Goal: Complete application form: Complete application form

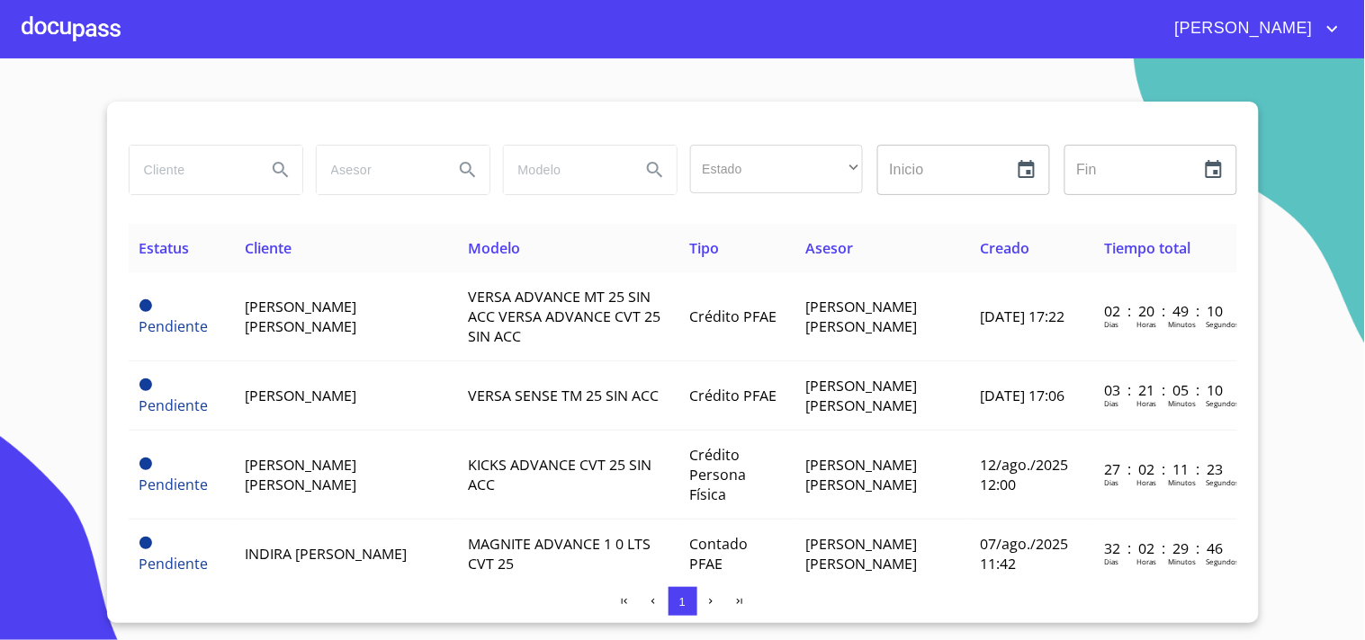
click at [87, 36] on div at bounding box center [71, 29] width 99 height 58
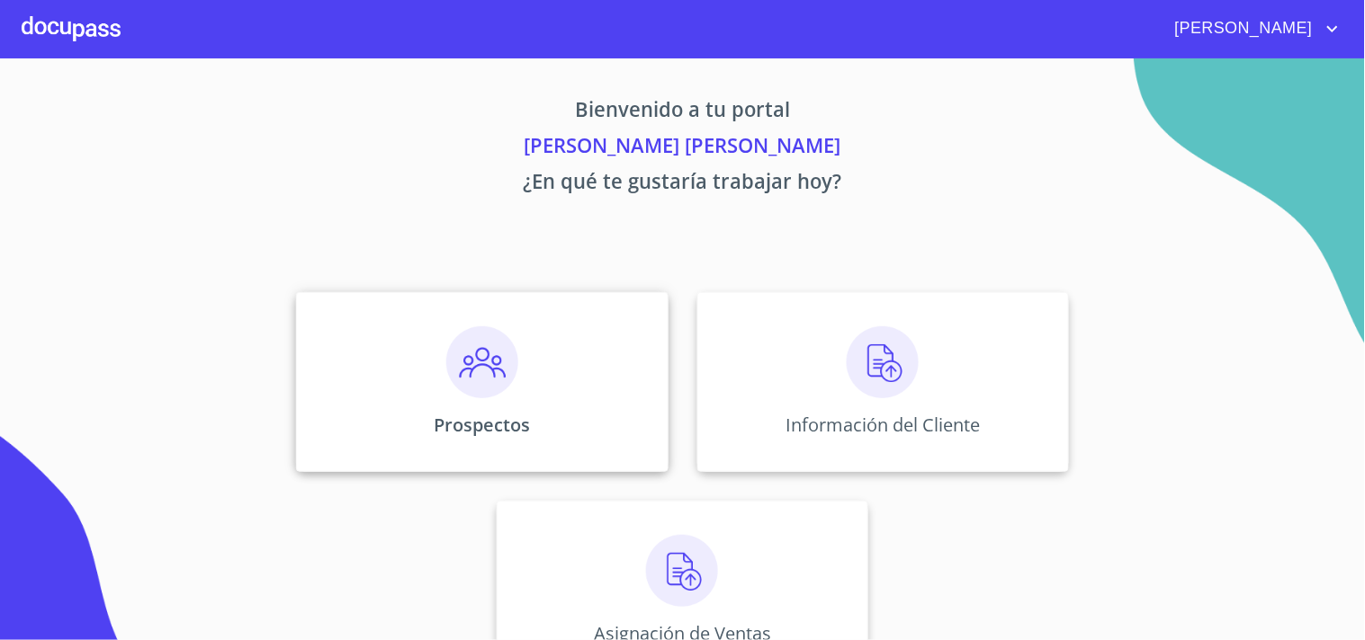
click at [497, 357] on img at bounding box center [482, 363] width 72 height 72
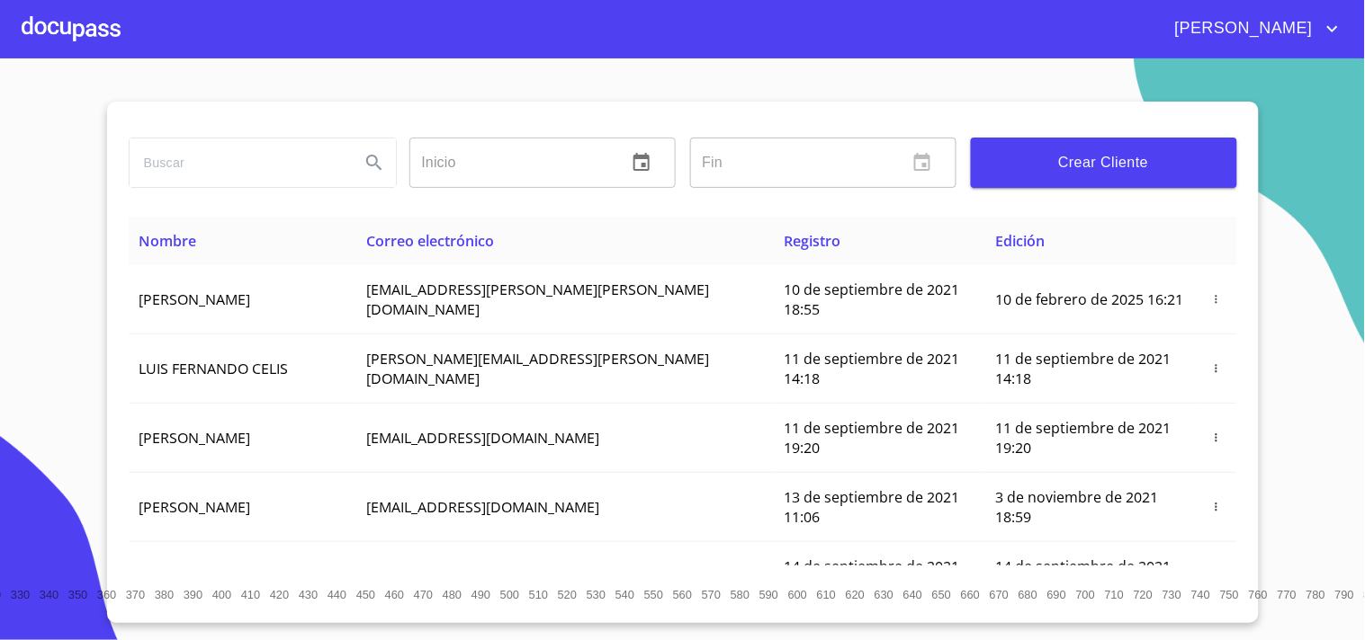
click at [1124, 163] on span "Crear Cliente" at bounding box center [1103, 162] width 237 height 25
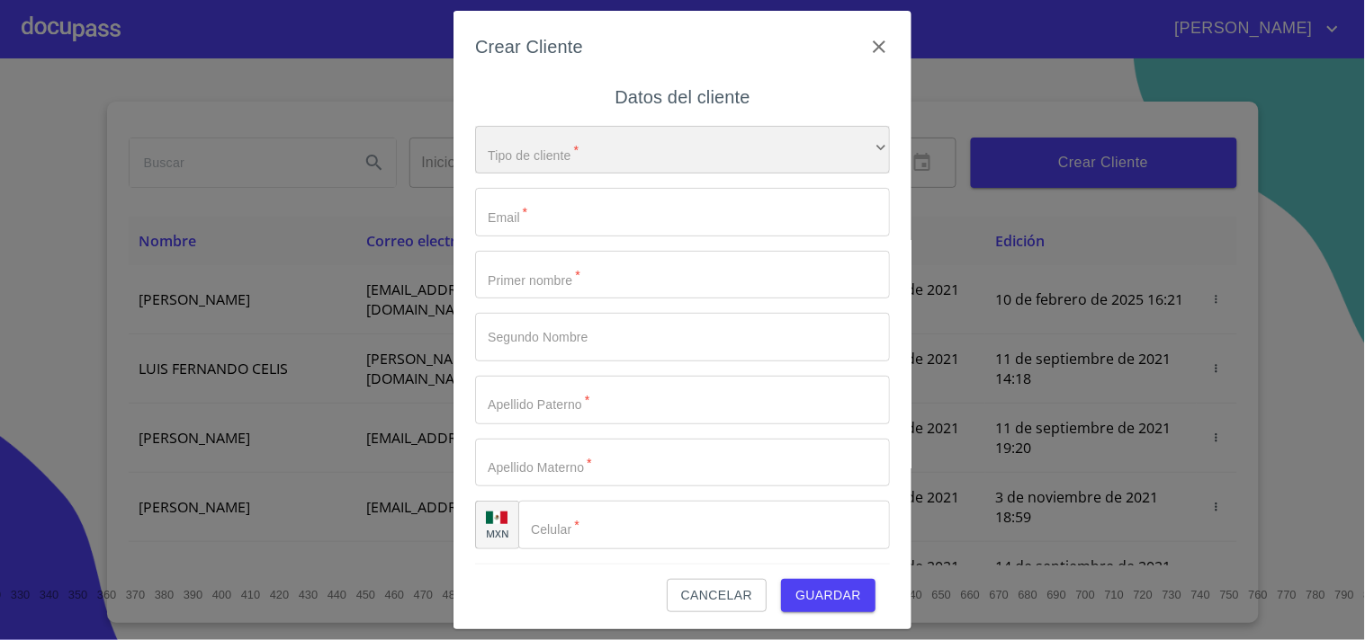
click at [745, 150] on div "​" at bounding box center [682, 150] width 415 height 49
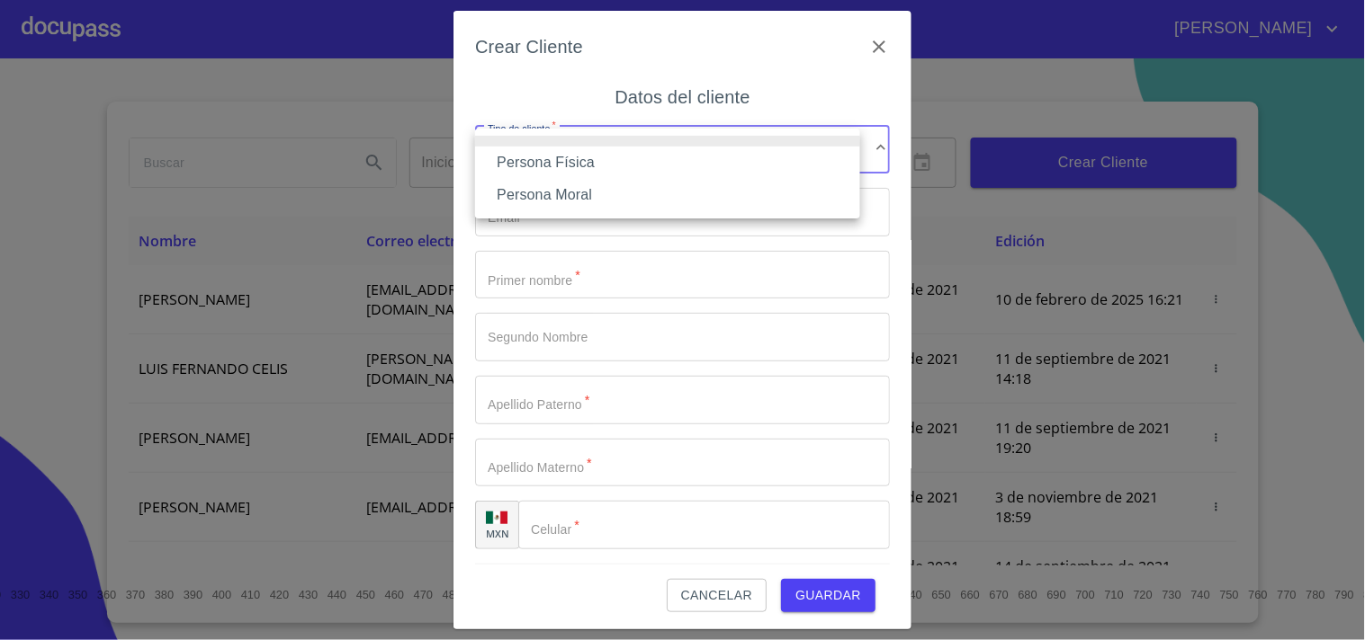
click at [637, 163] on li "Persona Física" at bounding box center [667, 163] width 385 height 32
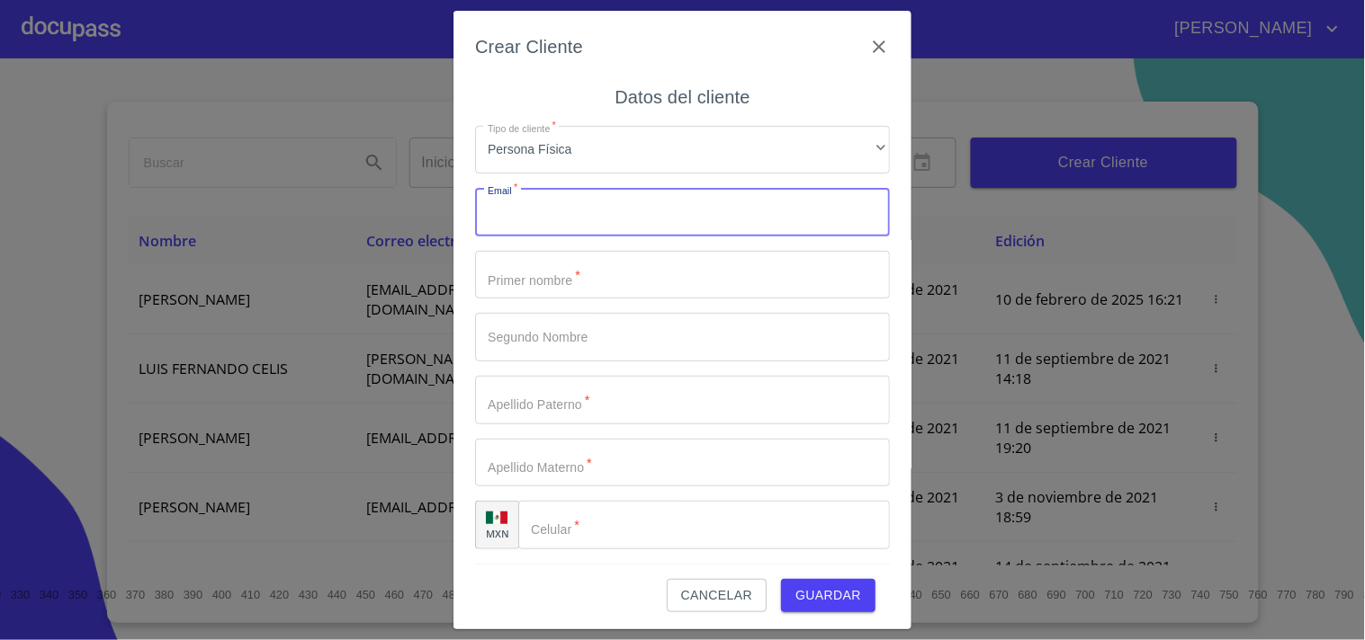
click at [568, 213] on input "Tipo de cliente   *" at bounding box center [682, 212] width 415 height 49
paste input "[EMAIL_ADDRESS][DOMAIN_NAME]"
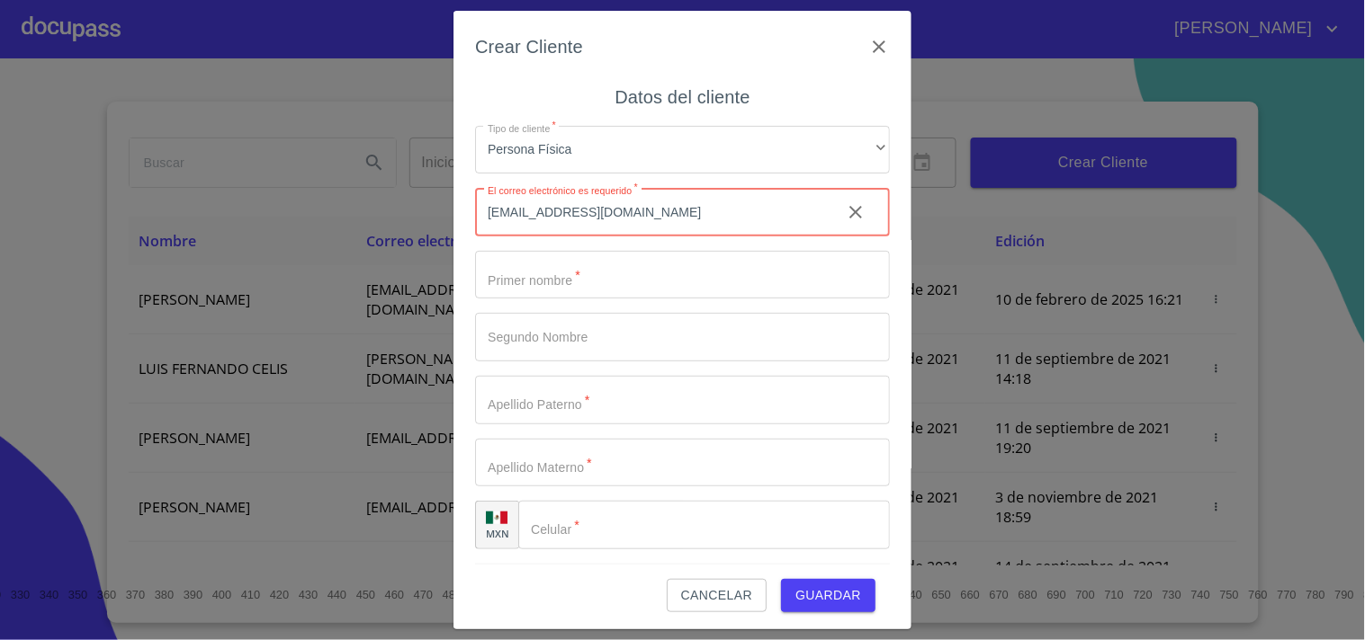
type input "[EMAIL_ADDRESS][DOMAIN_NAME]"
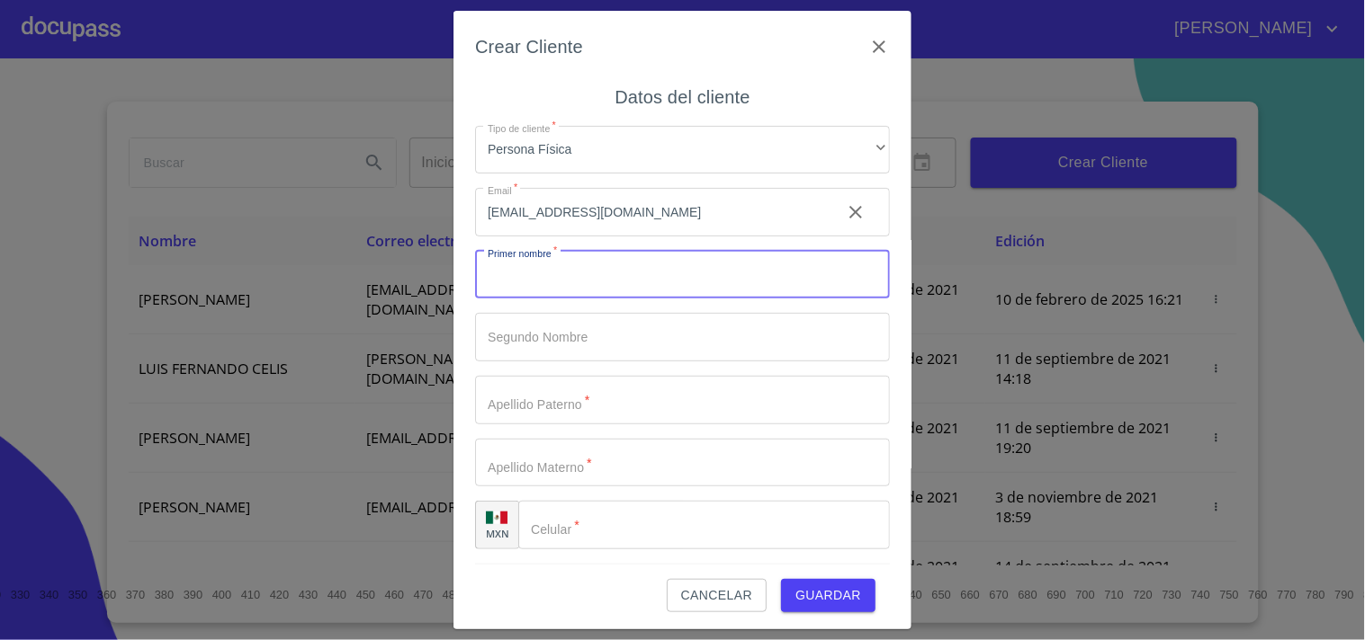
click at [508, 276] on input "Tipo de cliente   *" at bounding box center [682, 275] width 415 height 49
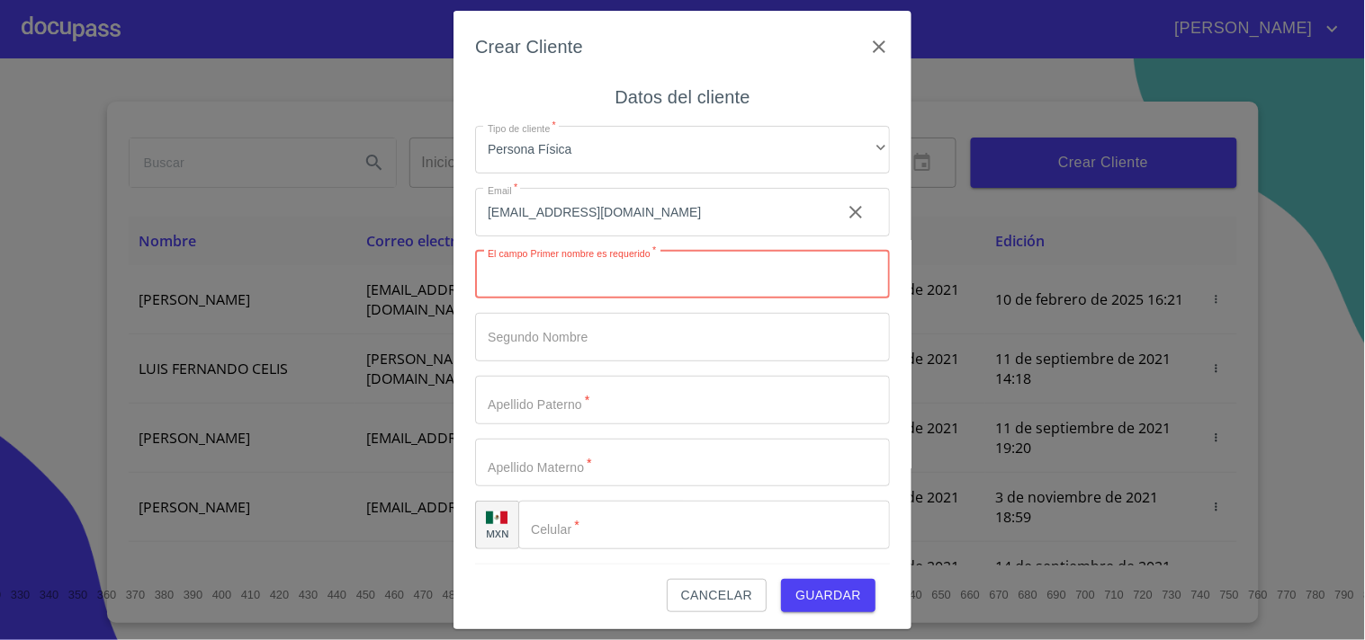
paste input "[PERSON_NAME]"
type input "[PERSON_NAME]"
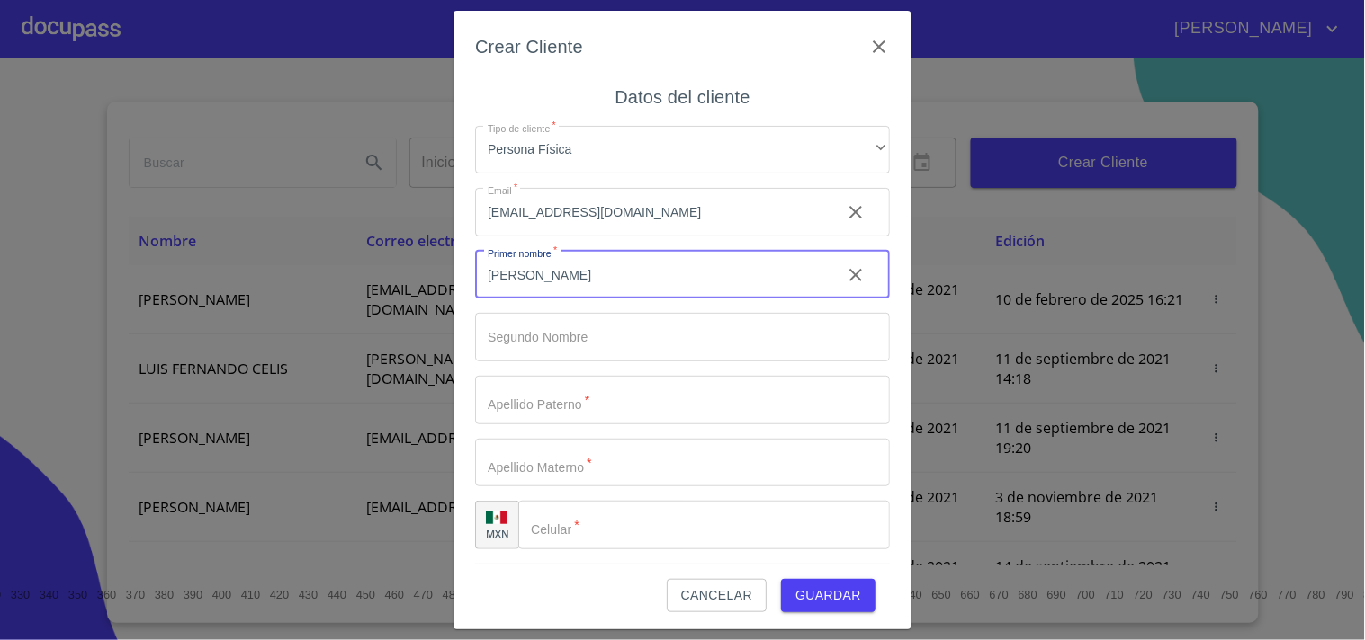
click at [345, 198] on div "Crear Cliente Datos del cliente Tipo de cliente   * Persona Física ​ Email   * …" at bounding box center [682, 320] width 1365 height 640
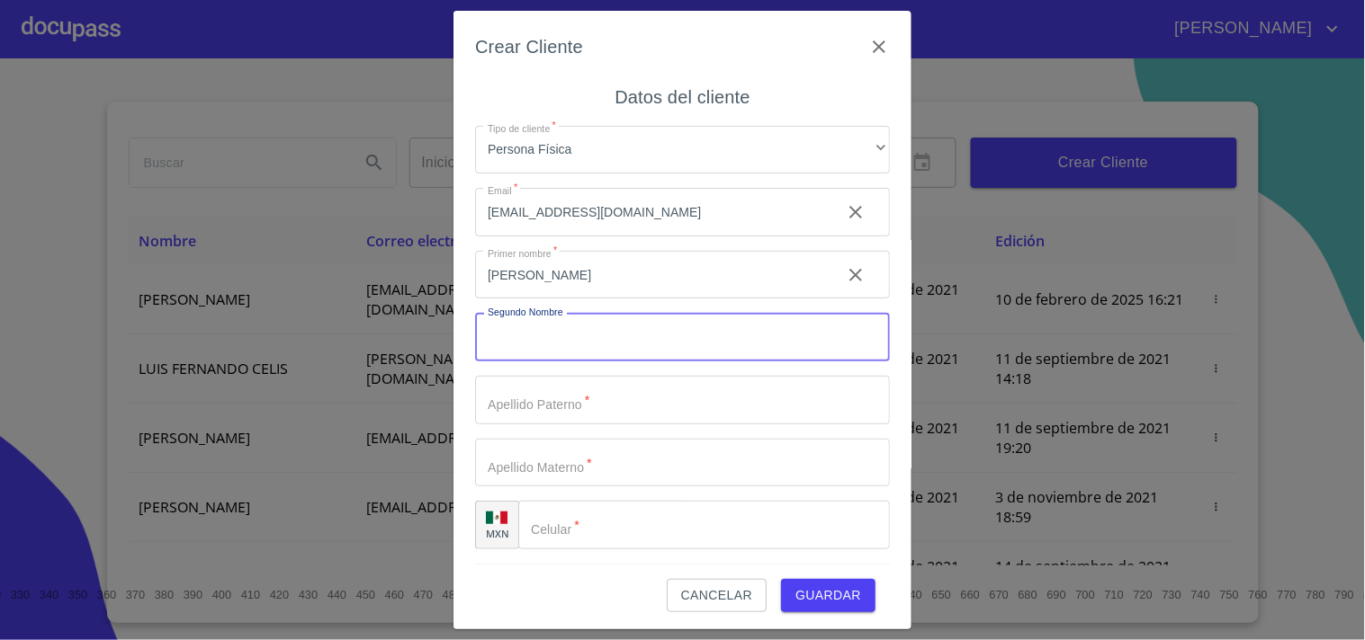
click at [519, 345] on input "Tipo de cliente   *" at bounding box center [682, 337] width 415 height 49
paste input "[PERSON_NAME]"
type input "[PERSON_NAME]"
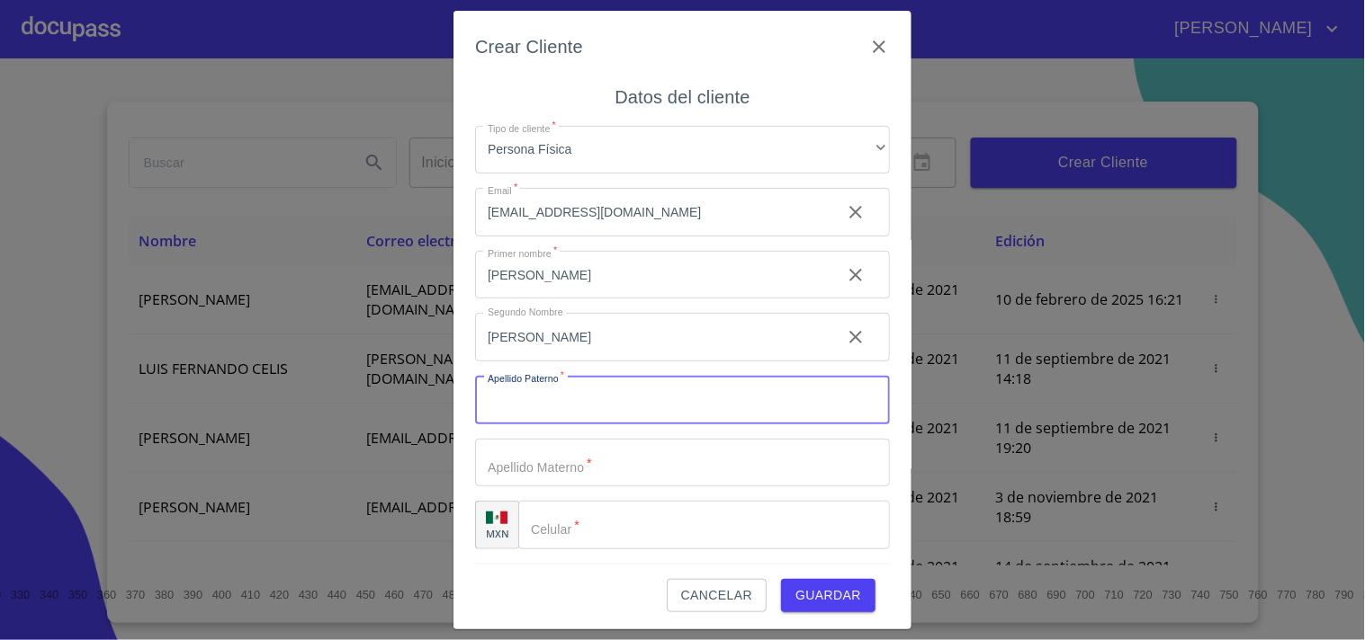
click at [543, 388] on input "Tipo de cliente   *" at bounding box center [682, 400] width 415 height 49
paste input "ESTRADA"
type input "ESTRADA"
click at [457, 342] on div "Crear Cliente Datos del cliente Tipo de cliente   * Persona Física ​ Email   * …" at bounding box center [682, 321] width 458 height 620
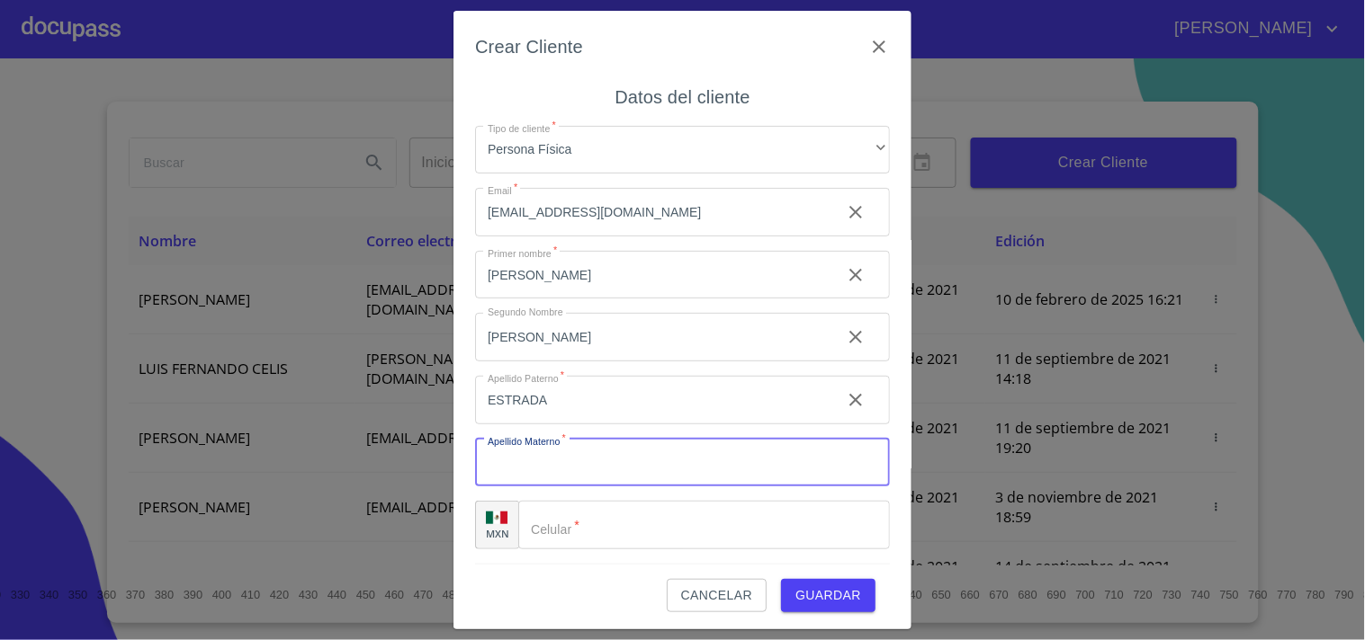
click at [516, 466] on input "Tipo de cliente   *" at bounding box center [682, 463] width 415 height 49
paste input "CHAVEZ"
type input "CHAVEZ"
click at [466, 407] on div "Crear Cliente Datos del cliente Tipo de cliente   * Persona Física ​ Email   * …" at bounding box center [682, 321] width 458 height 620
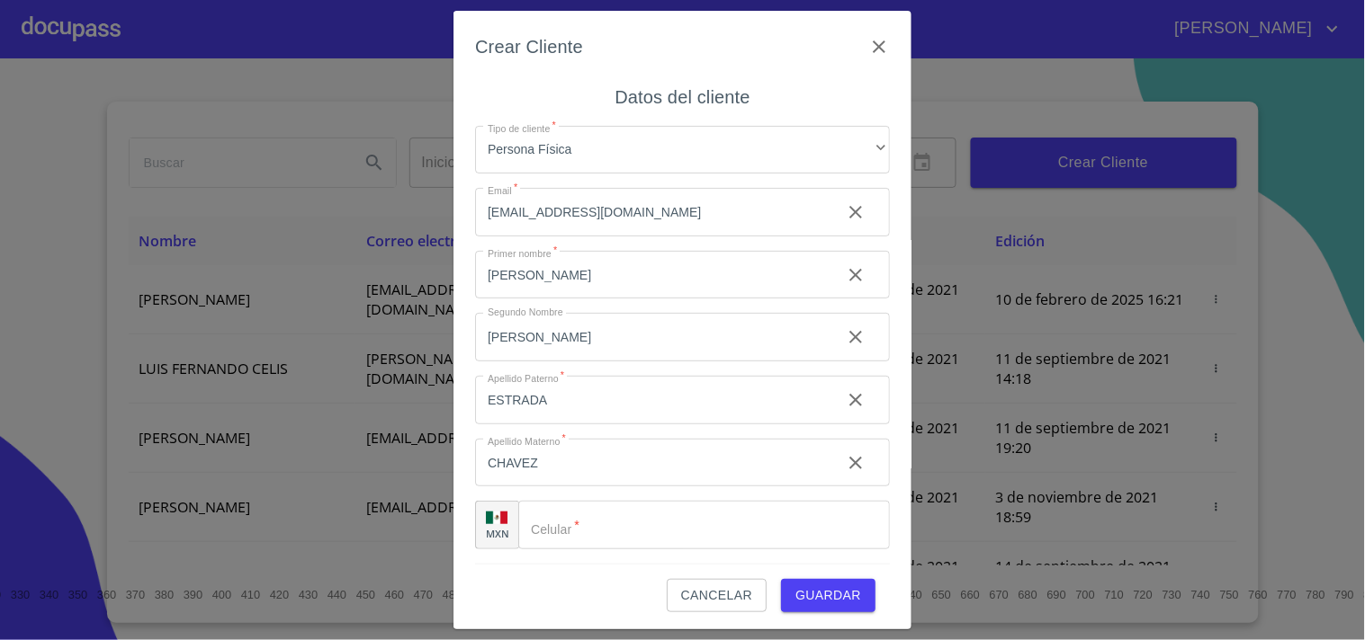
scroll to position [3, 0]
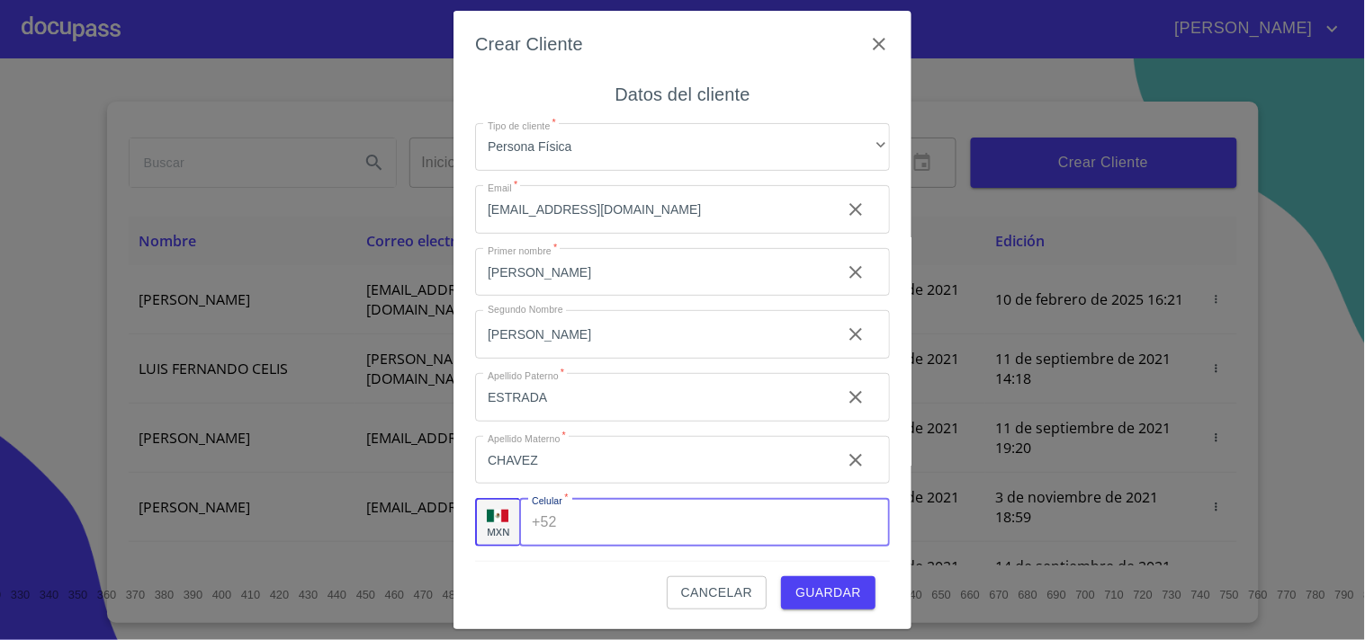
click at [610, 533] on input "Tipo de cliente   *" at bounding box center [727, 522] width 326 height 49
paste input "[PHONE_NUMBER]"
type input "[PHONE_NUMBER]"
click at [466, 345] on div "Crear Cliente Datos del cliente Tipo de cliente   * Persona Física ​ Email   * …" at bounding box center [682, 321] width 458 height 620
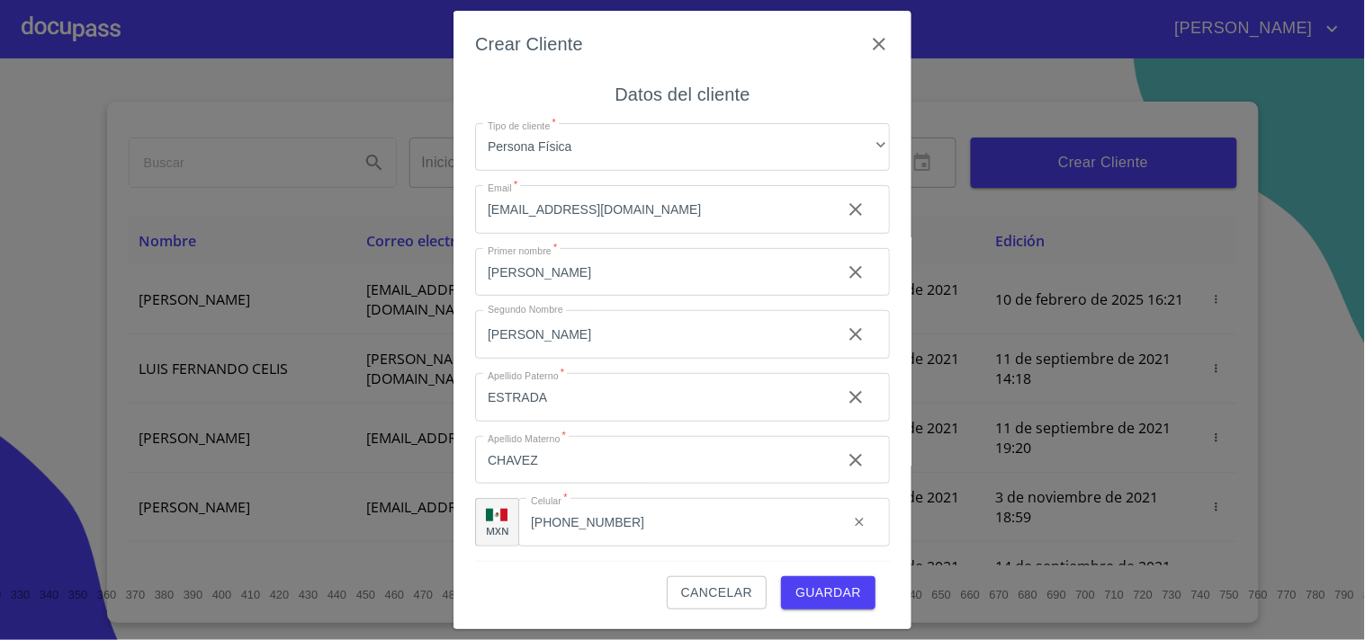
click at [807, 586] on span "Guardar" at bounding box center [828, 593] width 66 height 22
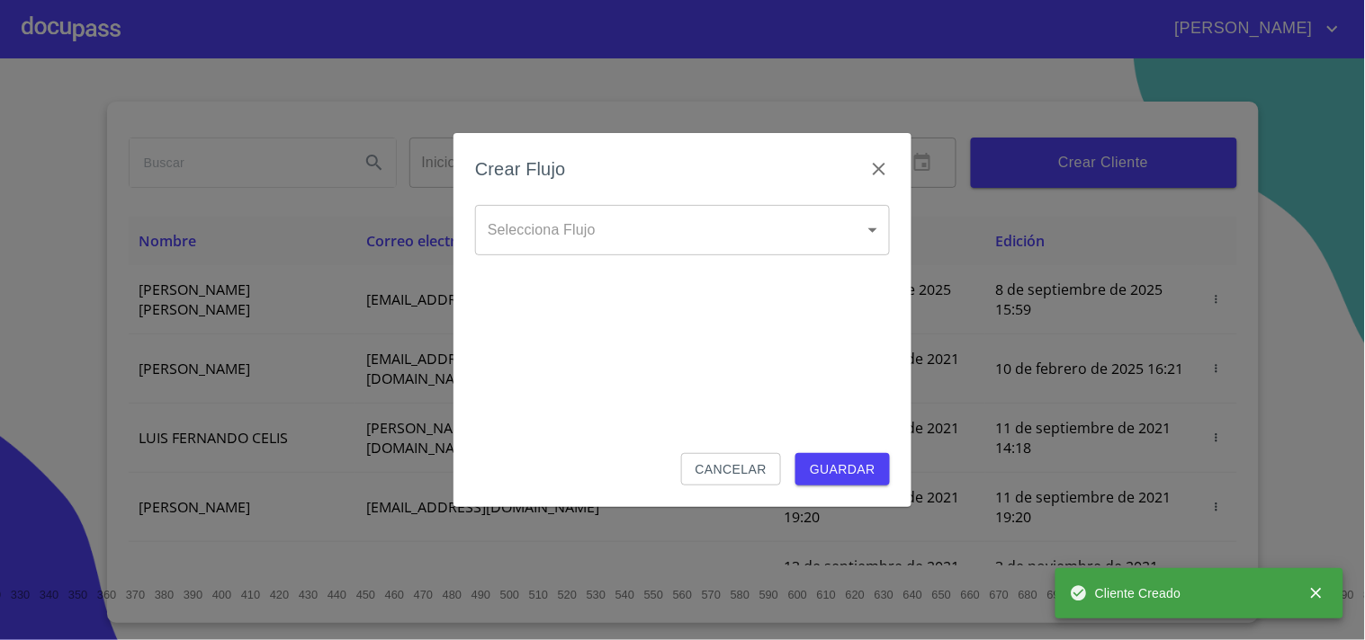
click at [652, 221] on body "[PERSON_NAME] ​ Fin ​ Crear Cliente Nombre Correo electrónico Registro Edición …" at bounding box center [682, 320] width 1365 height 640
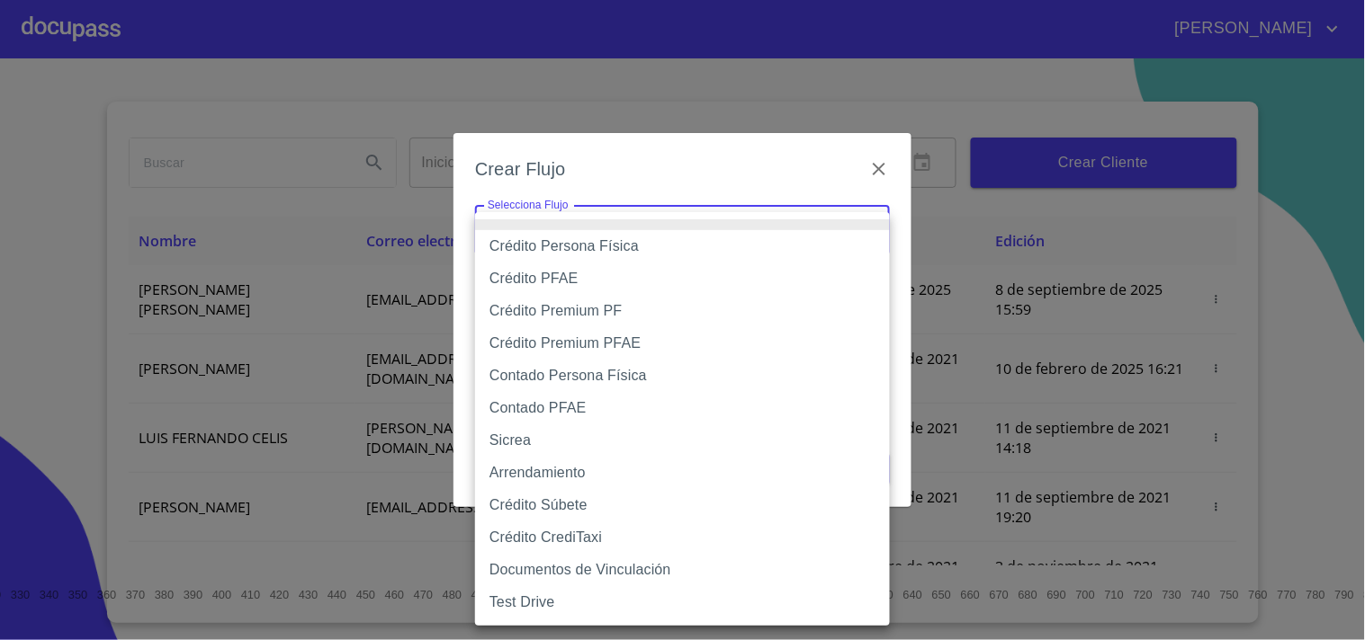
click at [621, 247] on li "Crédito Persona Física" at bounding box center [682, 246] width 415 height 32
type input "6009fb3c7d1714eb8809aa97"
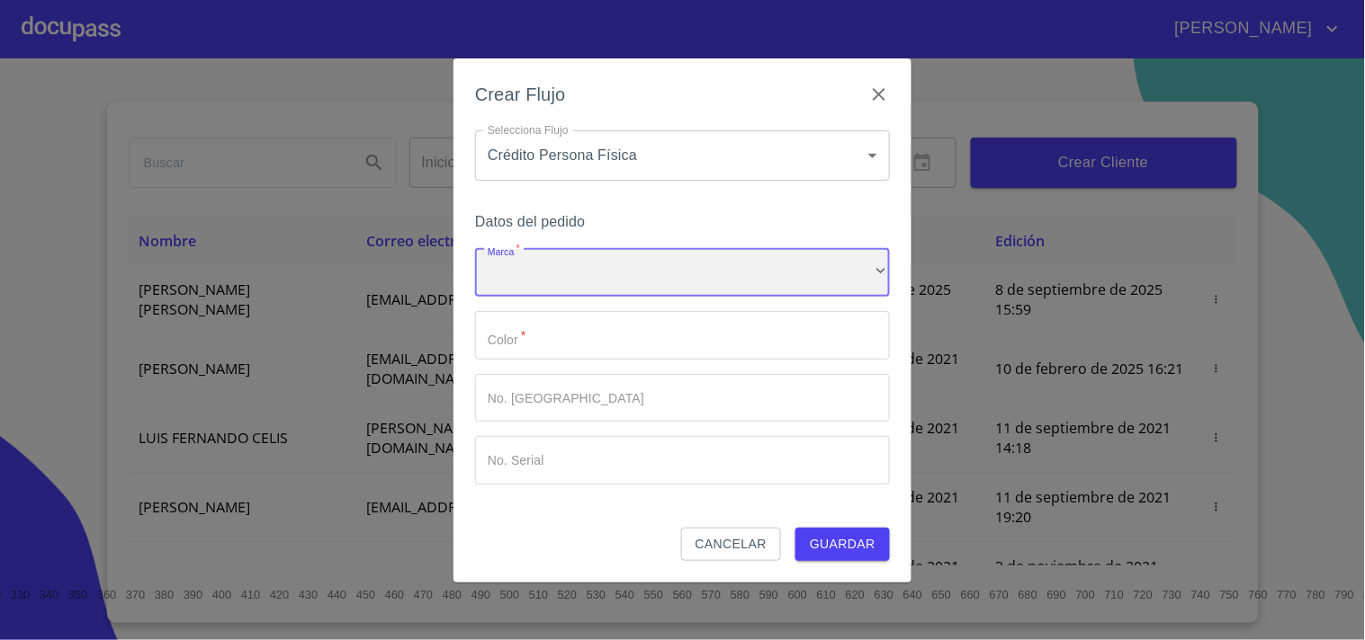
click at [621, 249] on div "​" at bounding box center [682, 273] width 415 height 49
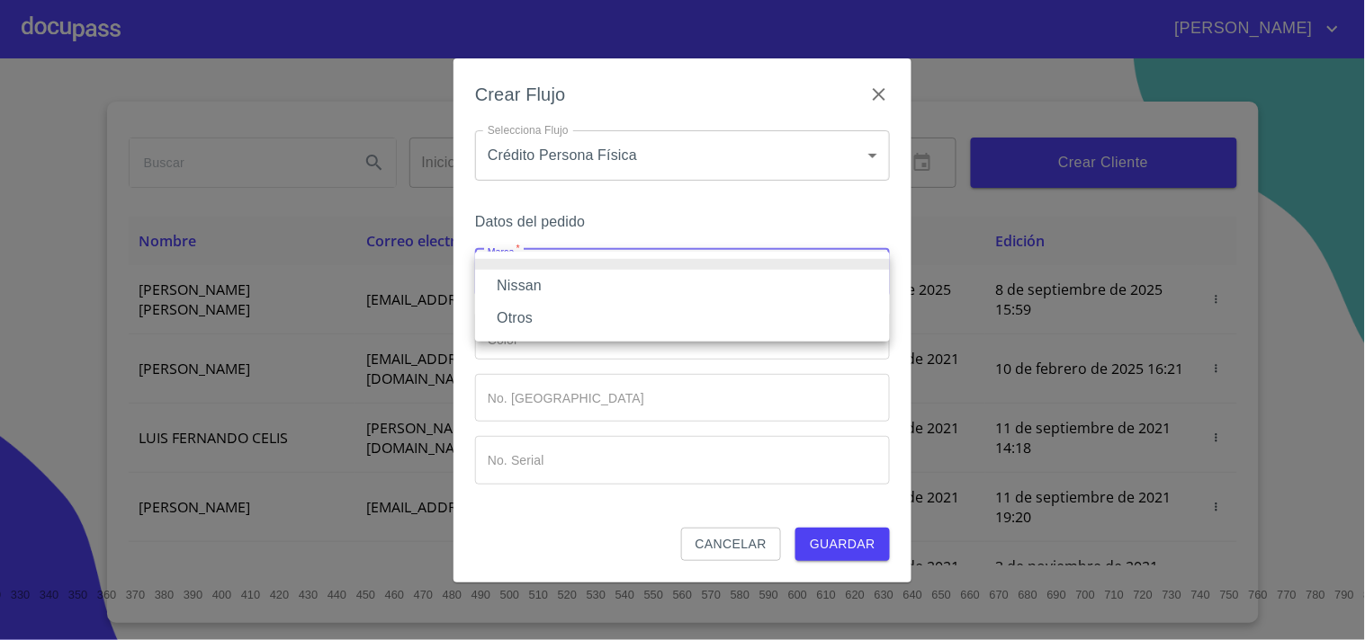
click at [558, 282] on li "Nissan" at bounding box center [682, 286] width 415 height 32
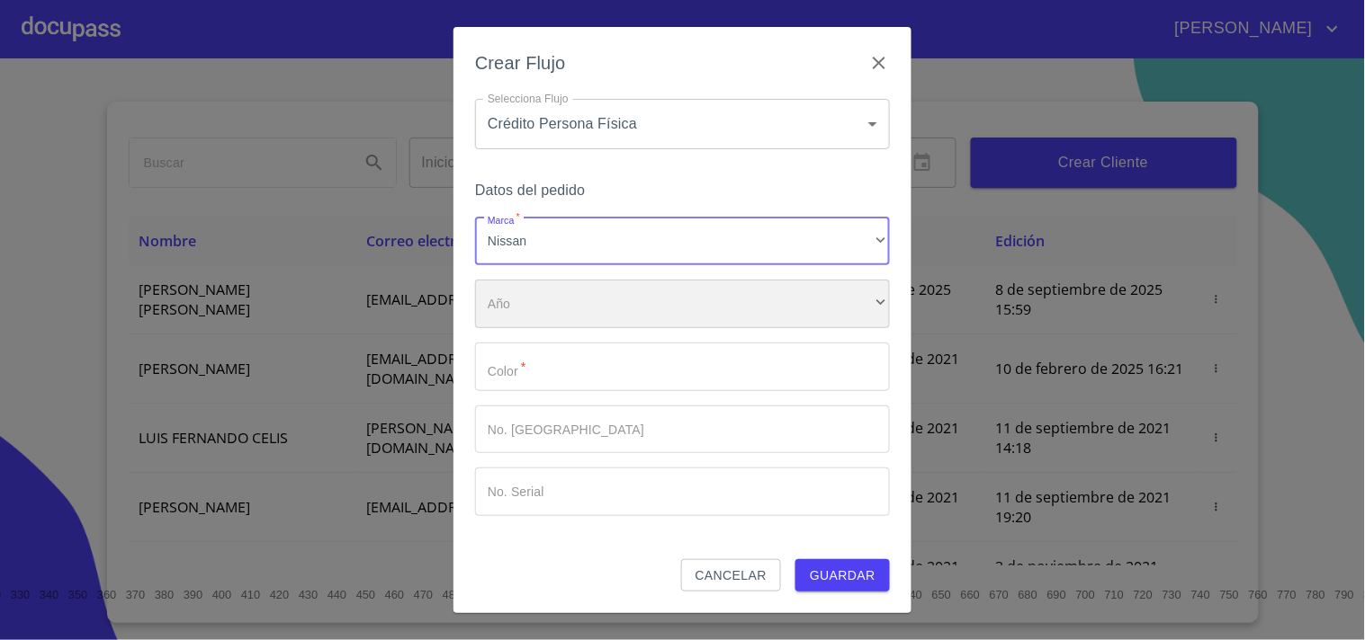
click at [552, 315] on div "​" at bounding box center [682, 304] width 415 height 49
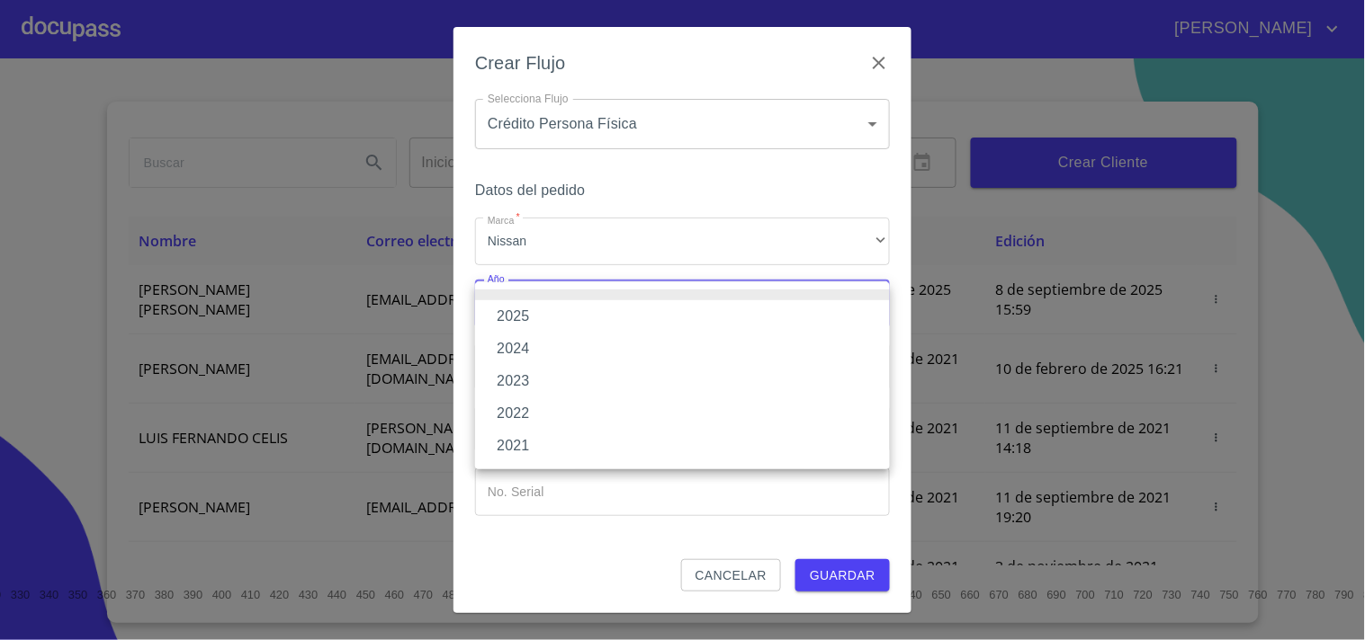
click at [546, 320] on li "2025" at bounding box center [682, 316] width 415 height 32
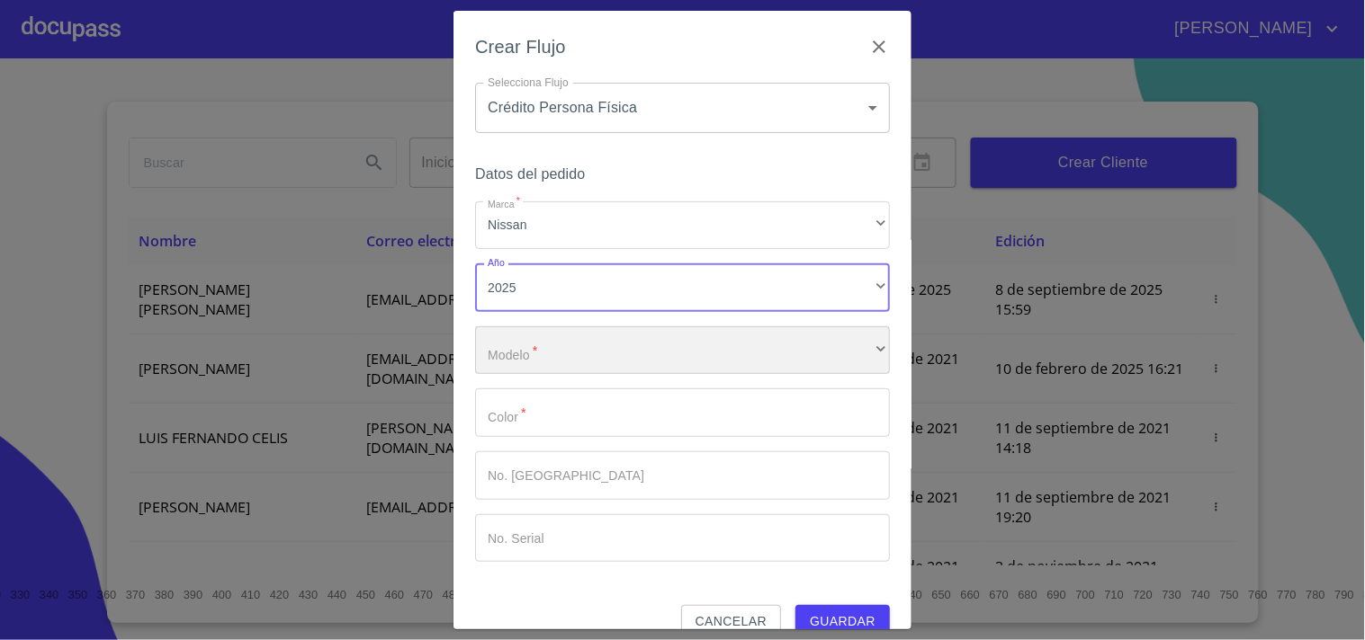
click at [537, 346] on div "​" at bounding box center [682, 351] width 415 height 49
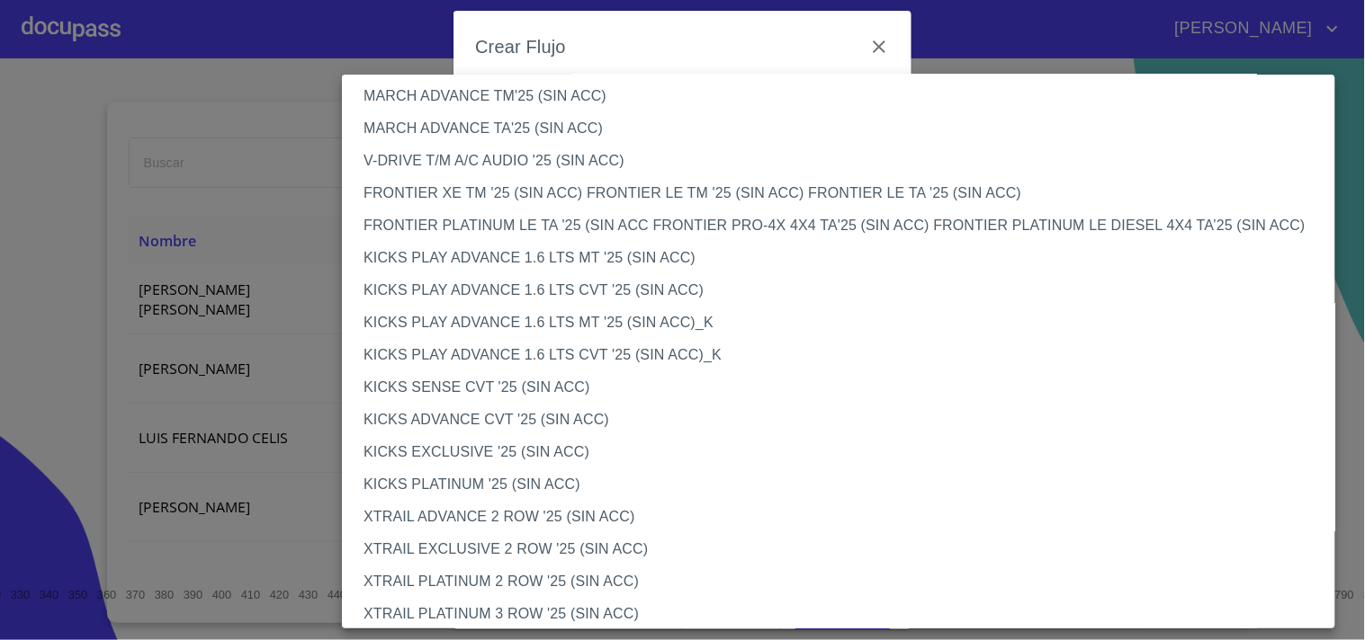
scroll to position [1413, 0]
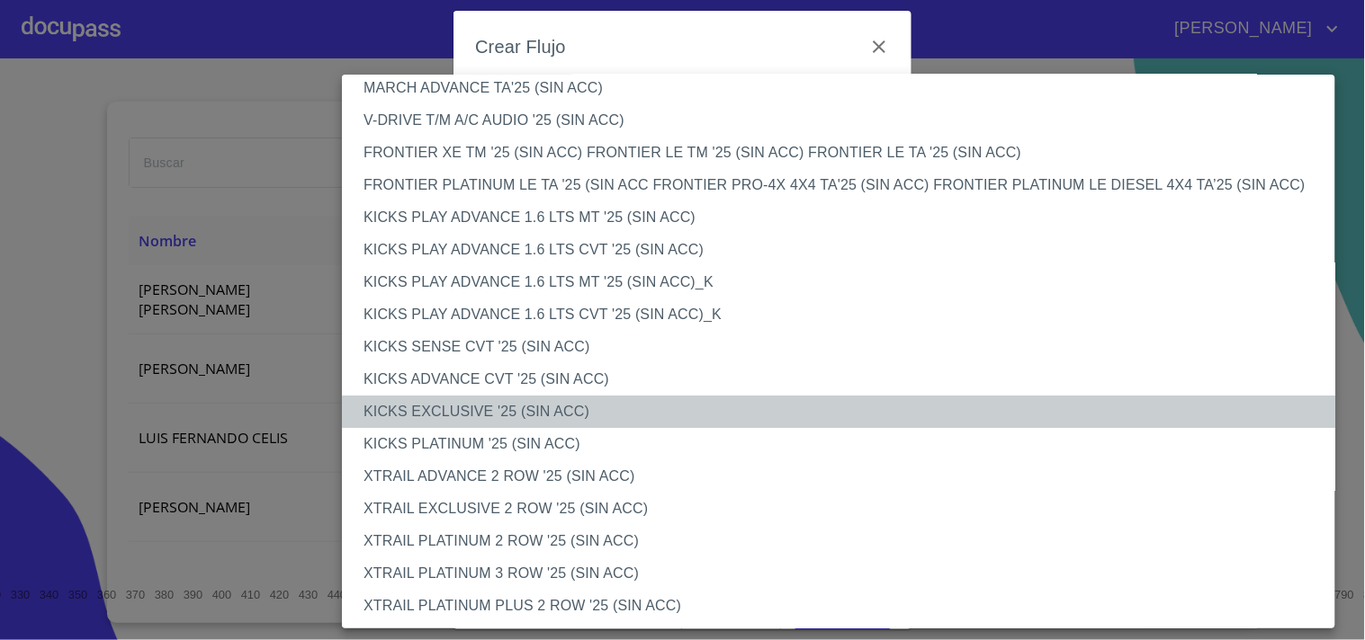
click at [506, 416] on li "KICKS EXCLUSIVE '25 (SIN ACC)" at bounding box center [846, 412] width 1008 height 32
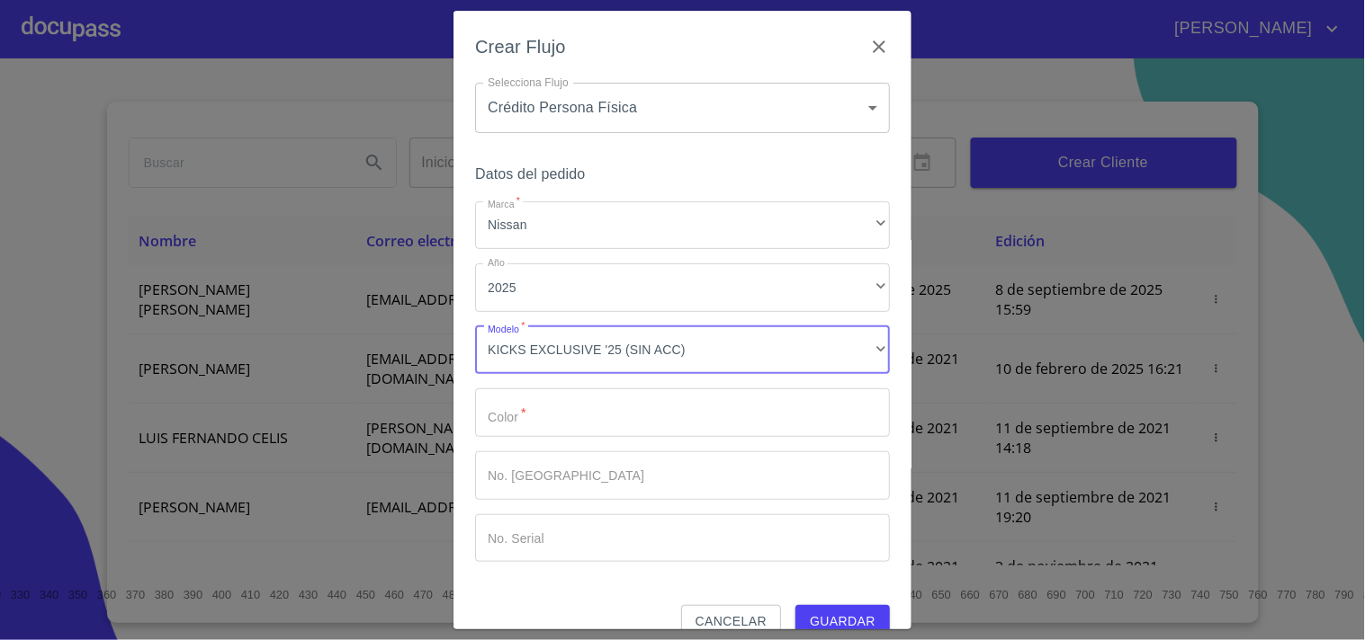
click at [517, 414] on input "Marca   *" at bounding box center [682, 413] width 415 height 49
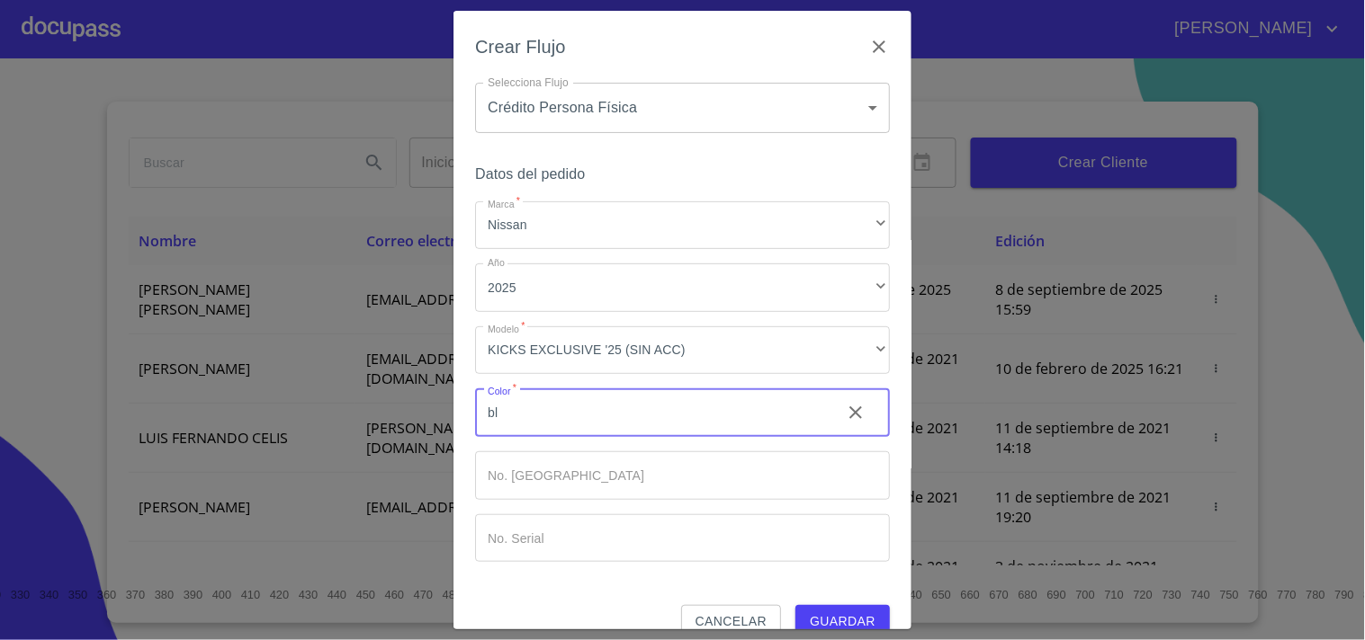
type input "b"
type input "BLANCA"
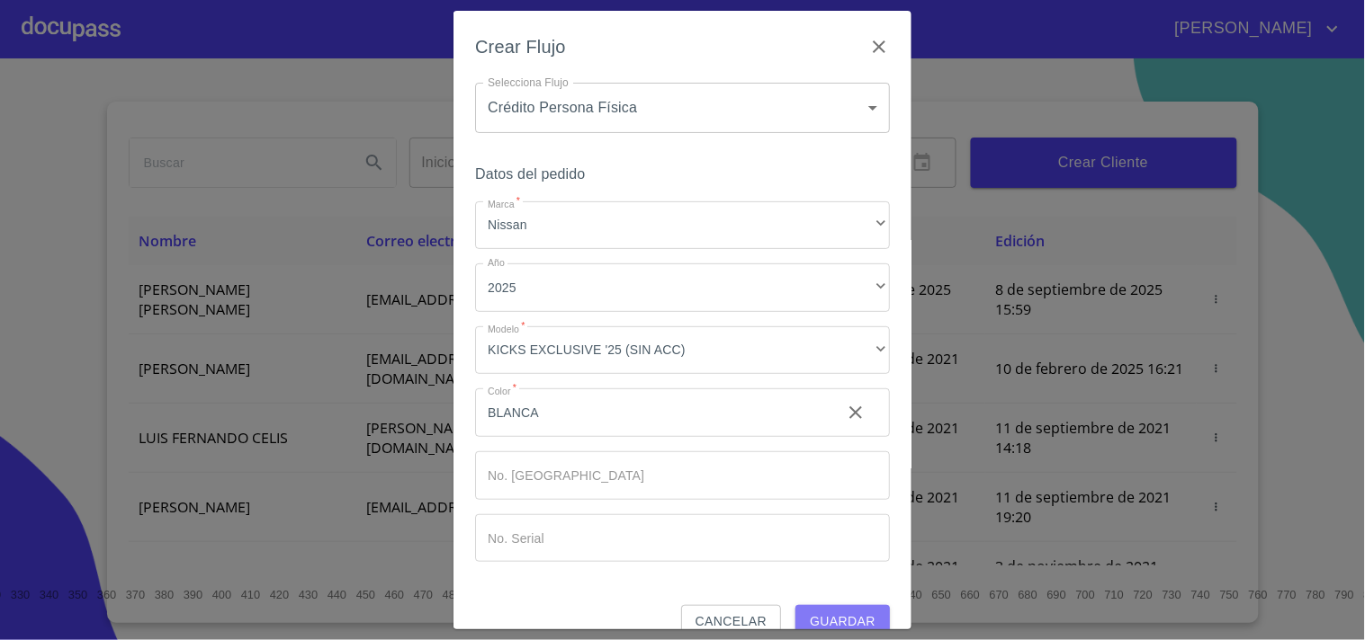
click at [829, 615] on span "Guardar" at bounding box center [843, 622] width 66 height 22
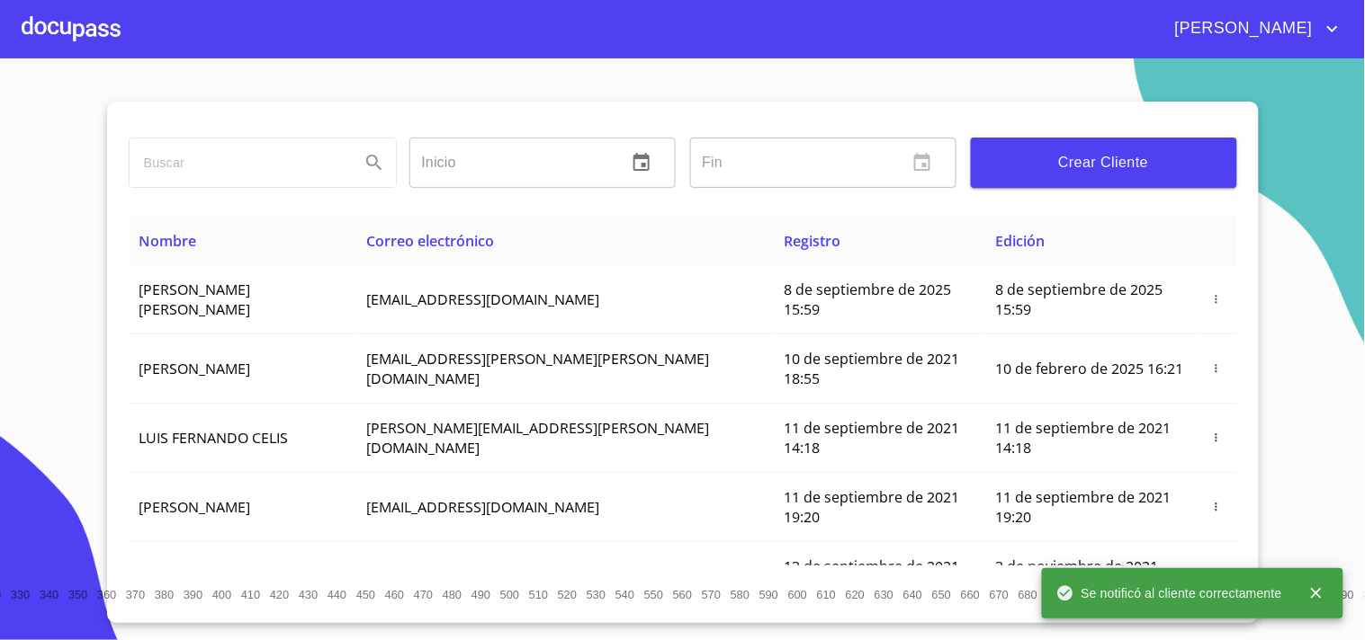
click at [78, 21] on div at bounding box center [71, 29] width 99 height 58
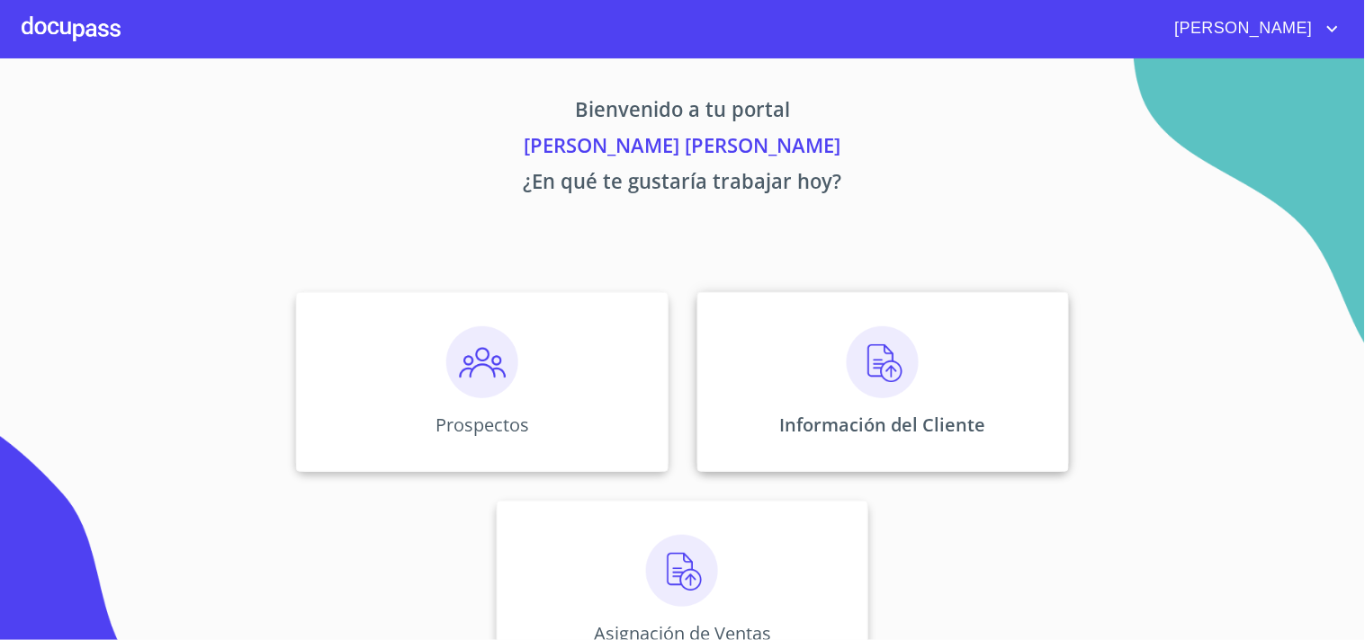
click at [873, 391] on img at bounding box center [882, 363] width 72 height 72
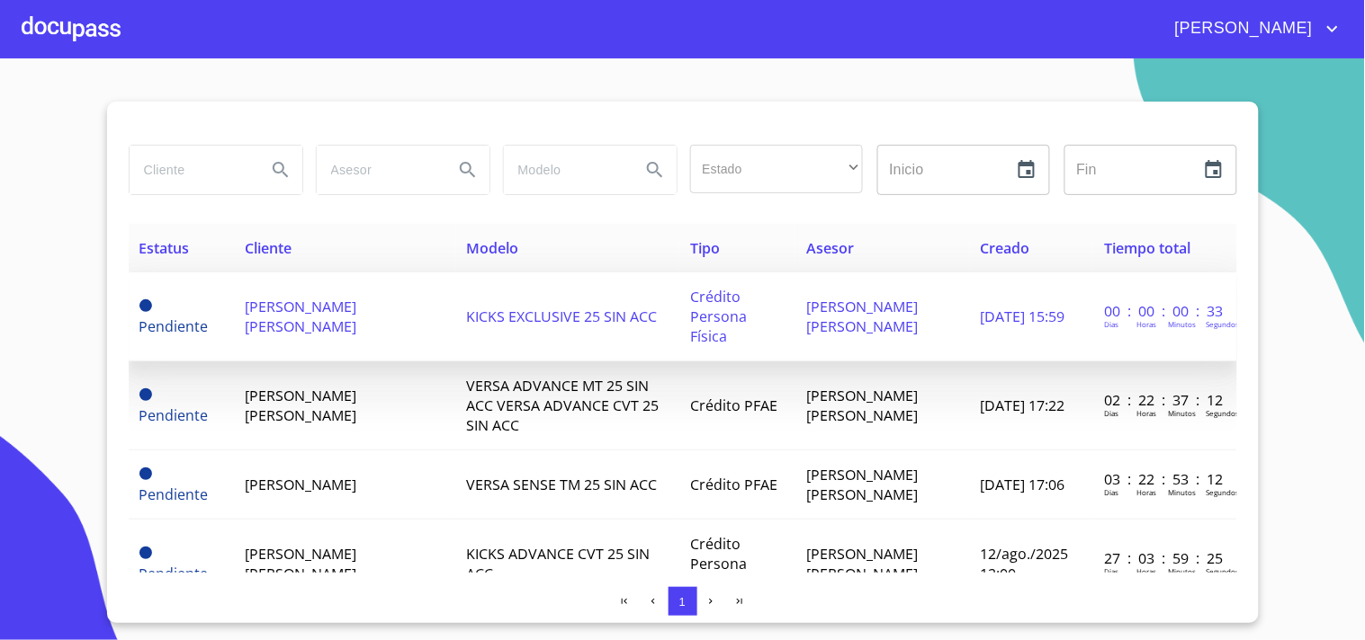
click at [559, 321] on span "KICKS EXCLUSIVE 25 SIN ACC" at bounding box center [562, 317] width 191 height 20
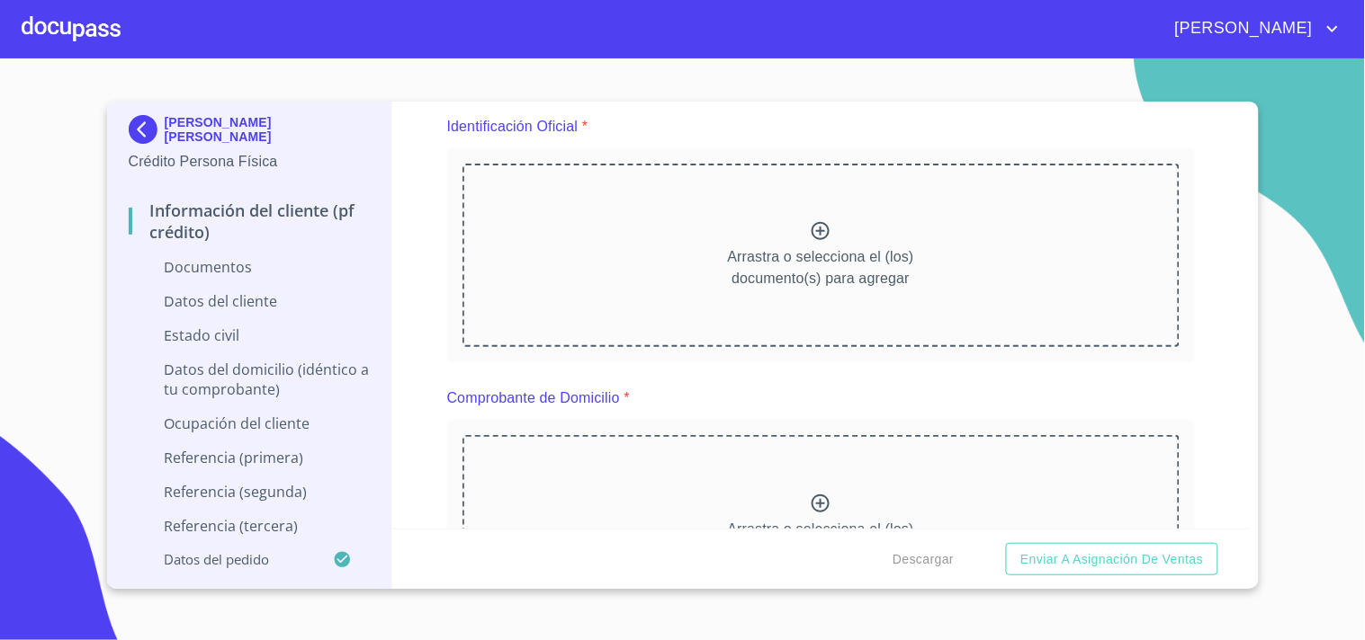
scroll to position [229, 0]
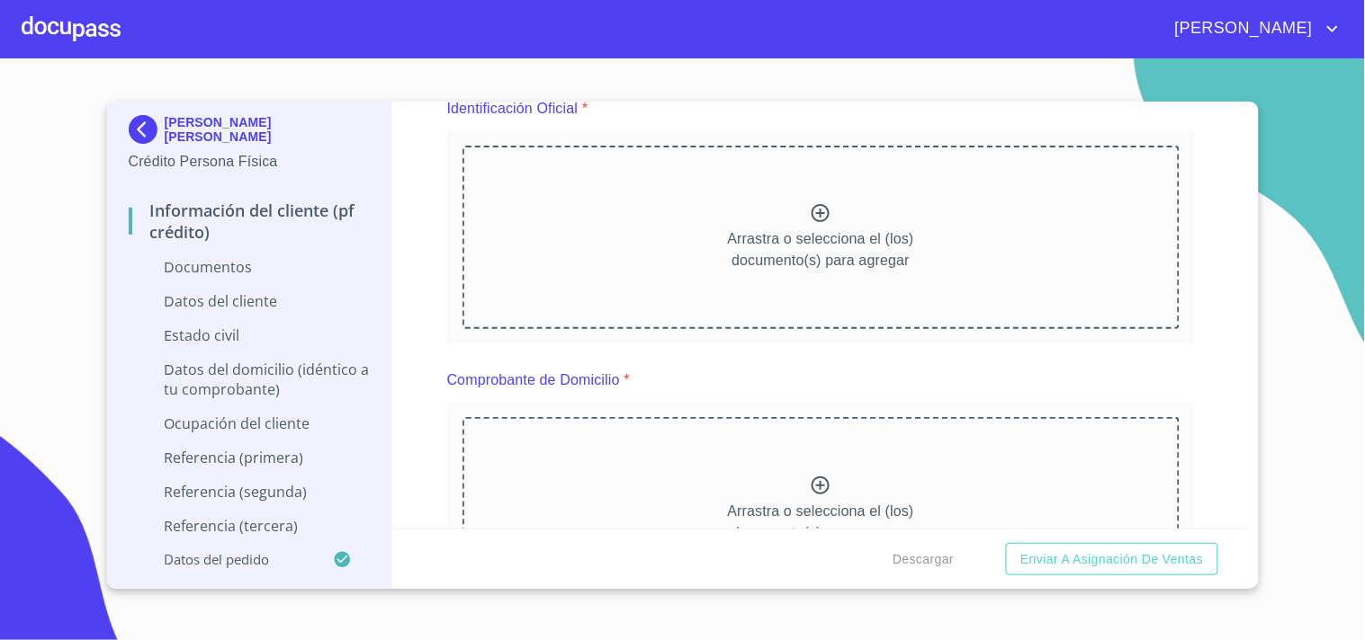
click at [819, 211] on icon at bounding box center [821, 213] width 22 height 22
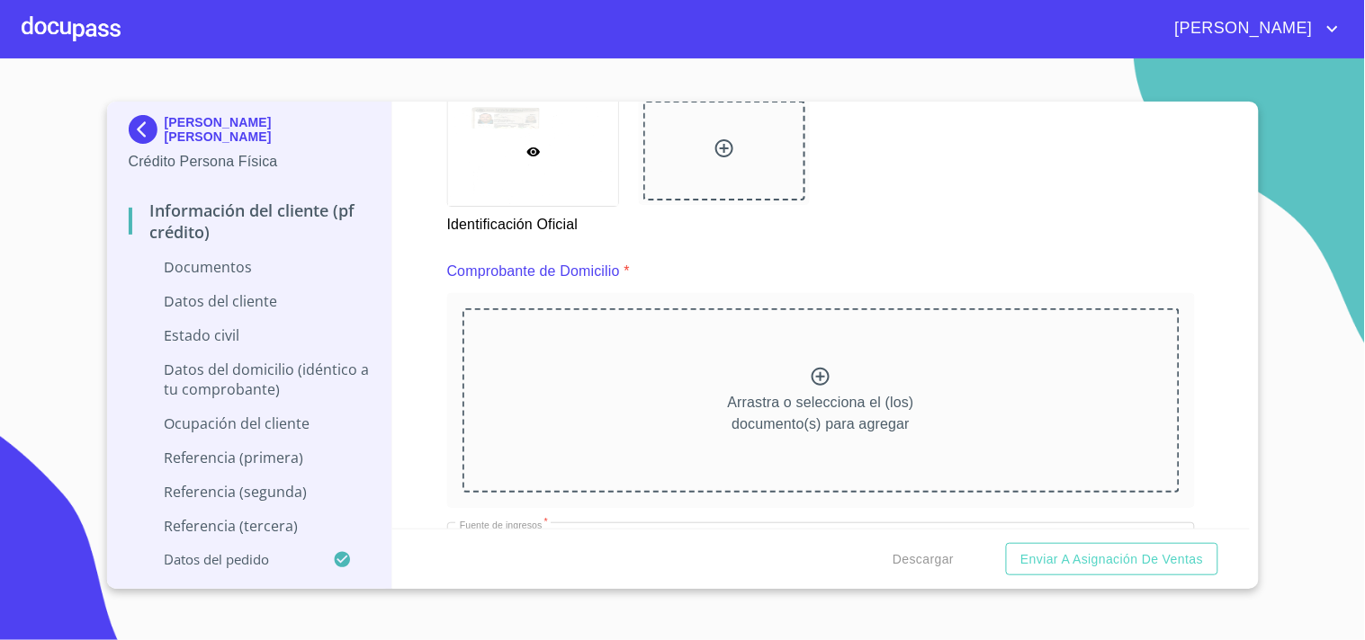
scroll to position [816, 0]
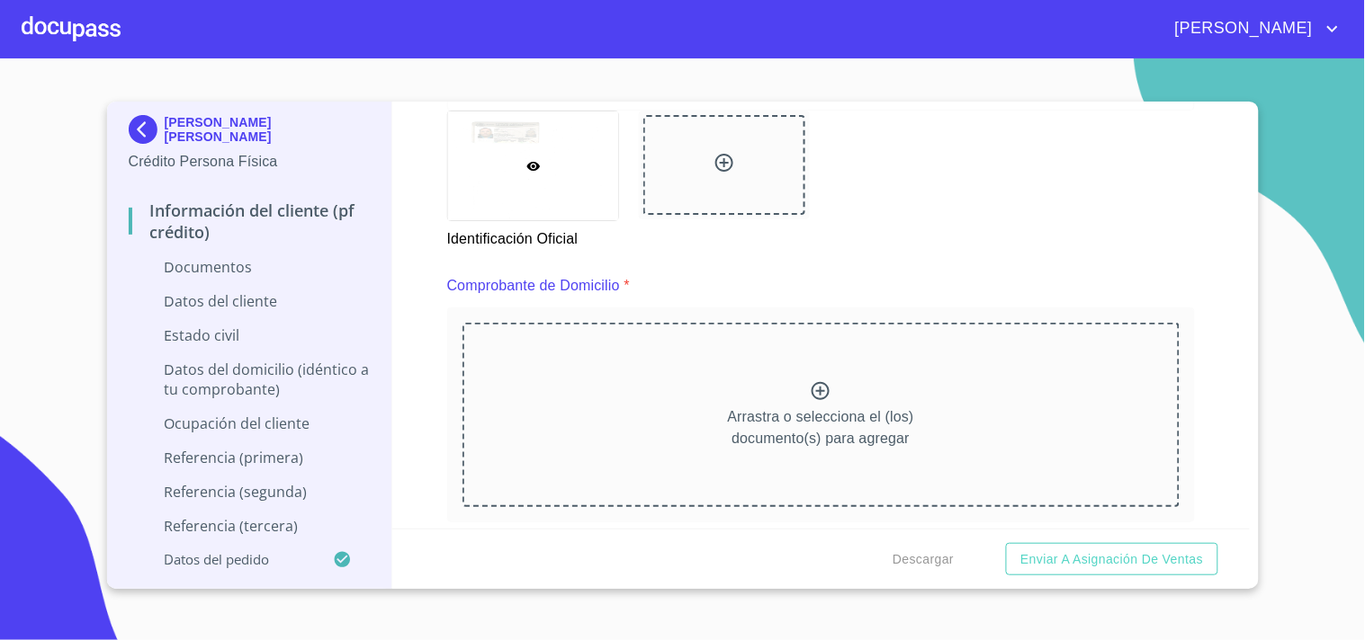
click at [718, 164] on icon at bounding box center [724, 163] width 18 height 18
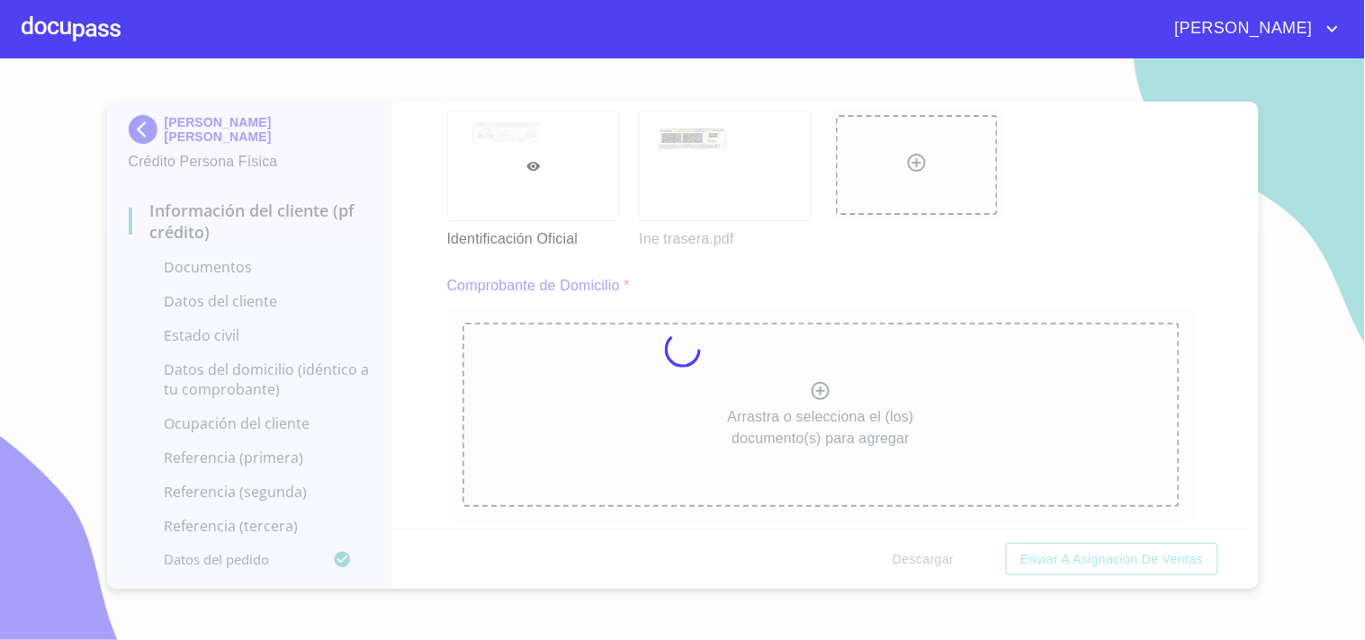
click at [1092, 293] on div at bounding box center [682, 349] width 1365 height 582
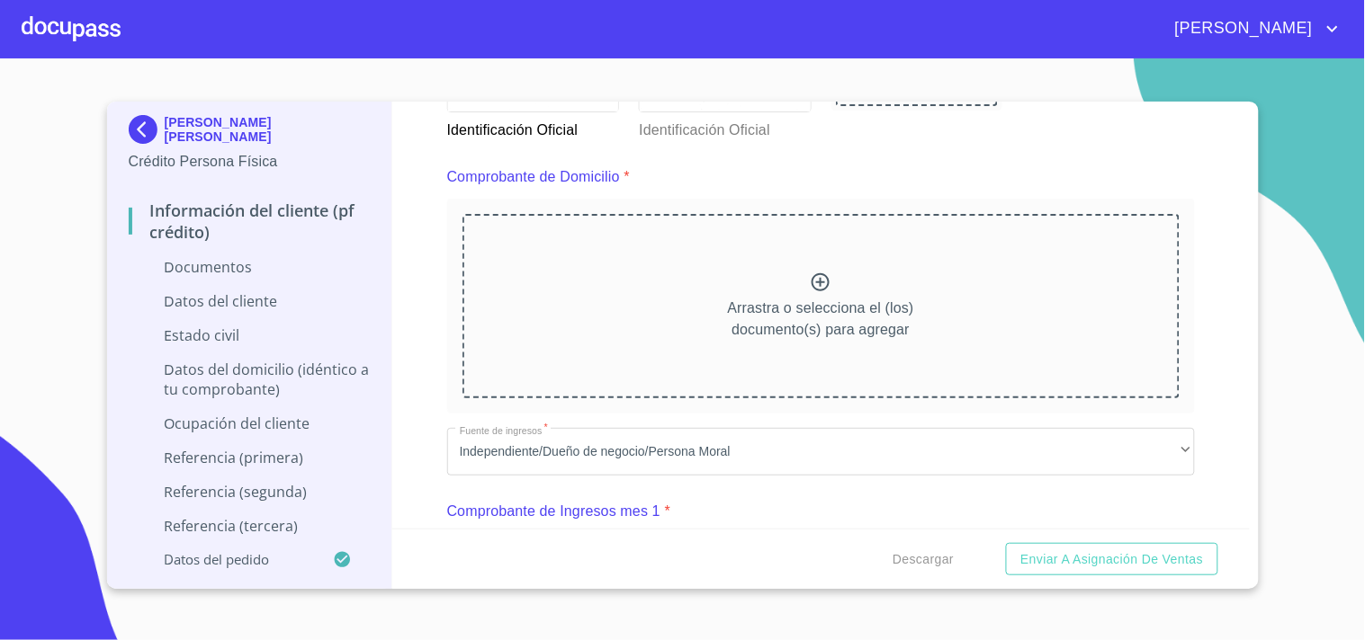
scroll to position [927, 0]
click at [813, 279] on icon at bounding box center [820, 281] width 18 height 18
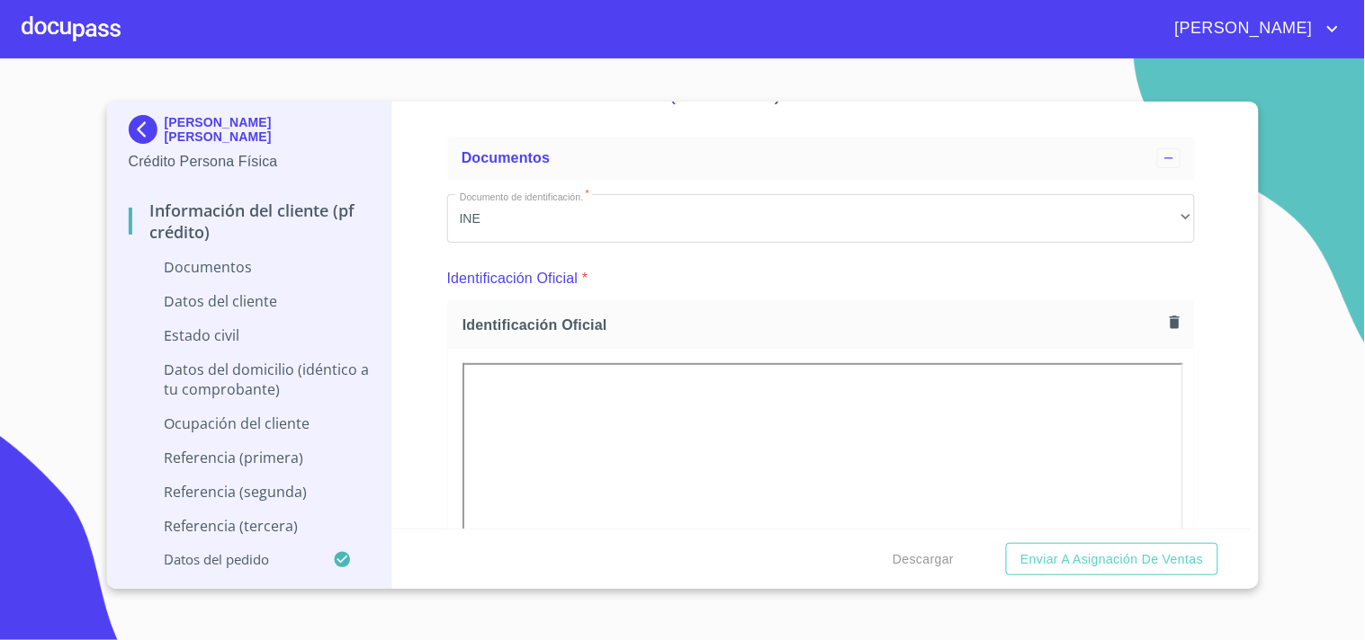
scroll to position [0, 0]
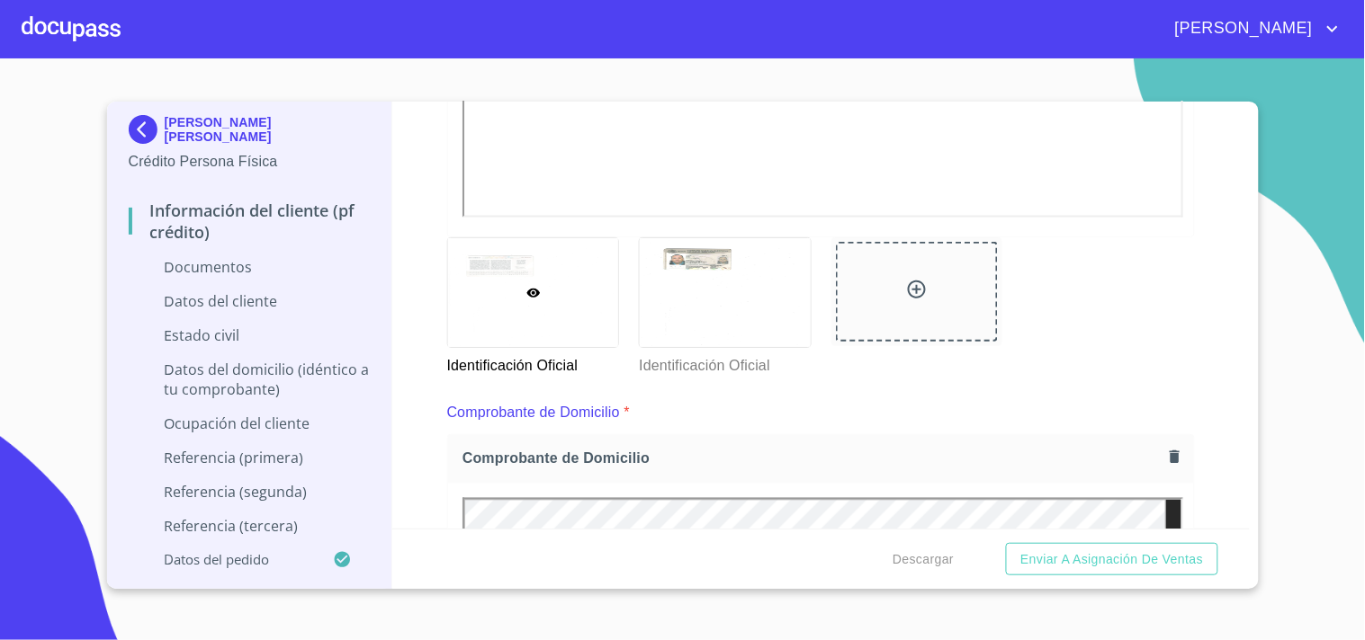
click at [541, 282] on div at bounding box center [533, 292] width 171 height 109
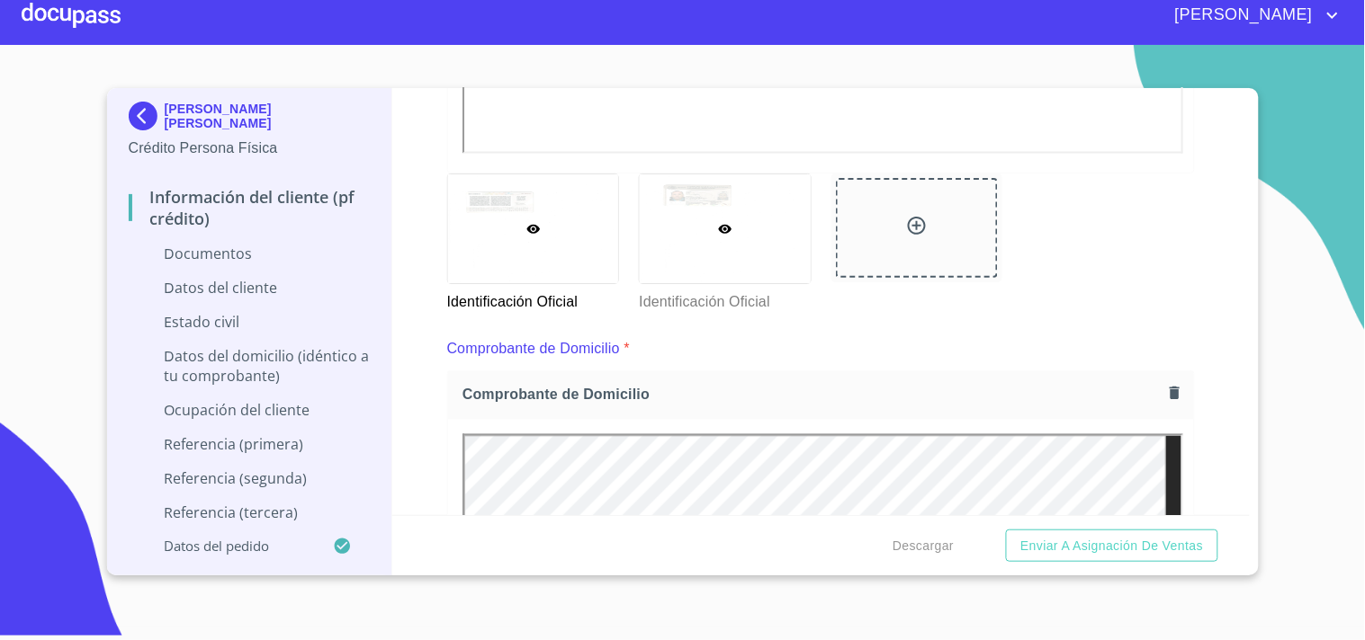
click at [744, 256] on div at bounding box center [725, 229] width 171 height 109
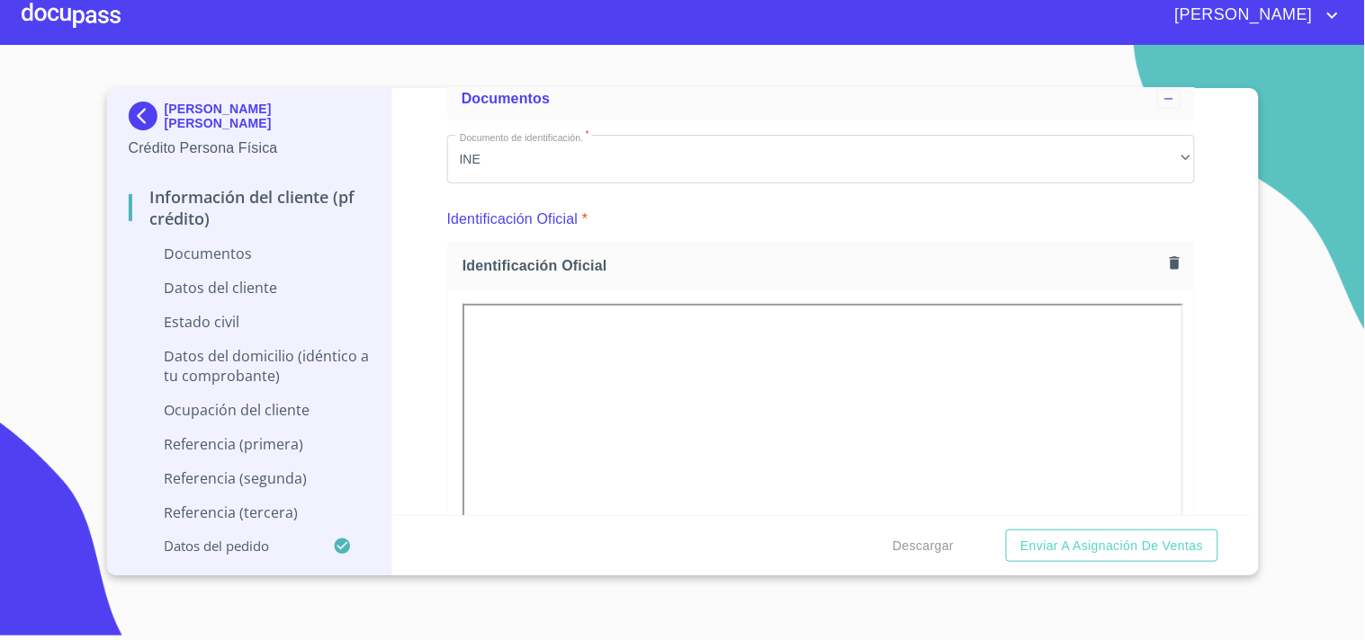
scroll to position [37, 0]
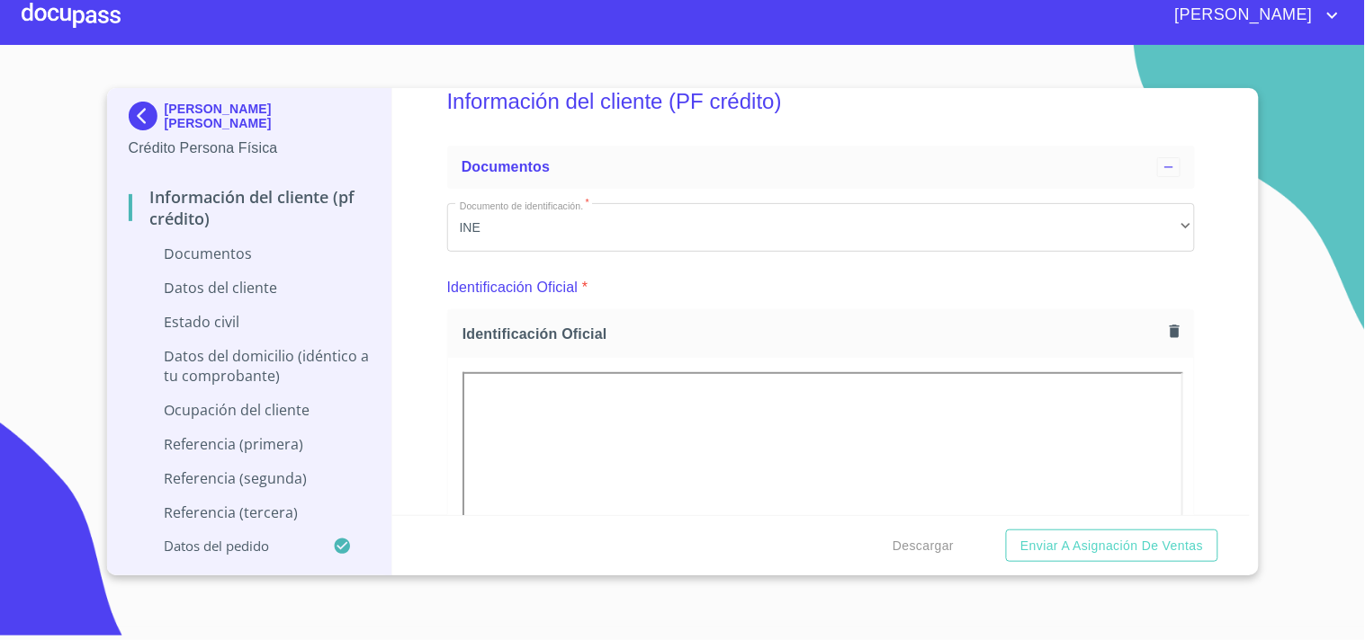
click at [1158, 312] on div "Identificación Oficial" at bounding box center [821, 334] width 746 height 48
click at [1169, 333] on icon "button" at bounding box center [1174, 331] width 10 height 13
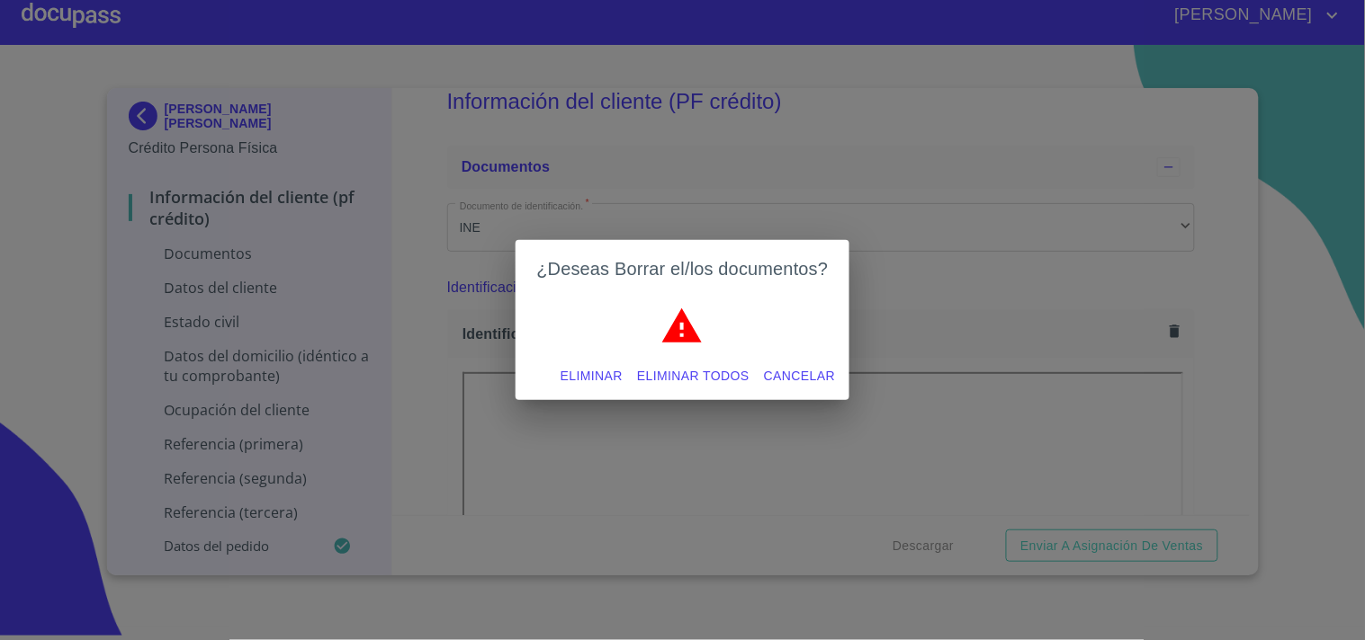
click at [699, 366] on span "Eliminar todos" at bounding box center [693, 376] width 112 height 22
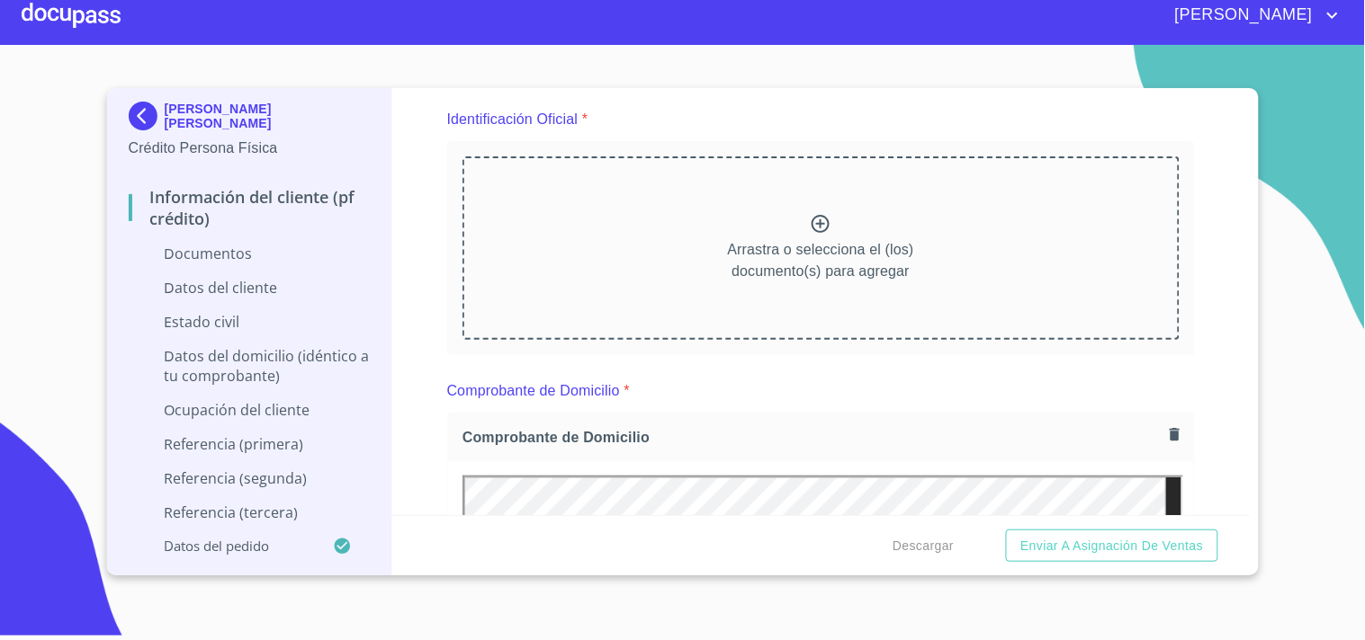
scroll to position [286, 0]
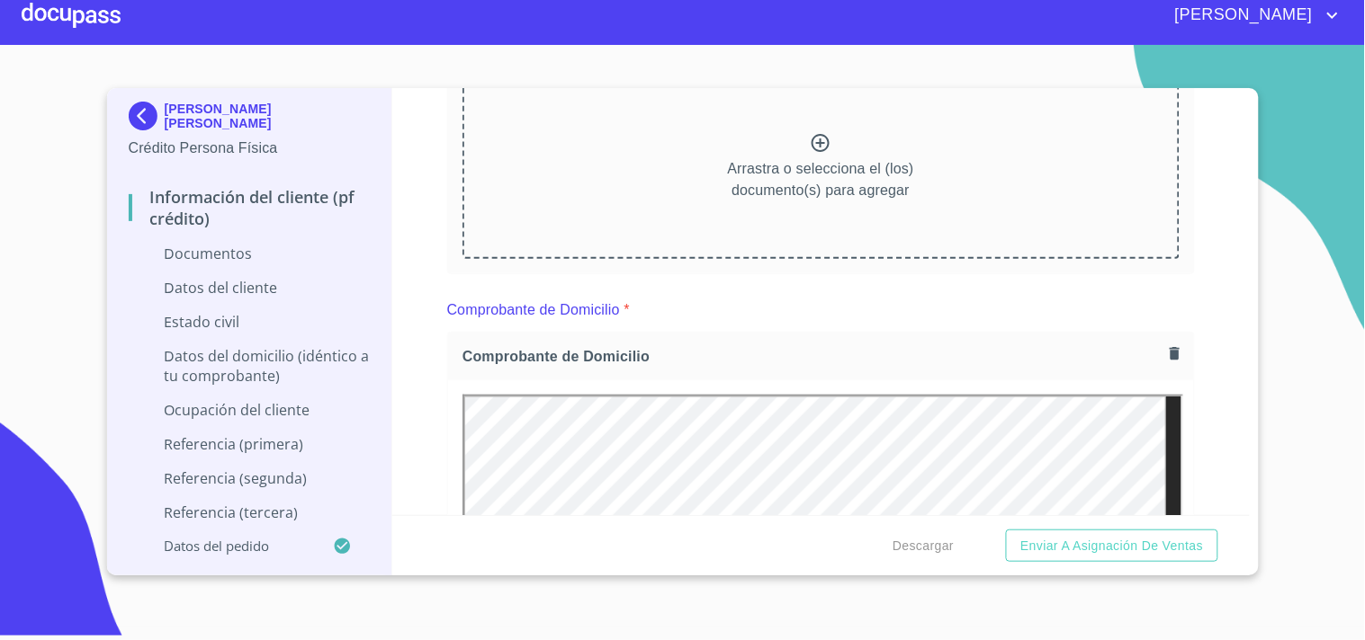
click at [823, 136] on icon at bounding box center [821, 143] width 22 height 22
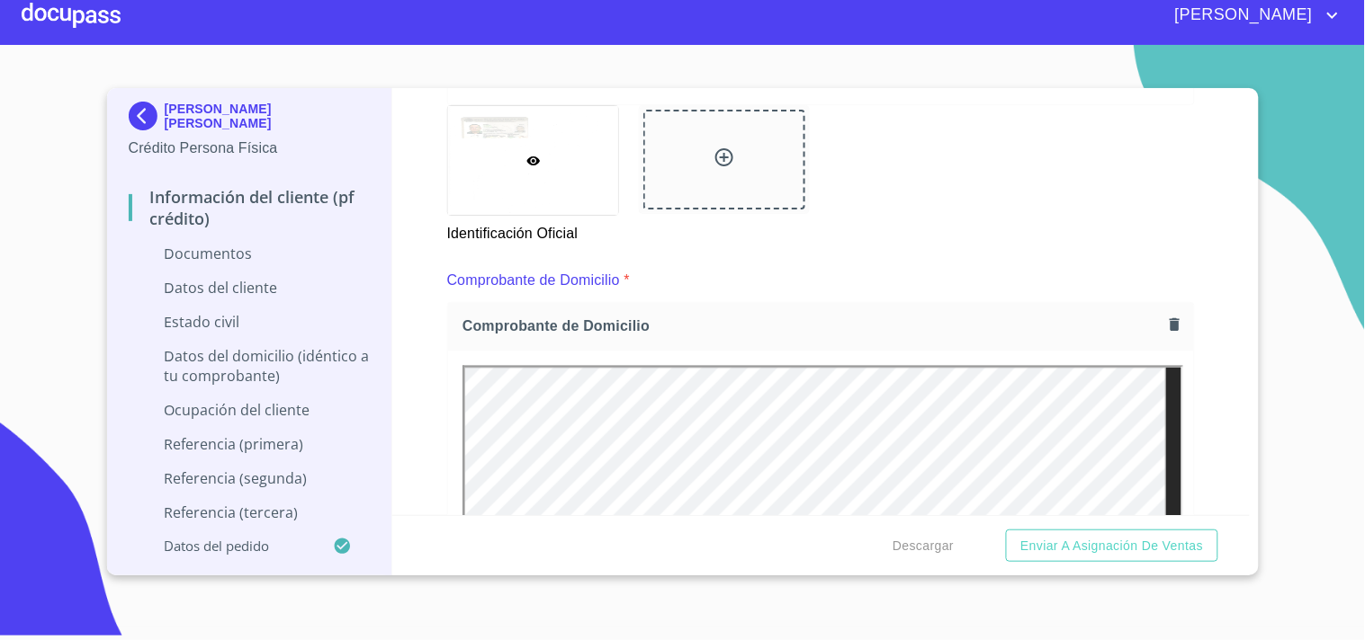
scroll to position [810, 0]
click at [718, 151] on icon at bounding box center [724, 155] width 18 height 18
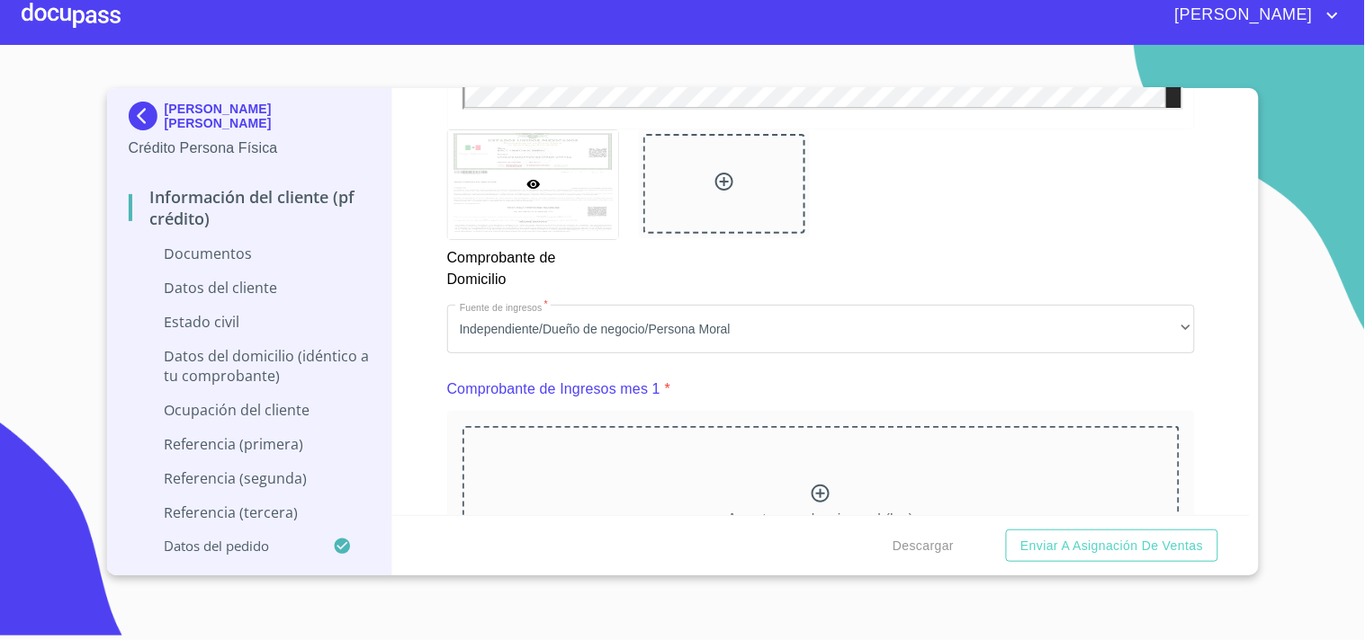
scroll to position [1660, 0]
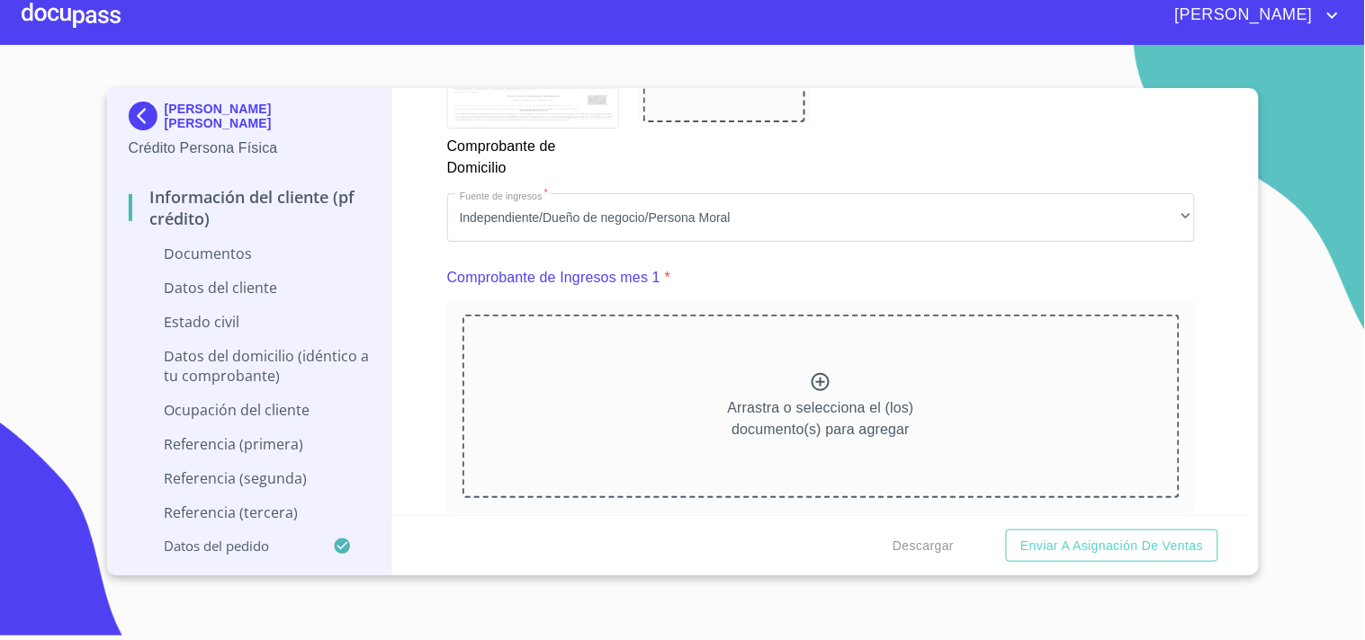
click at [479, 149] on p "Comprobante de Domicilio" at bounding box center [532, 154] width 171 height 50
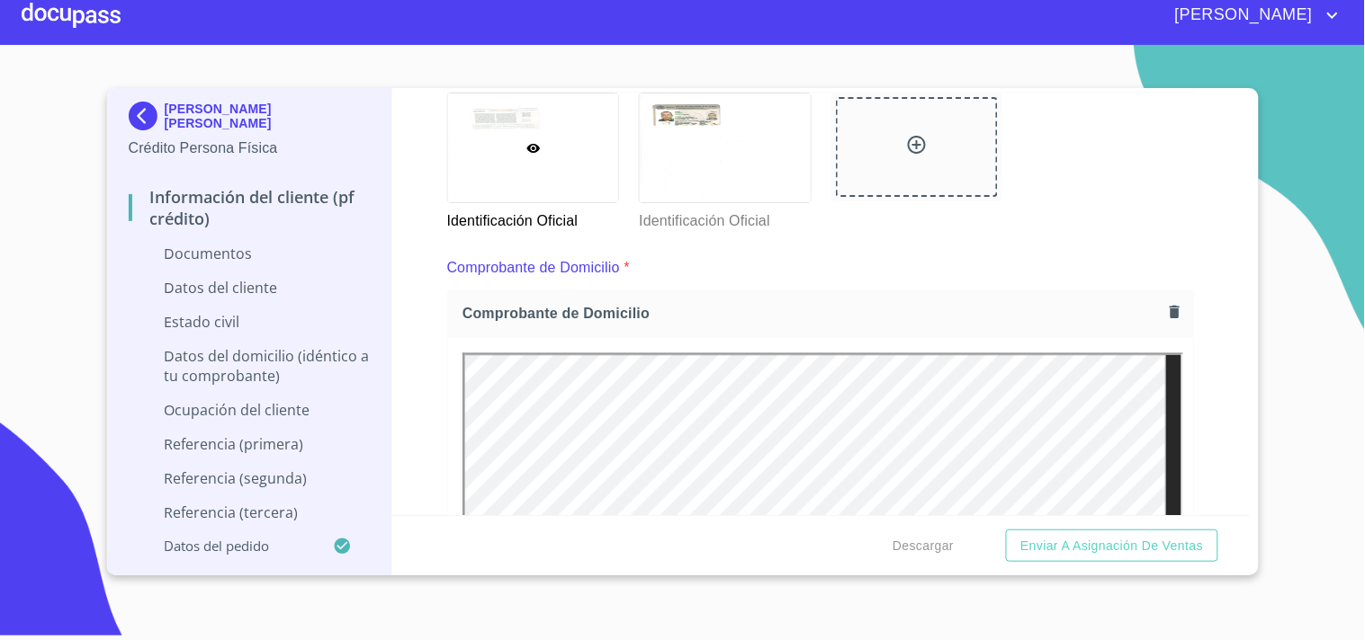
scroll to position [748, 0]
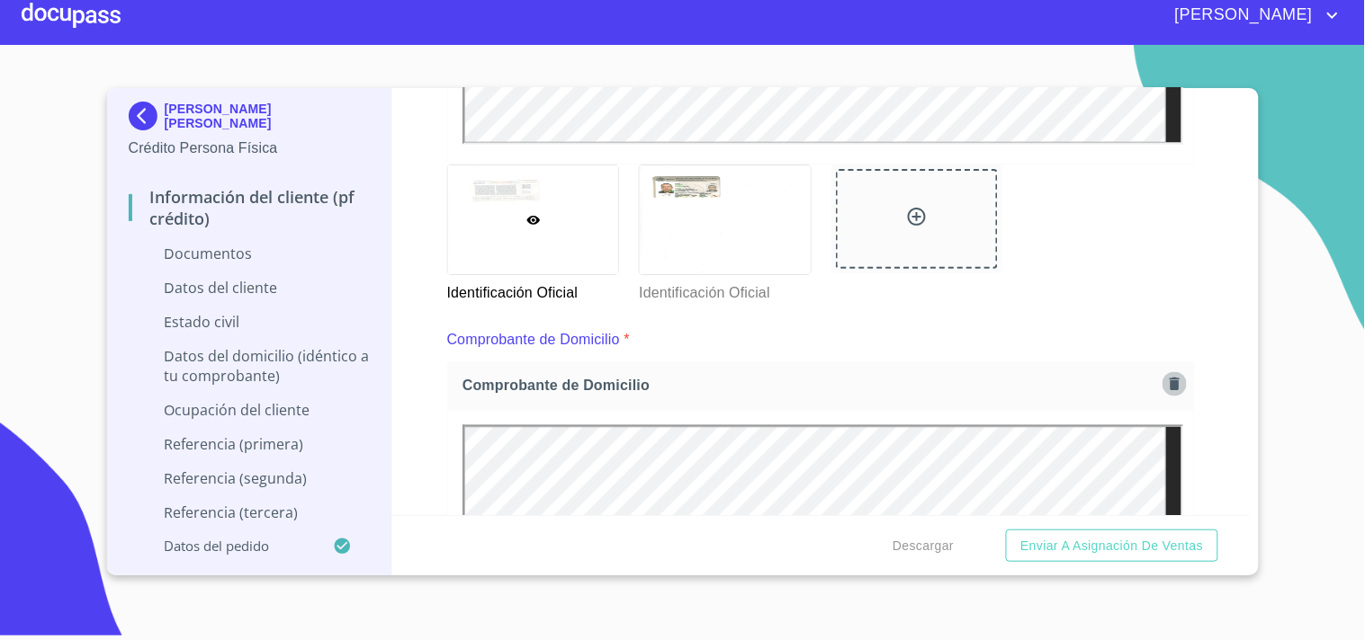
click at [1166, 388] on icon "button" at bounding box center [1174, 384] width 17 height 17
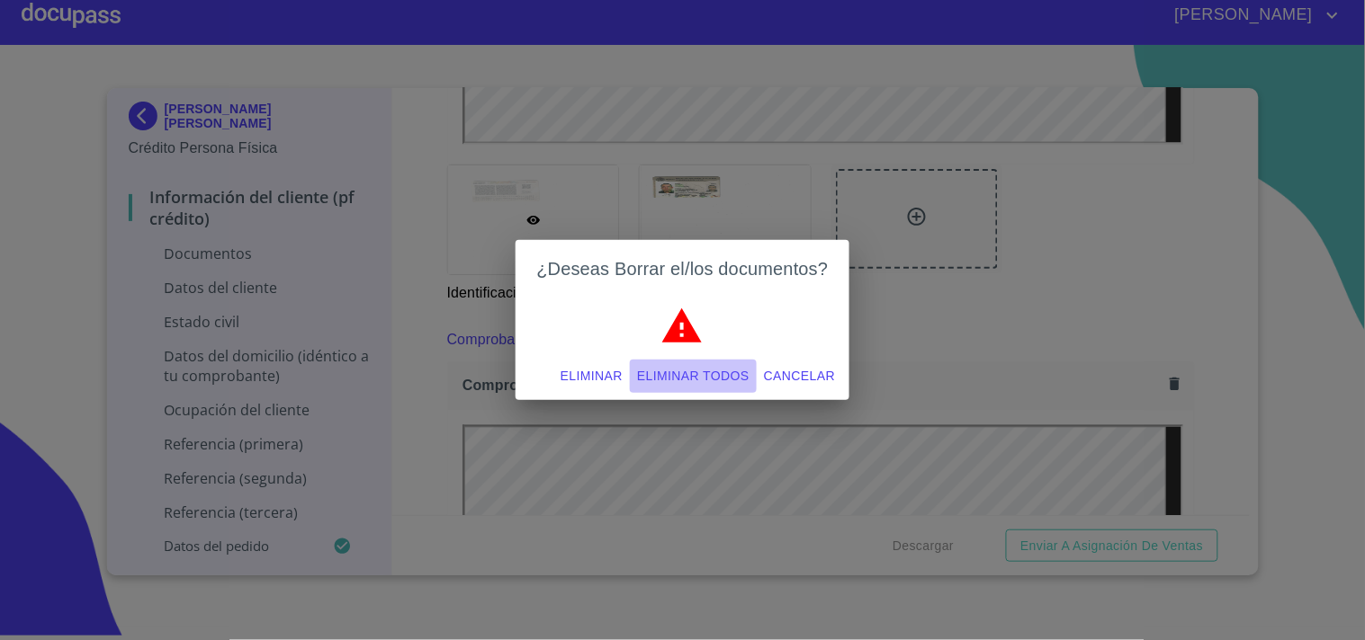
click at [684, 378] on span "Eliminar todos" at bounding box center [693, 376] width 112 height 22
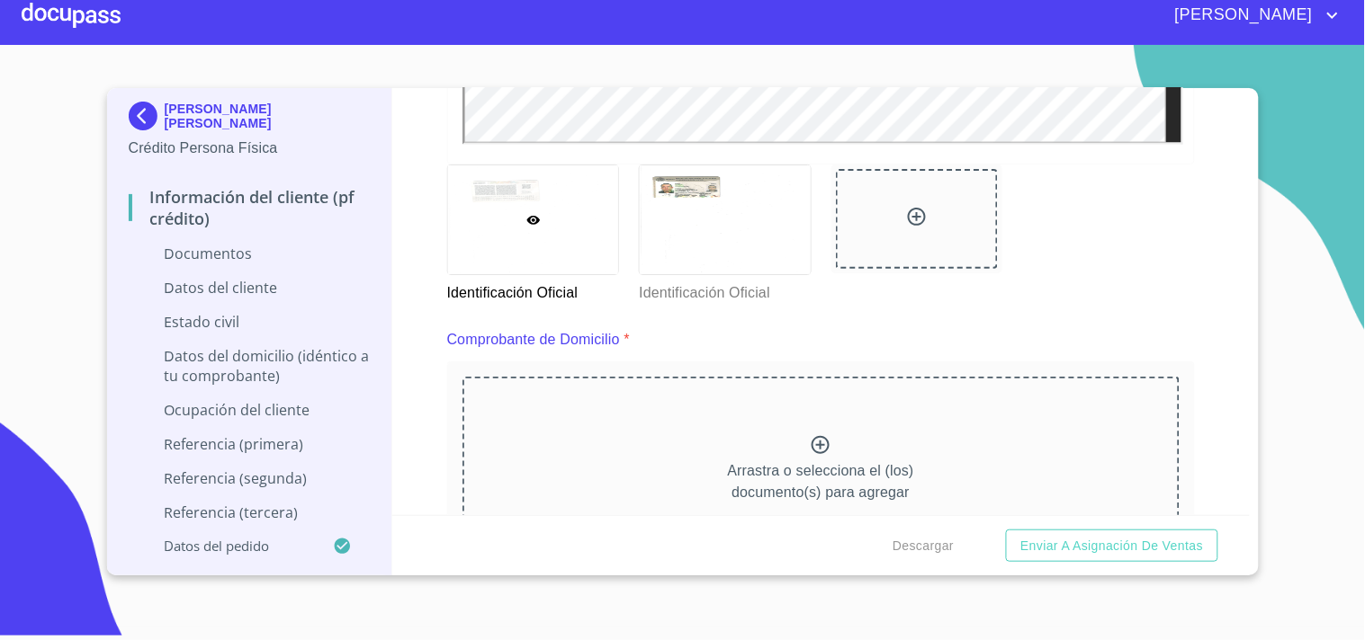
click at [810, 444] on icon at bounding box center [821, 445] width 22 height 22
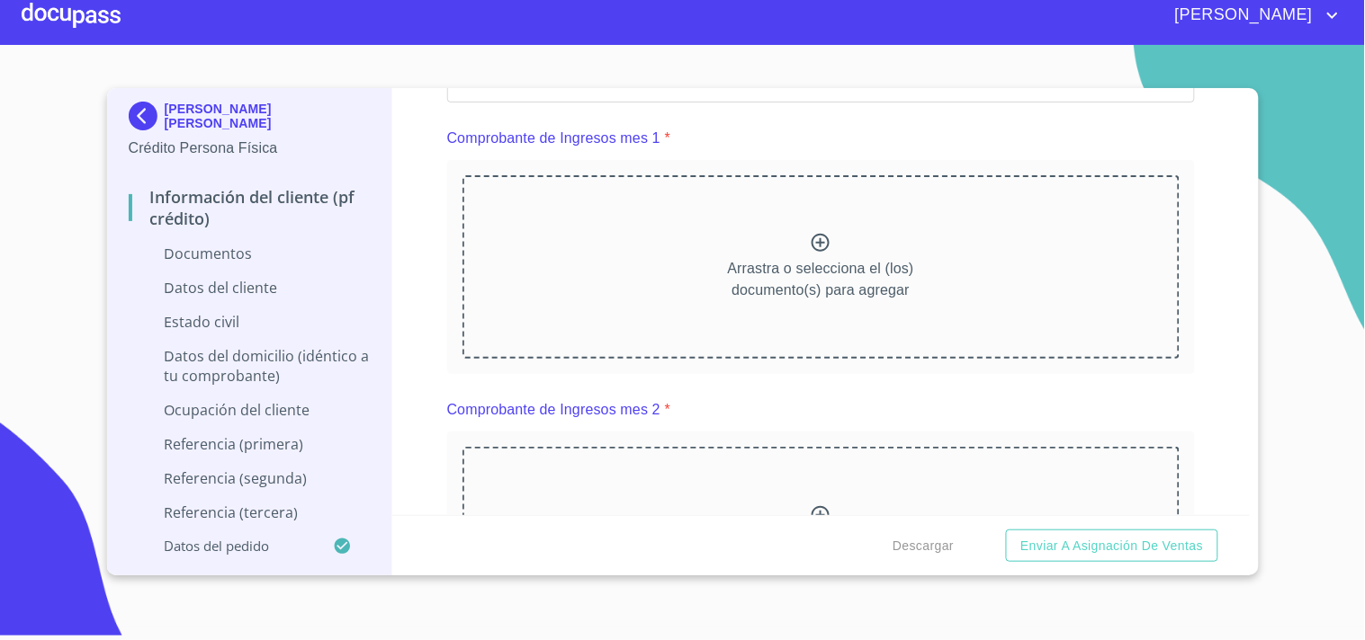
scroll to position [1808, 0]
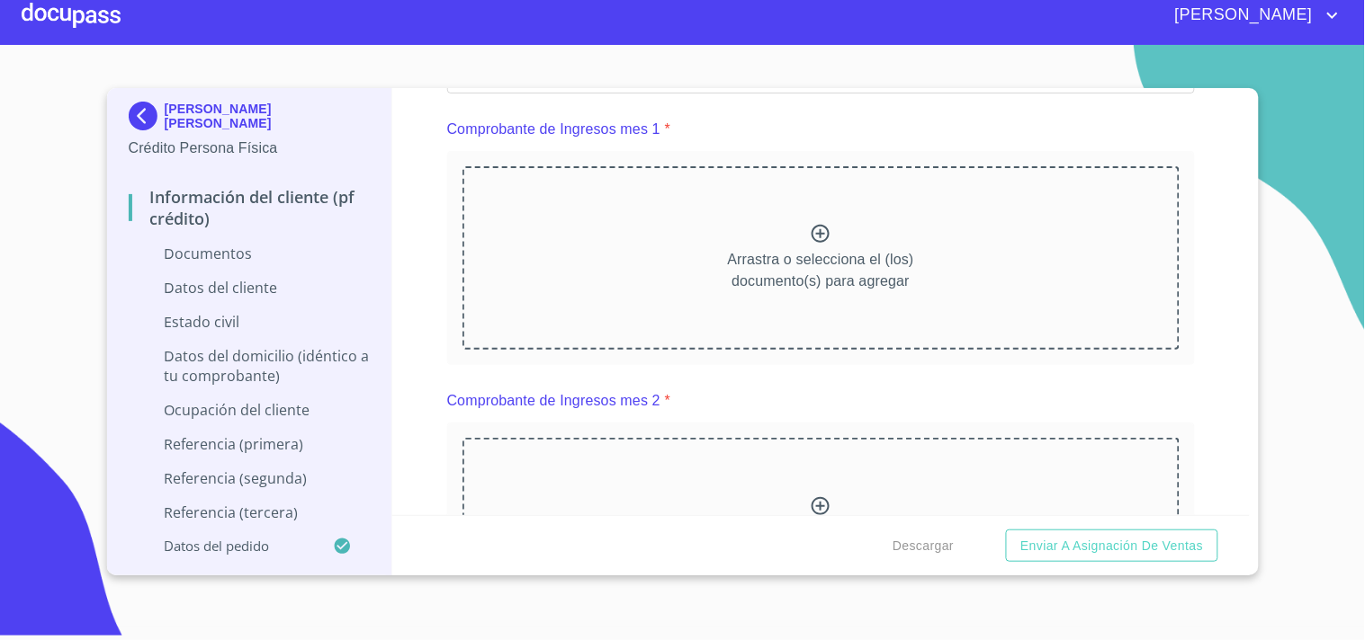
click at [821, 227] on icon at bounding box center [820, 234] width 18 height 18
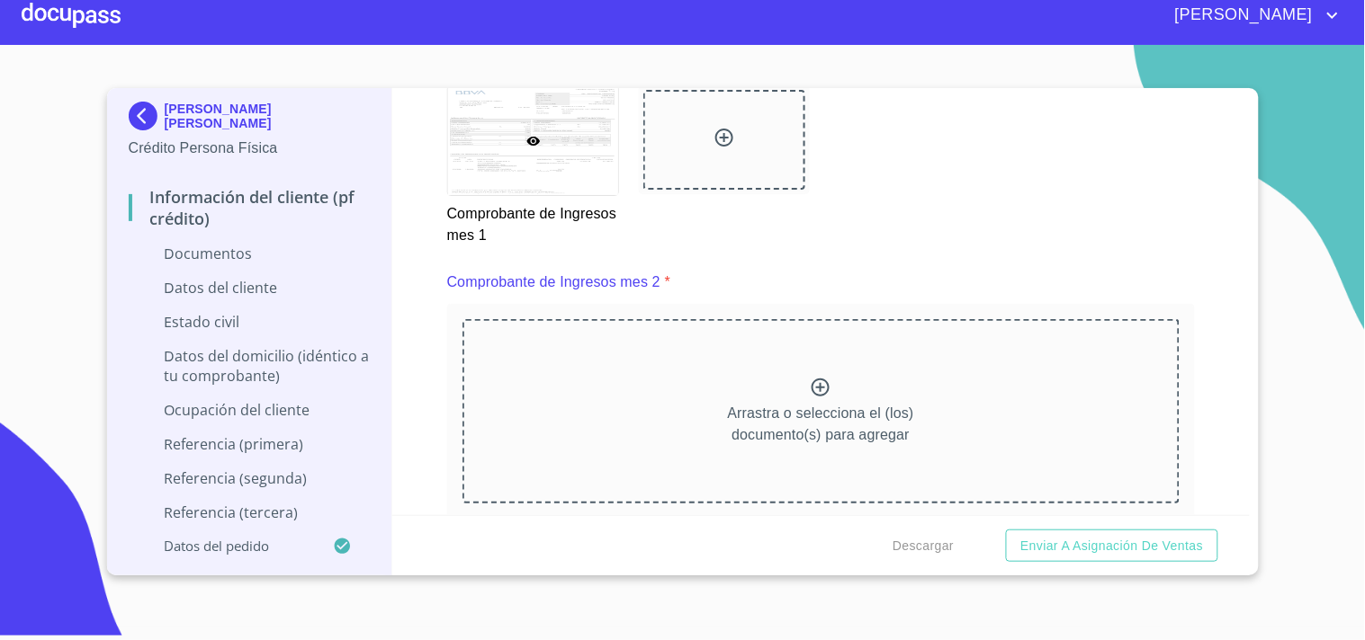
scroll to position [2519, 0]
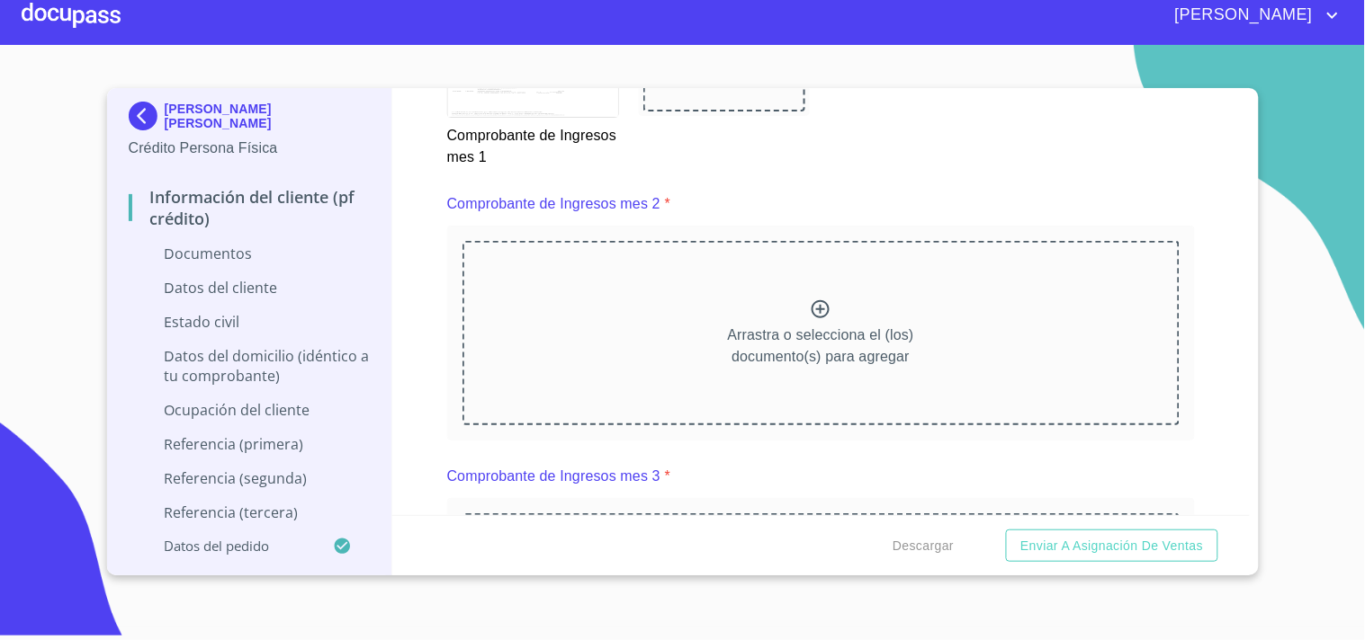
click at [819, 308] on icon at bounding box center [821, 310] width 22 height 22
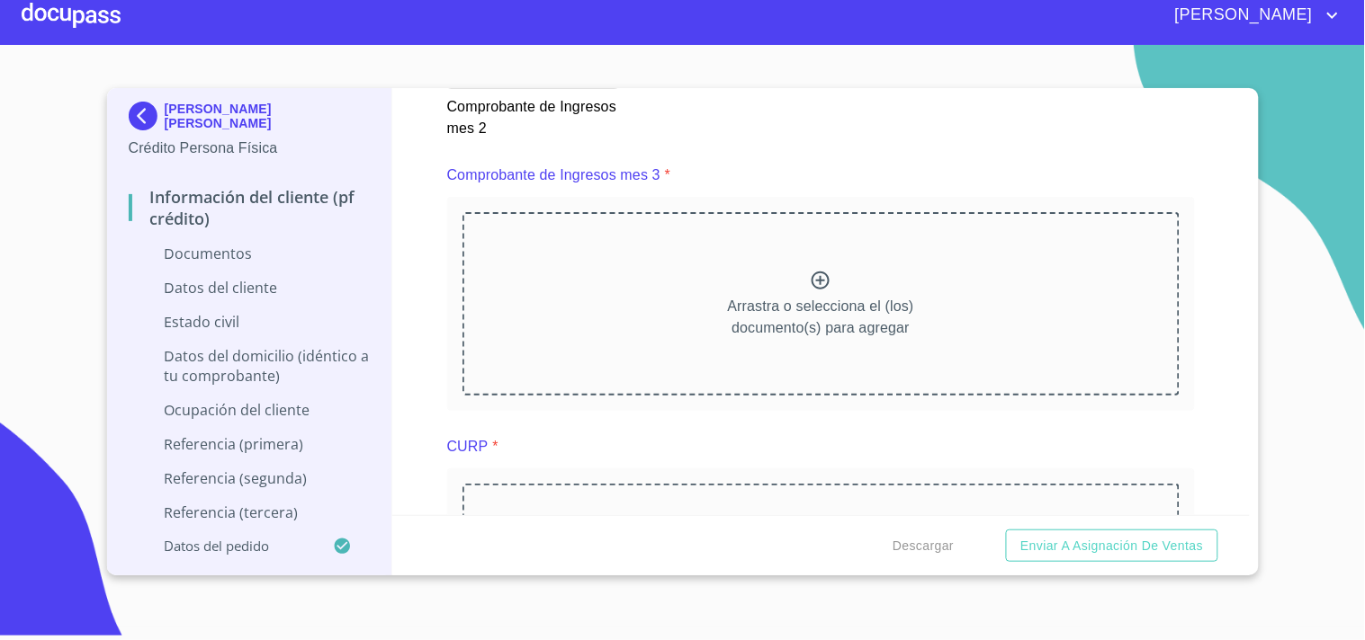
scroll to position [3375, 0]
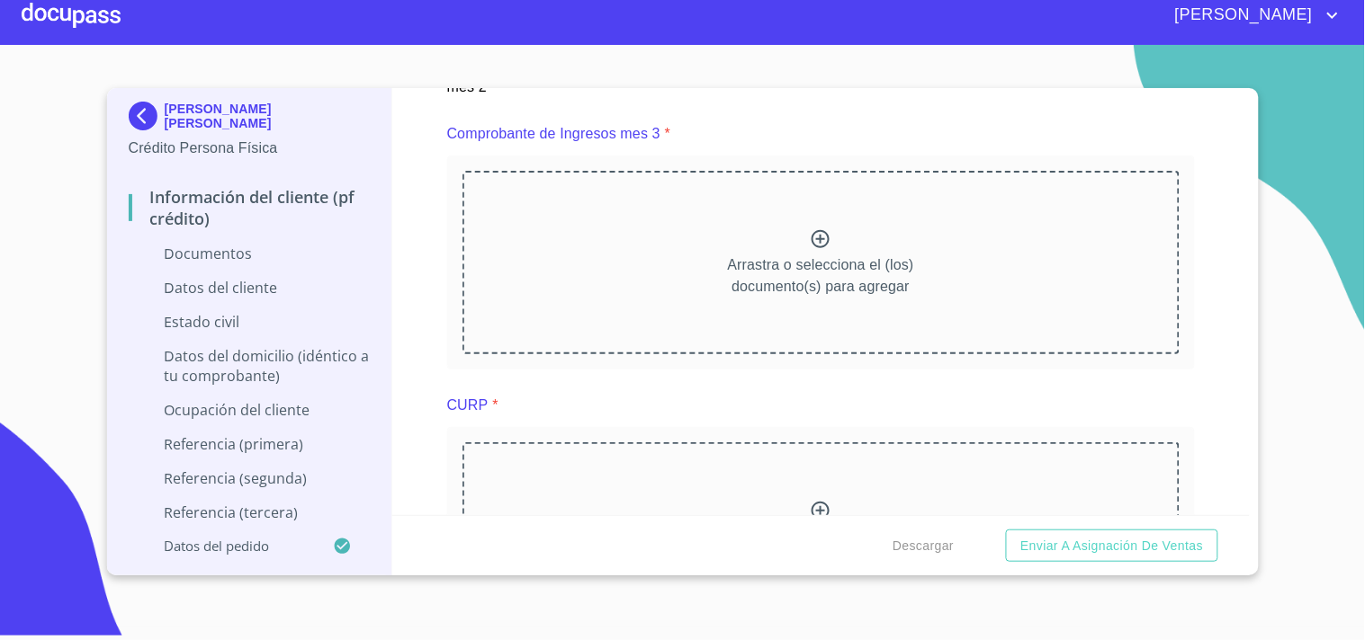
click at [817, 230] on icon at bounding box center [820, 239] width 18 height 18
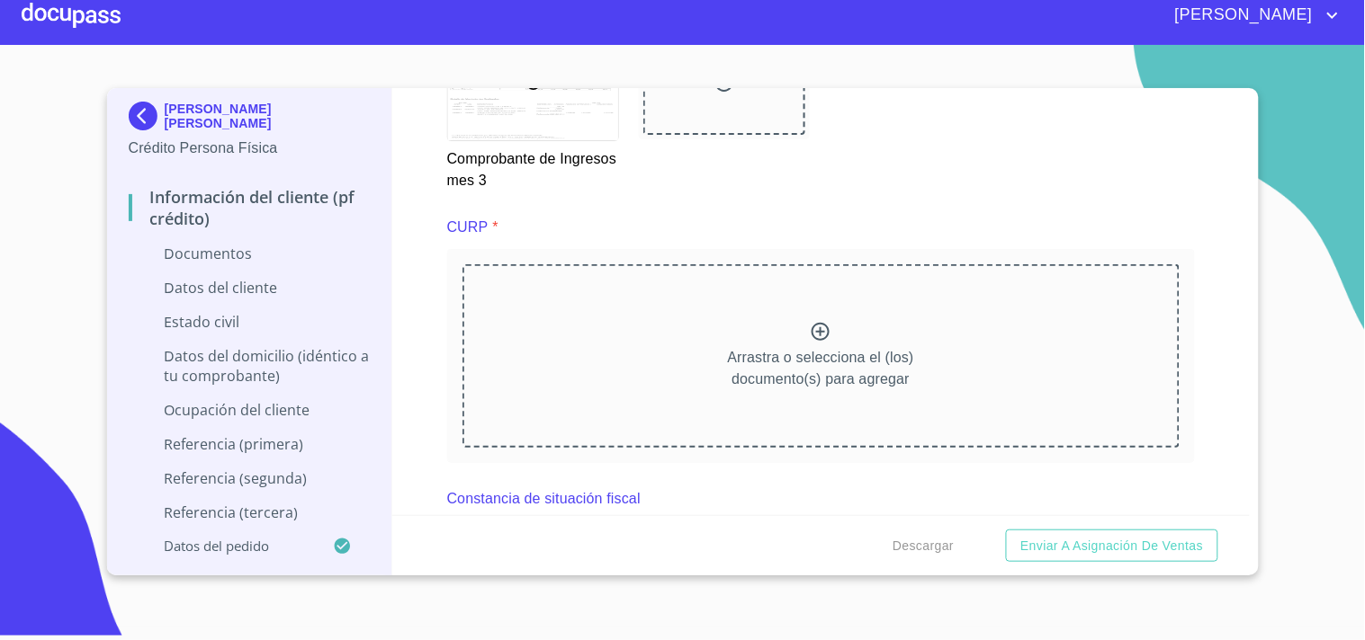
scroll to position [4117, 0]
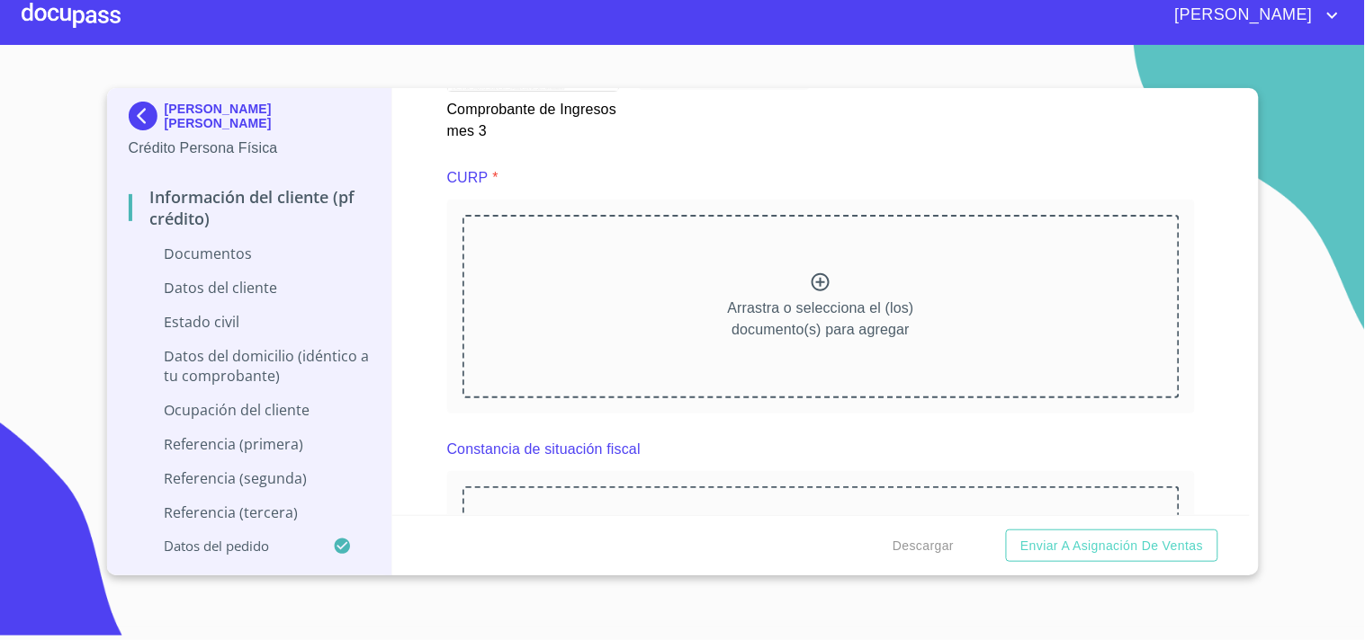
click at [801, 264] on div "Arrastra o selecciona el (los) documento(s) para agregar" at bounding box center [820, 307] width 717 height 184
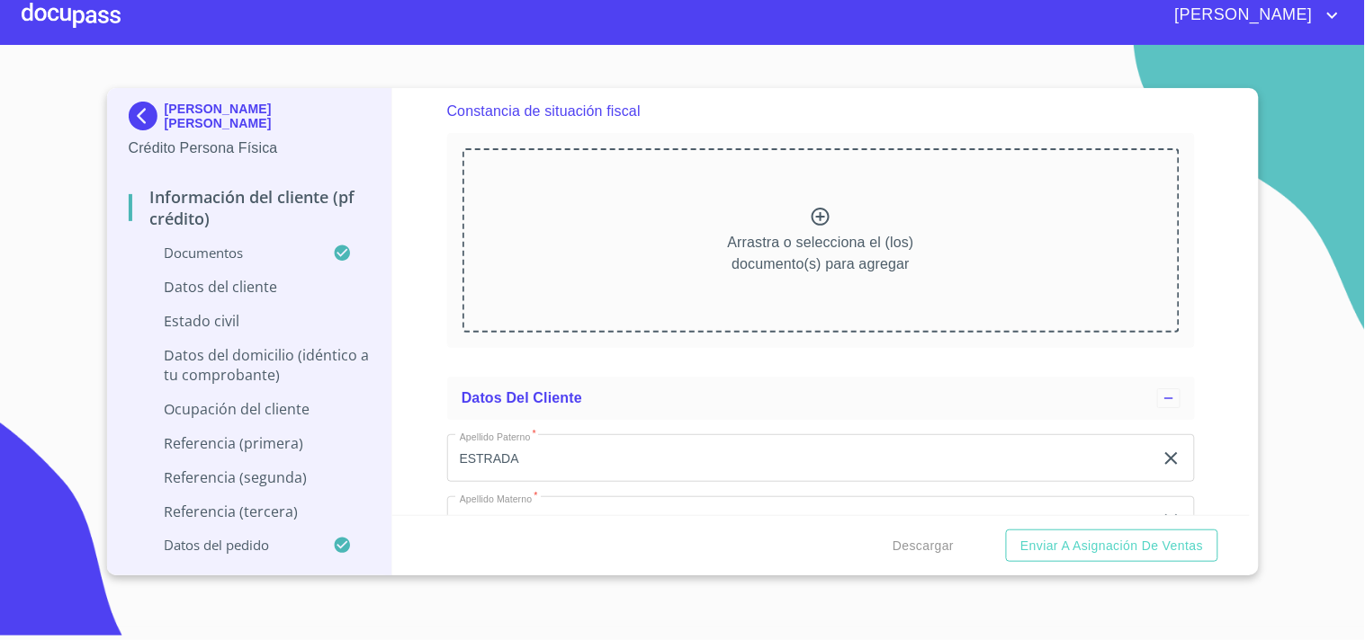
scroll to position [4899, 0]
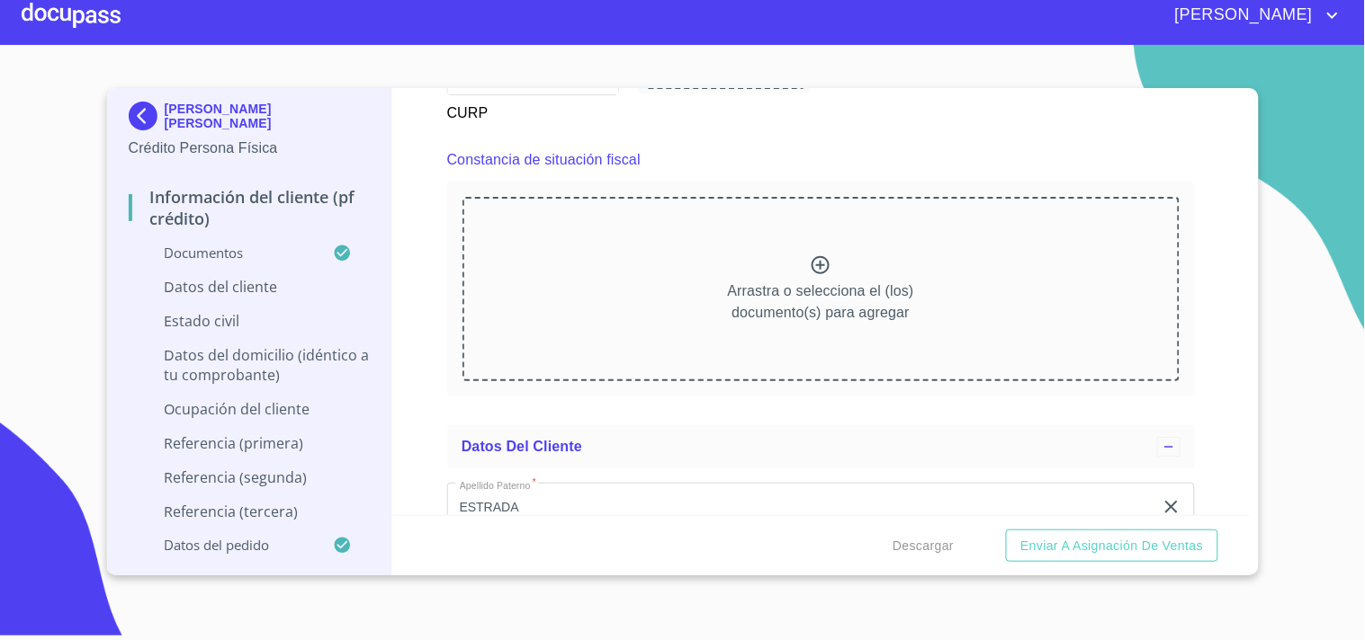
click at [810, 256] on icon at bounding box center [821, 266] width 22 height 22
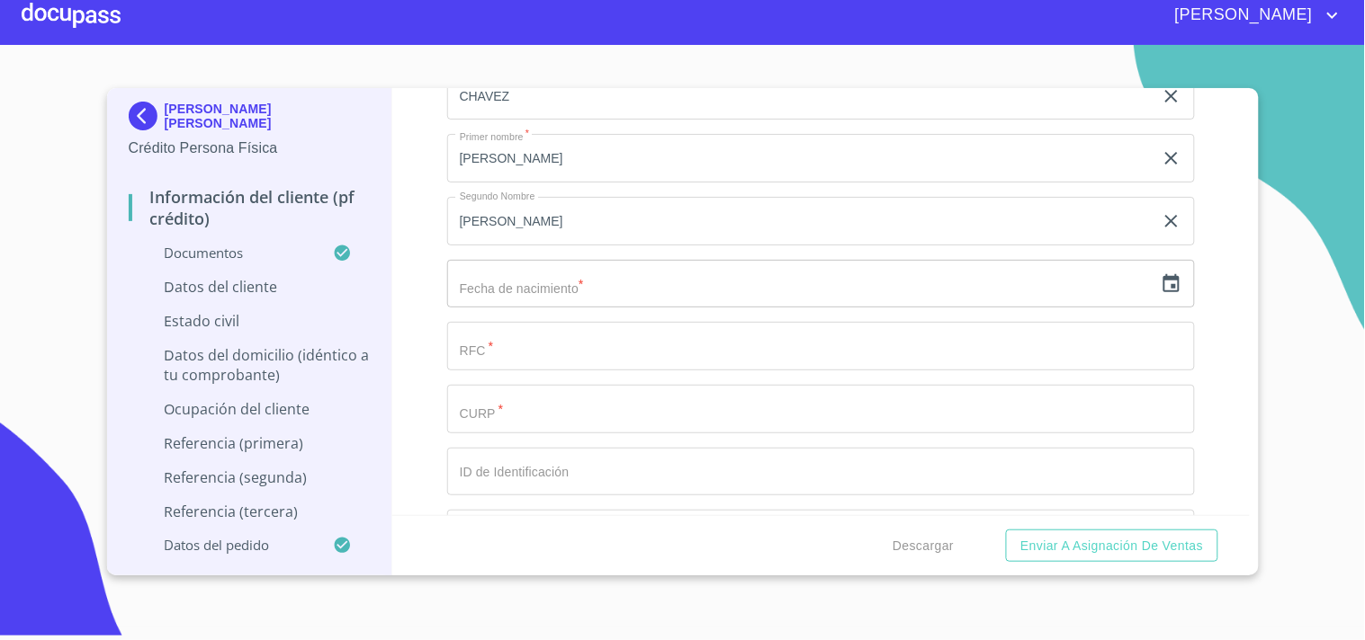
scroll to position [5813, 0]
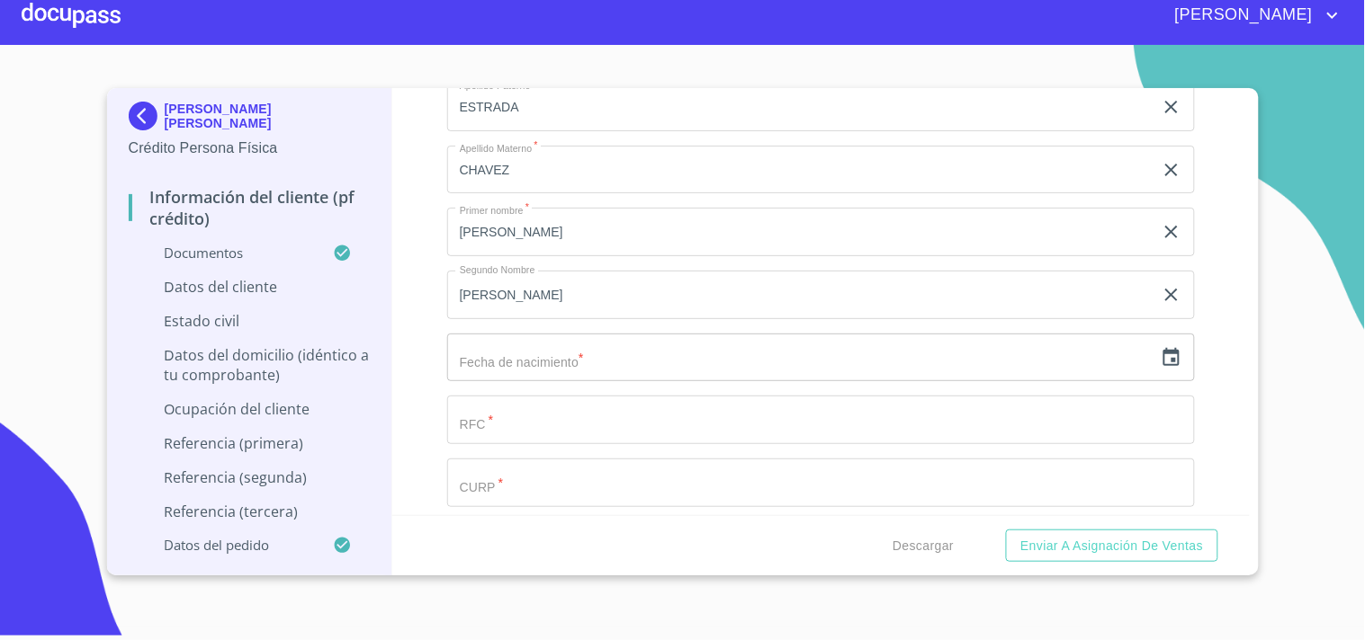
click at [607, 334] on input "text" at bounding box center [800, 358] width 706 height 49
click at [1161, 347] on icon "button" at bounding box center [1171, 358] width 22 height 22
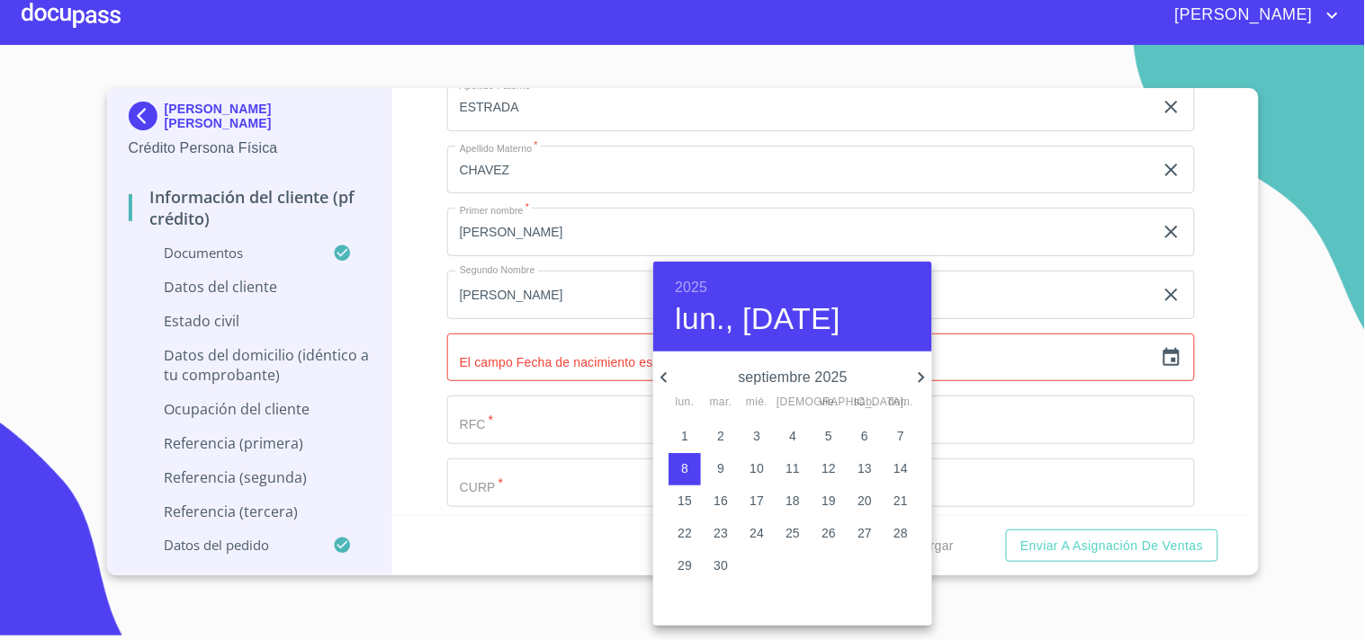
click at [691, 284] on h6 "2025" at bounding box center [691, 287] width 32 height 25
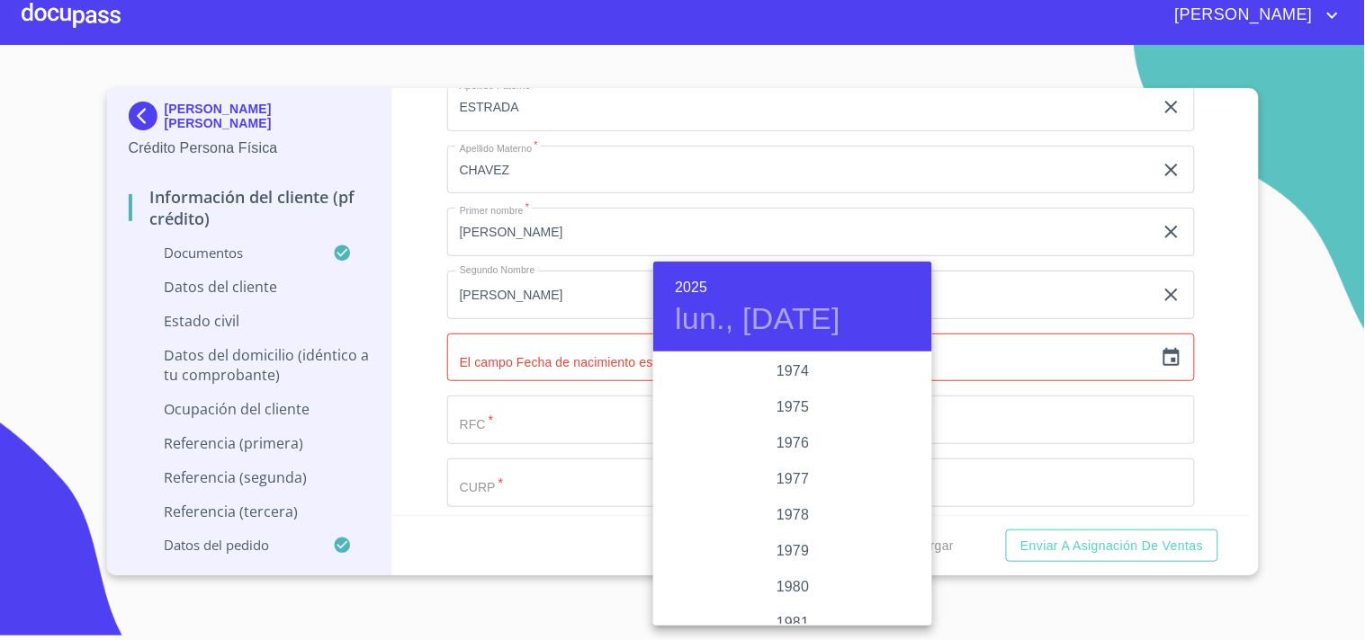
scroll to position [1782, 0]
click at [789, 532] on div "1979" at bounding box center [792, 533] width 279 height 36
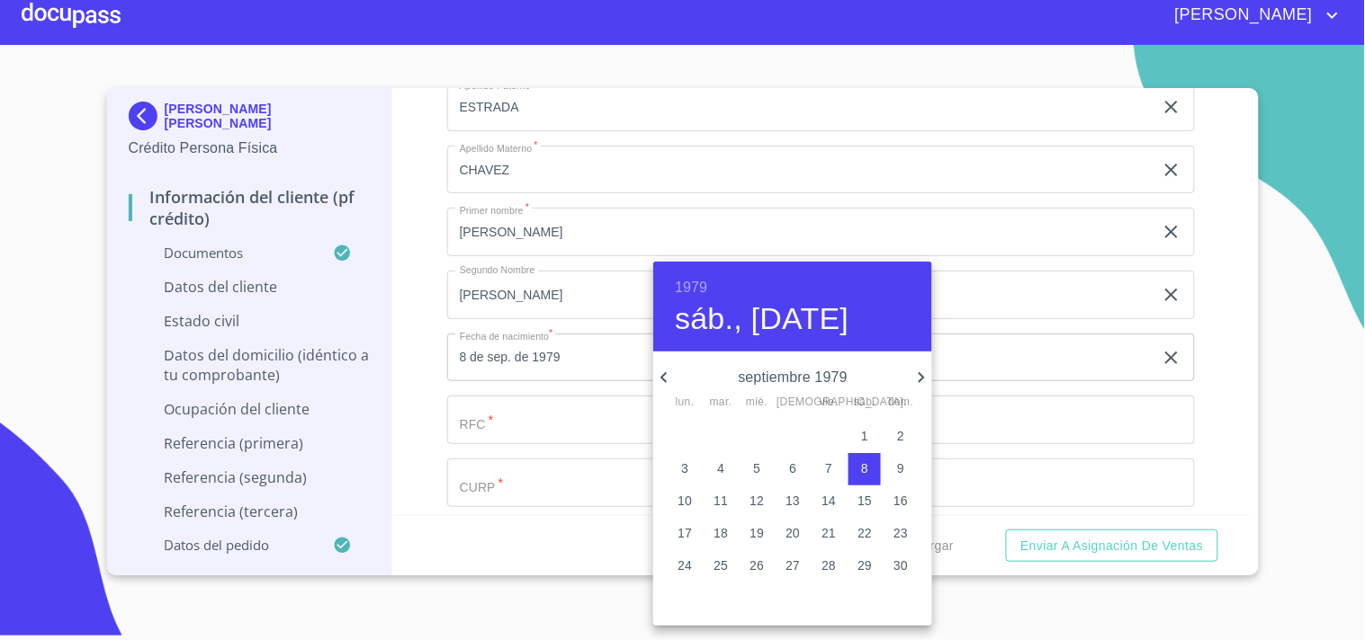
click at [659, 378] on icon "button" at bounding box center [664, 378] width 22 height 22
click at [716, 532] on p "17" at bounding box center [720, 533] width 14 height 18
click at [919, 378] on icon "button" at bounding box center [921, 378] width 22 height 22
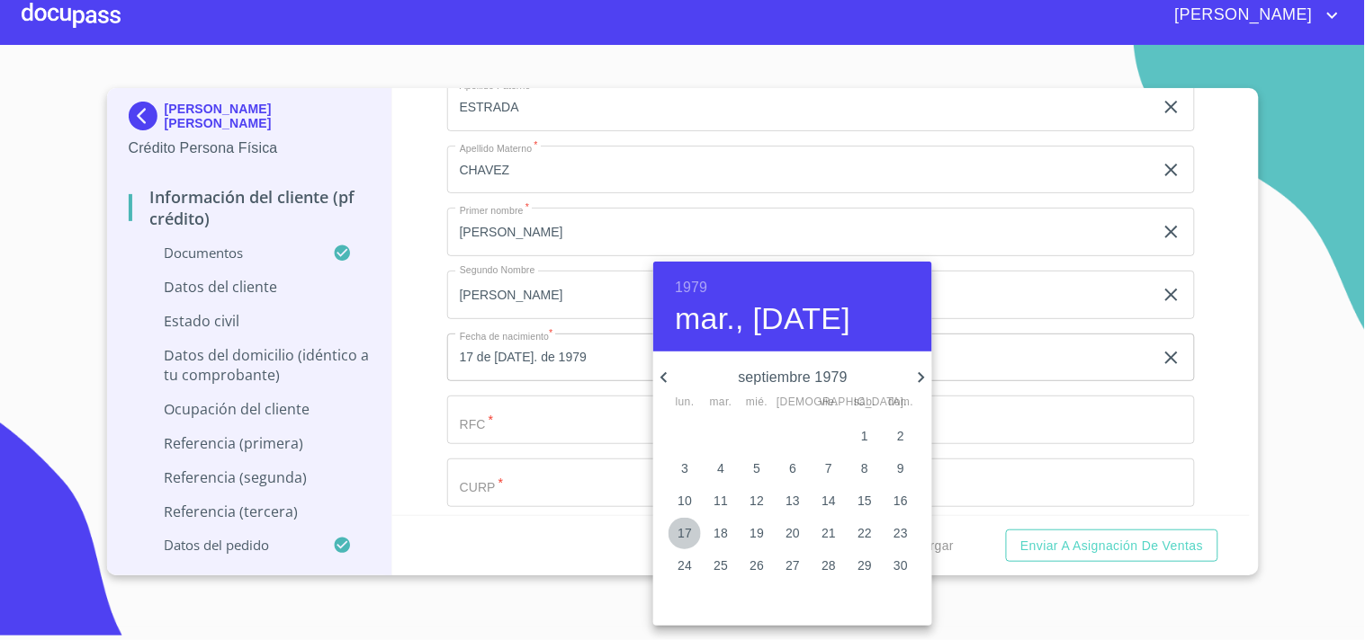
click at [686, 526] on p "17" at bounding box center [684, 533] width 14 height 18
type input "17 de sep. de 1979"
click at [421, 383] on div at bounding box center [682, 320] width 1365 height 640
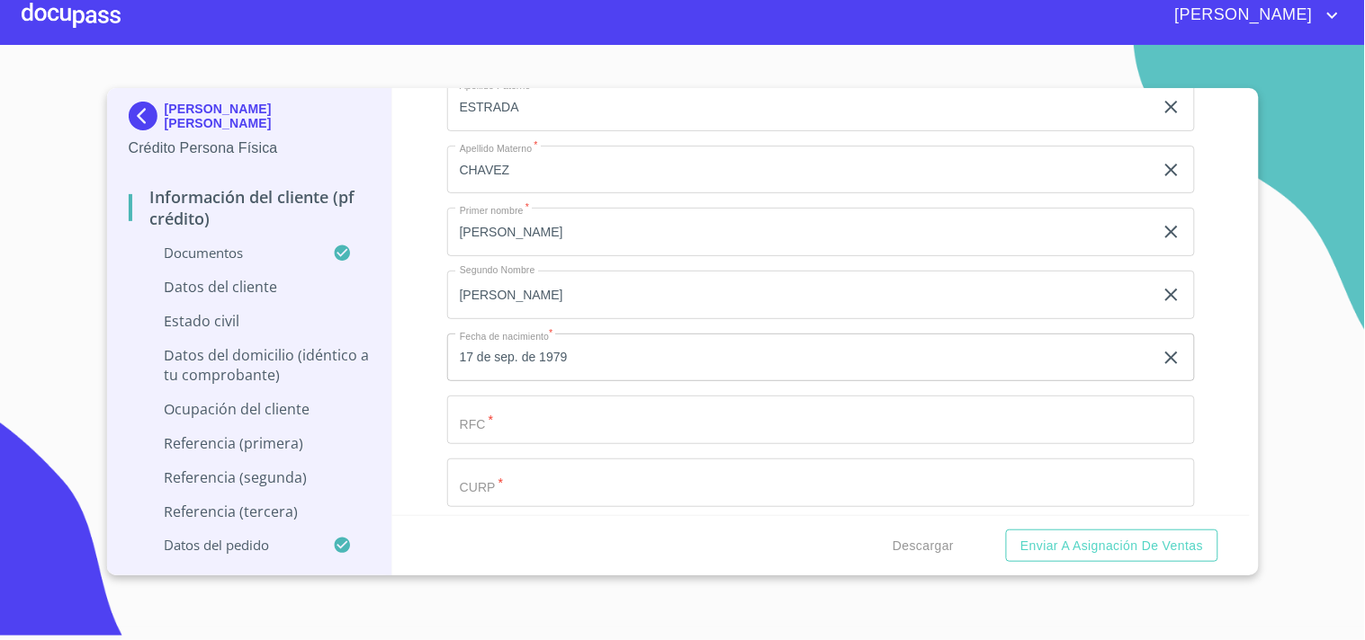
click at [590, 423] on input "Documento de identificación.   *" at bounding box center [821, 420] width 748 height 49
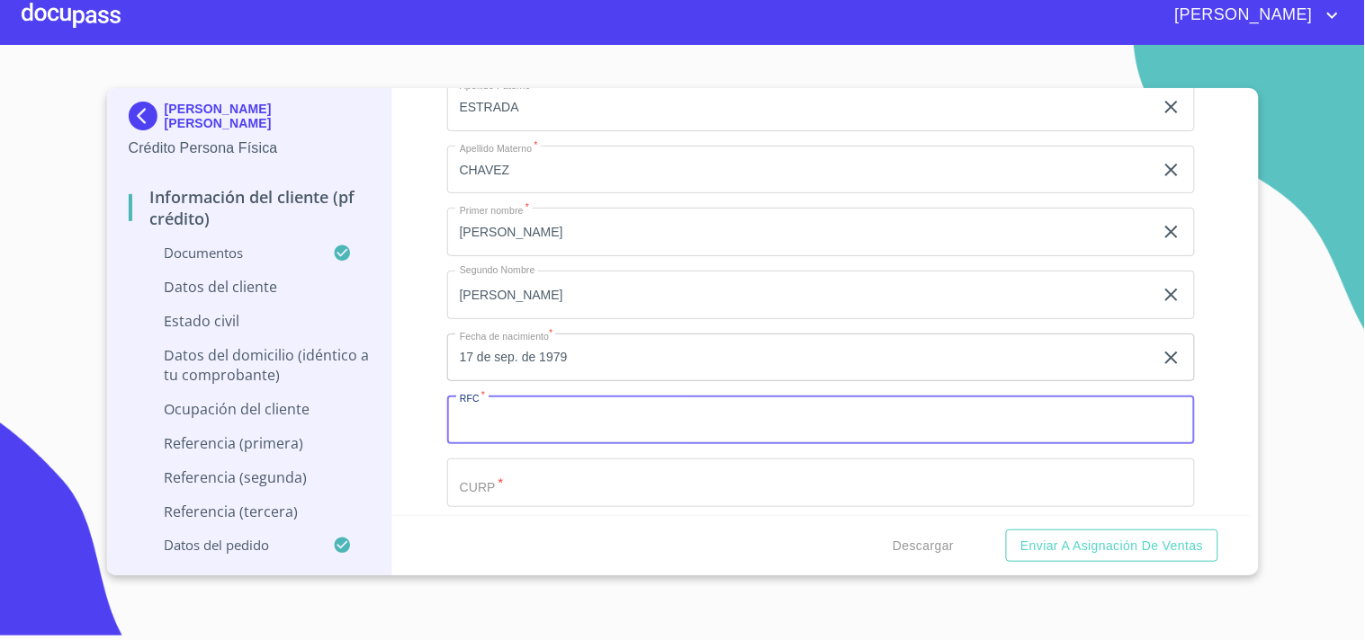
paste input "RFC: EACC790917DT5"
click at [491, 402] on input "RFC: EACC790917DT5" at bounding box center [800, 420] width 706 height 49
type input "EACC790917DT5"
click at [527, 459] on input "Documento de identificación.   *" at bounding box center [821, 483] width 748 height 49
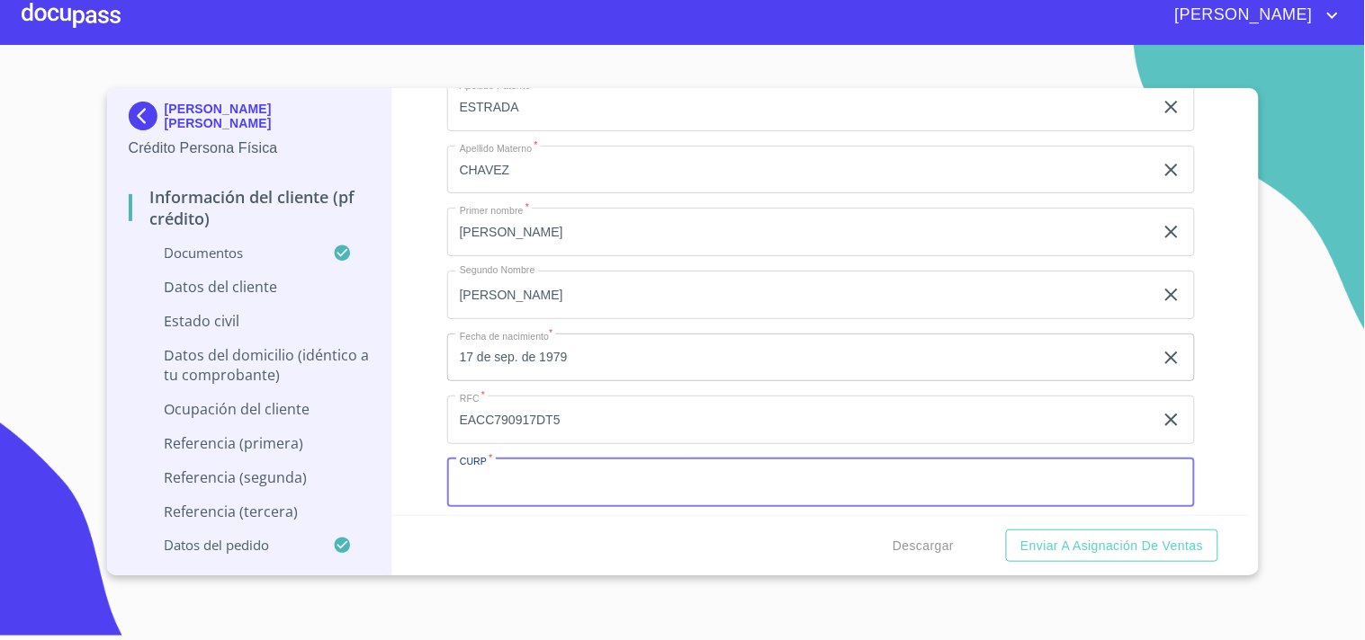
click at [527, 459] on input "Documento de identificación.   *" at bounding box center [821, 483] width 748 height 49
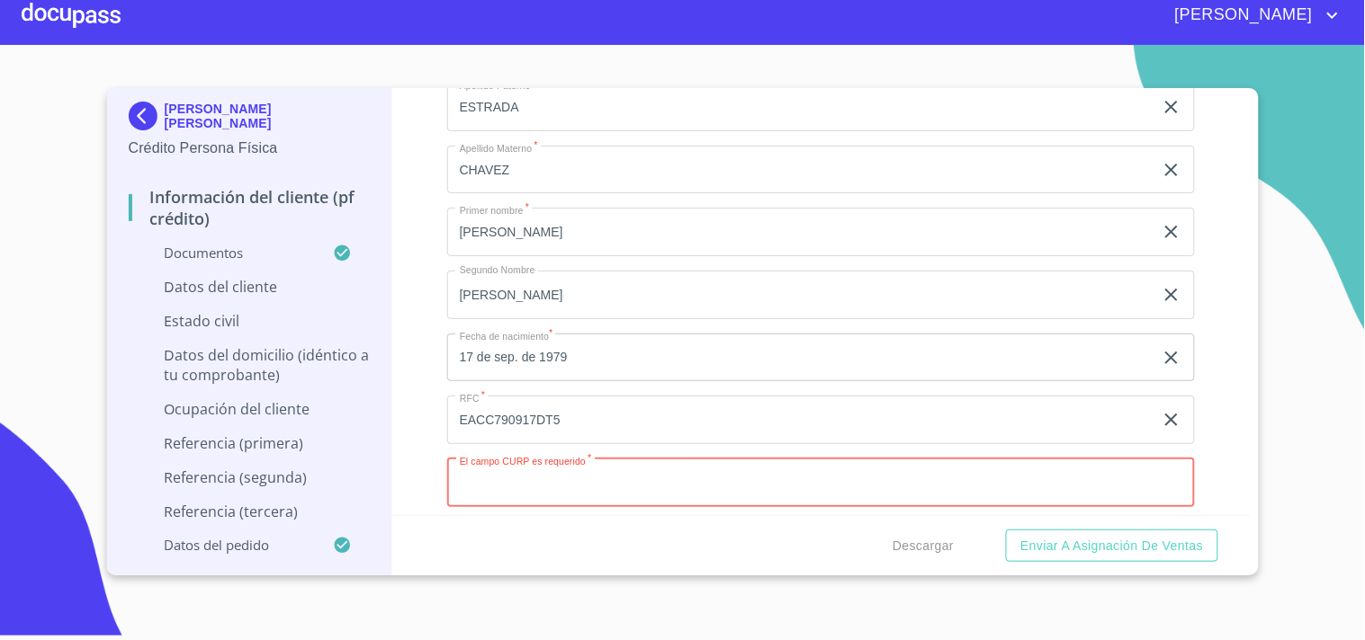
paste input "EACC790917HJCSHR01"
type input "EACC790917HJCSHR01"
click at [1006, 530] on button "Enviar a Asignación de Ventas" at bounding box center [1111, 546] width 211 height 33
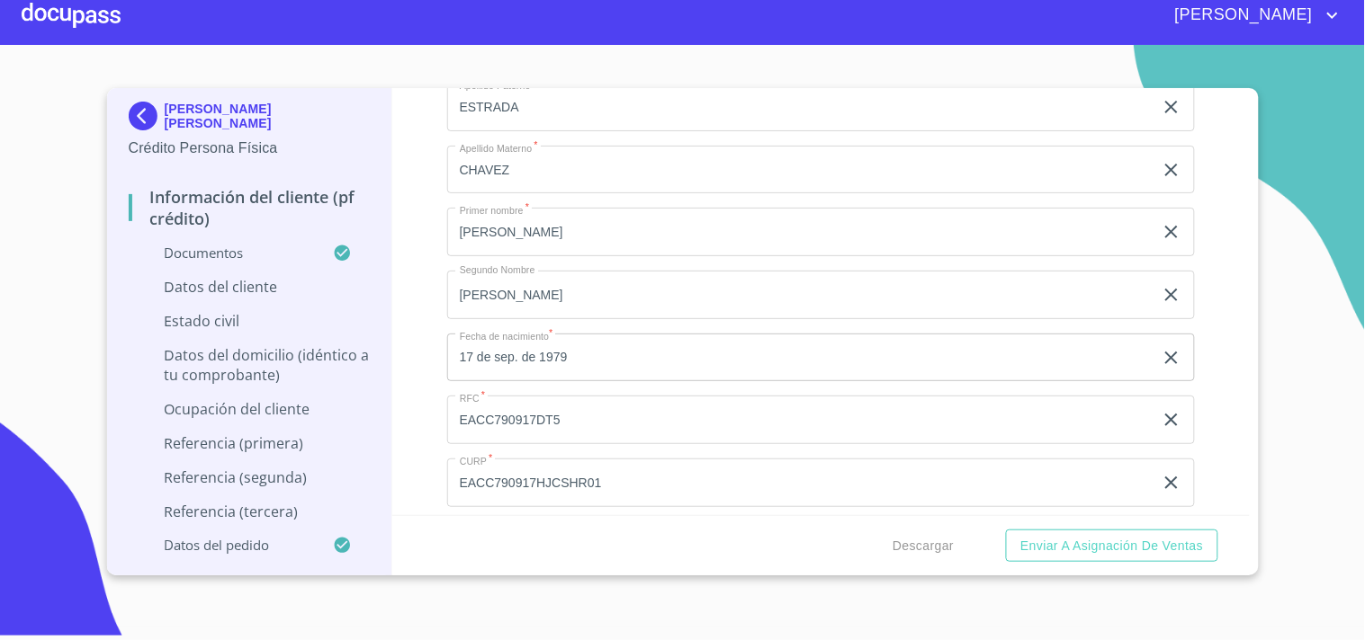
scroll to position [5979, 0]
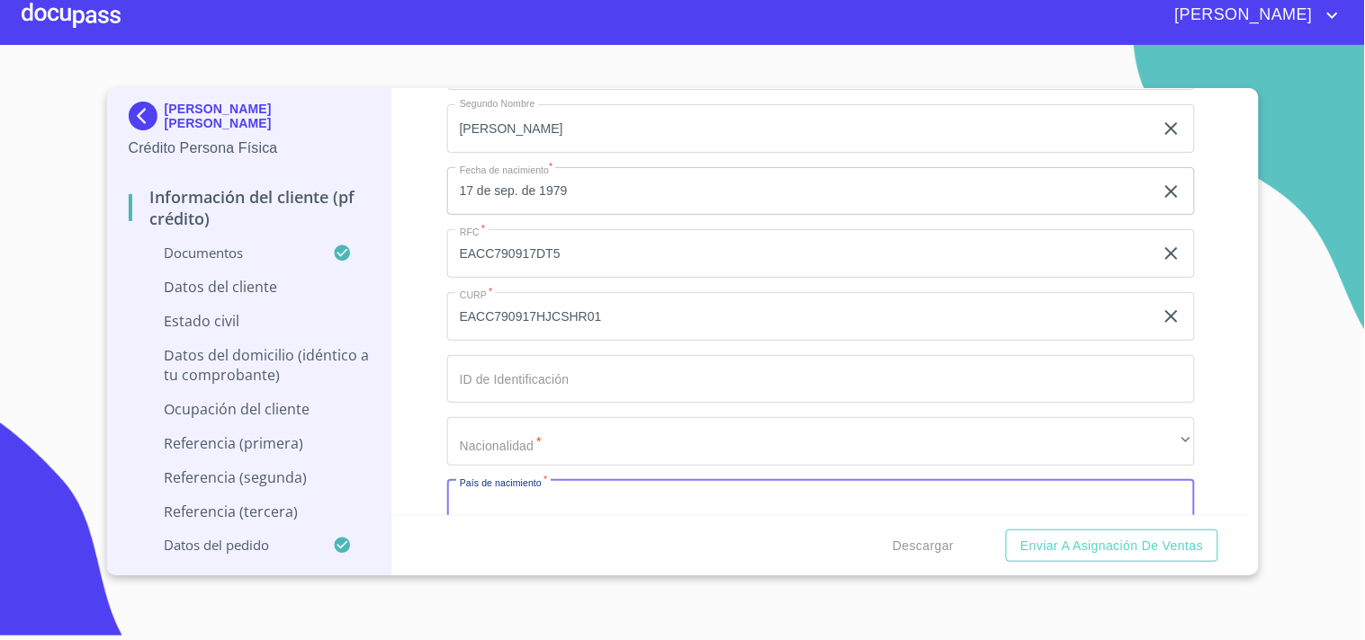
click at [591, 387] on input "Documento de identificación.   *" at bounding box center [821, 379] width 748 height 49
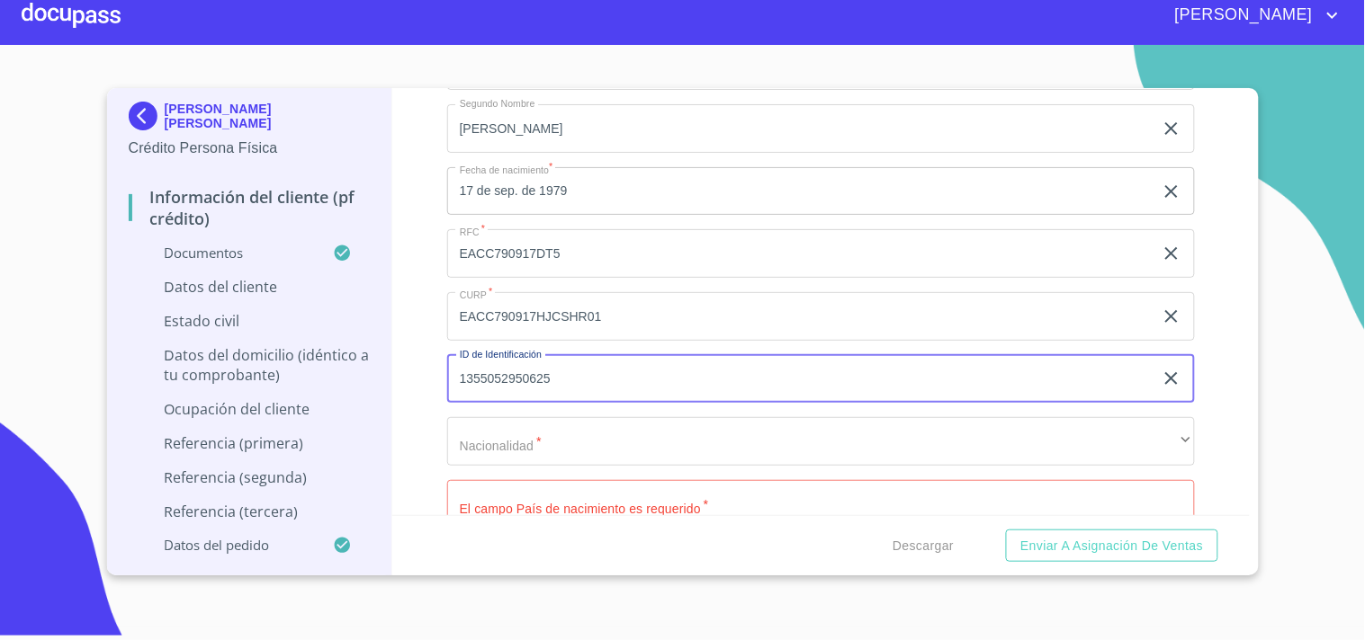
type input "1355052950625"
click at [428, 372] on div "Información del cliente (PF crédito) Documentos Documento de identificación.   …" at bounding box center [820, 301] width 857 height 427
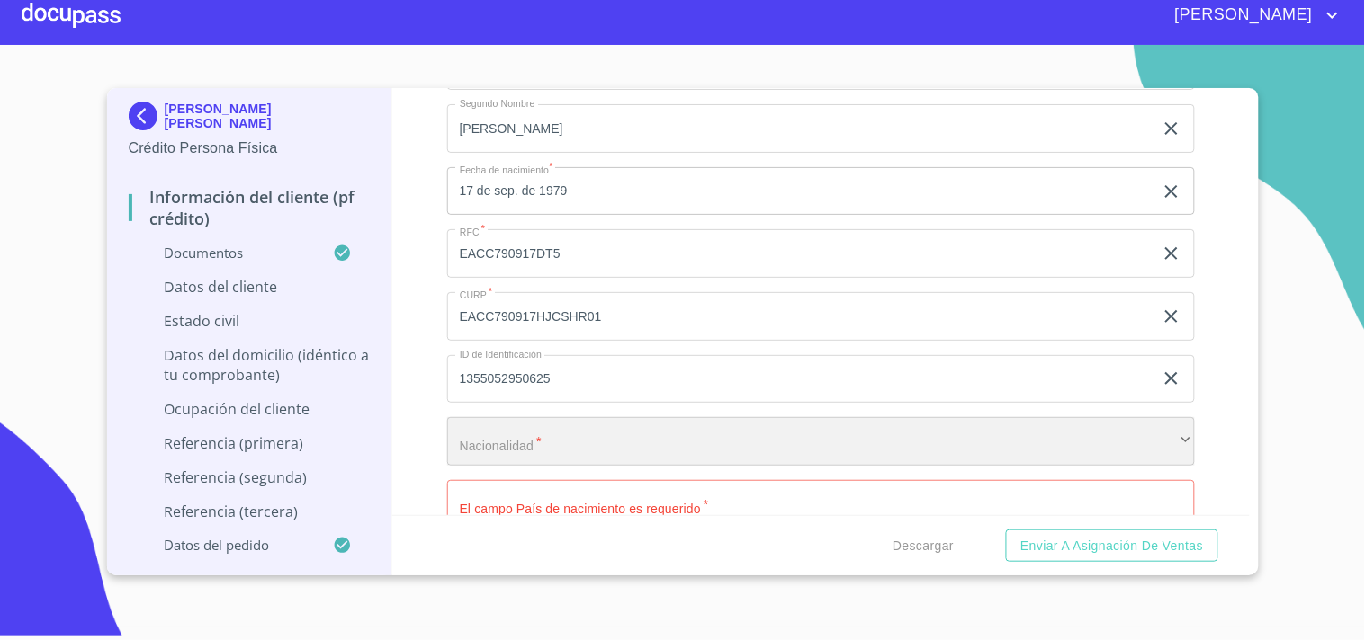
click at [486, 435] on div "​" at bounding box center [821, 441] width 748 height 49
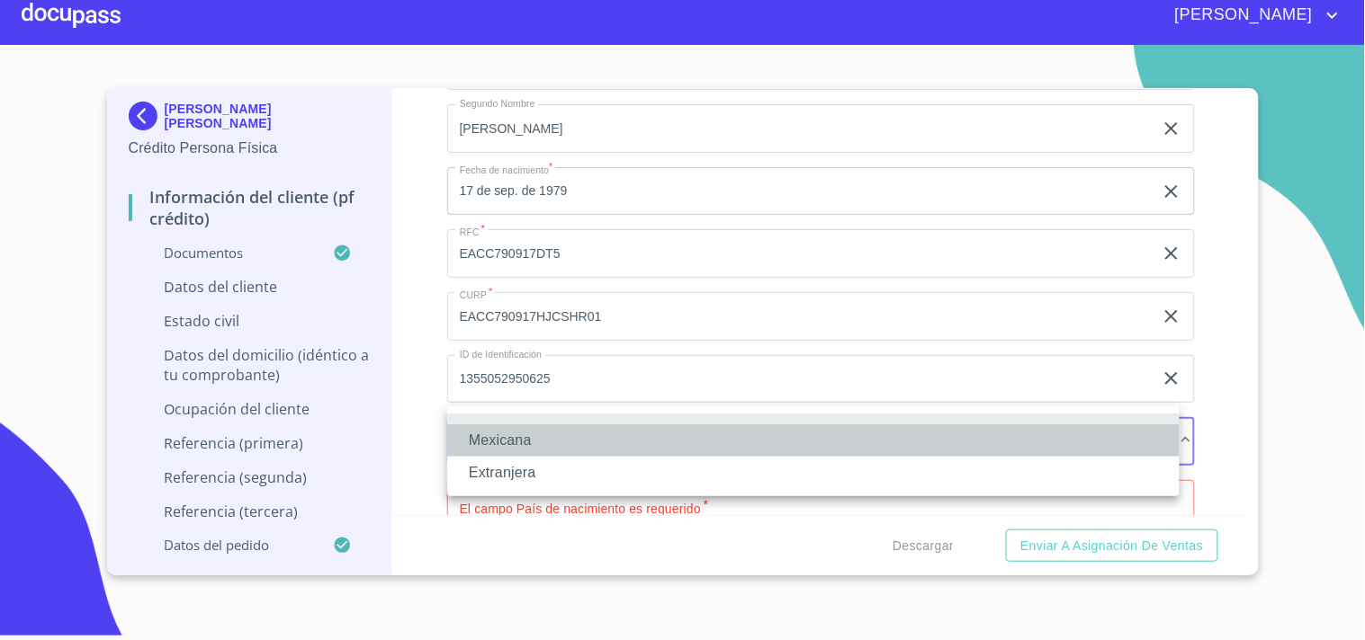
click at [501, 443] on li "Mexicana" at bounding box center [813, 441] width 732 height 32
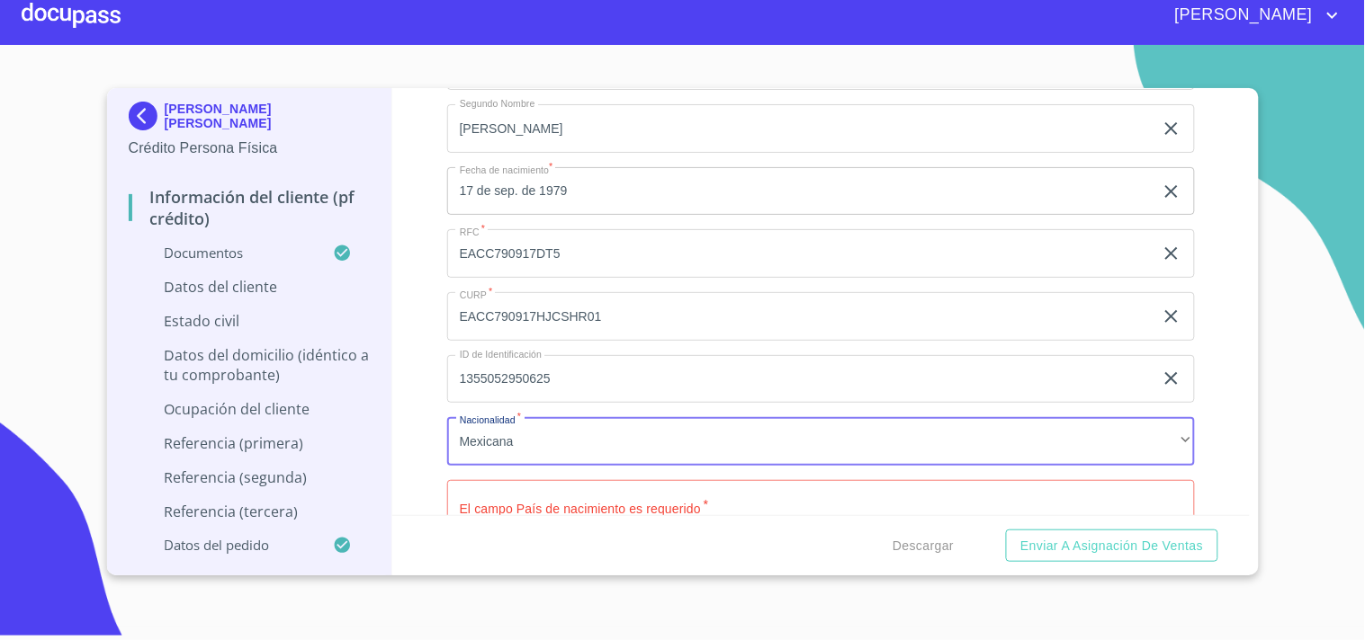
click at [507, 489] on input "Documento de identificación.   *" at bounding box center [821, 504] width 748 height 49
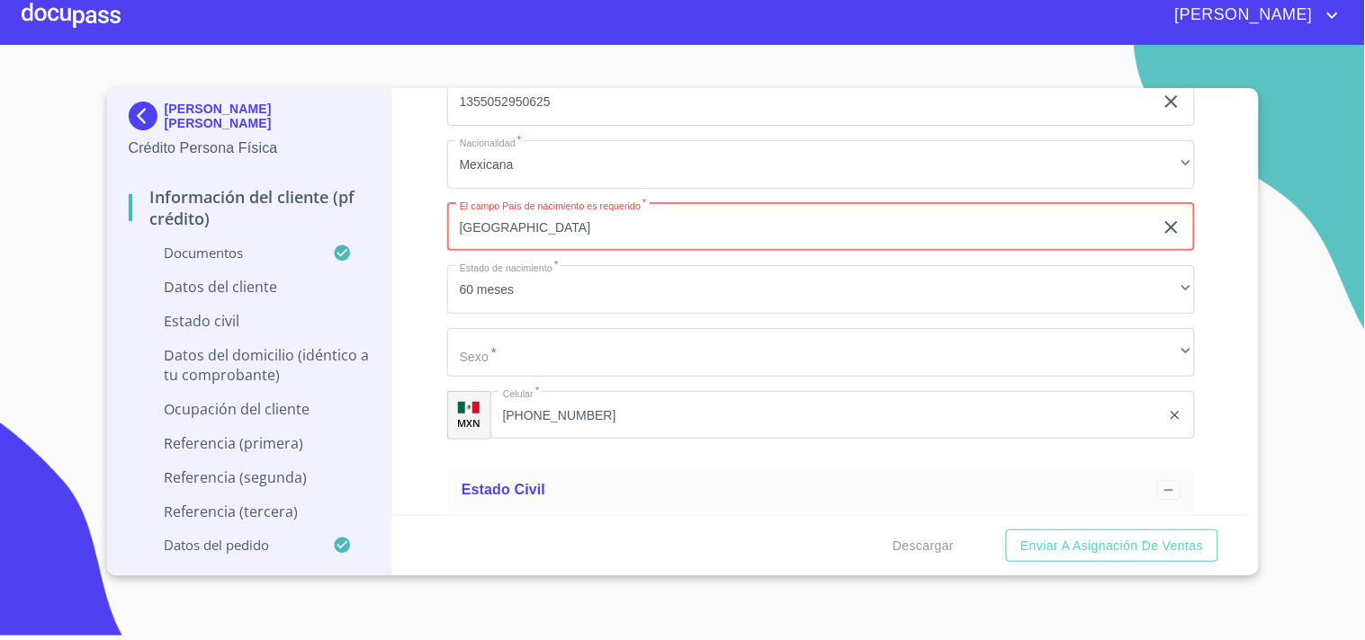
scroll to position [6258, 0]
type input "[GEOGRAPHIC_DATA]"
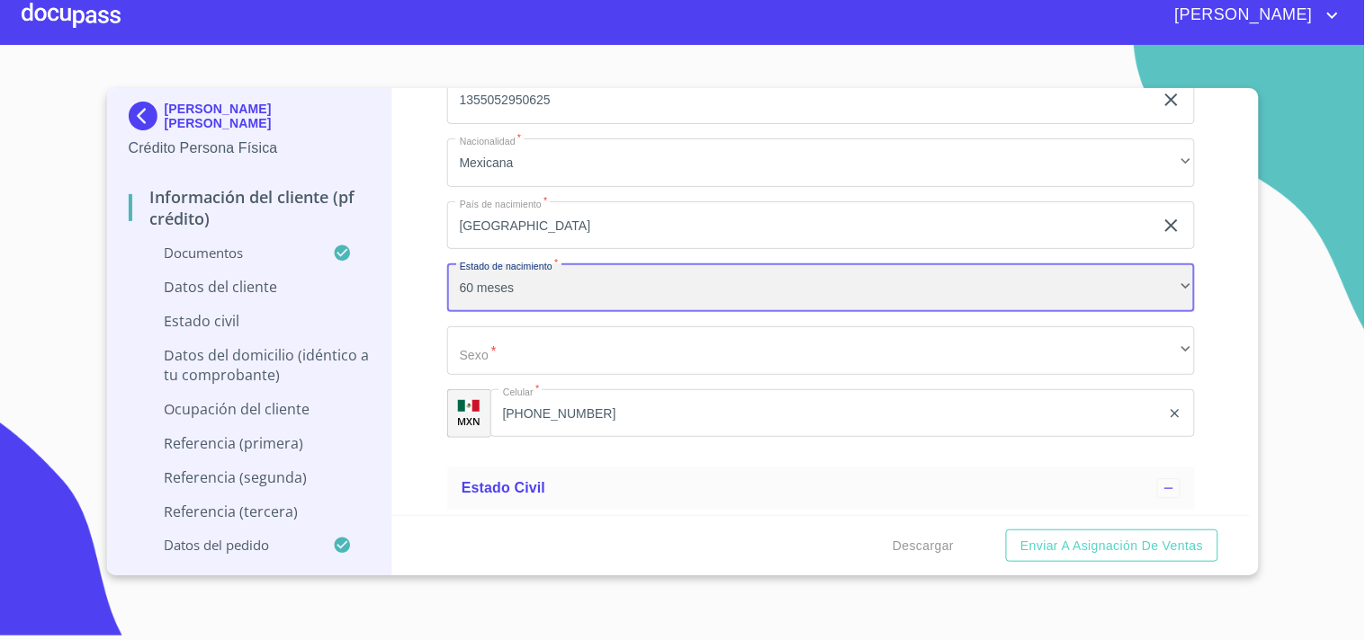
click at [537, 284] on div "60 meses" at bounding box center [821, 288] width 748 height 49
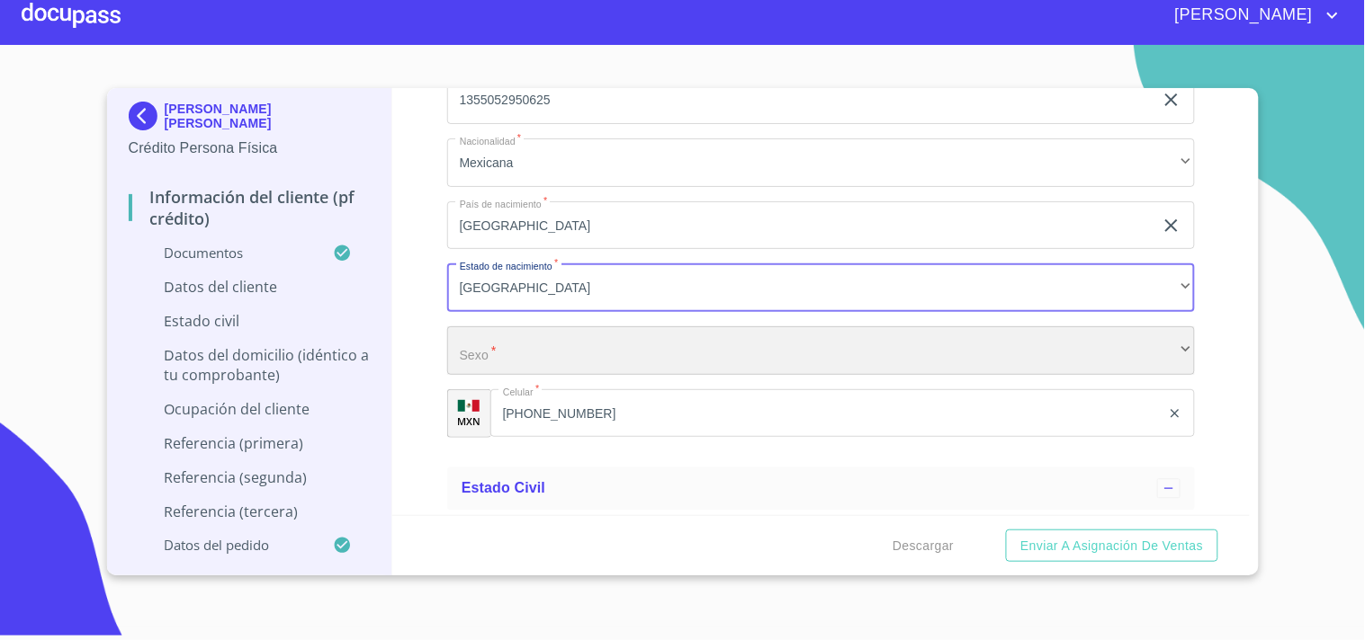
click at [517, 346] on div "​" at bounding box center [821, 351] width 748 height 49
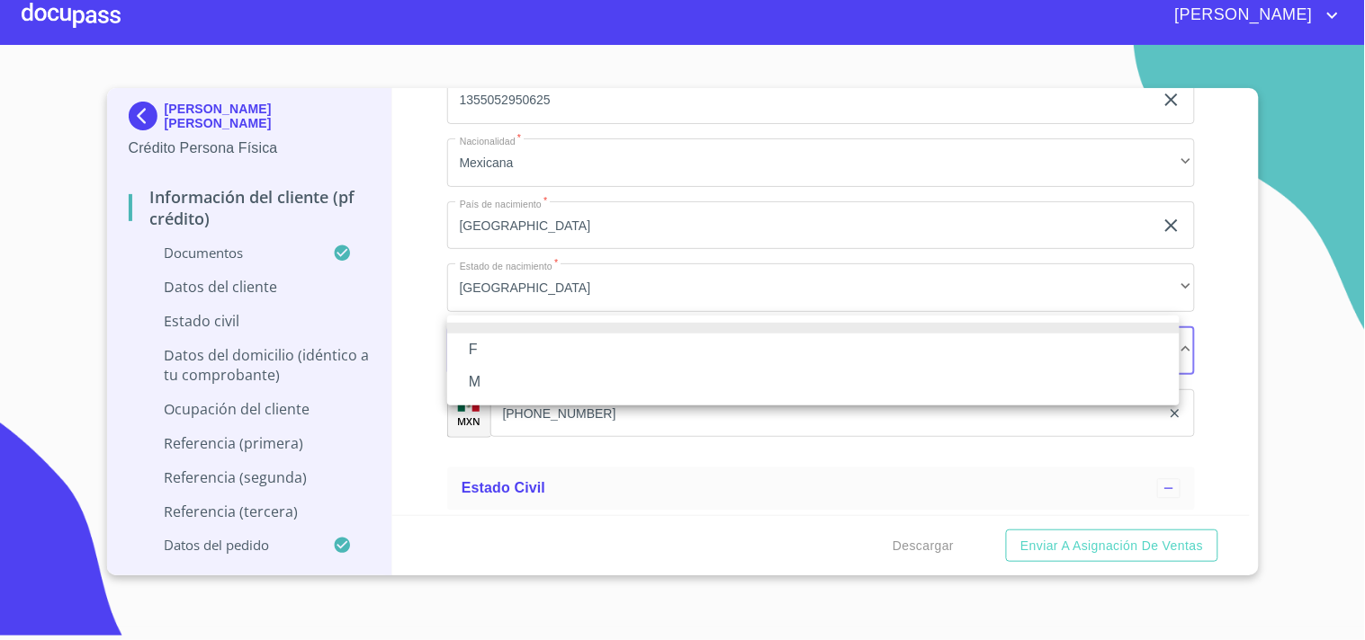
click at [506, 375] on li "M" at bounding box center [813, 382] width 732 height 32
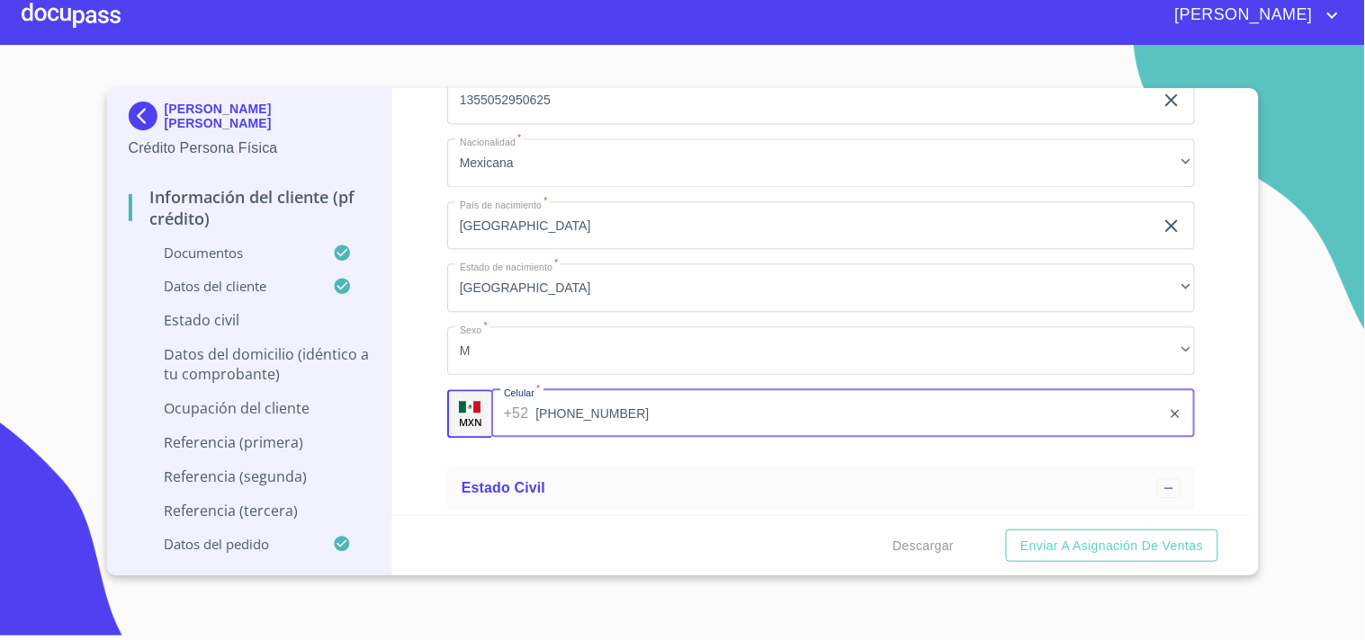
click at [586, 399] on input "[PHONE_NUMBER]" at bounding box center [847, 413] width 625 height 49
click at [581, 396] on input "[PHONE_NUMBER]" at bounding box center [847, 413] width 625 height 49
paste input "[PHONE_NUMBER]"
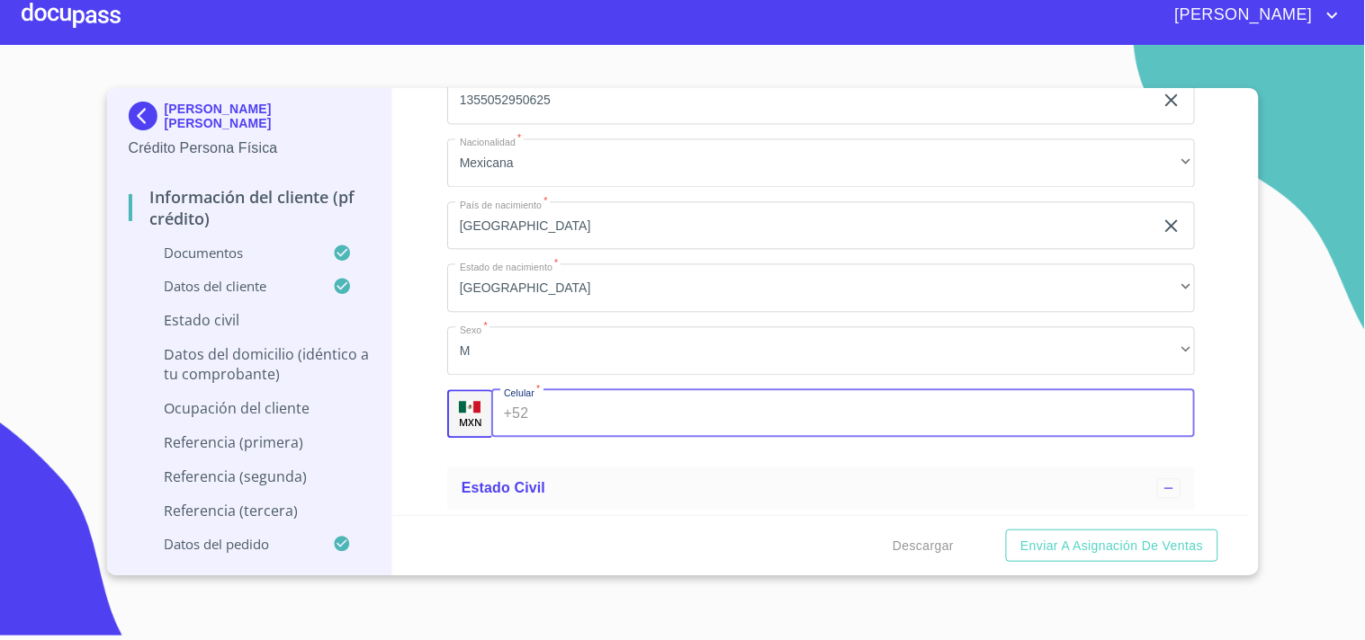
type input "[PHONE_NUMBER]"
click at [561, 427] on div "Apellido [PERSON_NAME]   * [PERSON_NAME] ​ Apellido Materno   * [PERSON_NAME] ​…" at bounding box center [821, 37] width 748 height 829
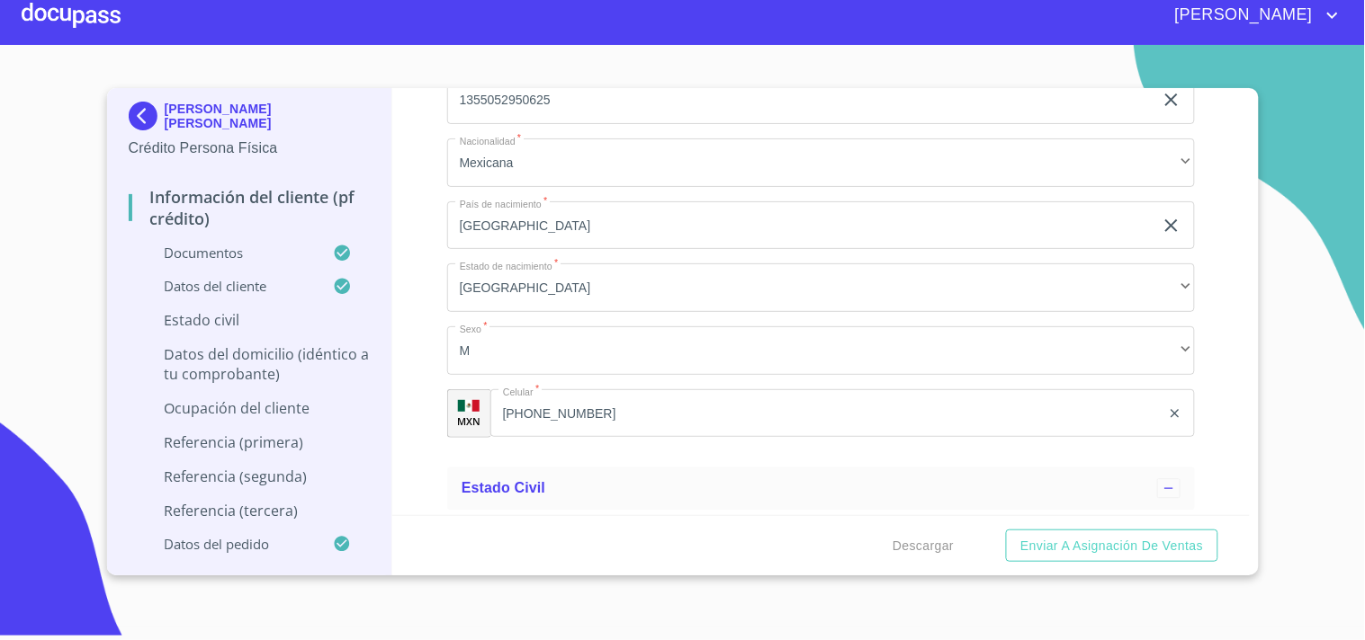
drag, startPoint x: 560, startPoint y: 428, endPoint x: 545, endPoint y: 441, distance: 19.8
click at [545, 441] on ul "Datos del cliente [PERSON_NAME]   * [PERSON_NAME] ​ Apellido Materno   * [PERSO…" at bounding box center [821, 16] width 748 height 887
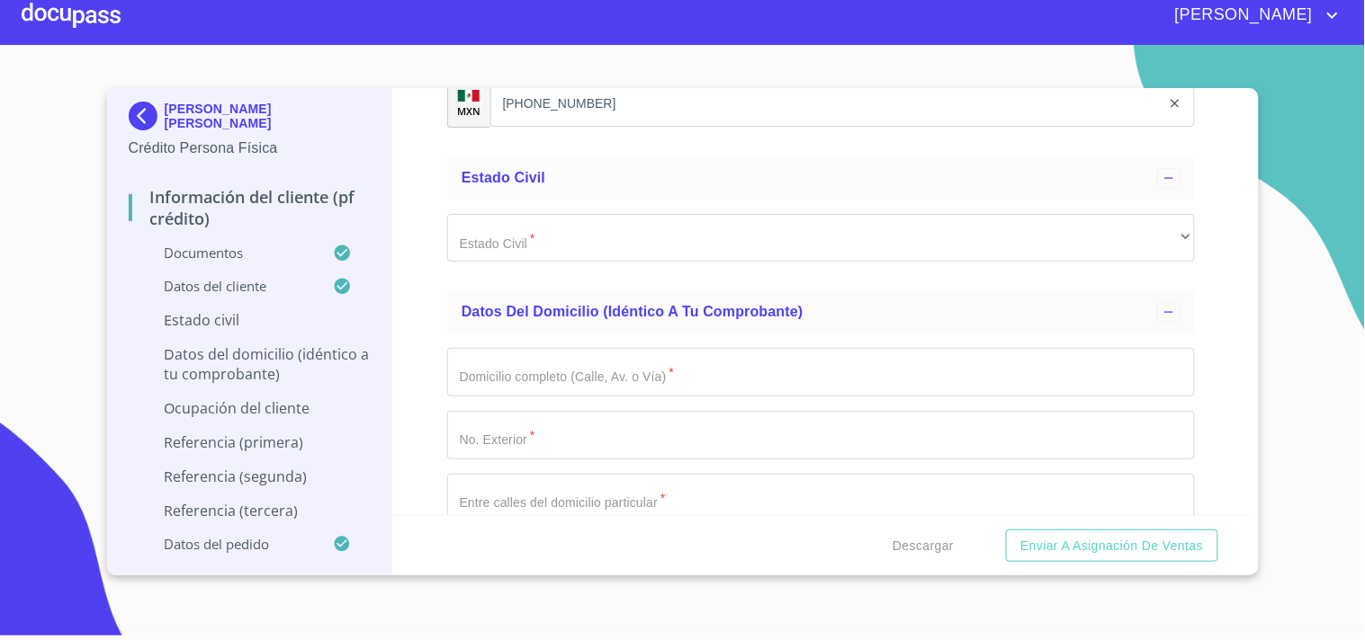
scroll to position [6609, 0]
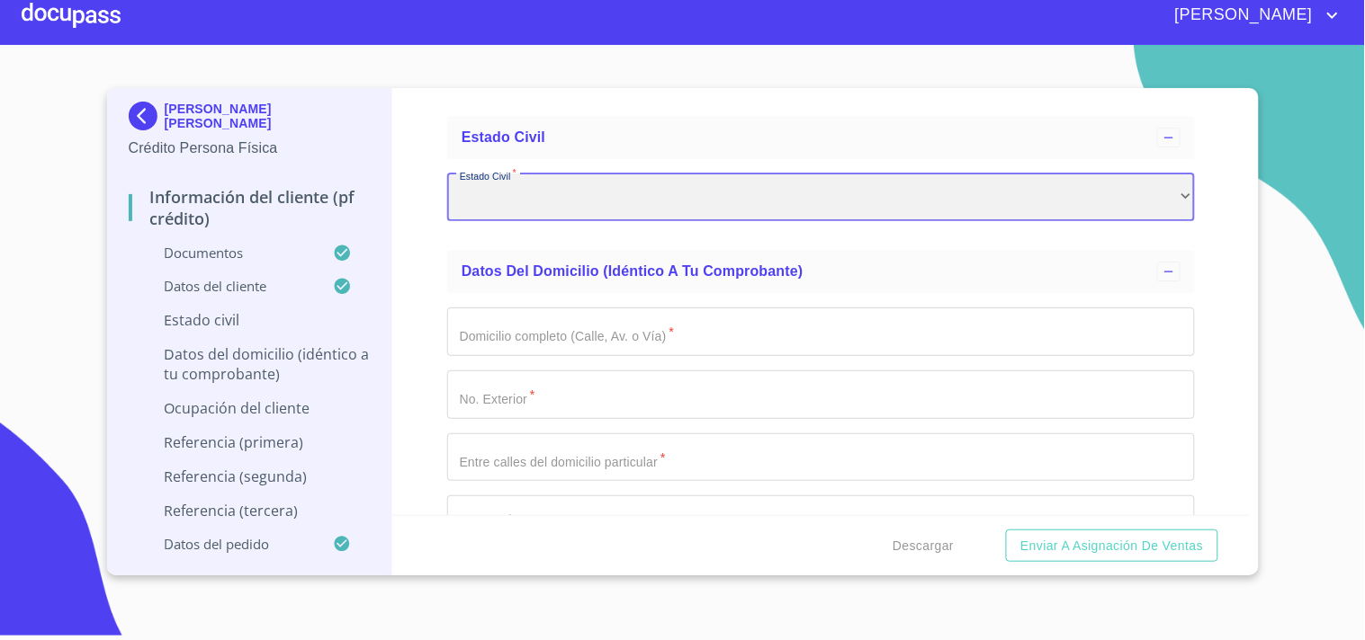
click at [576, 182] on div "​" at bounding box center [821, 198] width 748 height 49
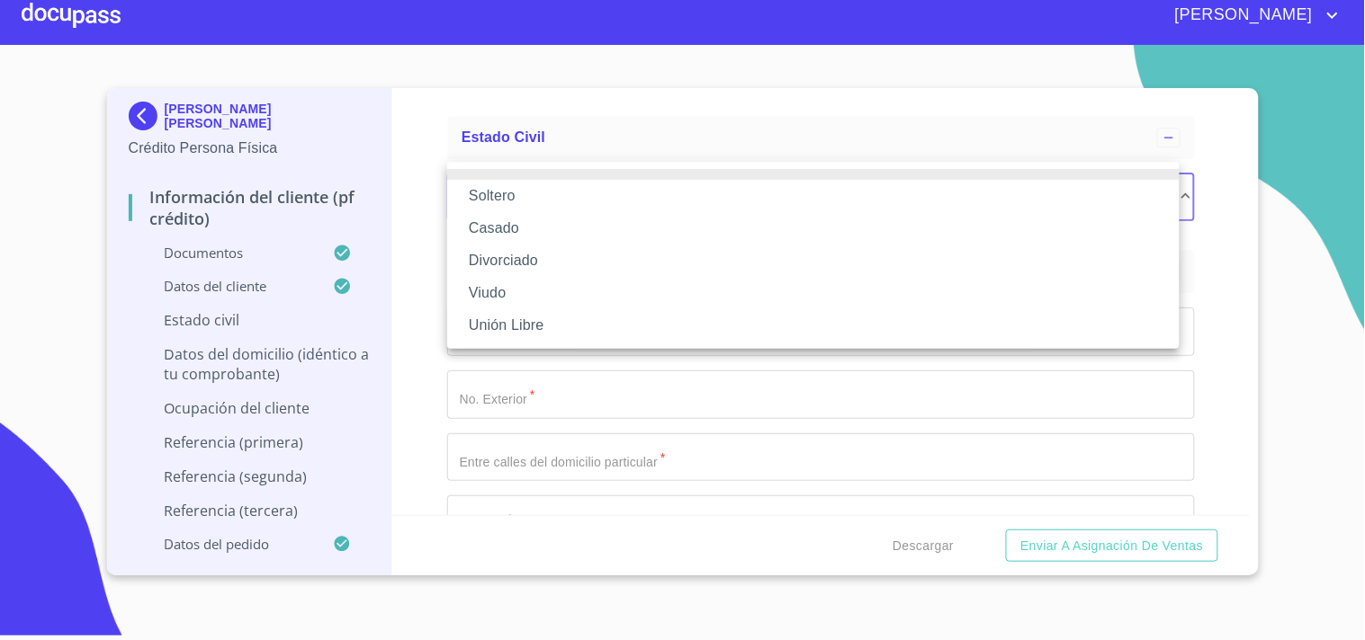
click at [513, 199] on li "Soltero" at bounding box center [813, 196] width 732 height 32
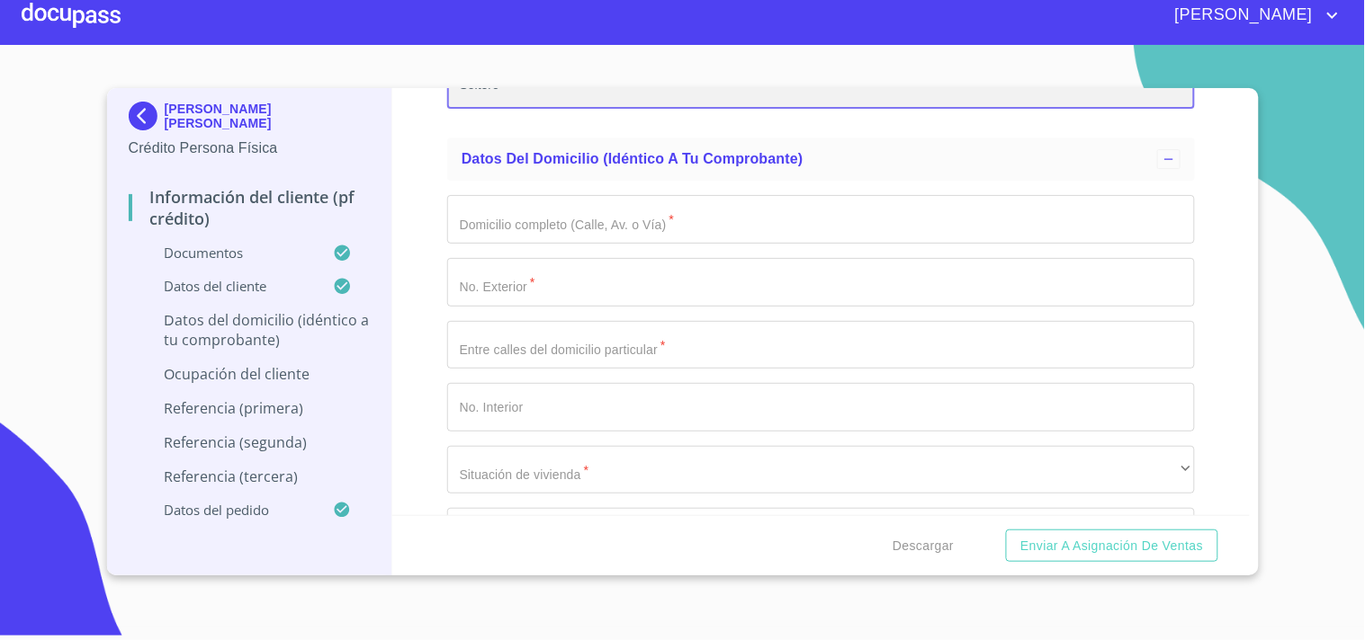
scroll to position [6724, 0]
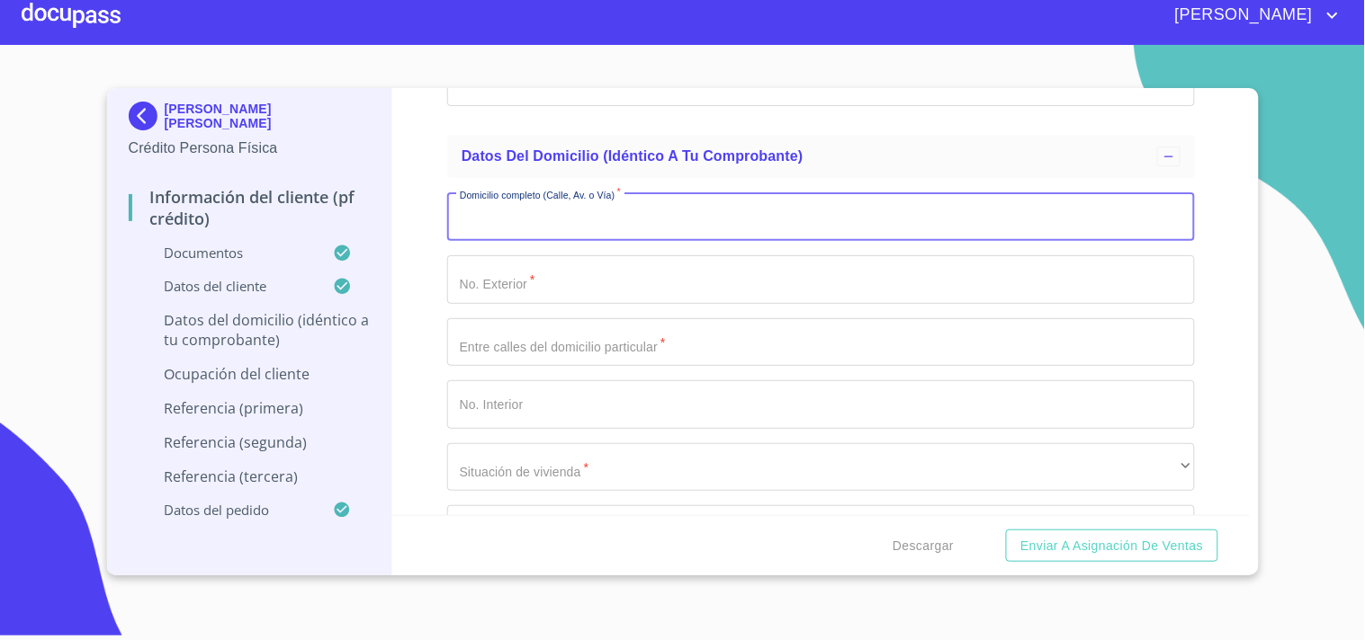
click at [515, 218] on input "Documento de identificación.   *" at bounding box center [821, 216] width 748 height 49
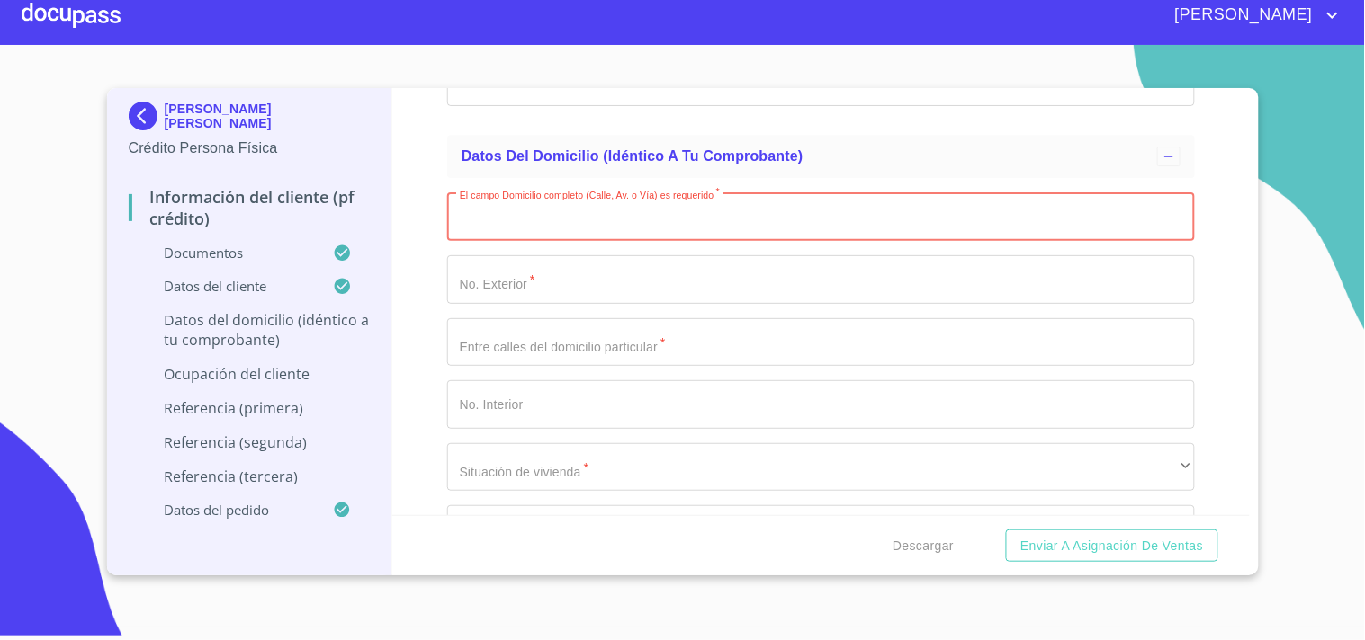
paste input "J VILLASE&OR"
click at [531, 199] on input "J VILLASE&OR" at bounding box center [800, 216] width 706 height 49
click at [560, 207] on input "[PERSON_NAME]" at bounding box center [800, 216] width 706 height 49
type input "[PERSON_NAME]"
click at [576, 258] on input "Documento de identificación.   *" at bounding box center [821, 279] width 748 height 49
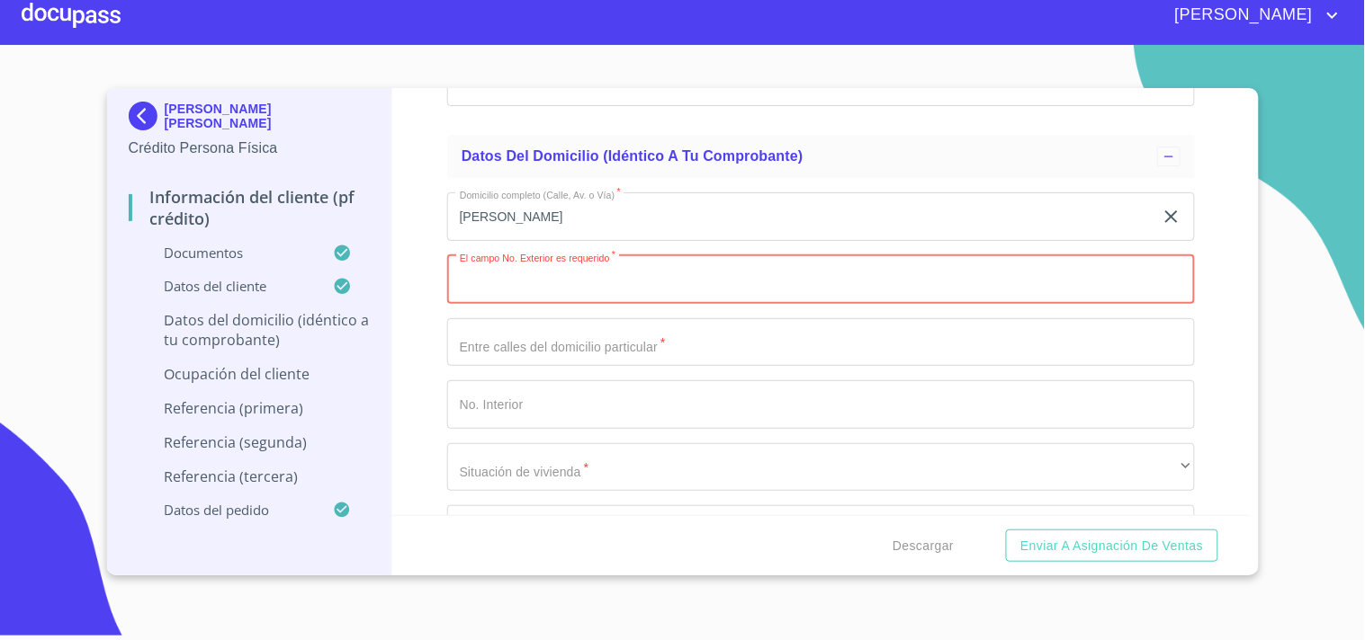
paste input "563"
type input "563"
click at [420, 295] on div "Información del cliente (PF crédito) Documentos Documento de identificación.   …" at bounding box center [820, 301] width 857 height 427
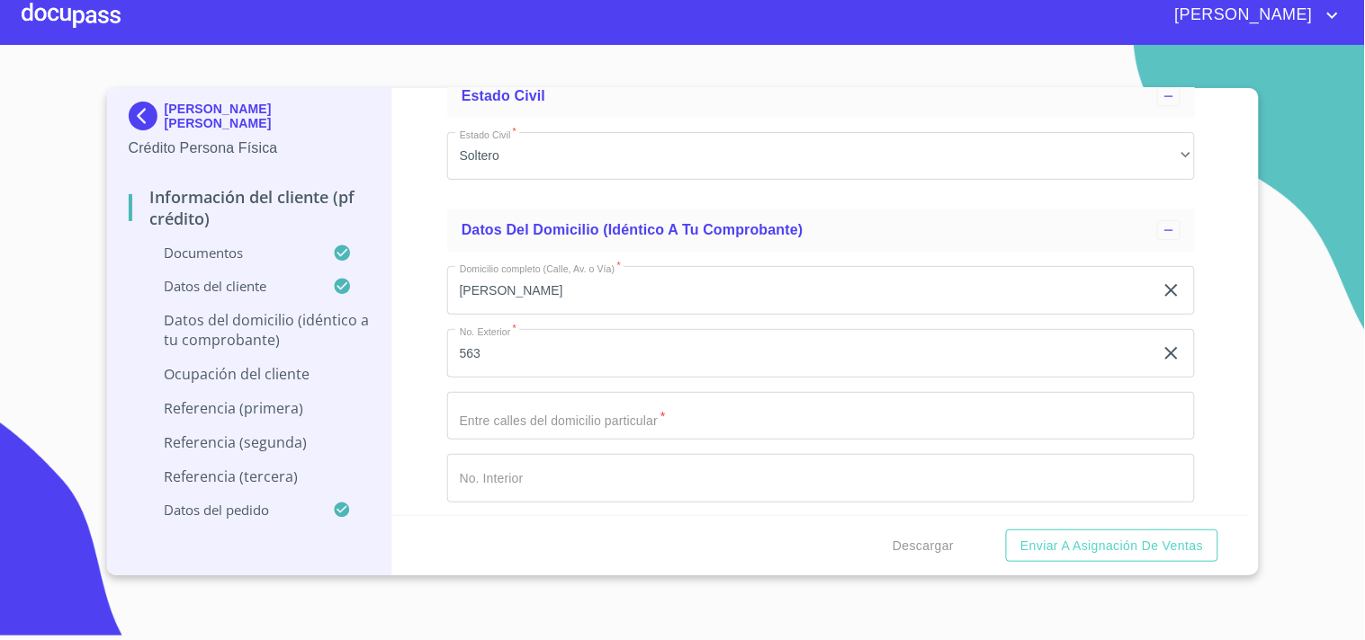
scroll to position [6649, 0]
drag, startPoint x: 563, startPoint y: 280, endPoint x: 435, endPoint y: 288, distance: 128.0
click at [435, 288] on div "Información del cliente (PF crédito) Documentos Documento de identificación.   …" at bounding box center [820, 301] width 857 height 427
click at [626, 210] on div "Datos del domicilio (idéntico a tu comprobante)" at bounding box center [821, 231] width 748 height 43
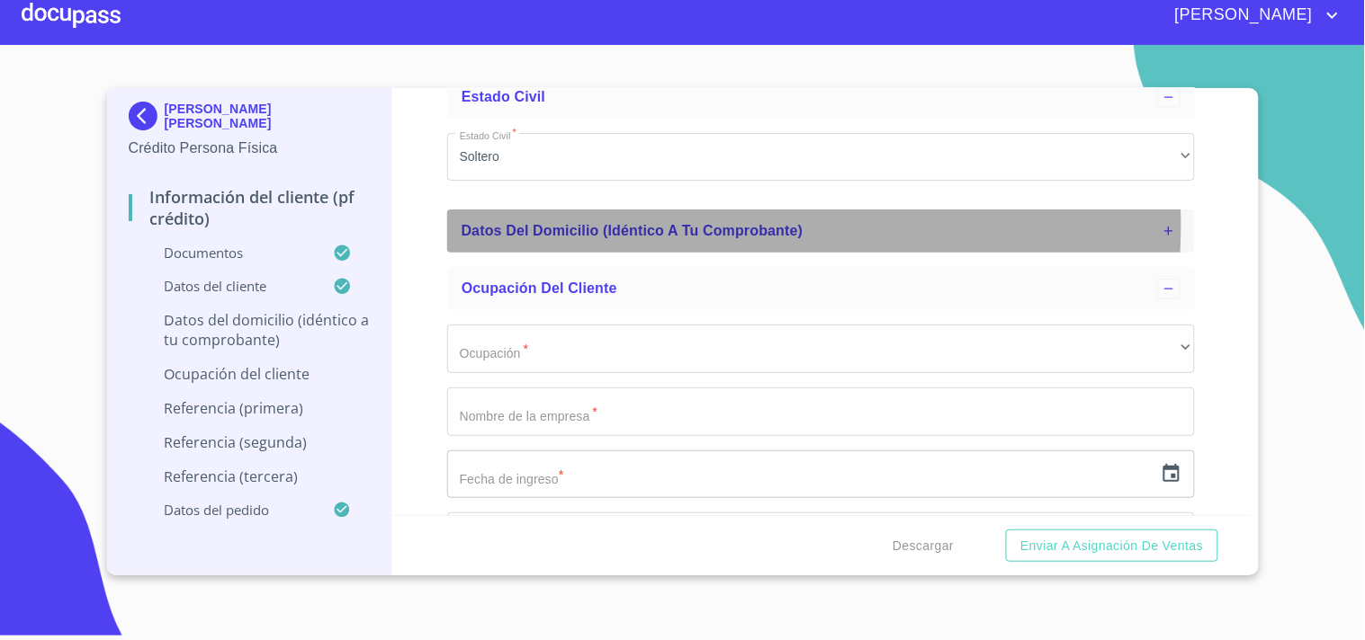
click at [641, 223] on span "Datos del domicilio (idéntico a tu comprobante)" at bounding box center [632, 230] width 342 height 15
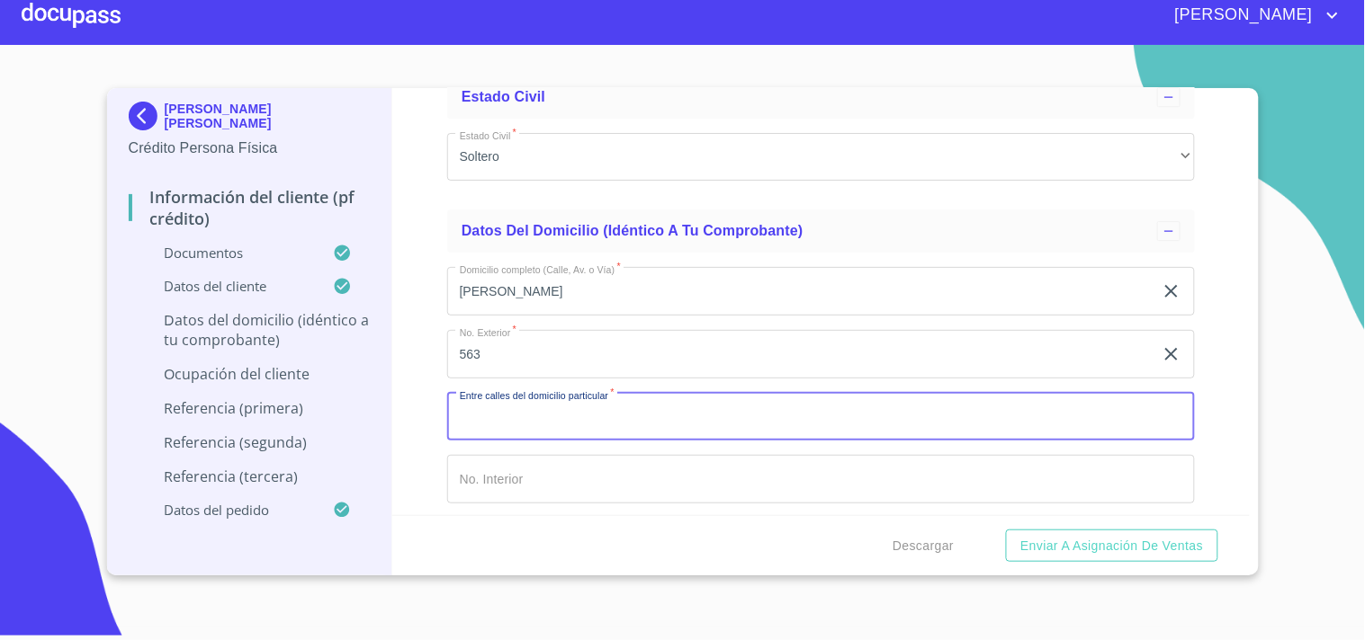
click at [515, 393] on input "Documento de identificación.   *" at bounding box center [821, 417] width 748 height 49
click at [579, 409] on input "[PERSON_NAME] Y [PERSON_NAME]" at bounding box center [800, 417] width 706 height 49
type input "[PERSON_NAME] Y [PERSON_NAME] [PERSON_NAME]"
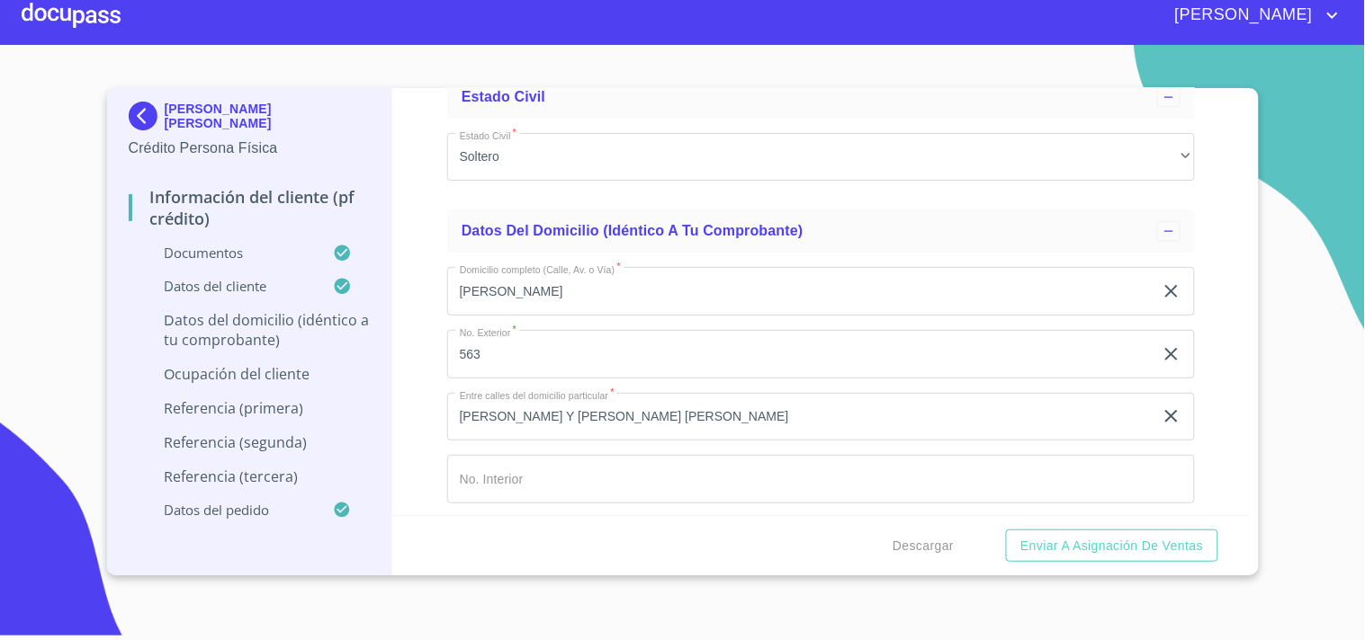
click at [430, 360] on div "Información del cliente (PF crédito) Documentos Documento de identificación.   …" at bounding box center [820, 301] width 857 height 427
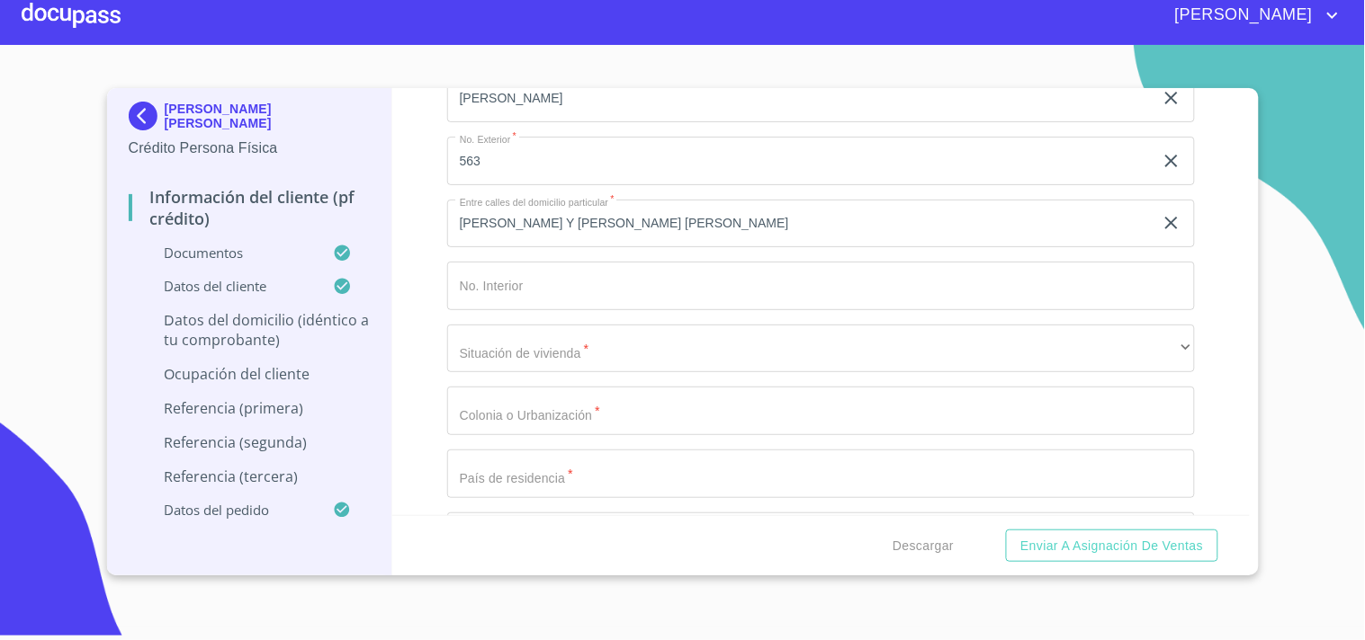
scroll to position [6855, 0]
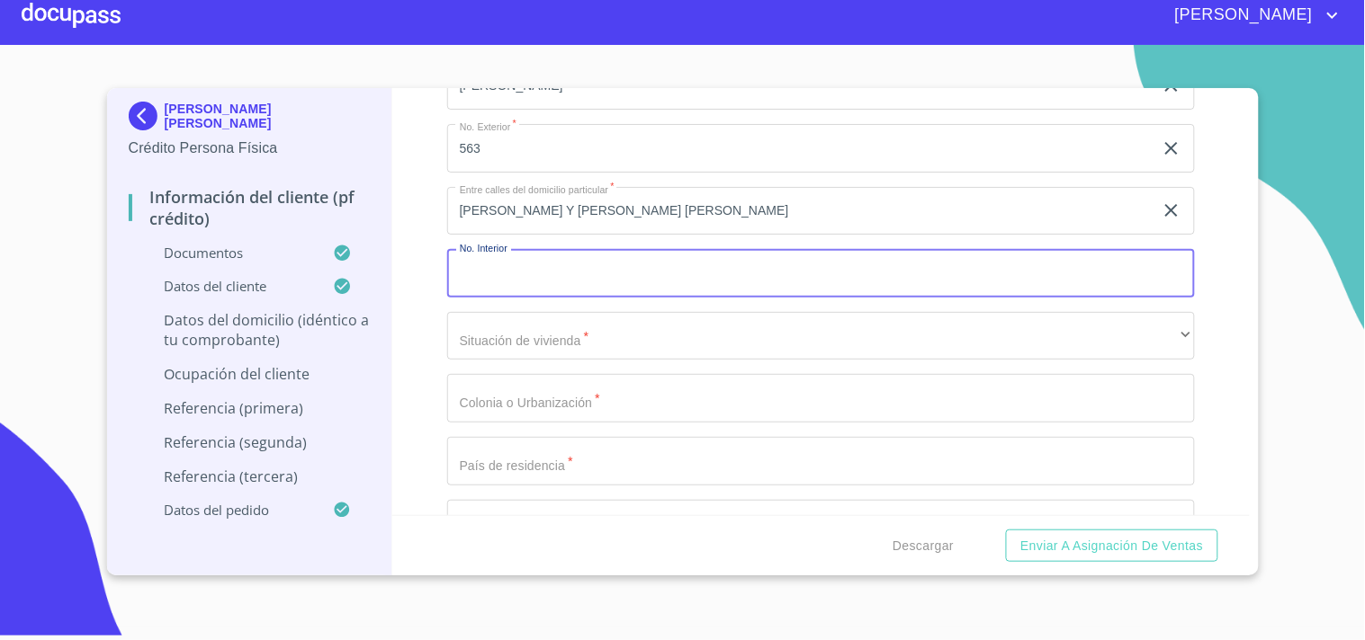
click at [526, 255] on input "Documento de identificación.   *" at bounding box center [821, 273] width 748 height 49
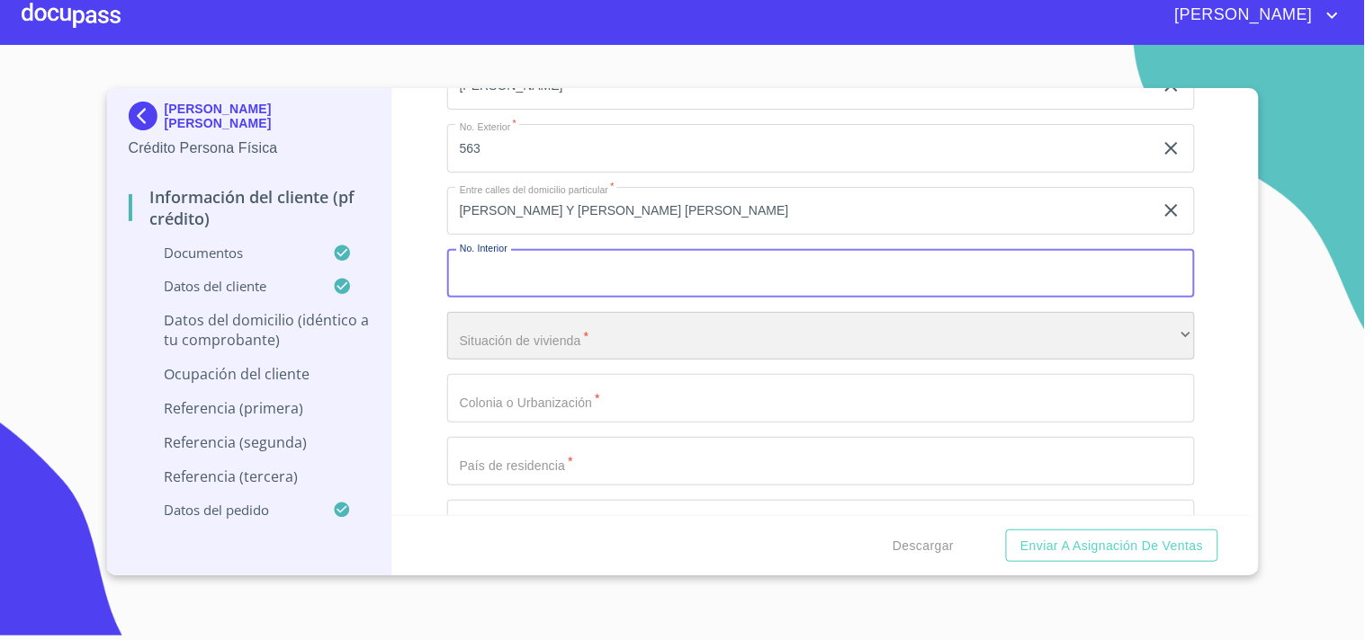
click at [581, 317] on div "​" at bounding box center [821, 336] width 748 height 49
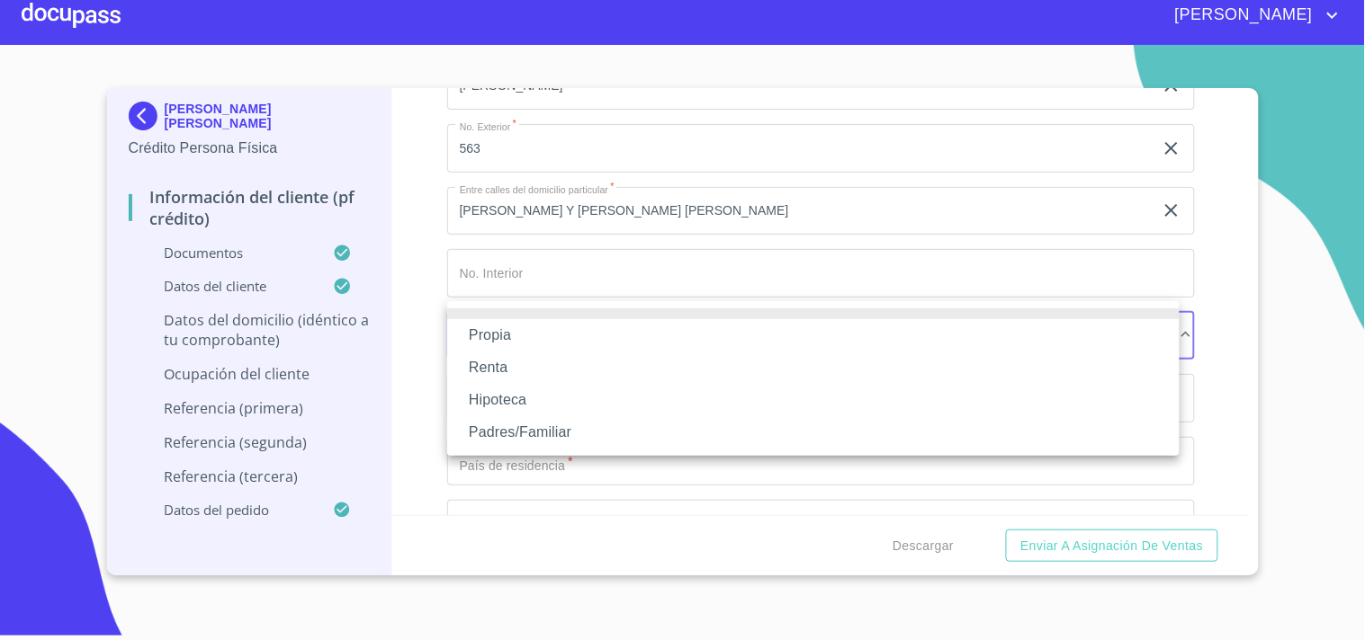
click at [560, 271] on div at bounding box center [682, 320] width 1365 height 640
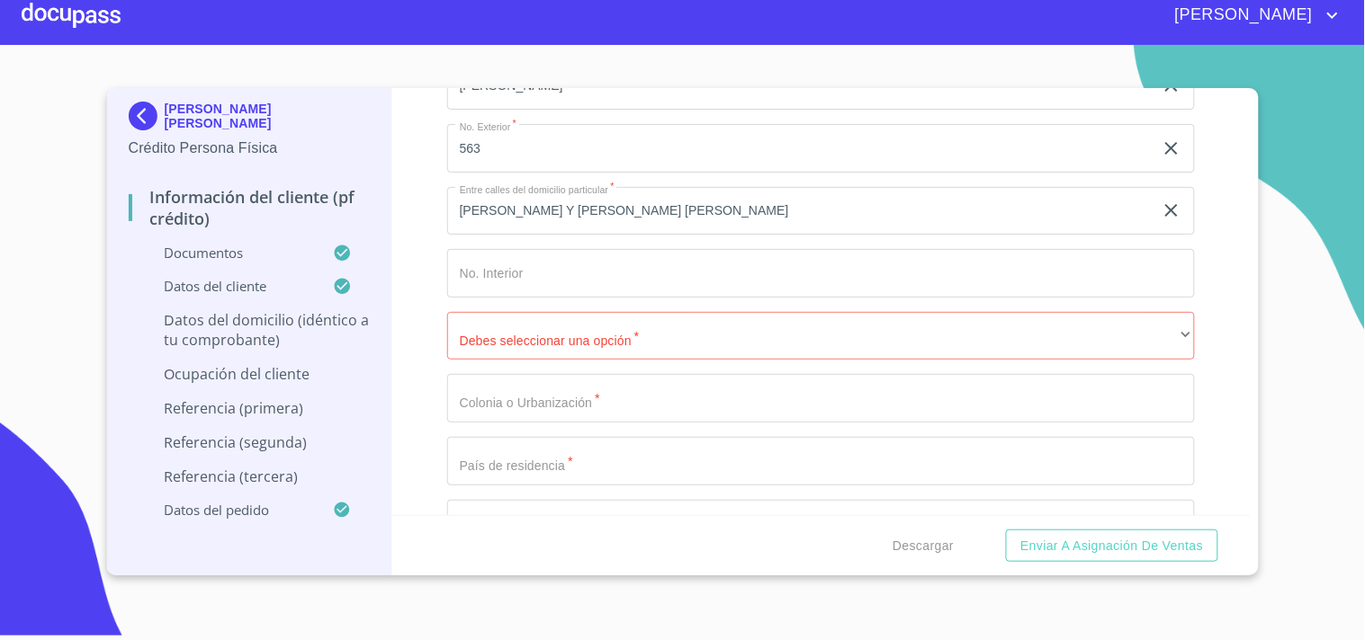
click at [482, 357] on div "Domicilio completo (Calle, Av. o Vía)   * J [PERSON_NAME] ​ No. Exterior   * 5…" at bounding box center [821, 398] width 748 height 703
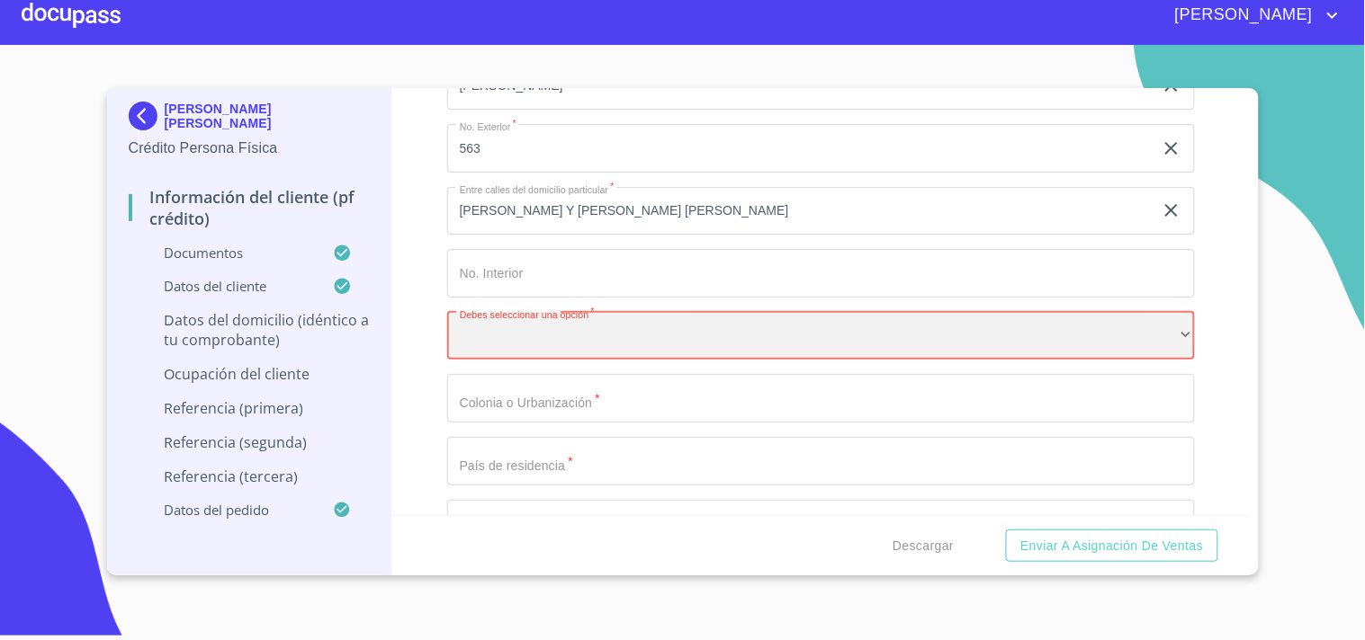
click at [515, 326] on div "​" at bounding box center [821, 336] width 748 height 49
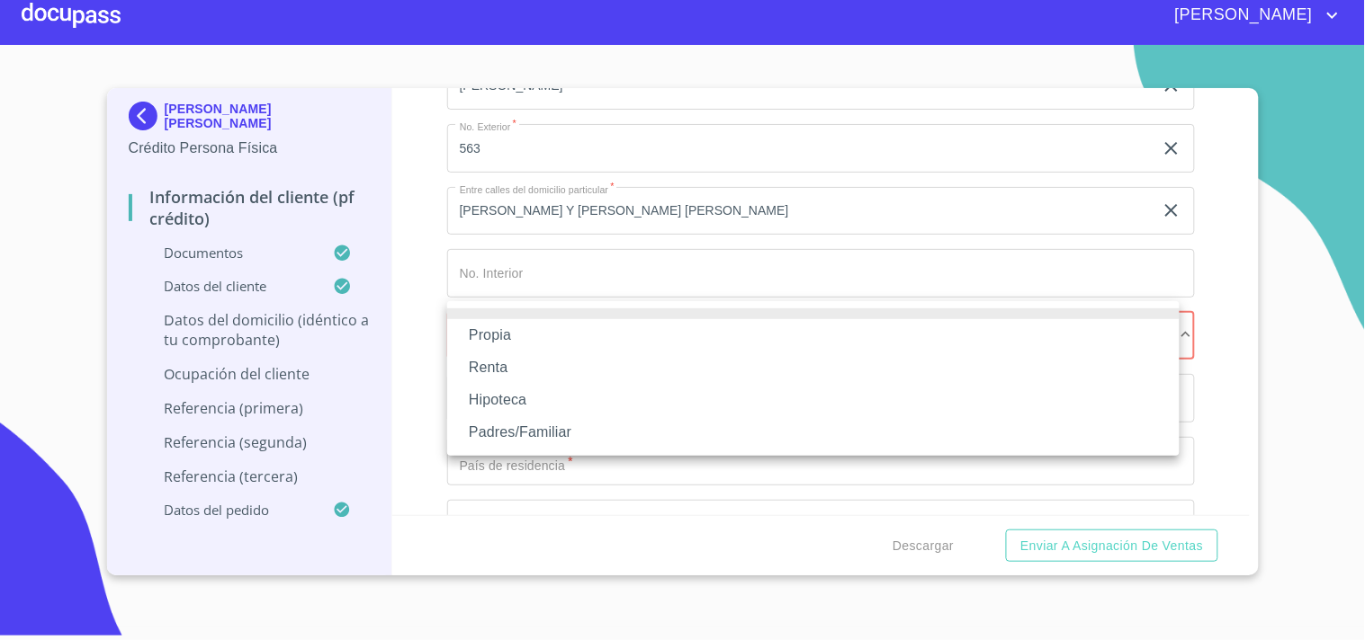
click at [510, 336] on li "Propia" at bounding box center [813, 335] width 732 height 32
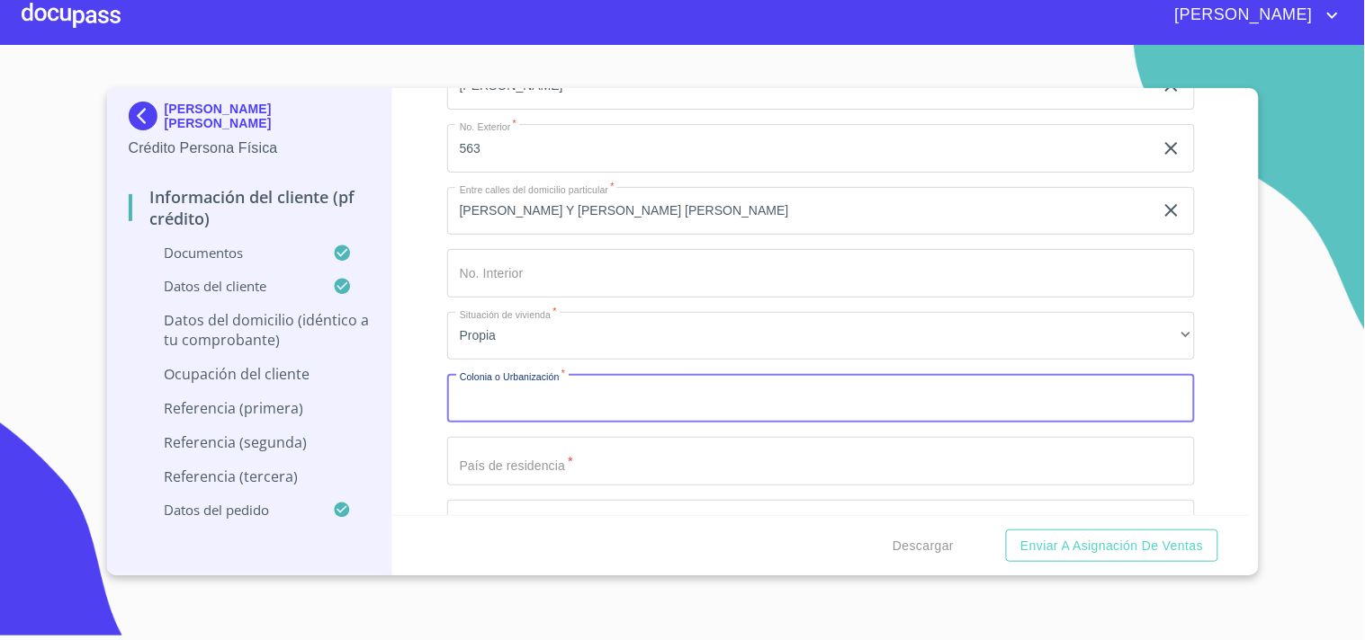
click at [501, 389] on input "Documento de identificación.   *" at bounding box center [821, 398] width 748 height 49
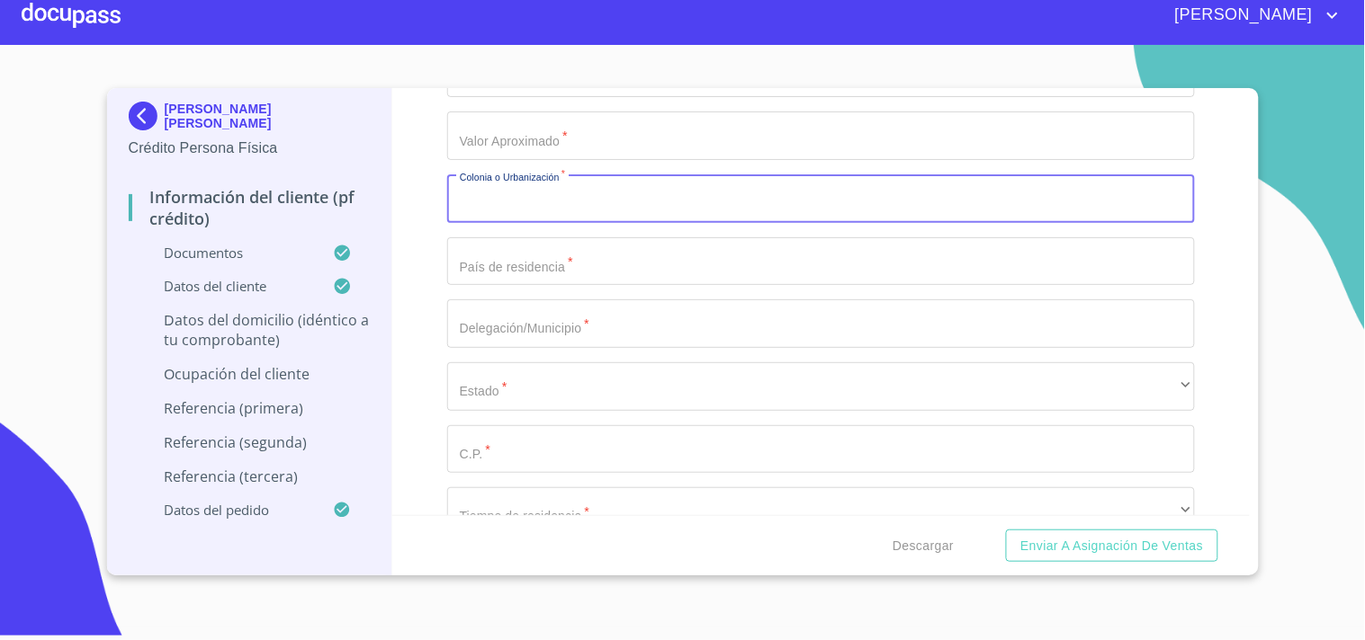
scroll to position [7120, 0]
click at [517, 193] on input "Documento de identificación.   *" at bounding box center [821, 197] width 748 height 49
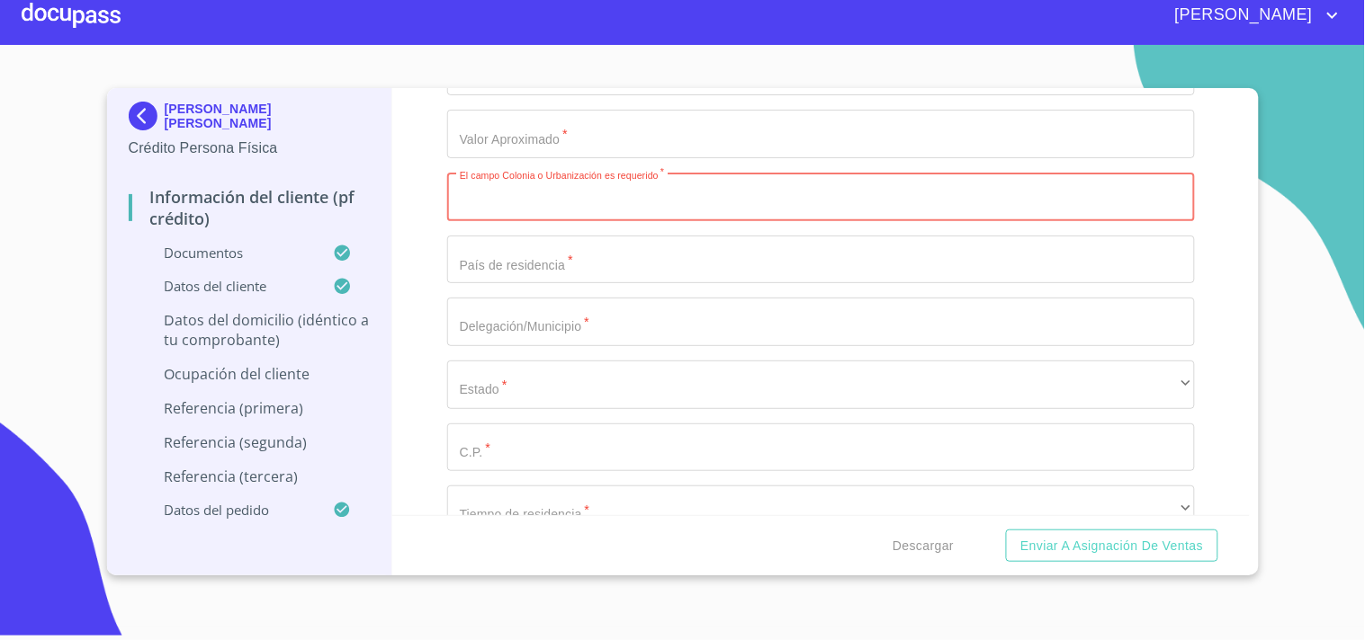
paste input "JARDINES ALCALDE"
type input "JARDINES ALCALDE"
click at [417, 222] on div "Información del cliente (PF crédito) Documentos Documento de identificación.   …" at bounding box center [820, 301] width 857 height 427
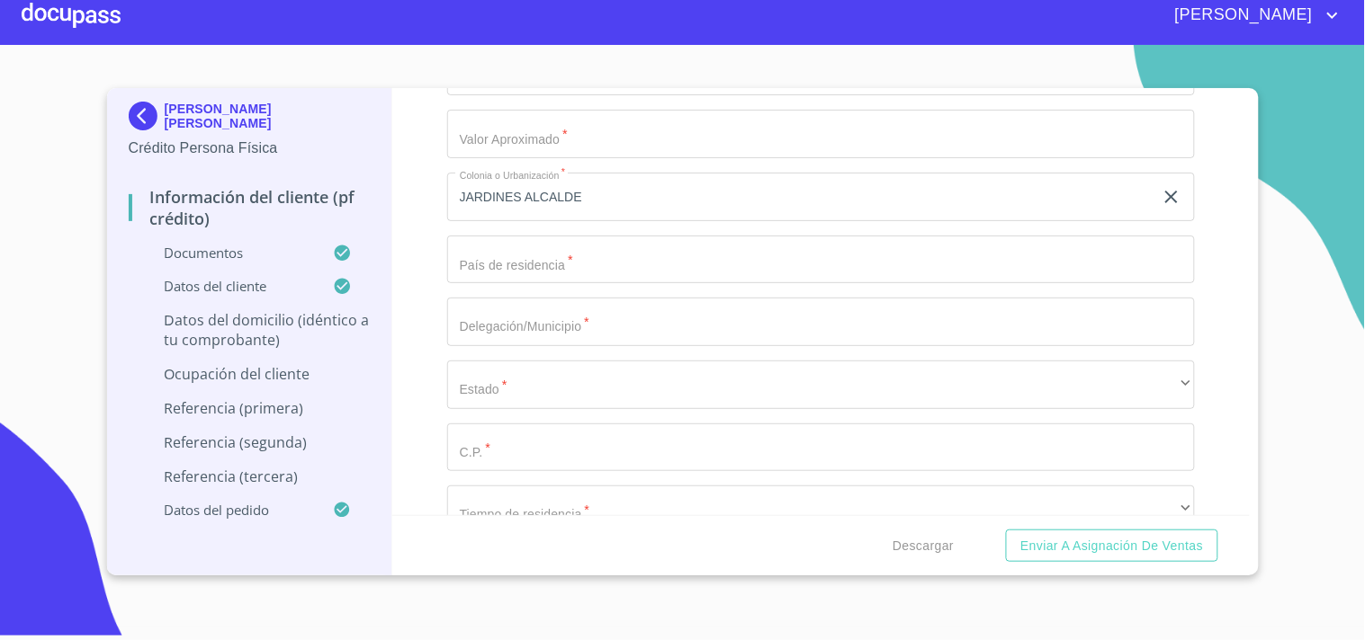
click at [507, 245] on input "Documento de identificación.   *" at bounding box center [821, 260] width 748 height 49
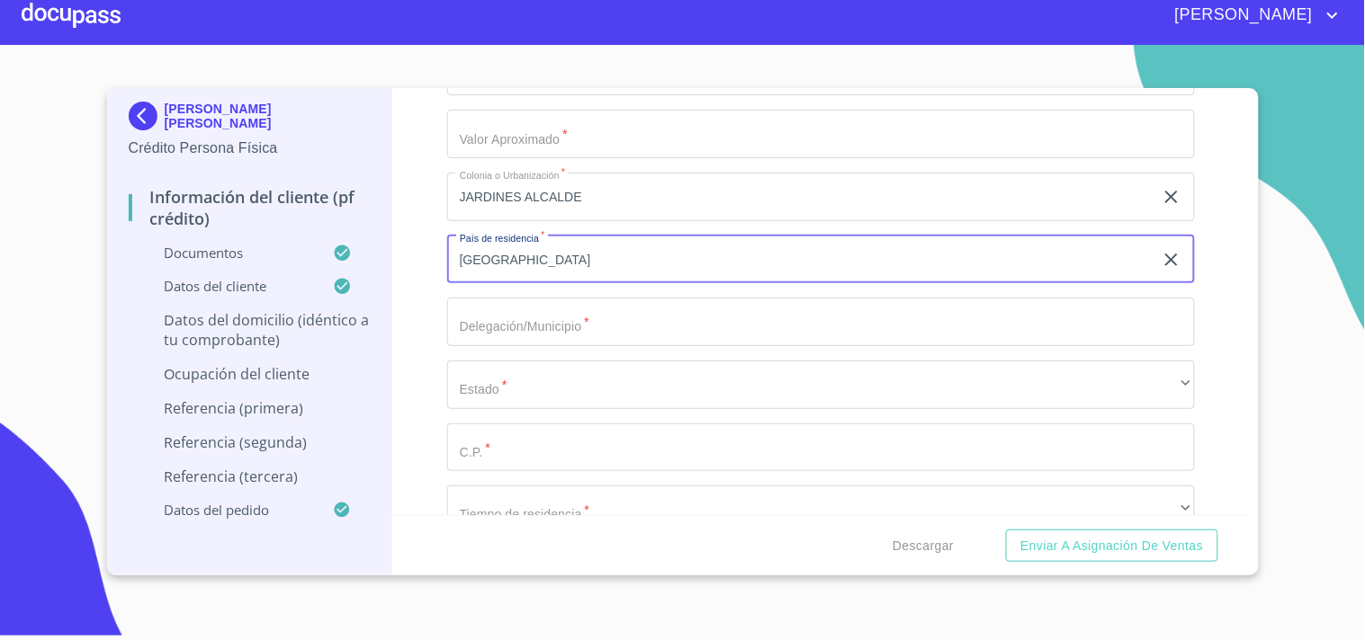
type input "[GEOGRAPHIC_DATA]"
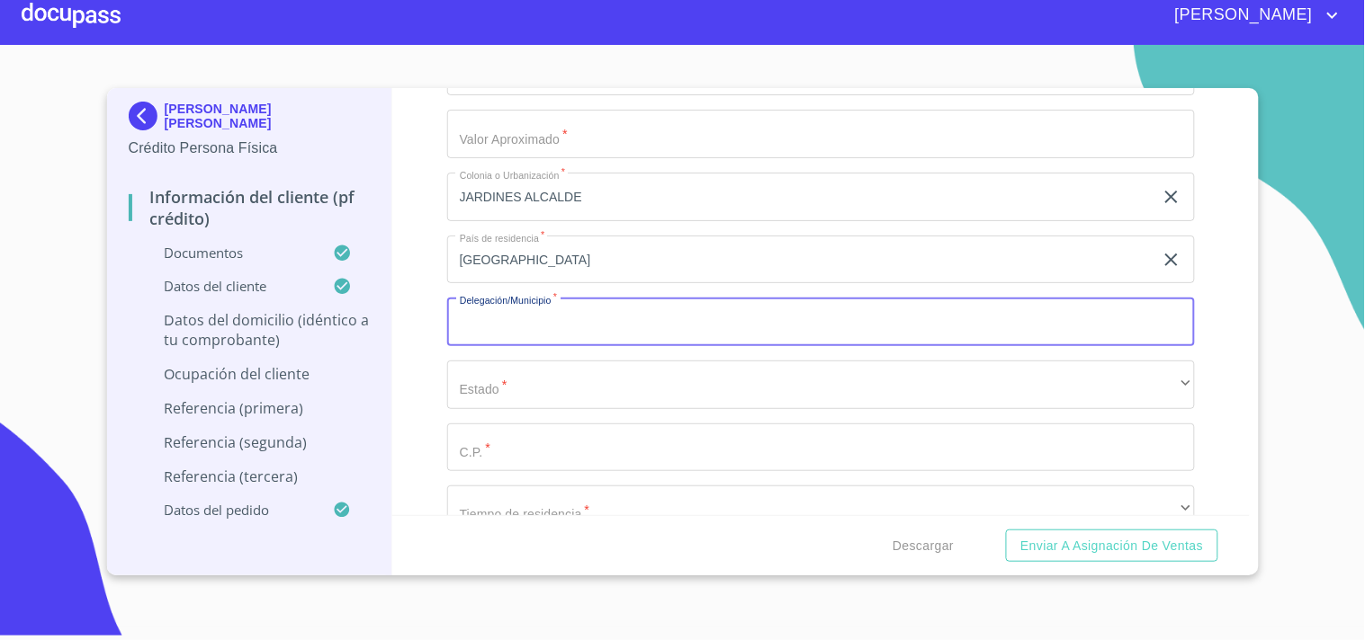
click at [515, 321] on input "Documento de identificación.   *" at bounding box center [821, 322] width 748 height 49
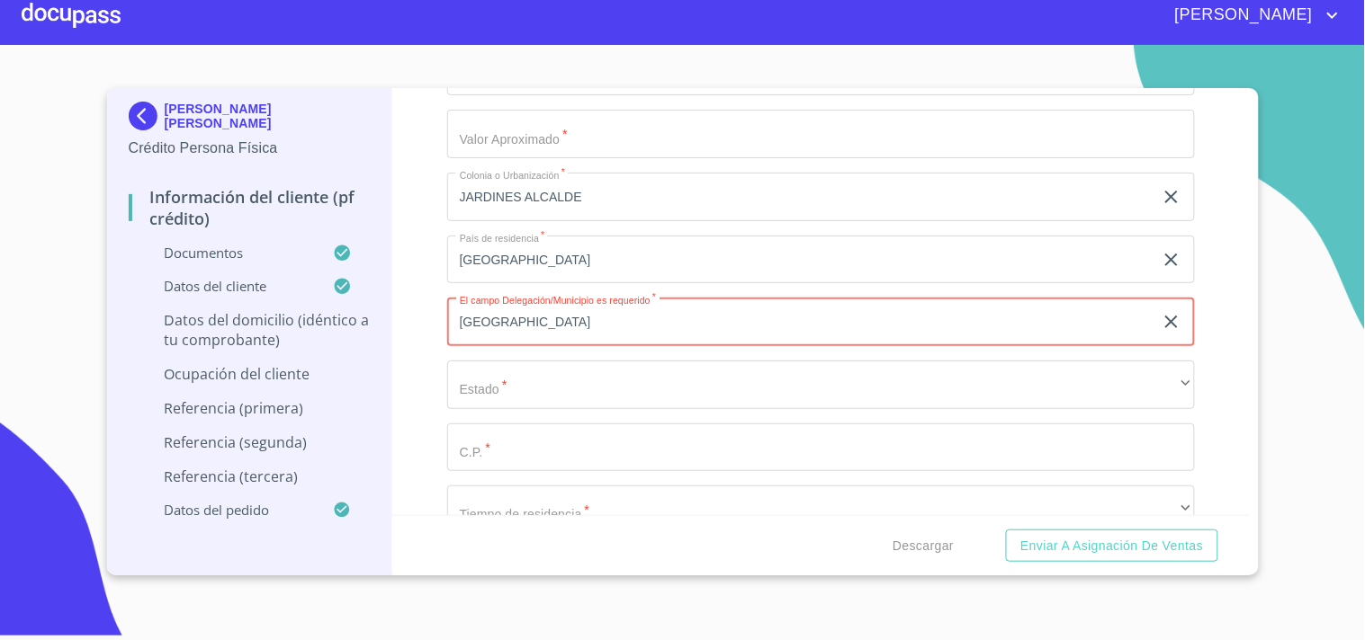
type input "[GEOGRAPHIC_DATA]"
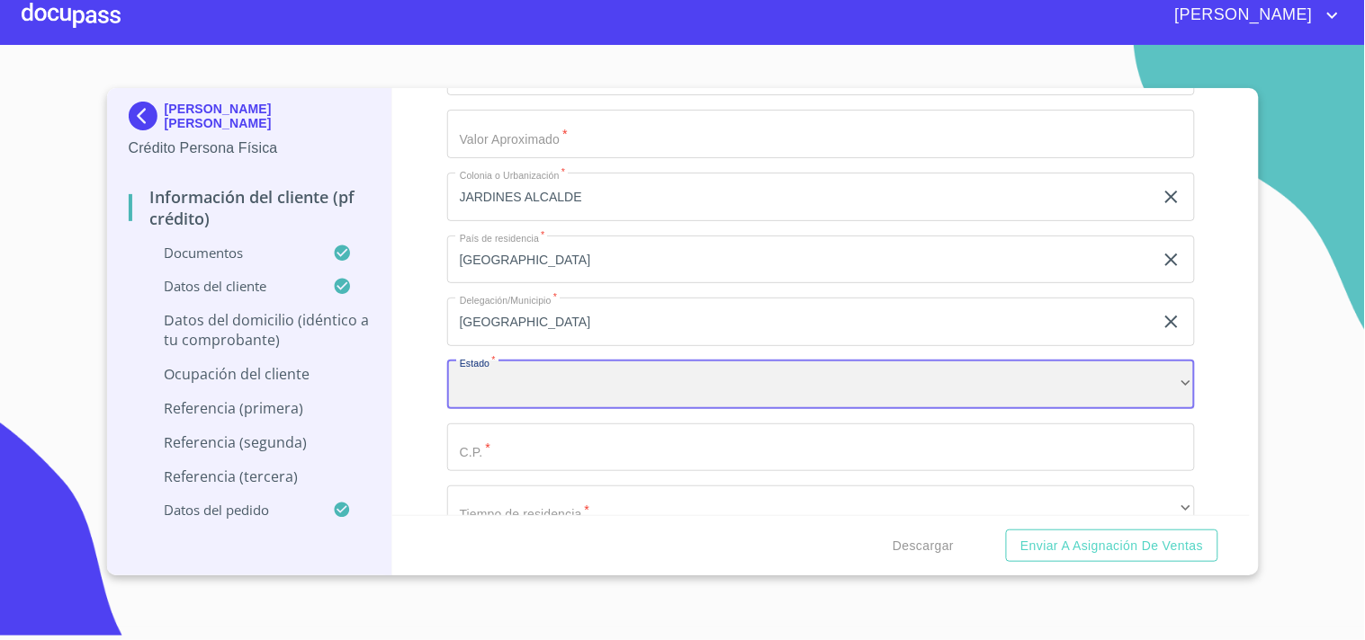
click at [507, 373] on div "​" at bounding box center [821, 385] width 748 height 49
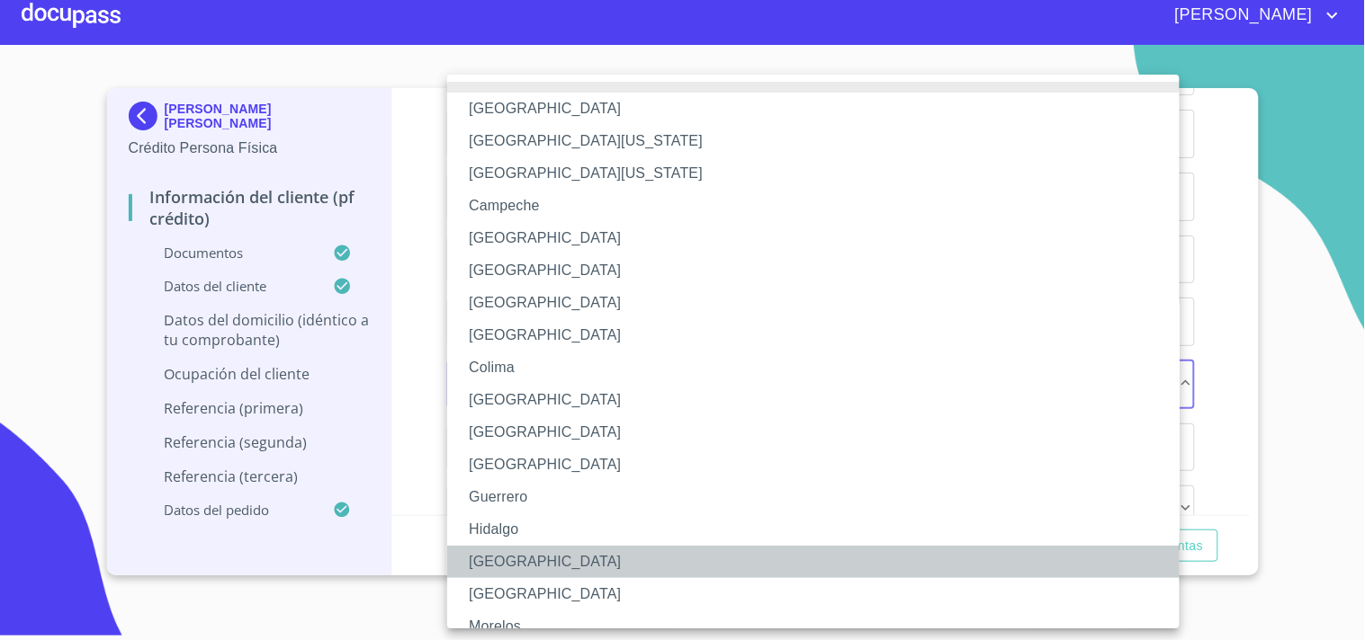
click at [488, 555] on li "[GEOGRAPHIC_DATA]" at bounding box center [821, 562] width 748 height 32
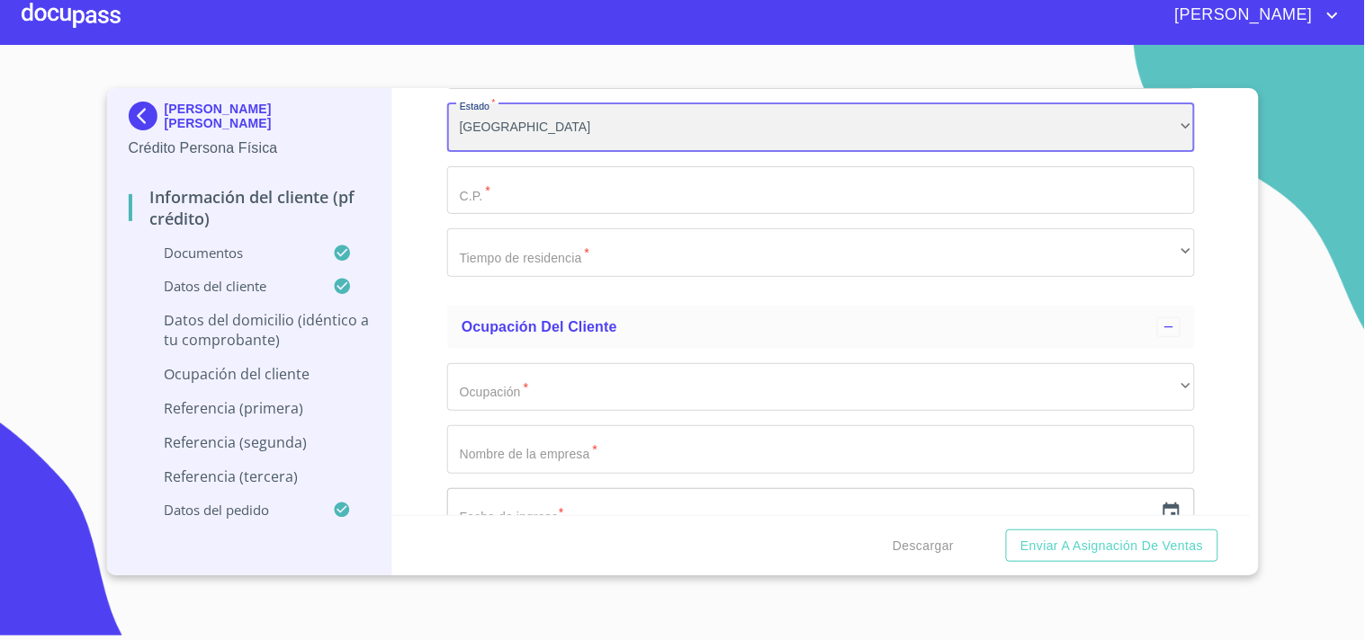
scroll to position [7381, 0]
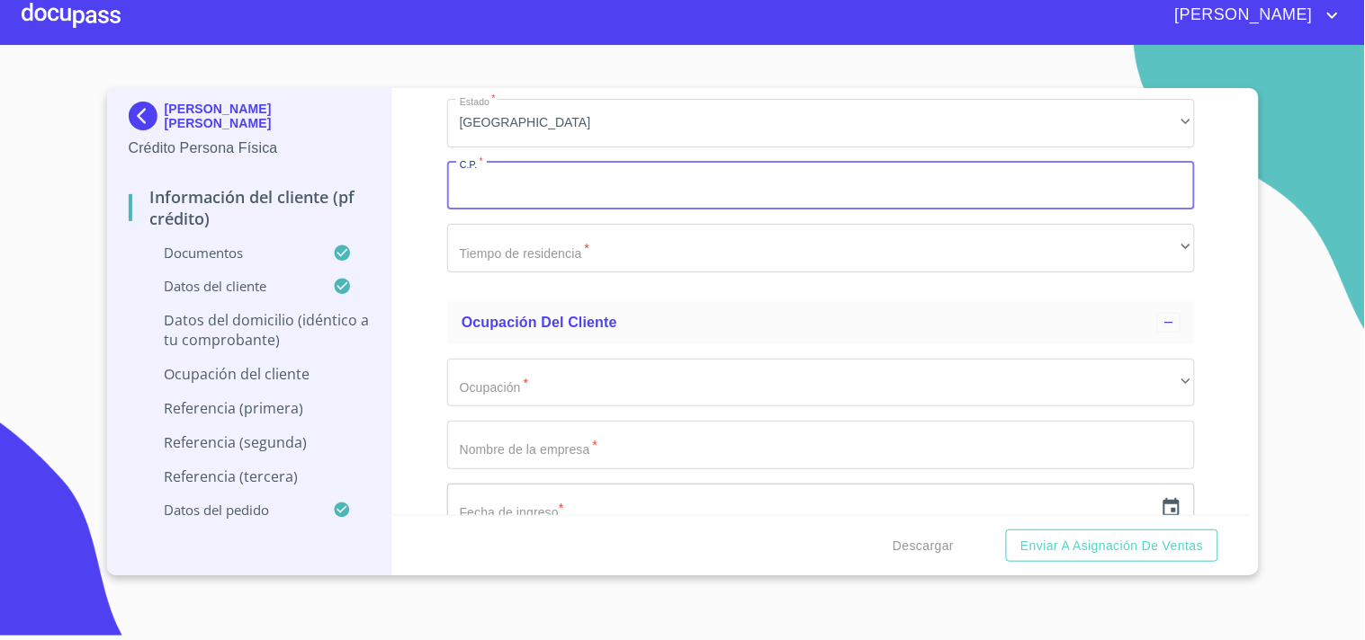
click at [535, 168] on input "Documento de identificación.   *" at bounding box center [821, 186] width 748 height 49
paste input "44298"
type input "44298"
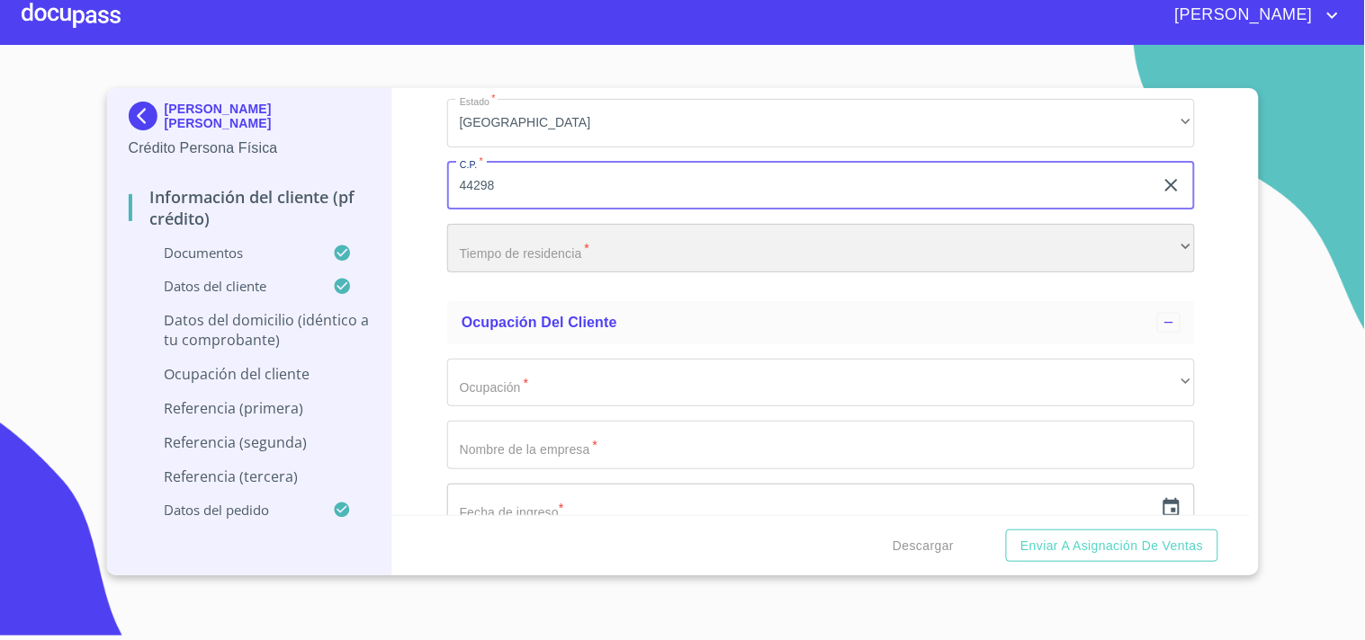
click at [497, 247] on div "​" at bounding box center [821, 248] width 748 height 49
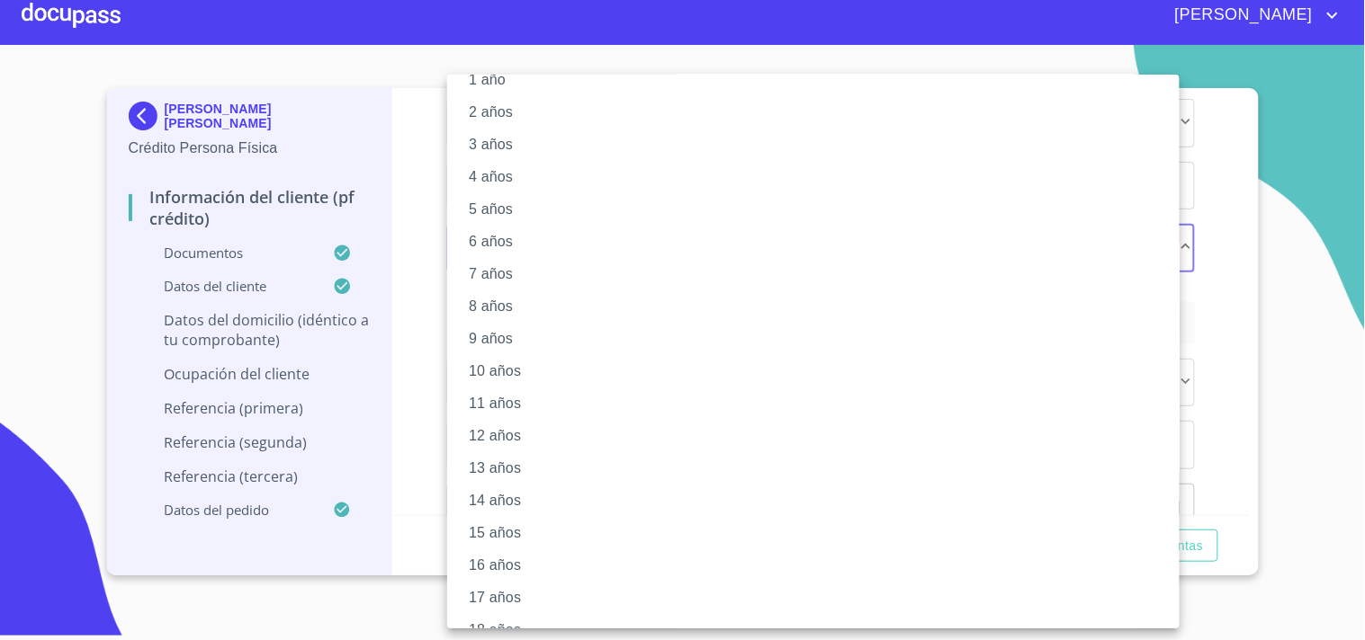
scroll to position [0, 0]
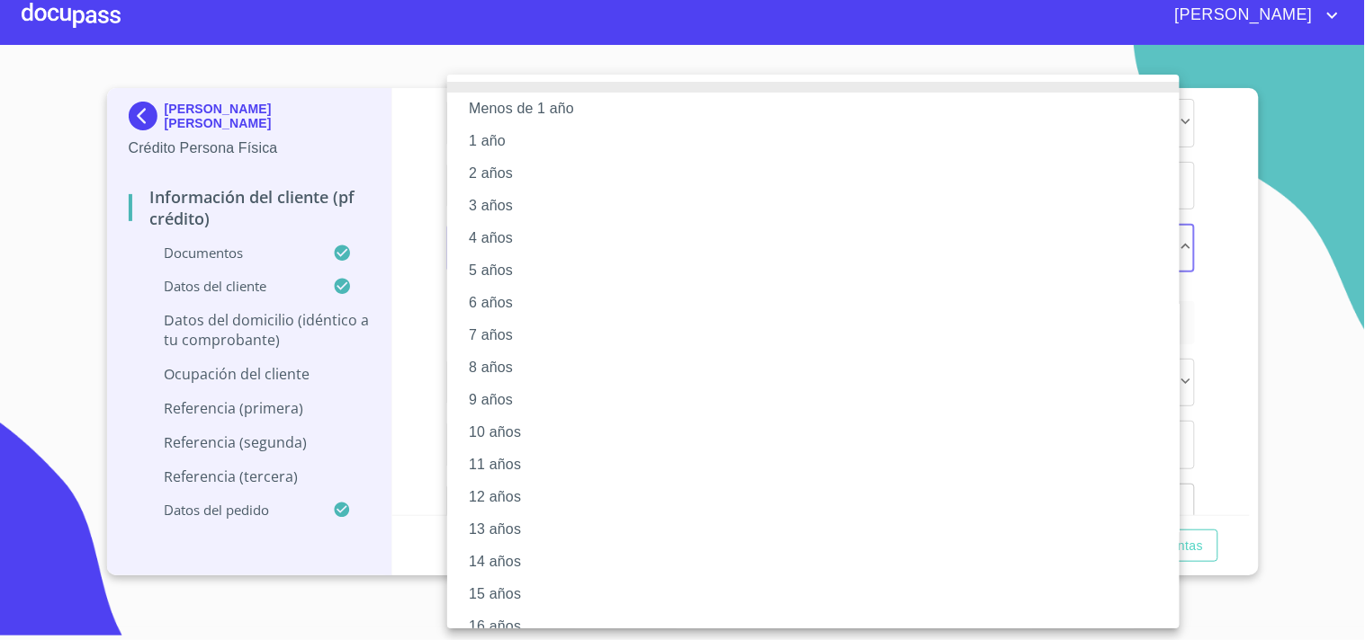
click at [529, 203] on li "3 años" at bounding box center [821, 206] width 748 height 32
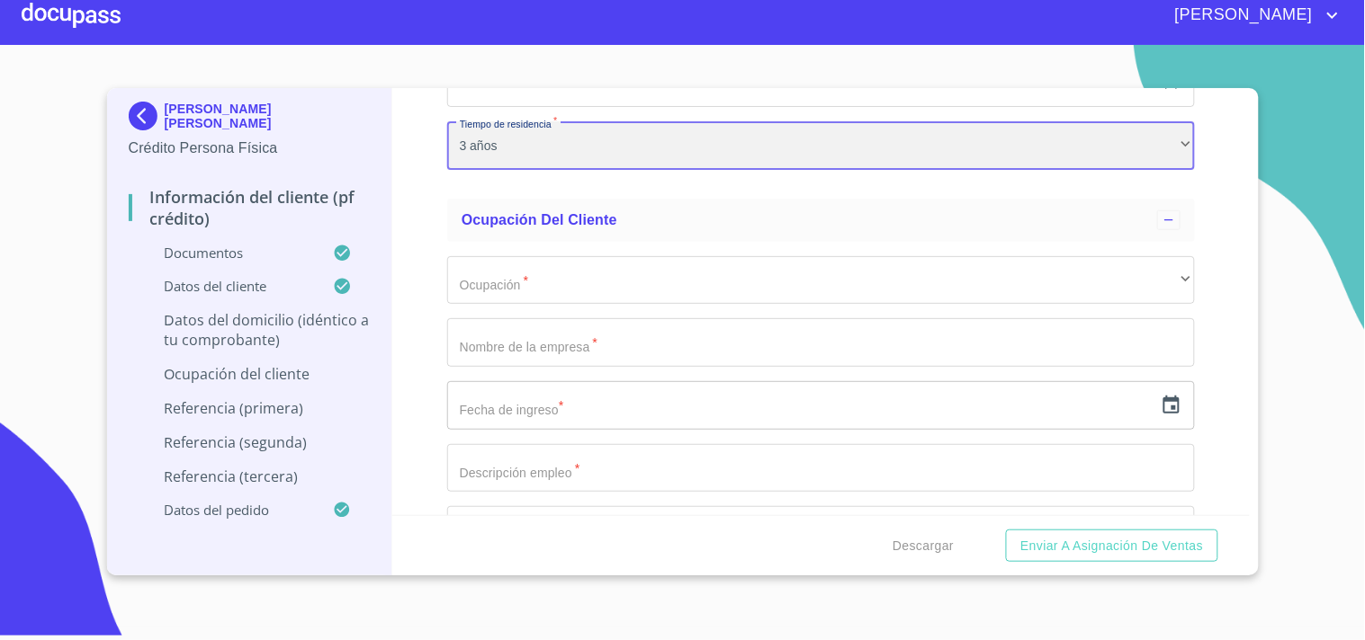
scroll to position [7507, 0]
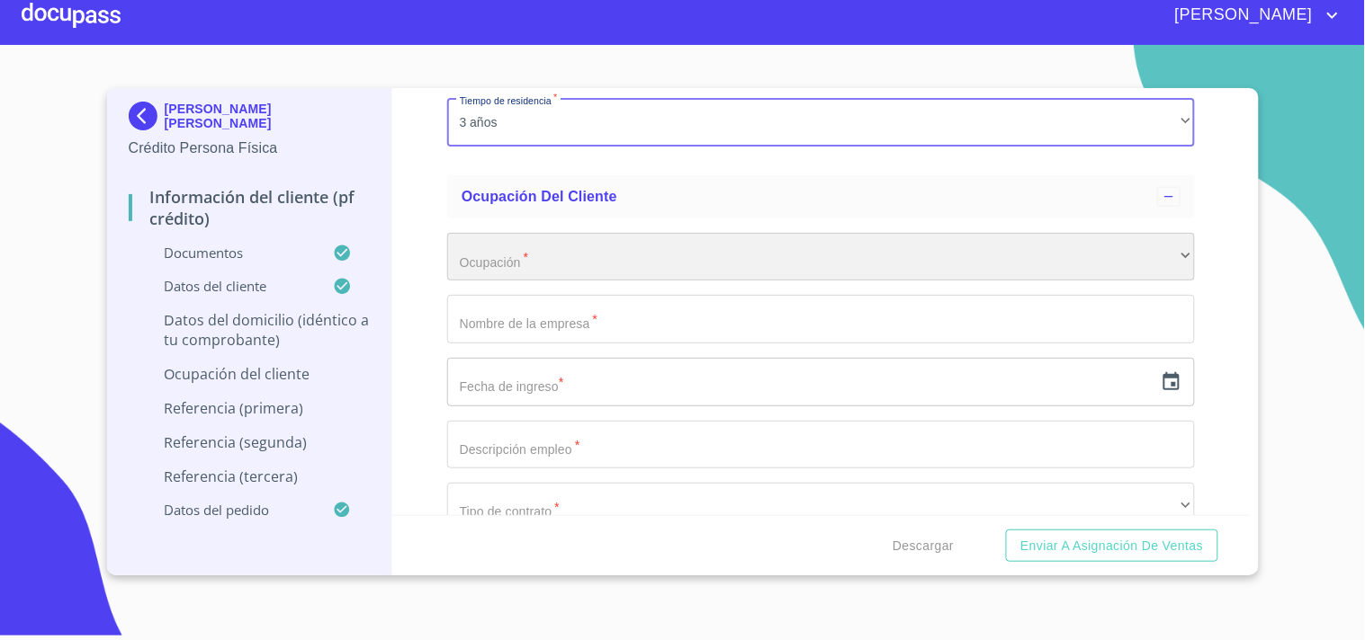
click at [569, 255] on div "​" at bounding box center [821, 257] width 748 height 49
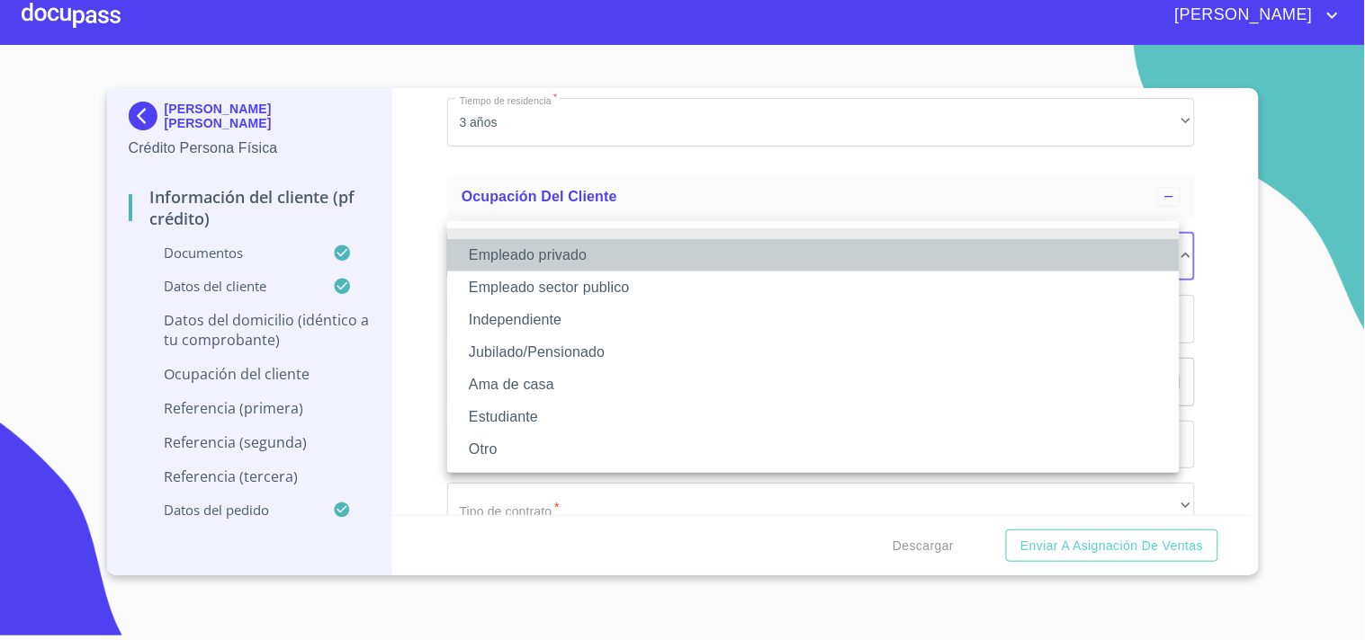
click at [534, 267] on li "Empleado privado" at bounding box center [813, 255] width 732 height 32
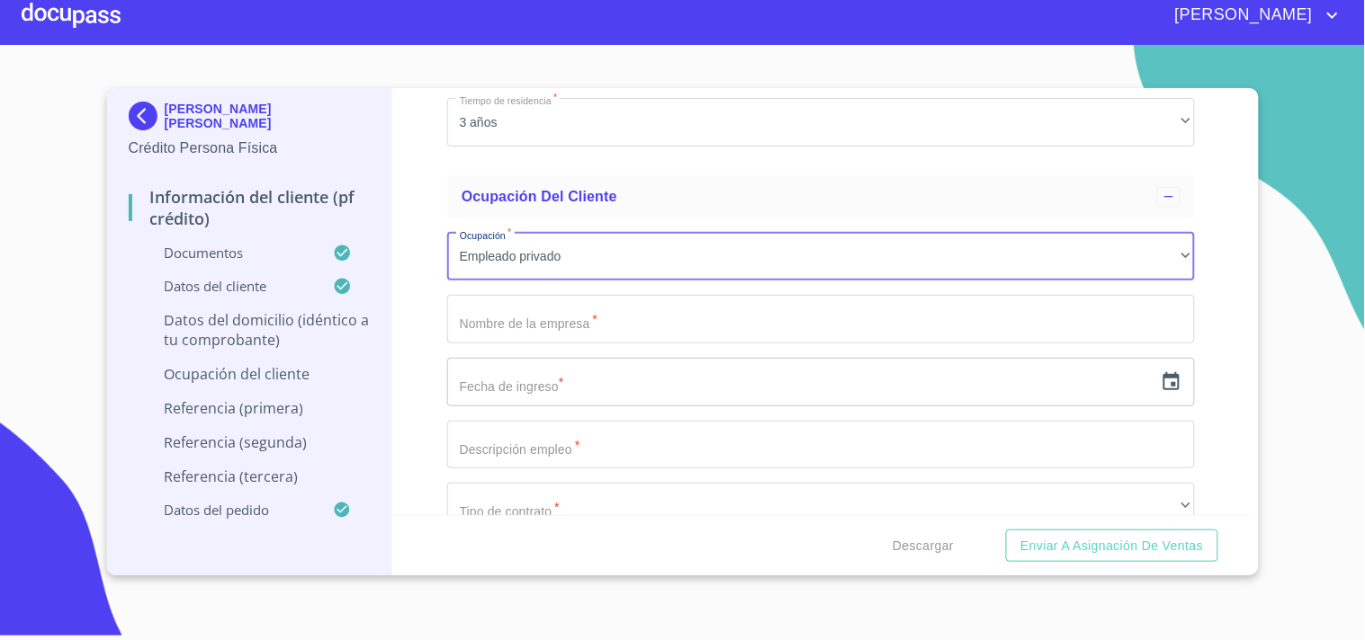
click at [542, 321] on input "Documento de identificación.   *" at bounding box center [821, 319] width 748 height 49
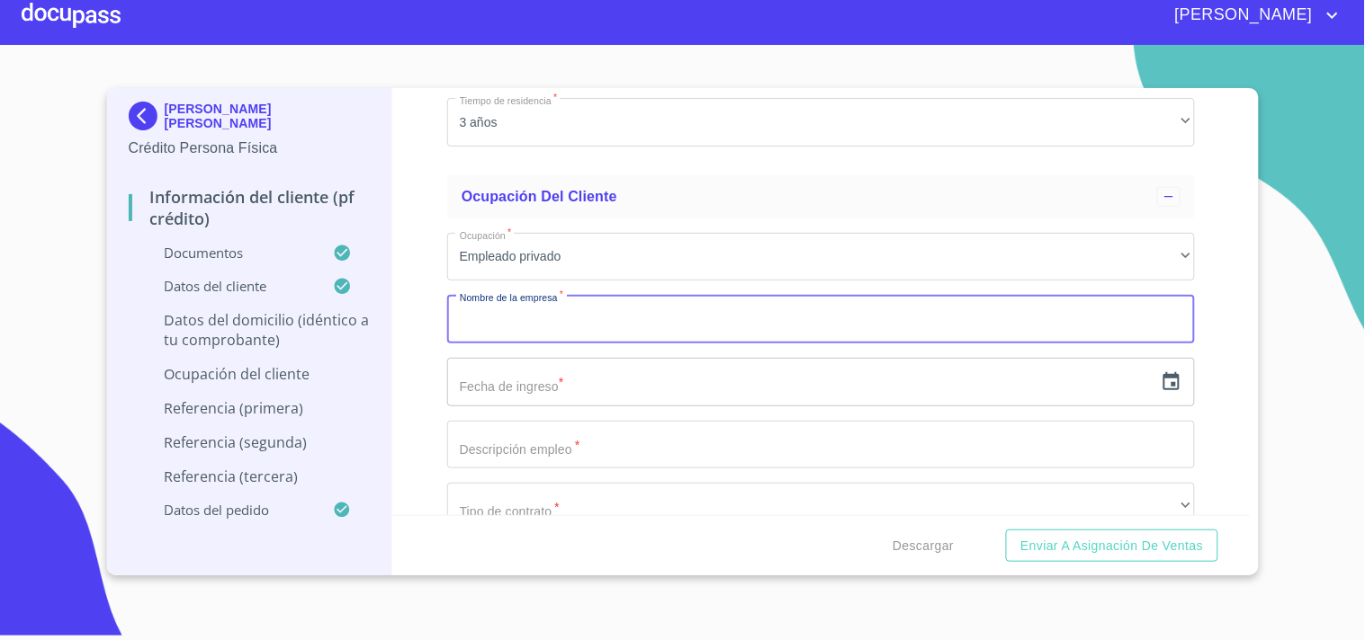
paste input "GLISH EVOLUCION"
type input "GLISH EVOLUCION"
click at [472, 360] on input "text" at bounding box center [800, 382] width 706 height 49
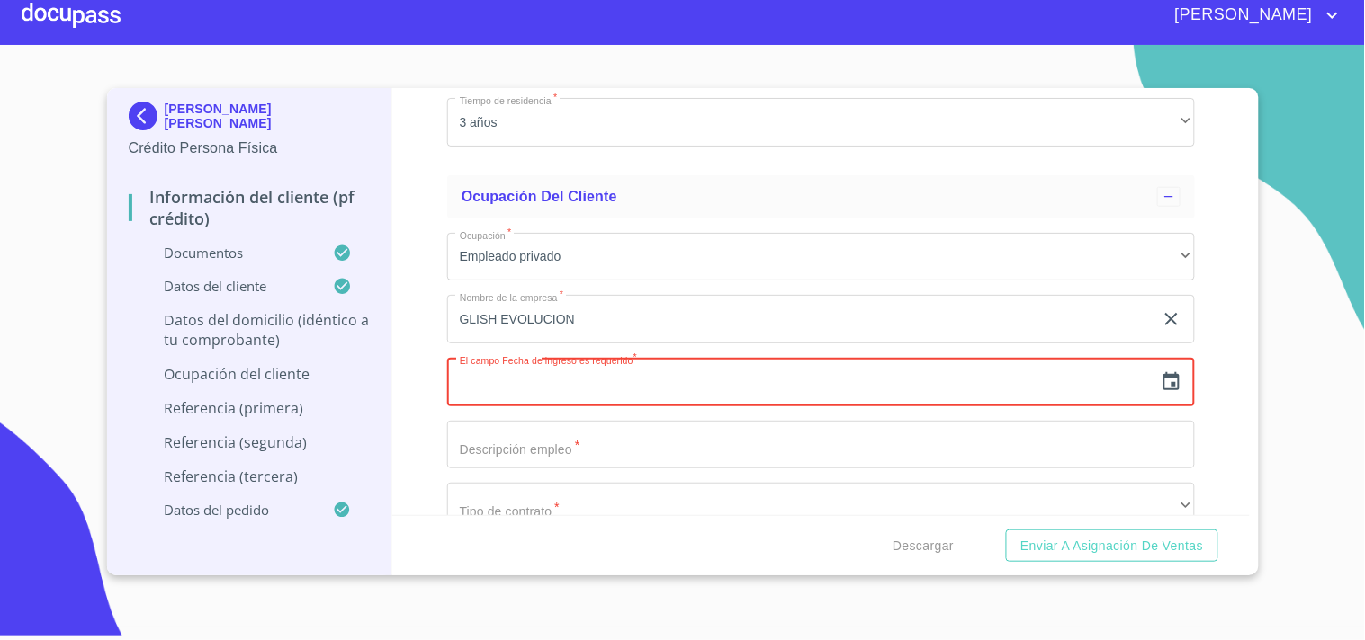
click at [571, 373] on input "text" at bounding box center [800, 382] width 706 height 49
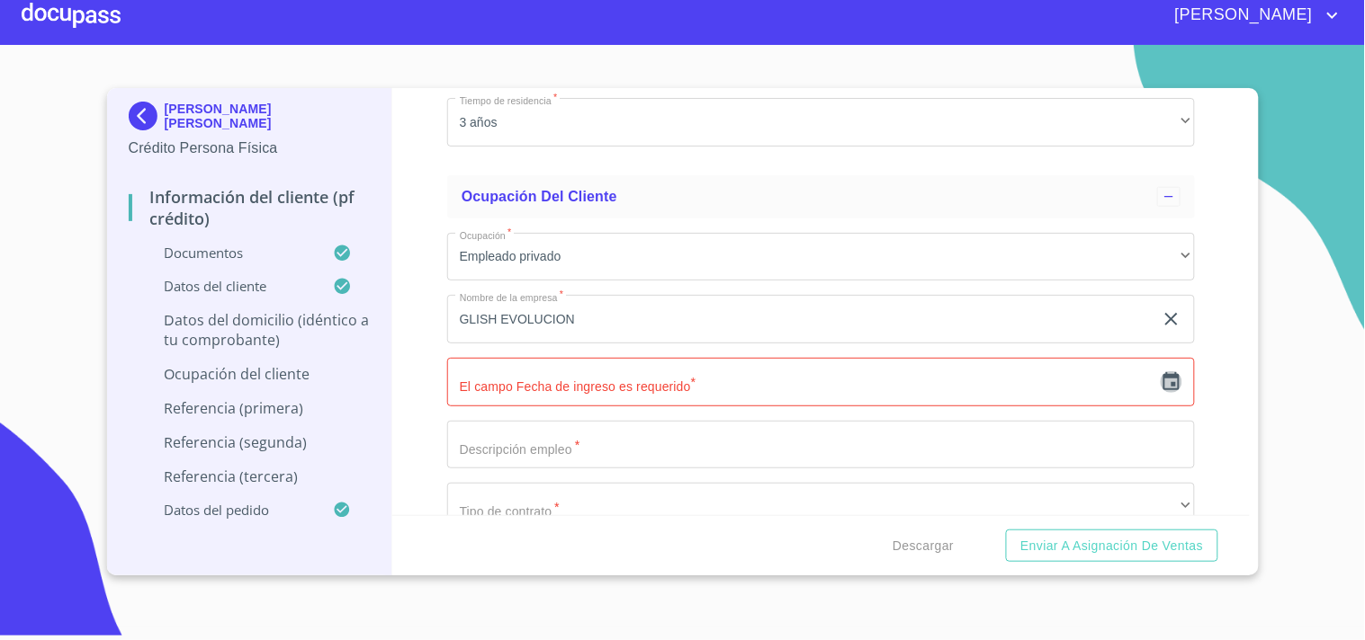
click at [1163, 373] on icon "button" at bounding box center [1171, 381] width 16 height 18
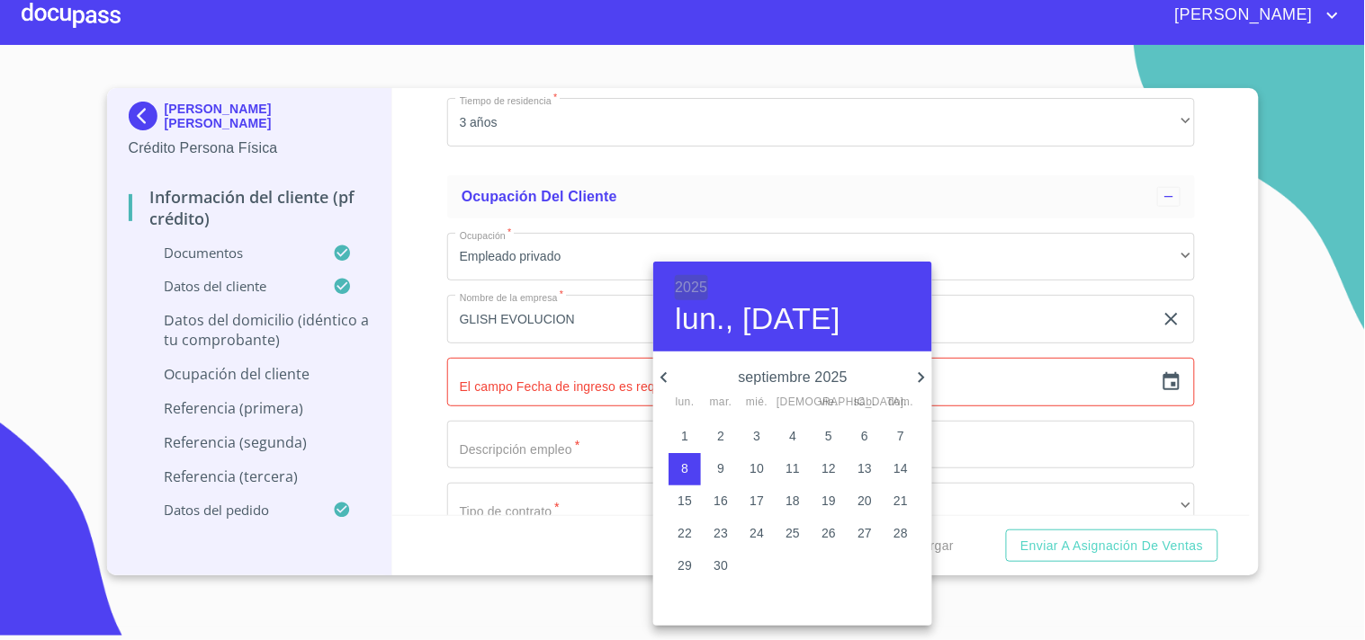
click at [690, 283] on h6 "2025" at bounding box center [691, 287] width 32 height 25
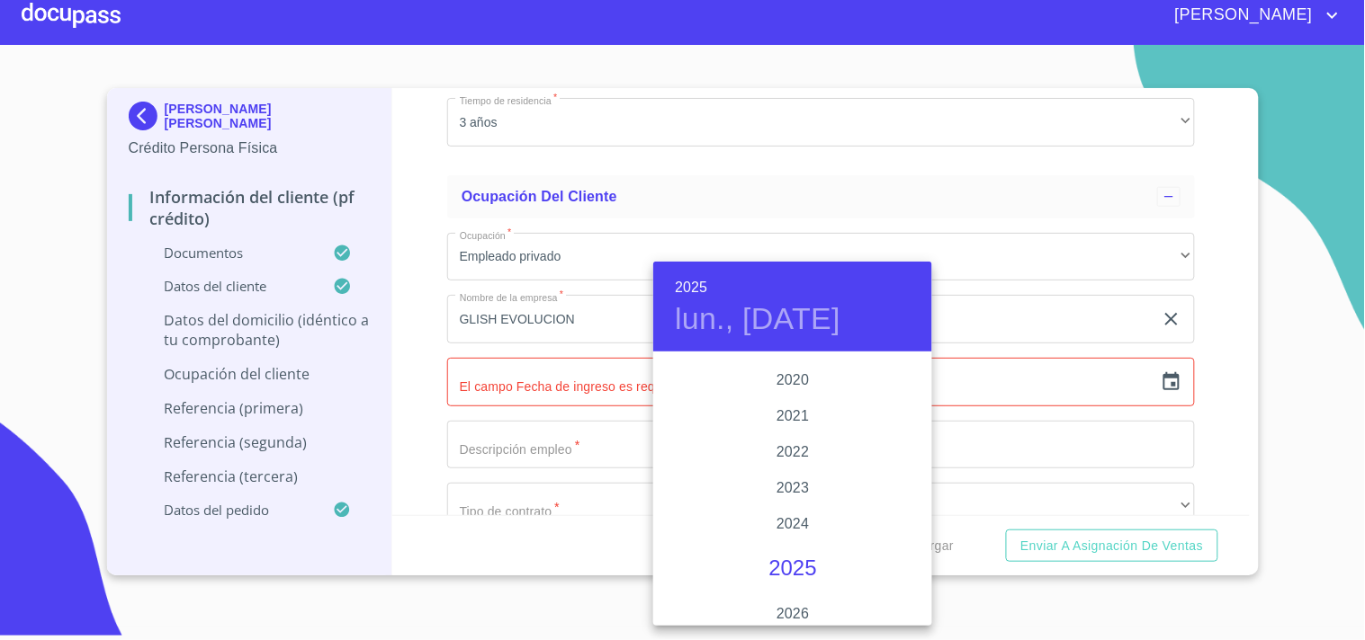
scroll to position [3370, 0]
click at [788, 383] on div "2019" at bounding box center [792, 385] width 279 height 36
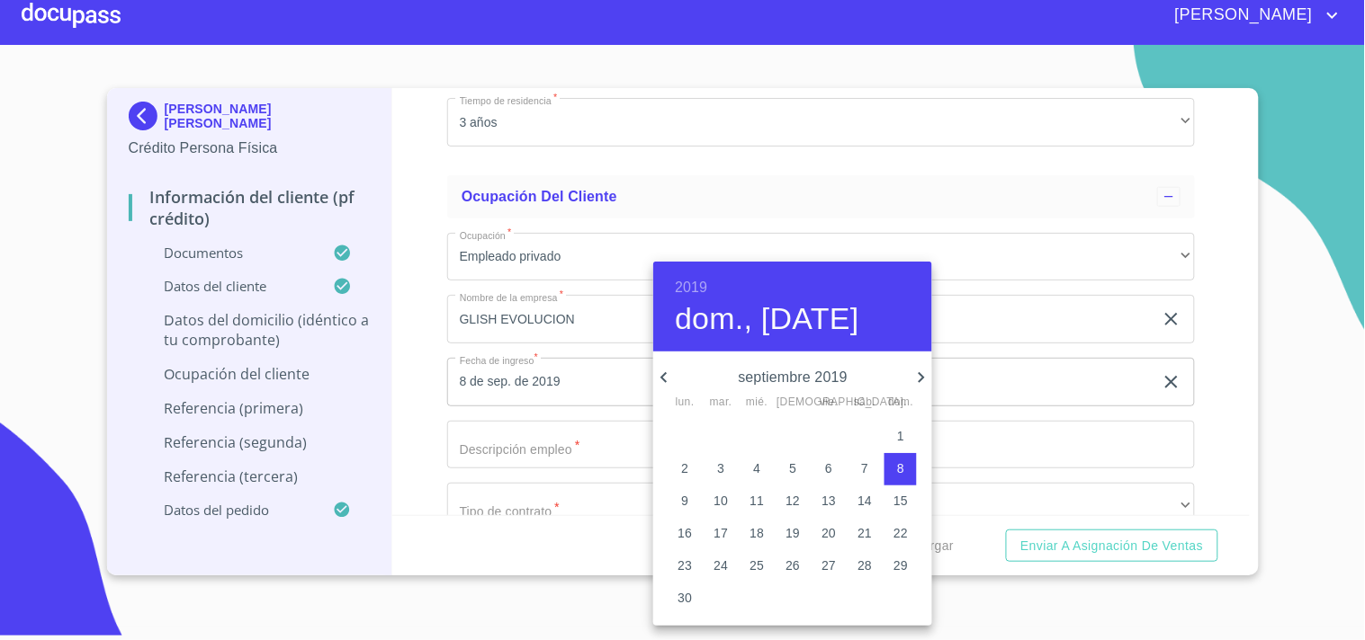
click at [662, 374] on icon "button" at bounding box center [664, 378] width 22 height 22
click at [799, 442] on span "1" at bounding box center [792, 436] width 32 height 18
type input "1 de ago. de 2019"
click at [417, 358] on div at bounding box center [682, 320] width 1365 height 640
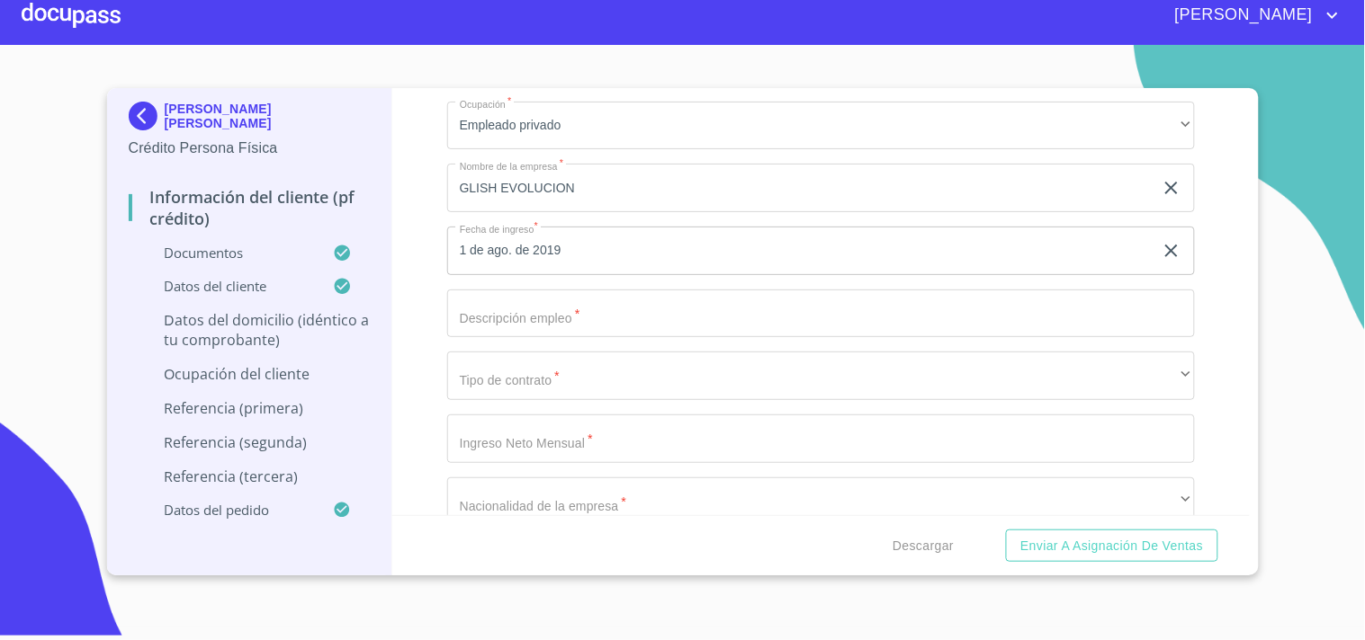
scroll to position [7662, 0]
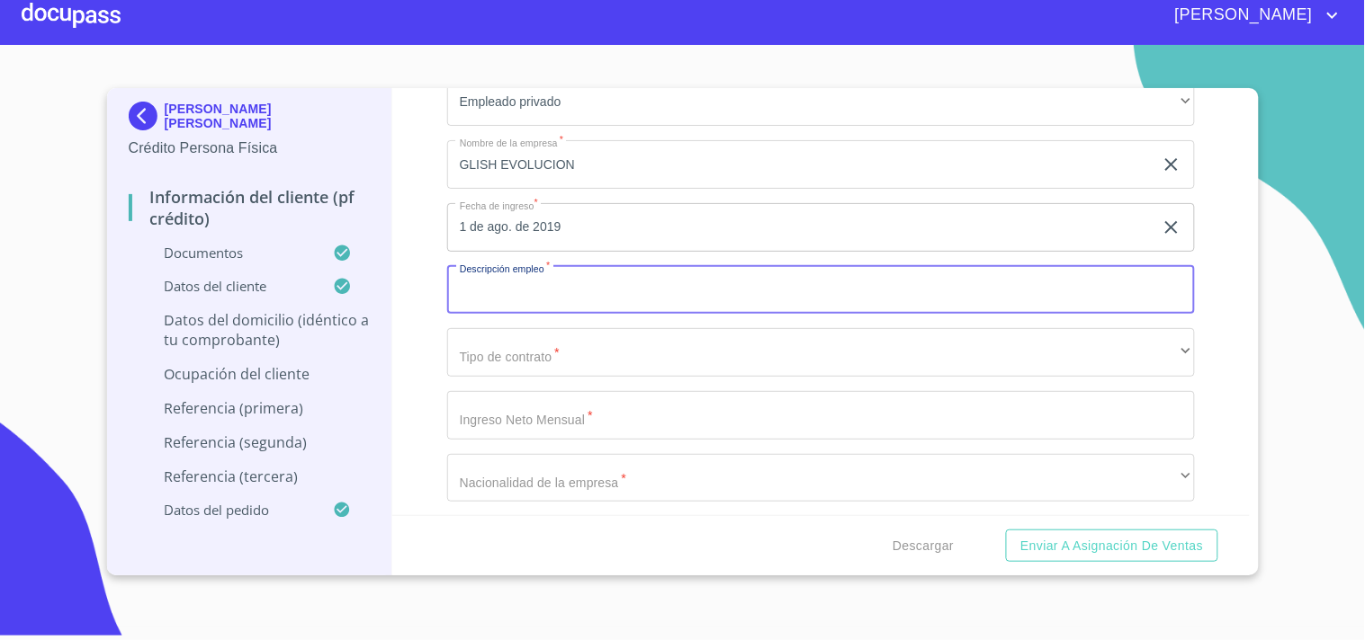
click at [483, 291] on input "Documento de identificación.   *" at bounding box center [821, 290] width 748 height 49
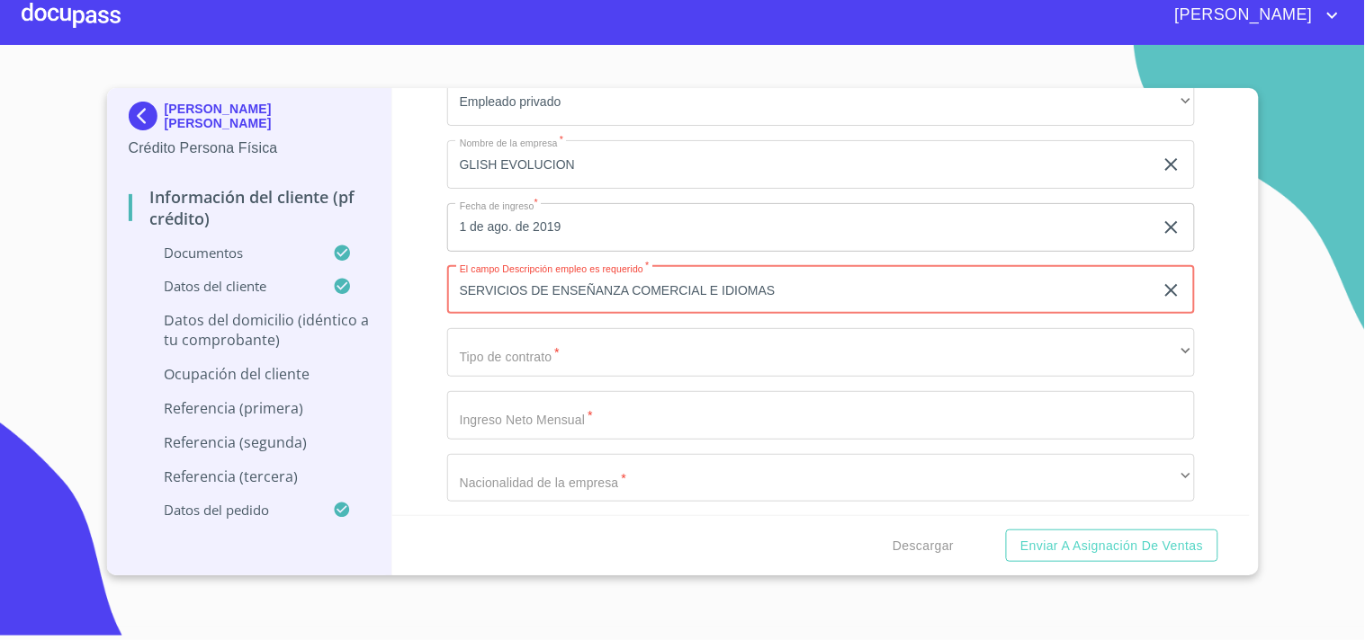
type input "SERVICIOS DE ENSEÑANZA COMERCIAL E IDIOMAS"
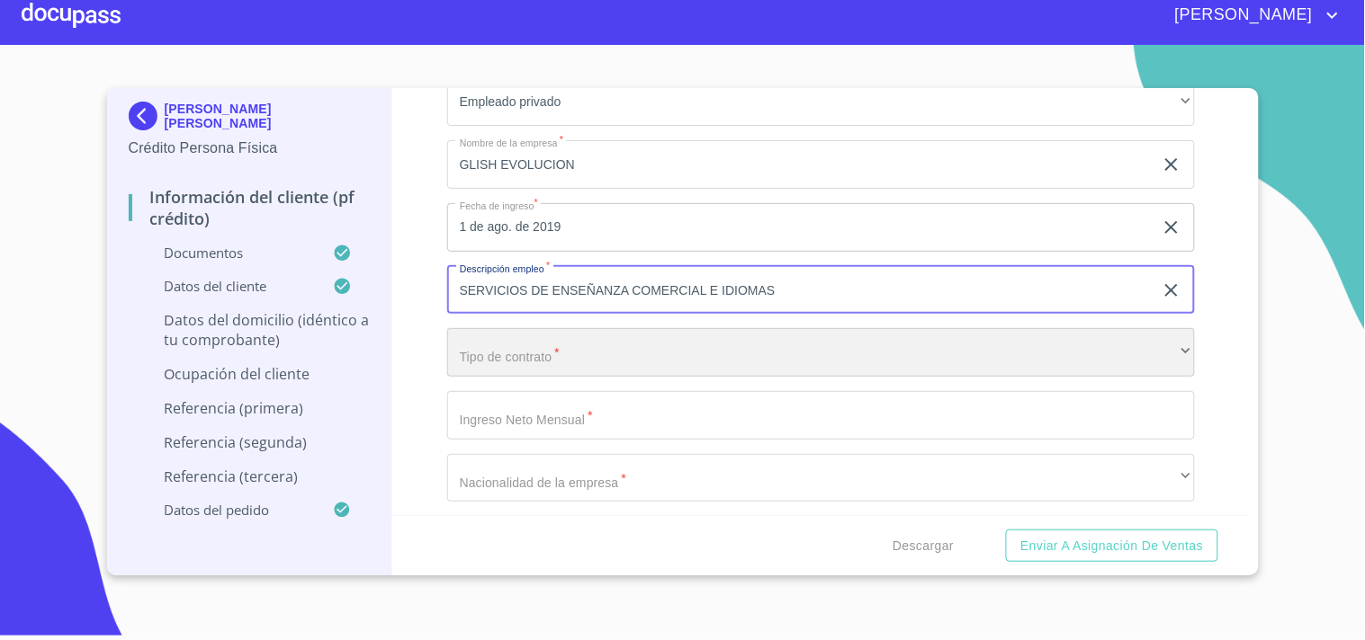
click at [570, 331] on div "​" at bounding box center [821, 352] width 748 height 49
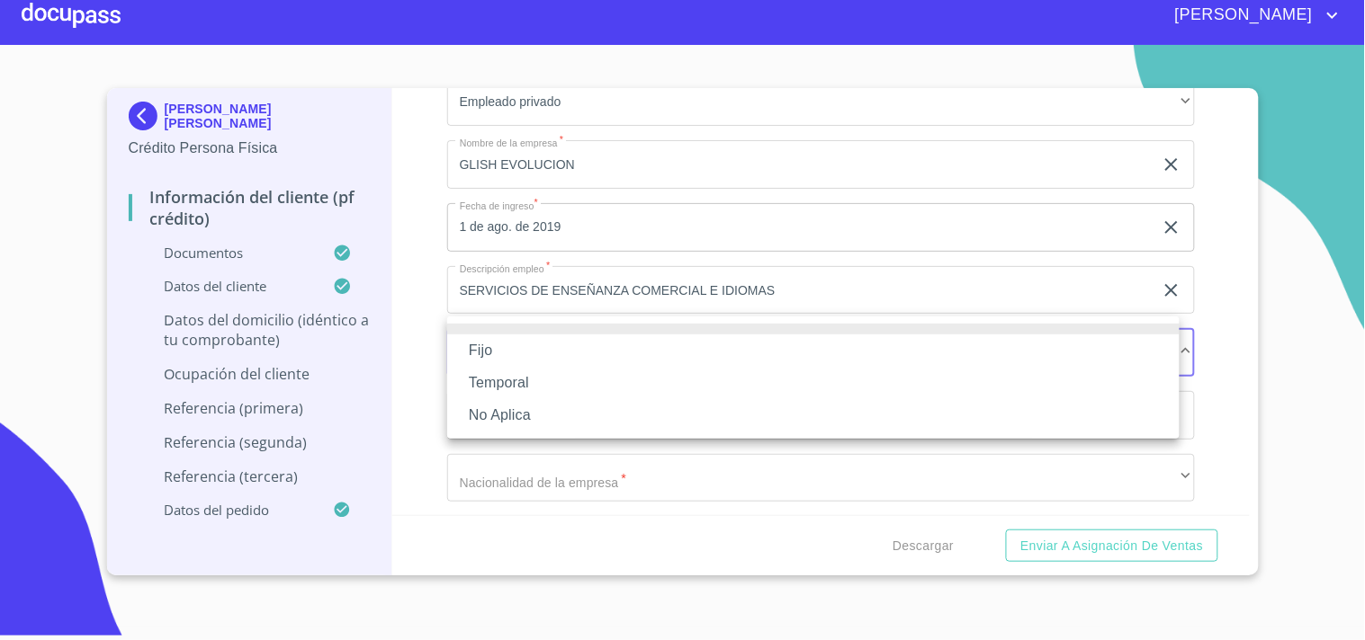
click at [524, 352] on li "Fijo" at bounding box center [813, 351] width 732 height 32
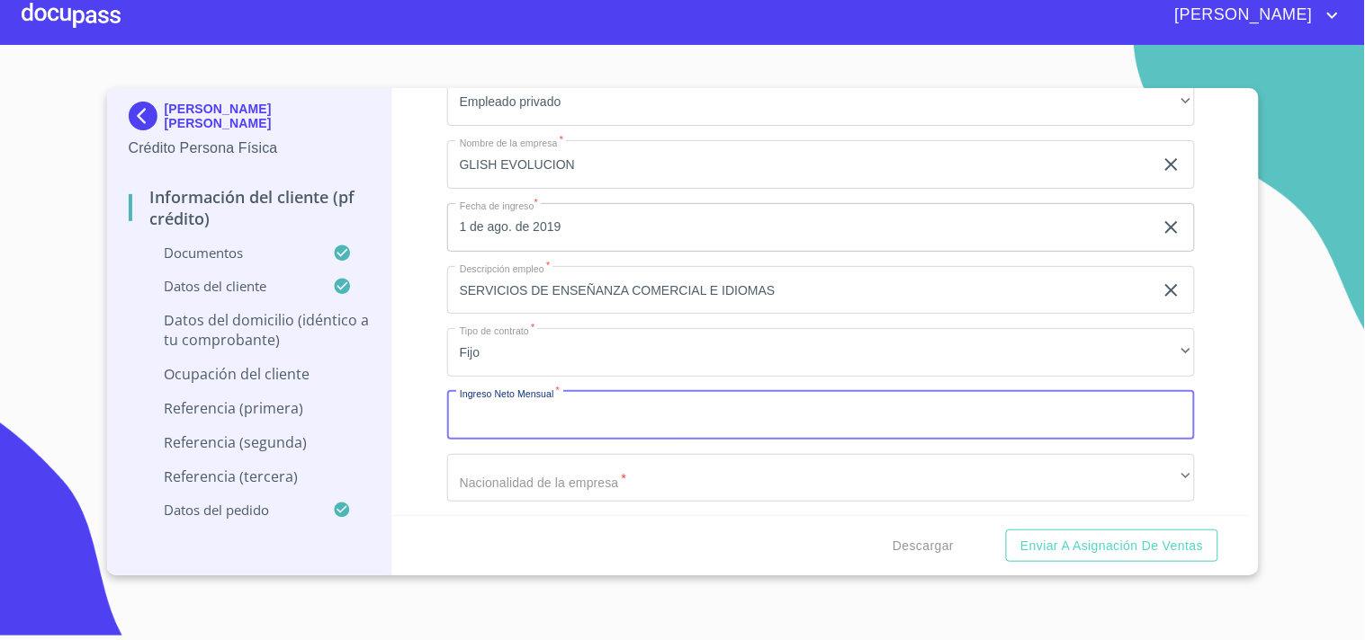
click at [500, 402] on input "Documento de identificación.   *" at bounding box center [821, 415] width 748 height 49
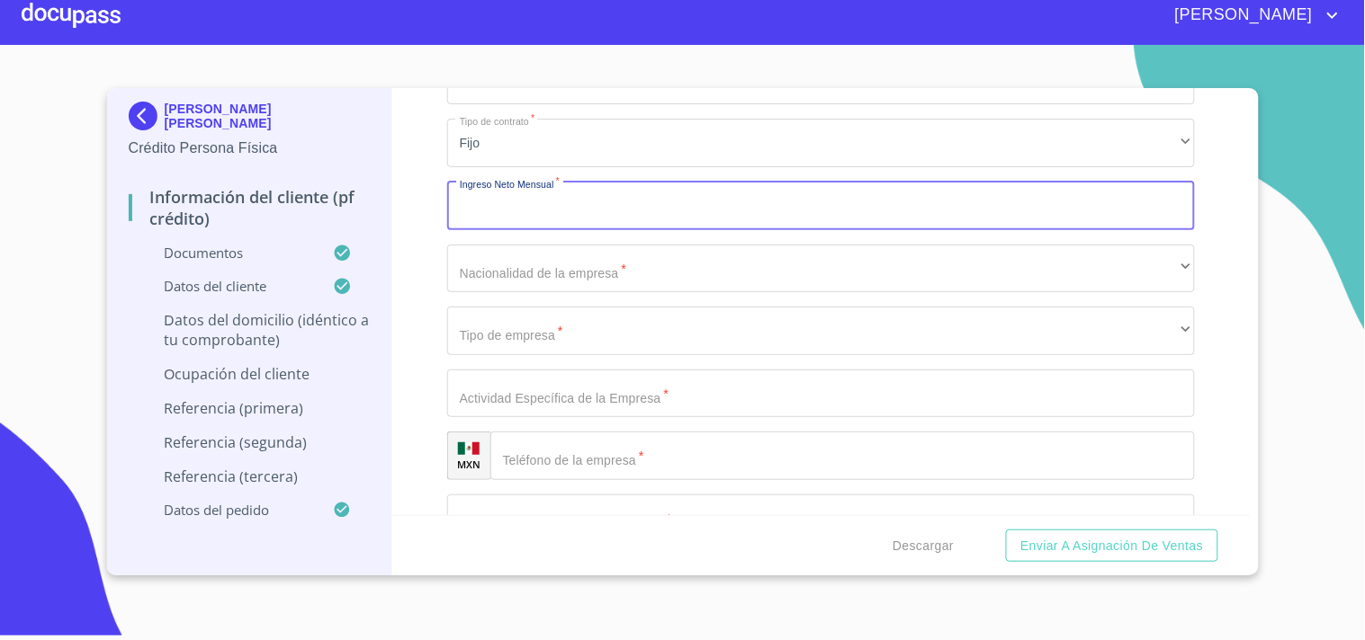
scroll to position [7849, 0]
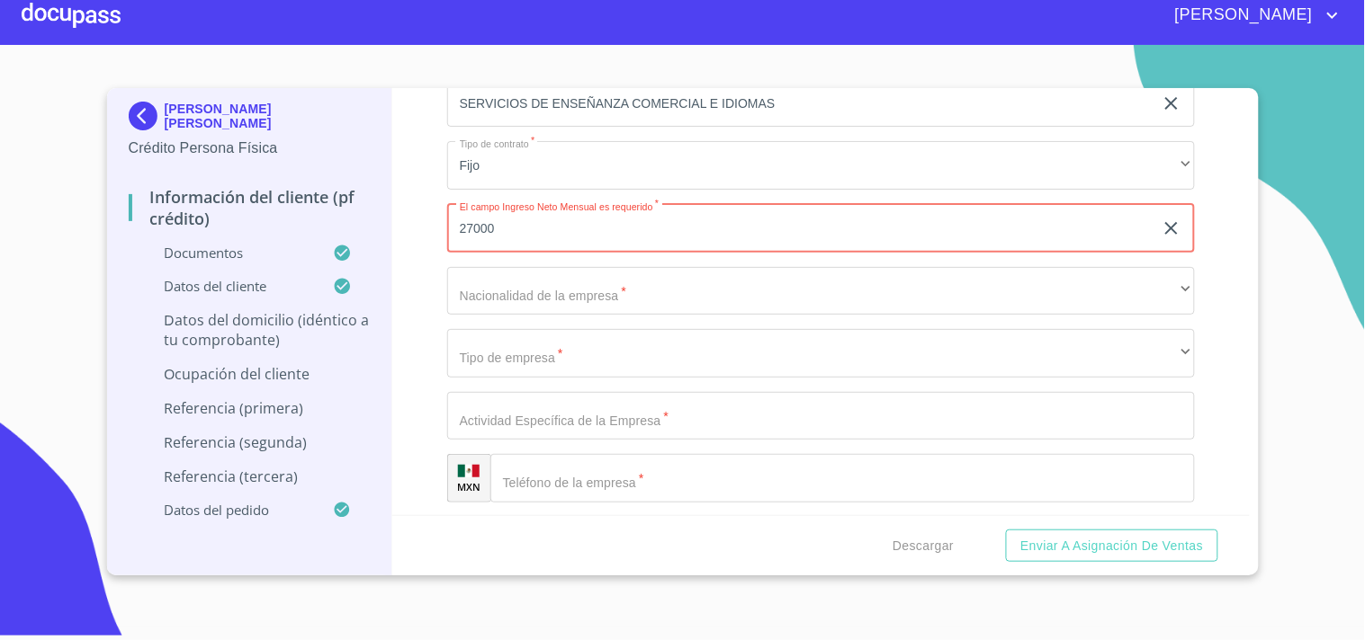
type input "27000"
click at [427, 229] on div "Información del cliente (PF crédito) Documentos Documento de identificación.   …" at bounding box center [820, 301] width 857 height 427
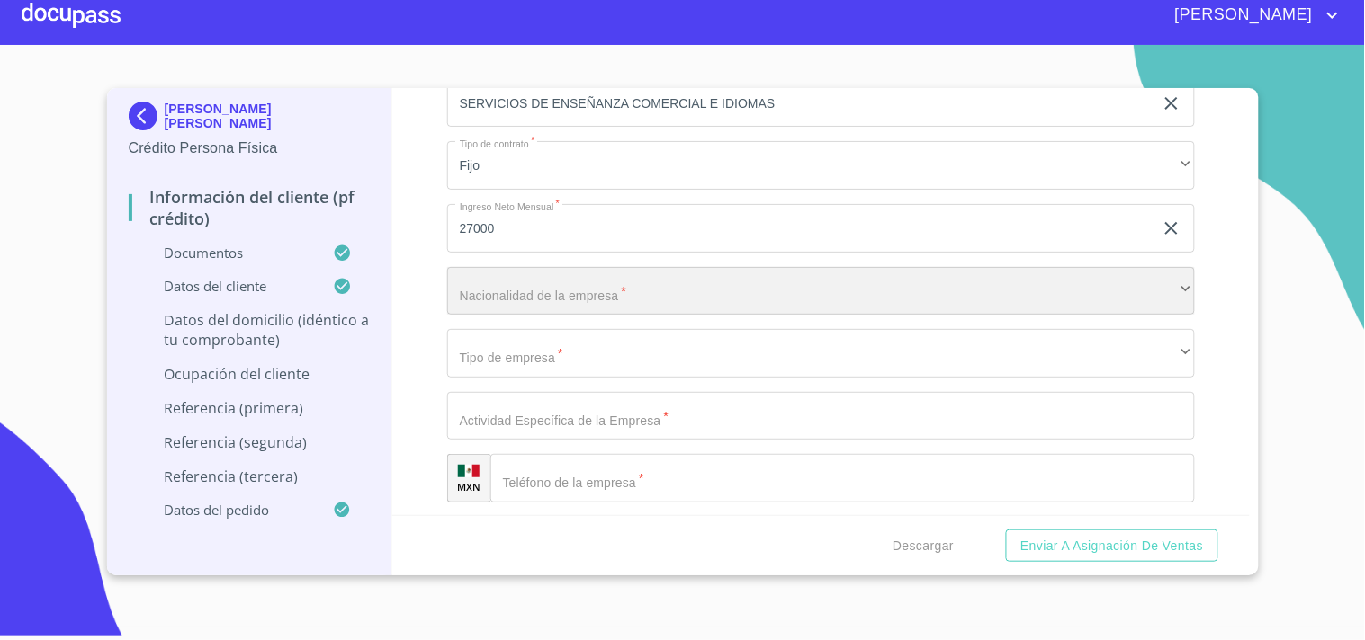
click at [501, 279] on div "​" at bounding box center [821, 291] width 748 height 49
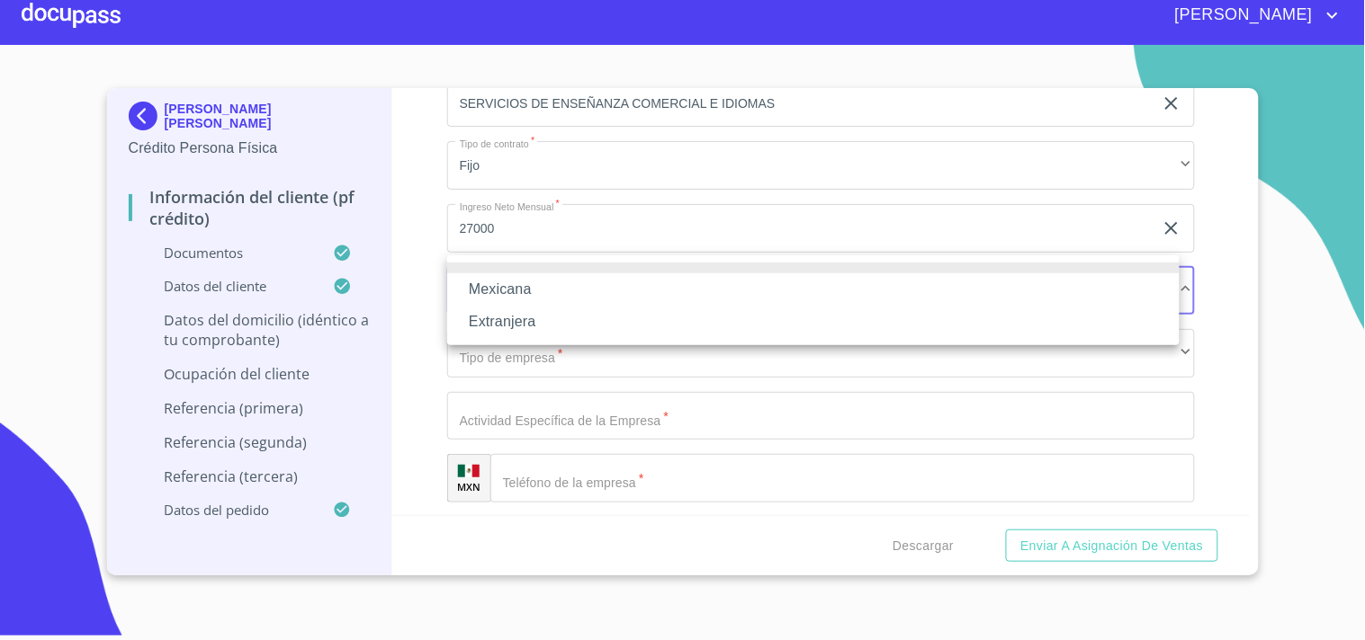
click at [502, 290] on li "Mexicana" at bounding box center [813, 289] width 732 height 32
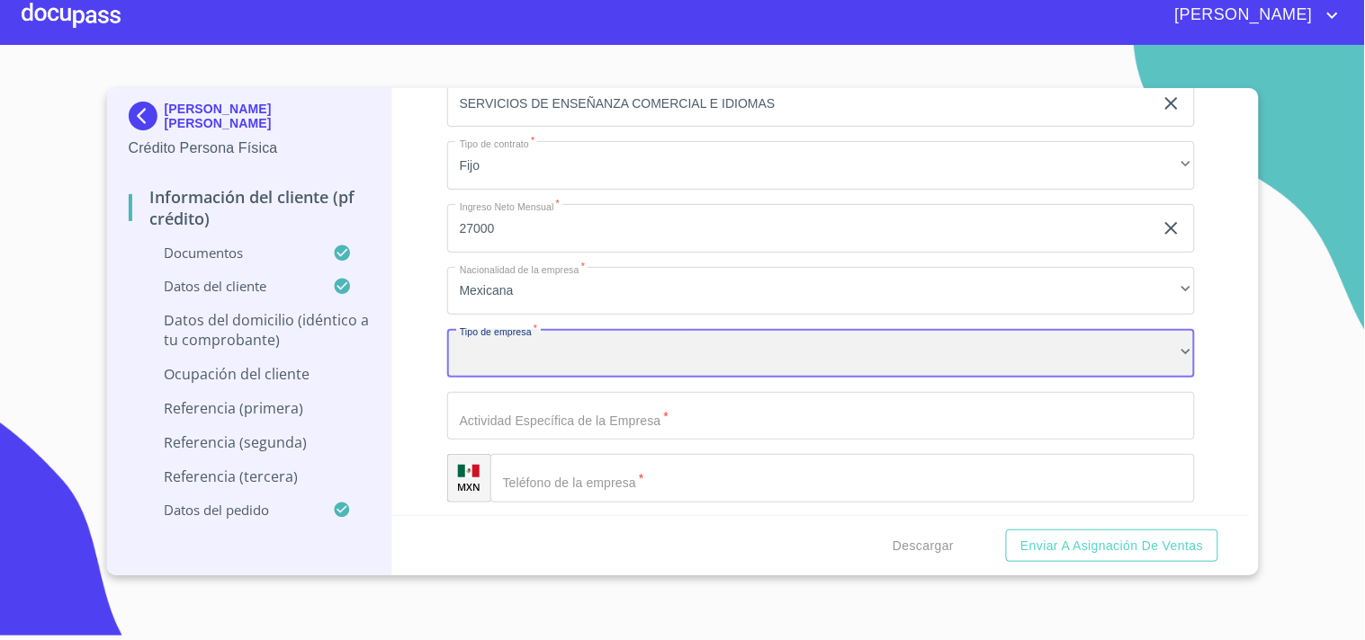
click at [499, 336] on div "​" at bounding box center [821, 353] width 748 height 49
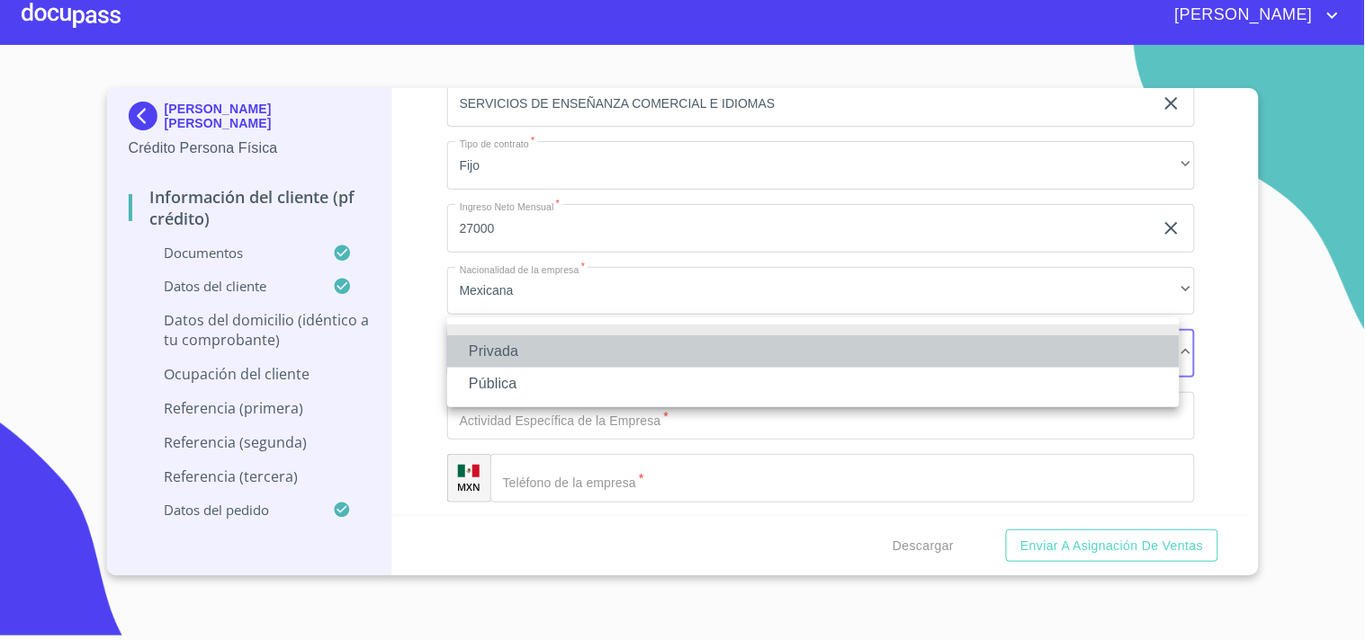
click at [499, 349] on li "Privada" at bounding box center [813, 352] width 732 height 32
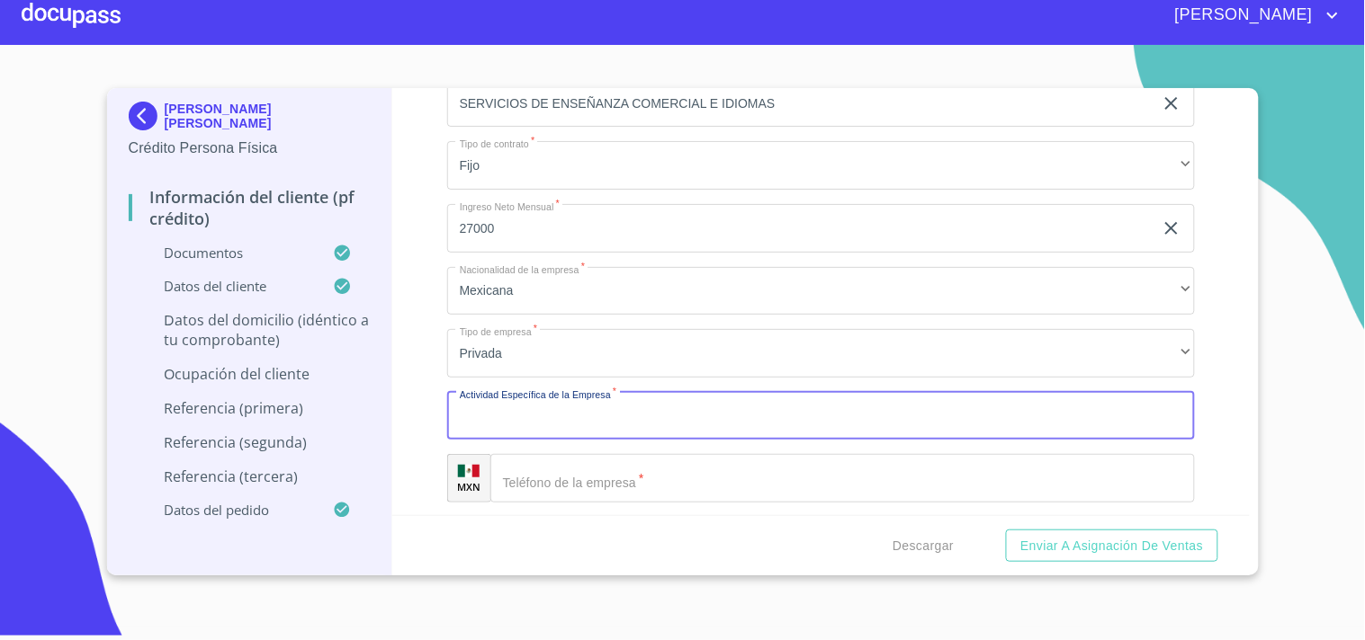
click at [515, 408] on input "Documento de identificación.   *" at bounding box center [821, 416] width 748 height 49
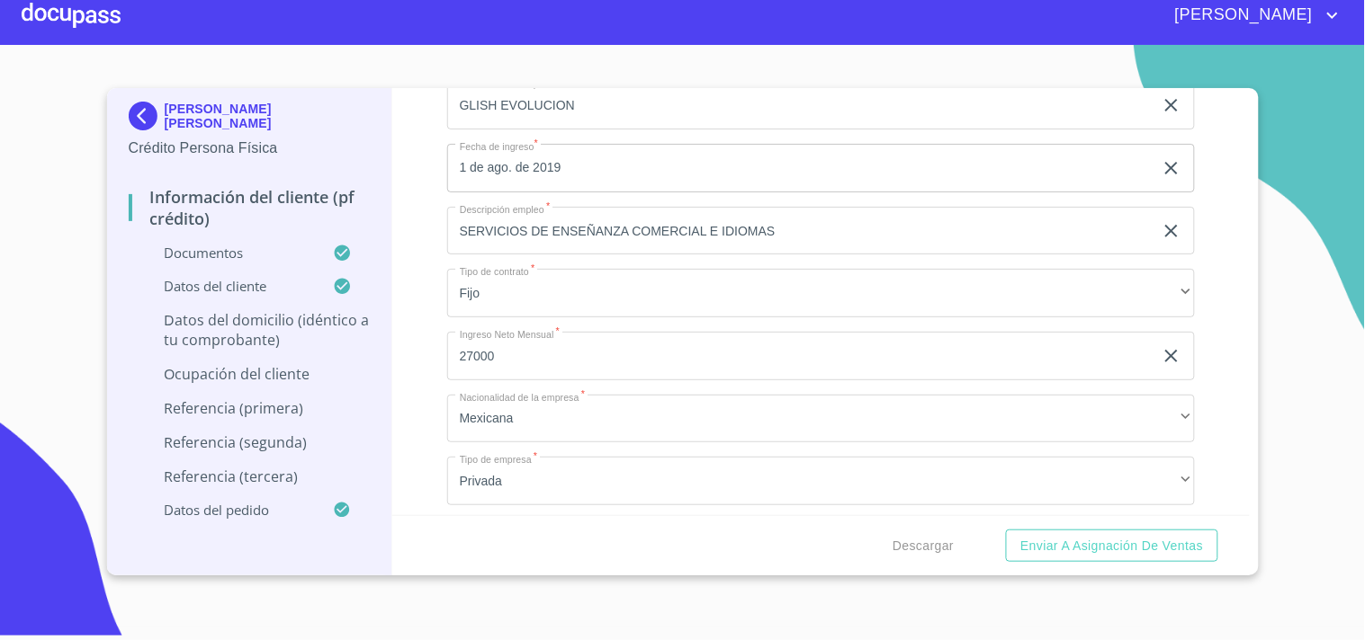
scroll to position [7722, 0]
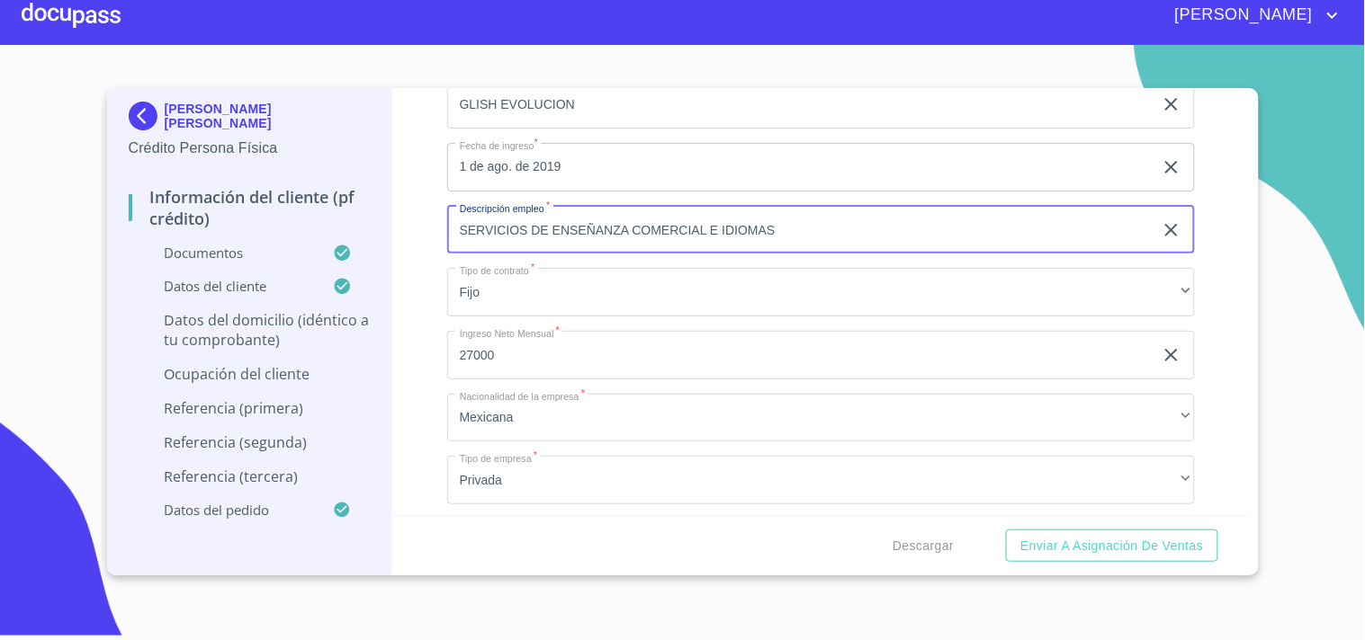
click at [730, 213] on input "SERVICIOS DE ENSEÑANZA COMERCIAL E IDIOMAS" at bounding box center [800, 230] width 706 height 49
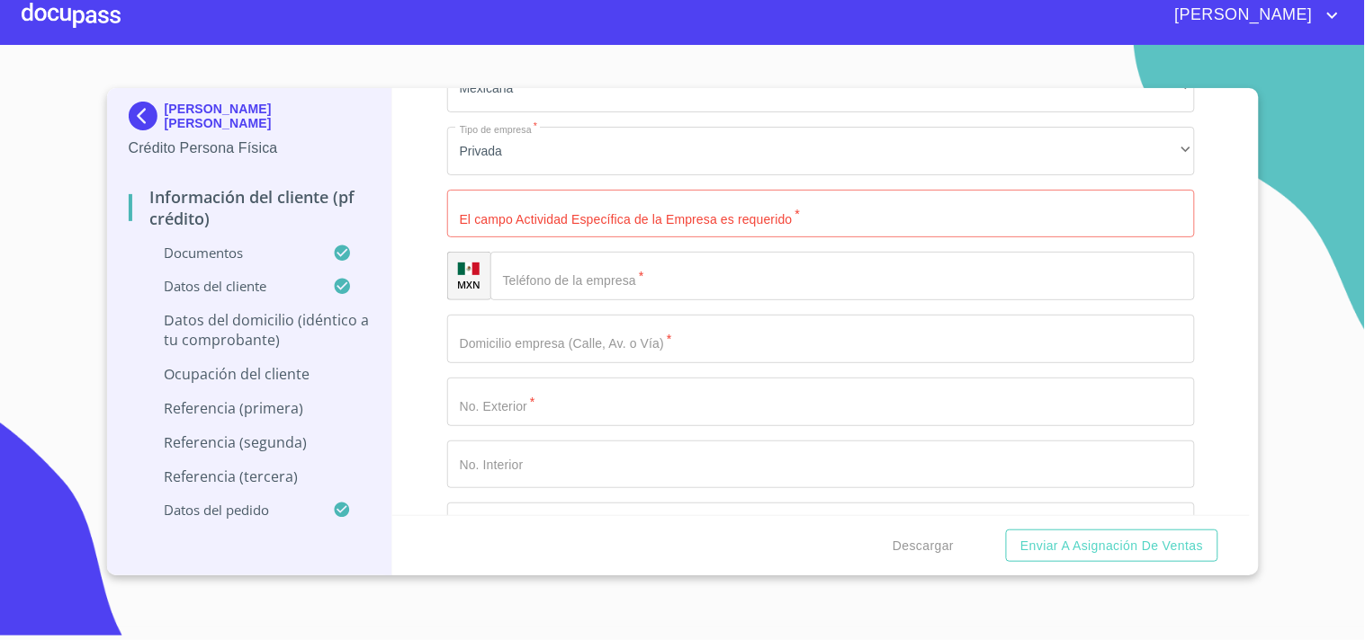
scroll to position [8053, 0]
type input "ADMINISTRADOR"
click at [695, 199] on input "Documento de identificación.   *" at bounding box center [821, 213] width 748 height 49
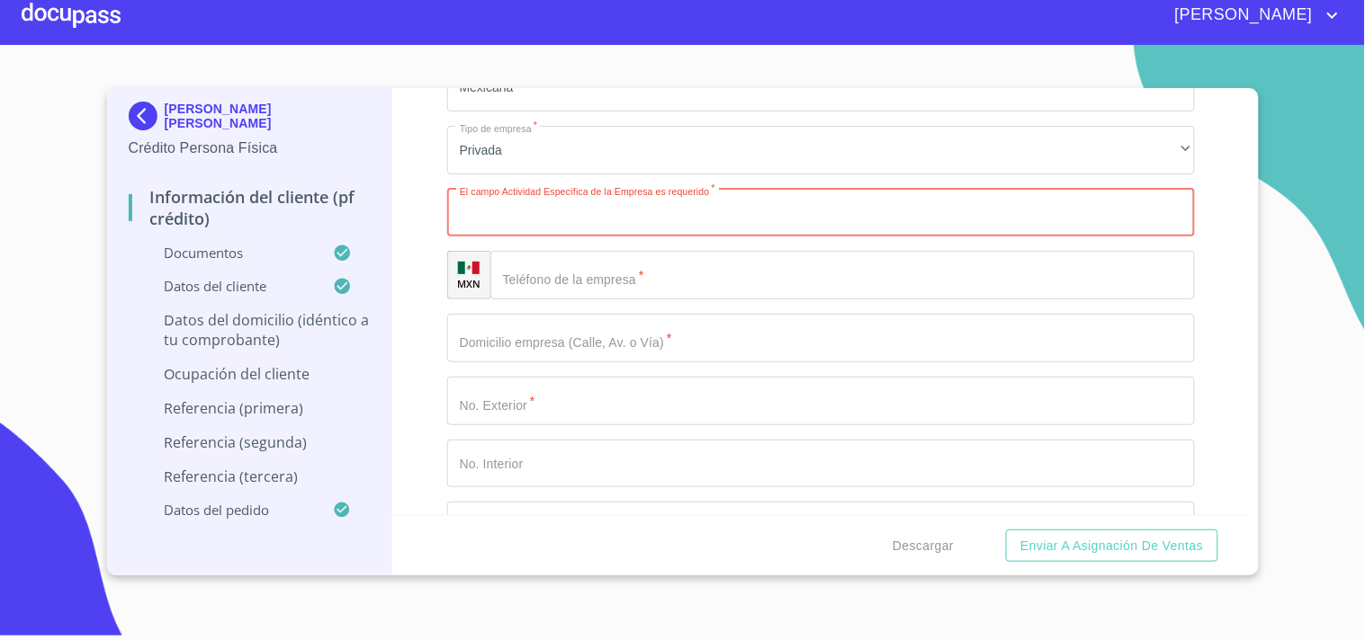
paste input "GLISH EVOLUCION"
type input "G"
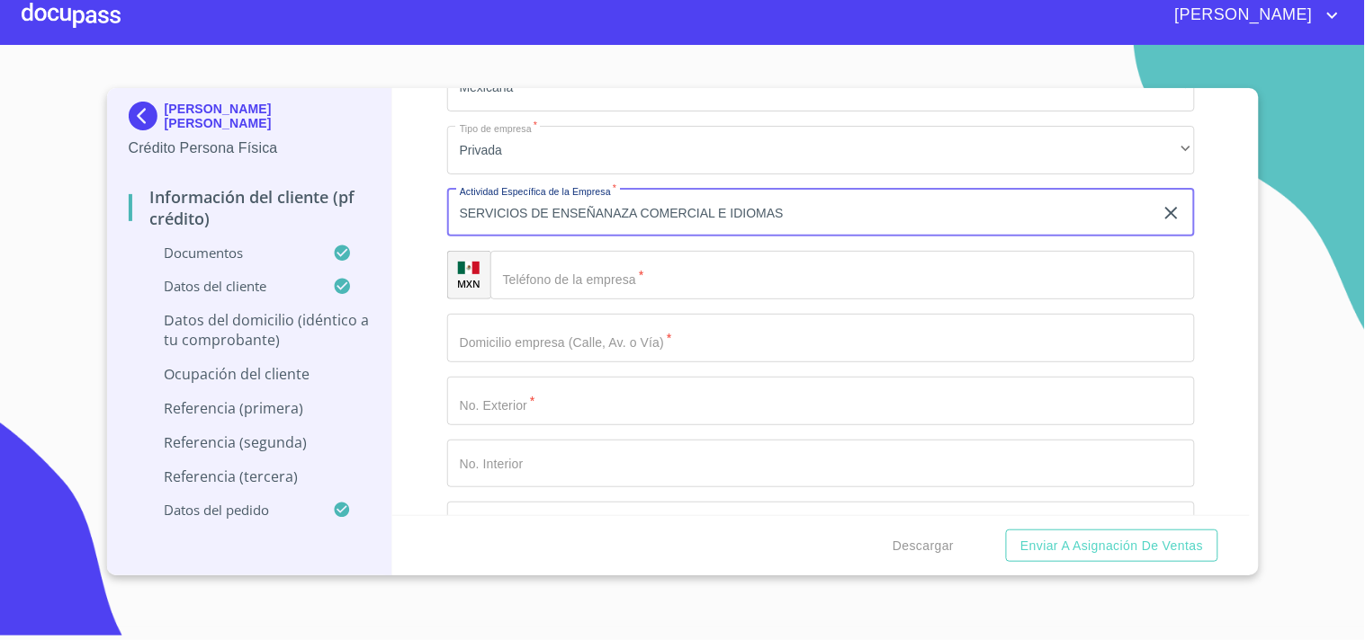
click at [621, 195] on input "SERVICIOS DE ENSEÑANAZA COMERCIAL E IDIOMAS" at bounding box center [800, 213] width 706 height 49
type input "SERVICIOS DE ENSEÑANZA COMERCIAL E IDIOMAS"
click at [546, 275] on input "Documento de identificación.   *" at bounding box center [842, 275] width 704 height 49
paste input "[PHONE_NUMBER]"
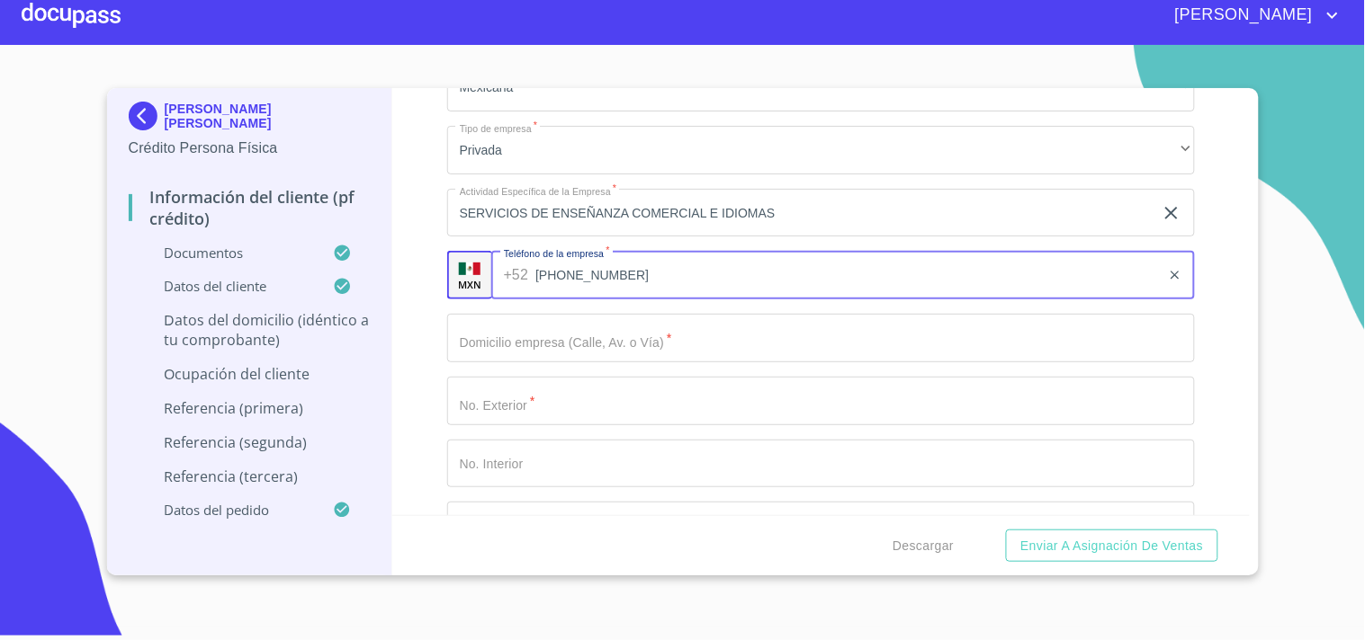
click at [563, 263] on input "[PHONE_NUMBER]" at bounding box center [847, 275] width 625 height 49
click at [590, 261] on input "[PHONE_NUMBER]" at bounding box center [847, 275] width 625 height 49
click at [536, 261] on input "[PHONE_NUMBER]" at bounding box center [847, 275] width 625 height 49
type input "[PHONE_NUMBER]"
click at [516, 329] on input "Documento de identificación.   *" at bounding box center [821, 338] width 748 height 49
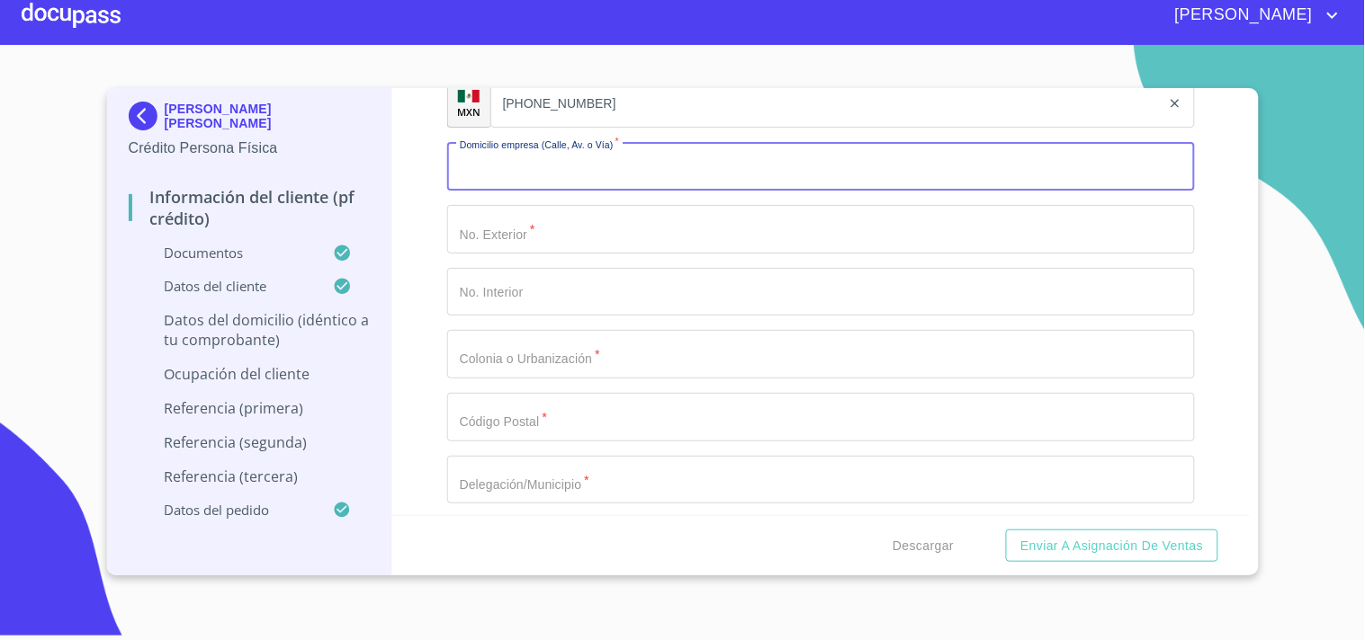
scroll to position [8226, 0]
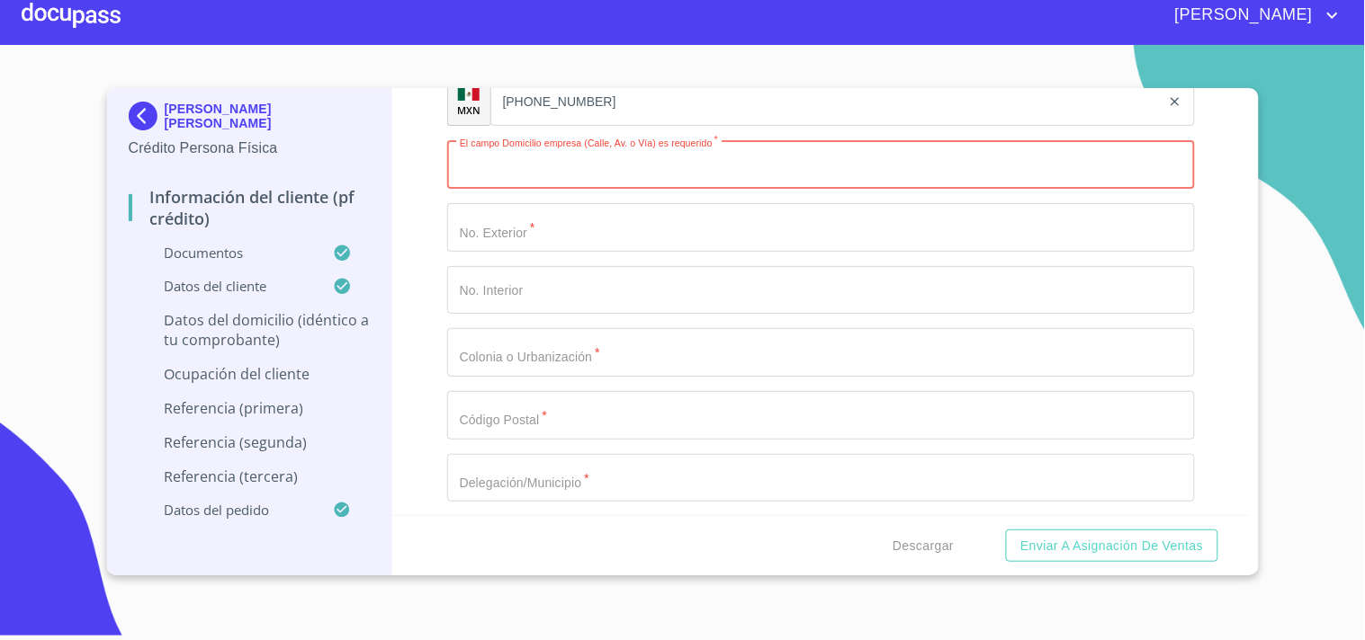
paste input "Diag. [GEOGRAPHIC_DATA][PERSON_NAME]"
type input "Diag. [GEOGRAPHIC_DATA][PERSON_NAME]"
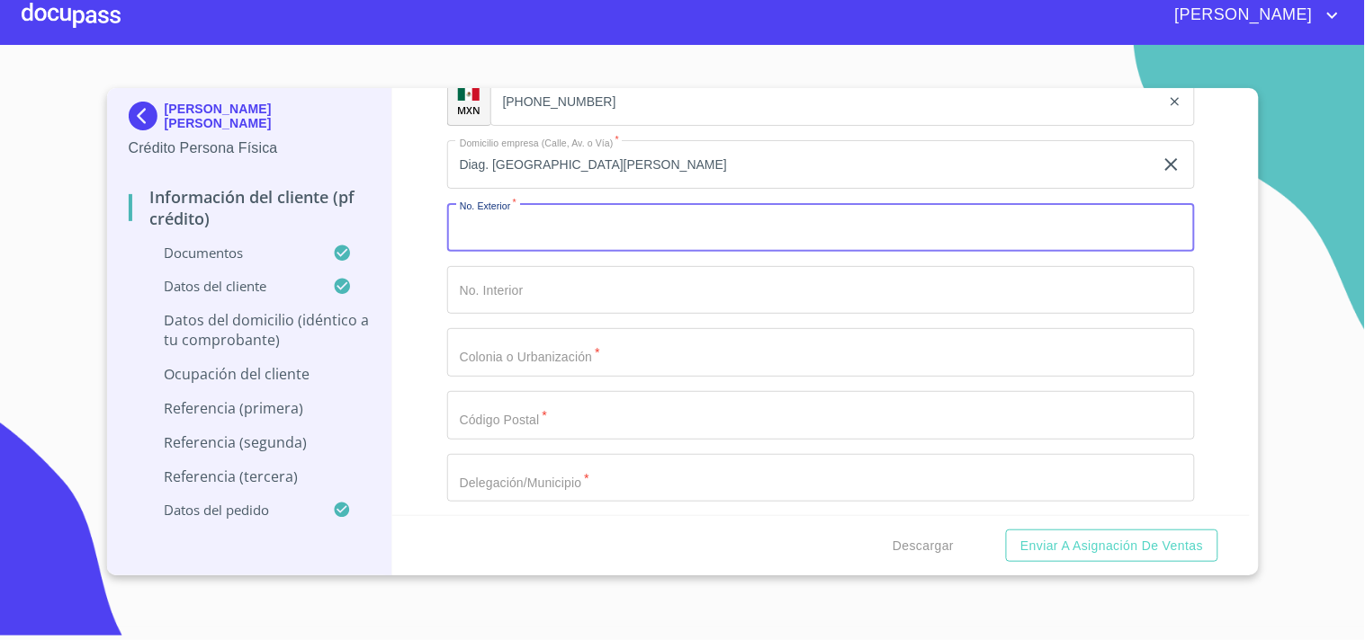
click at [640, 203] on input "Documento de identificación.   *" at bounding box center [821, 227] width 748 height 49
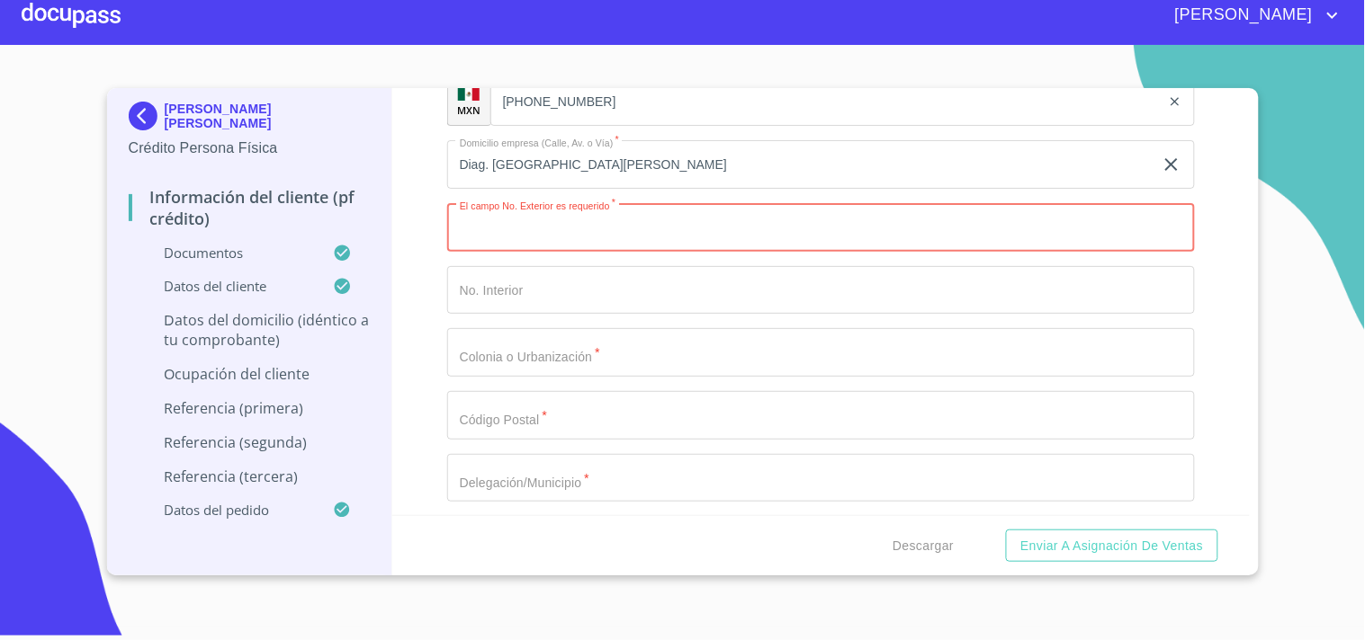
paste input "2974"
type input "2974"
click at [506, 266] on input "Documento de identificación.   *" at bounding box center [821, 290] width 748 height 49
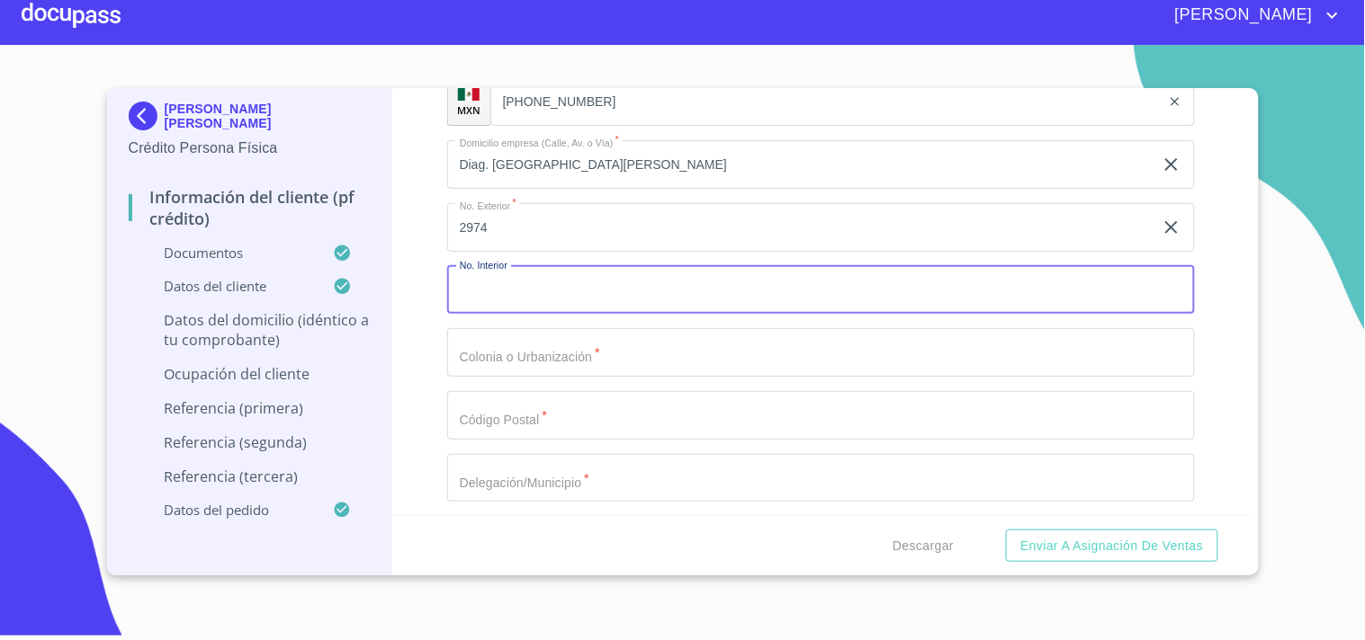
paste input "Vallarta Nte"
type input "Vallarta Norte"
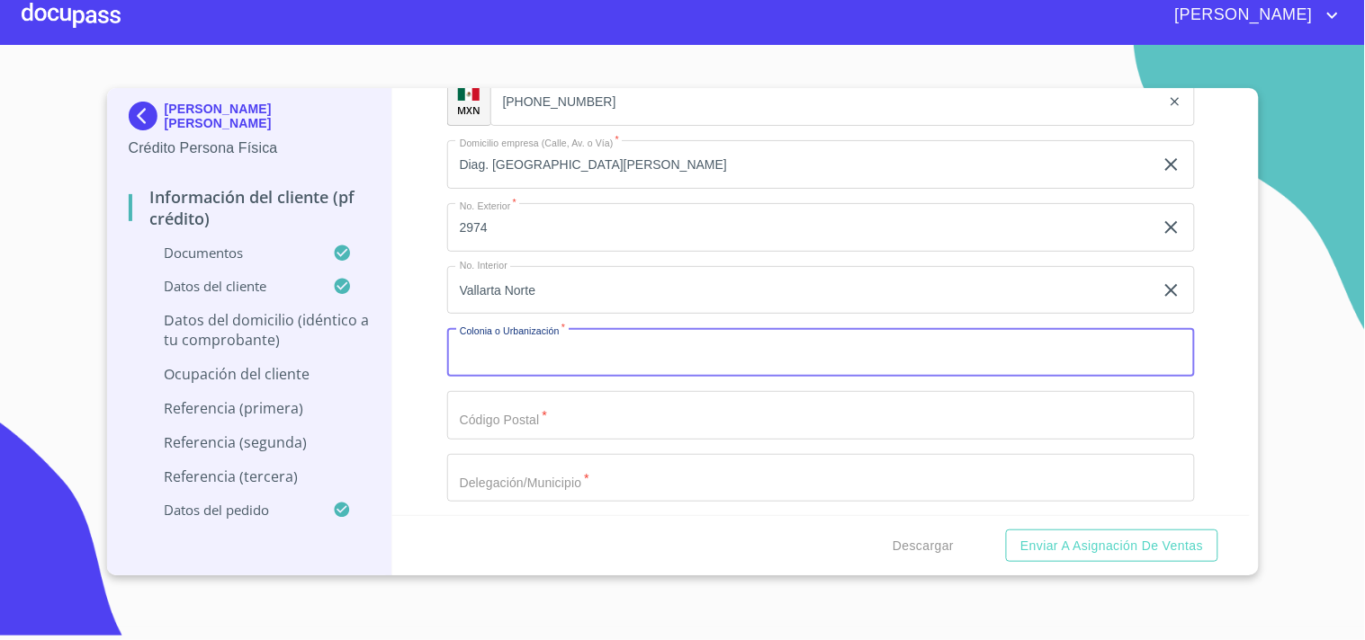
click at [514, 329] on input "Documento de identificación.   *" at bounding box center [821, 352] width 748 height 49
click at [510, 283] on input "Vallarta Norte" at bounding box center [800, 290] width 706 height 49
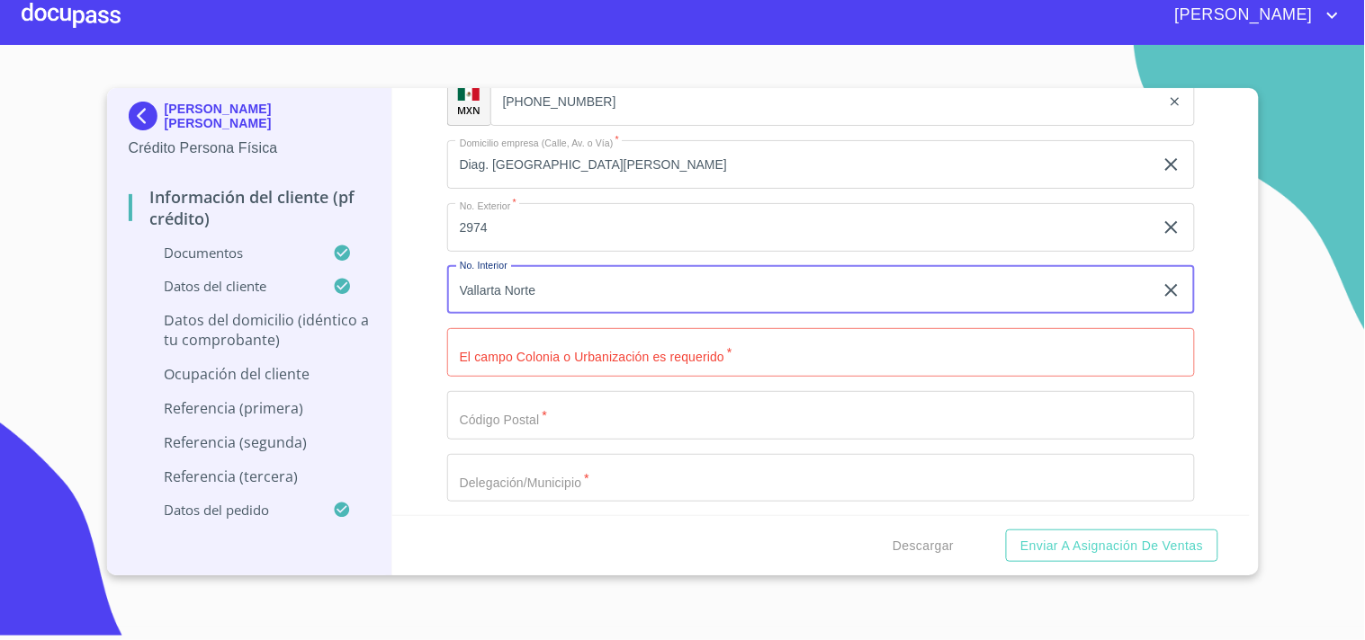
click at [510, 283] on input "Vallarta Norte" at bounding box center [800, 290] width 706 height 49
click at [500, 328] on input "Documento de identificación.   *" at bounding box center [821, 352] width 748 height 49
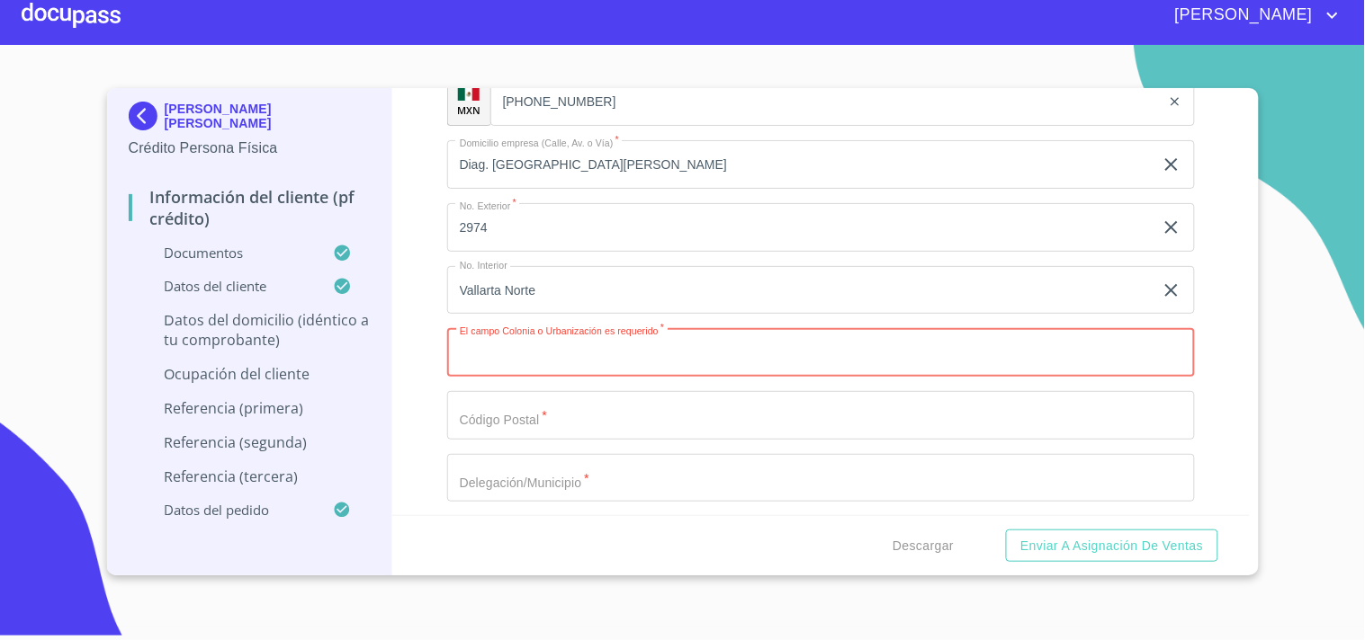
paste input "Vallarta Norte"
click at [500, 328] on input "Vallarta Norte" at bounding box center [800, 352] width 706 height 49
type input "Vallarta Norte"
click at [500, 285] on input "Vallarta Norte" at bounding box center [800, 290] width 706 height 49
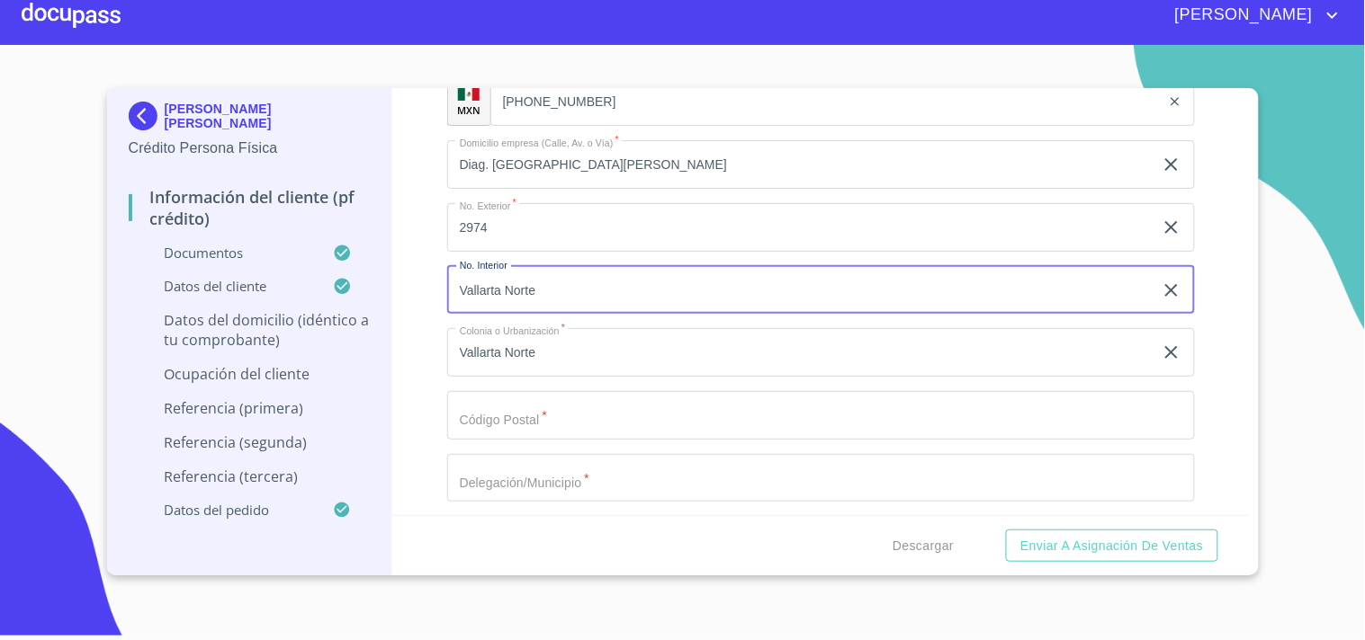
click at [500, 285] on input "Vallarta Norte" at bounding box center [800, 290] width 706 height 49
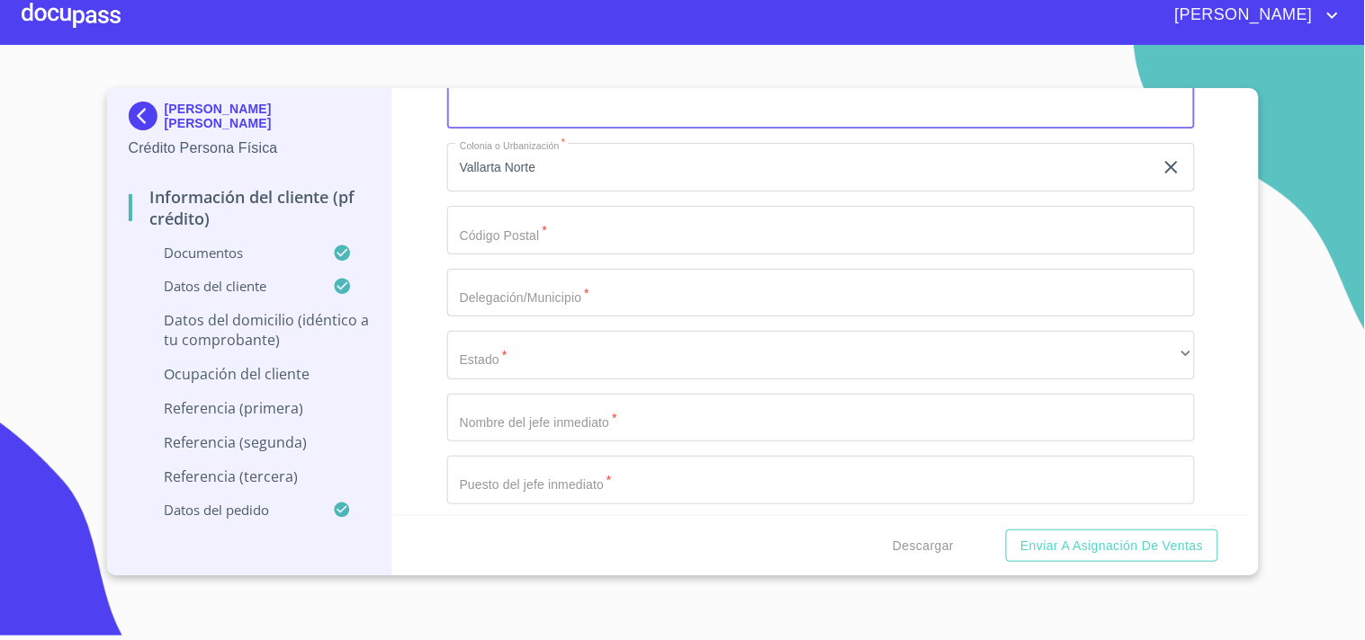
scroll to position [8414, 0]
click at [489, 218] on input "Documento de identificación.   *" at bounding box center [821, 227] width 748 height 49
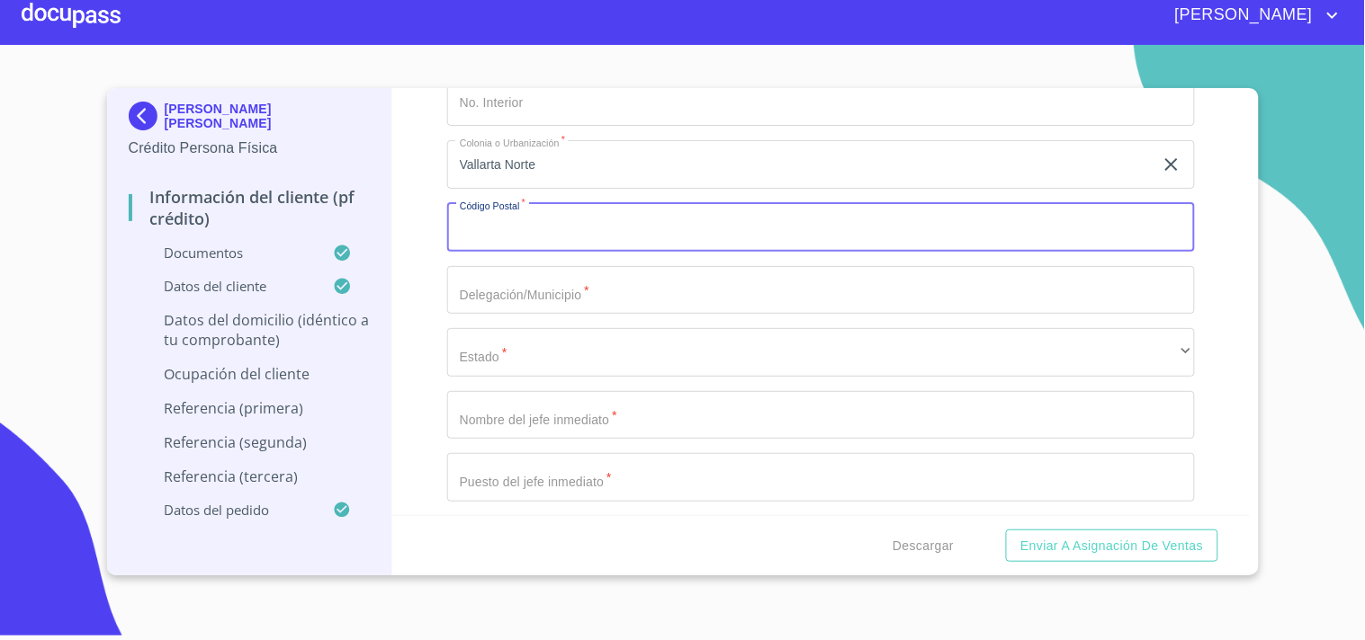
click at [489, 218] on input "Documento de identificación.   *" at bounding box center [821, 227] width 748 height 49
paste input "44690"
type input "44690"
click at [506, 282] on input "Documento de identificación.   *" at bounding box center [821, 290] width 748 height 49
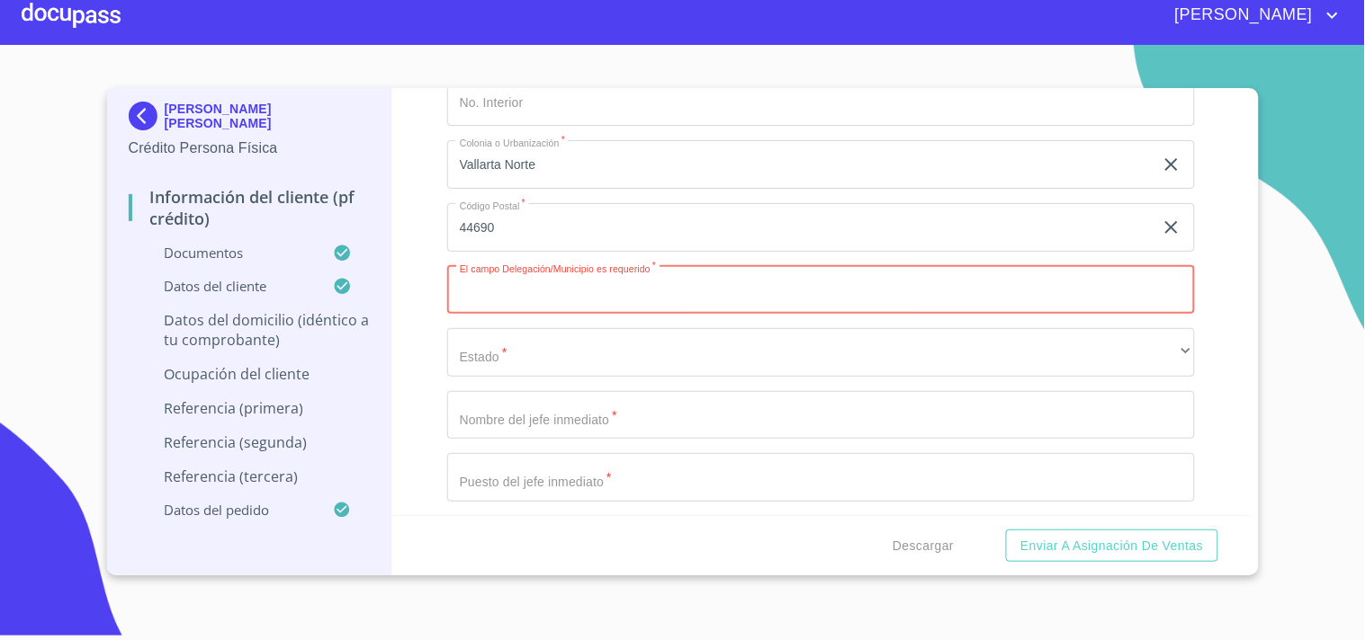
paste input "[GEOGRAPHIC_DATA]"
type input "[GEOGRAPHIC_DATA]"
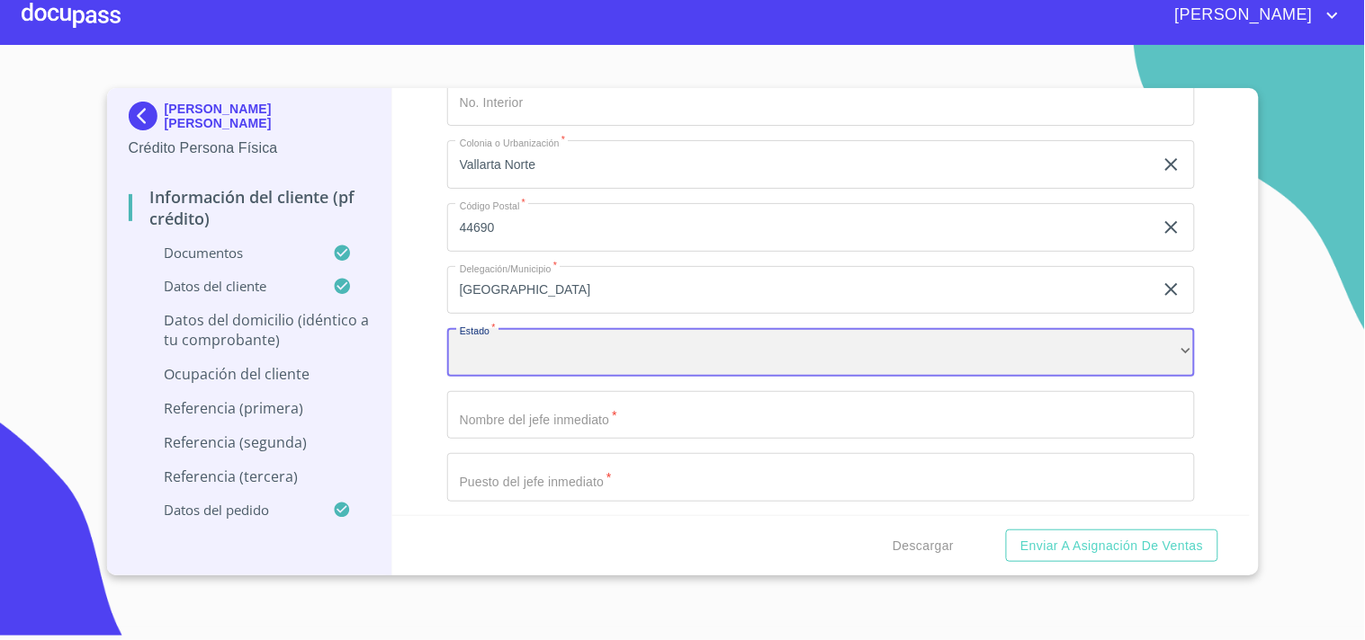
click at [488, 338] on div "​" at bounding box center [821, 352] width 748 height 49
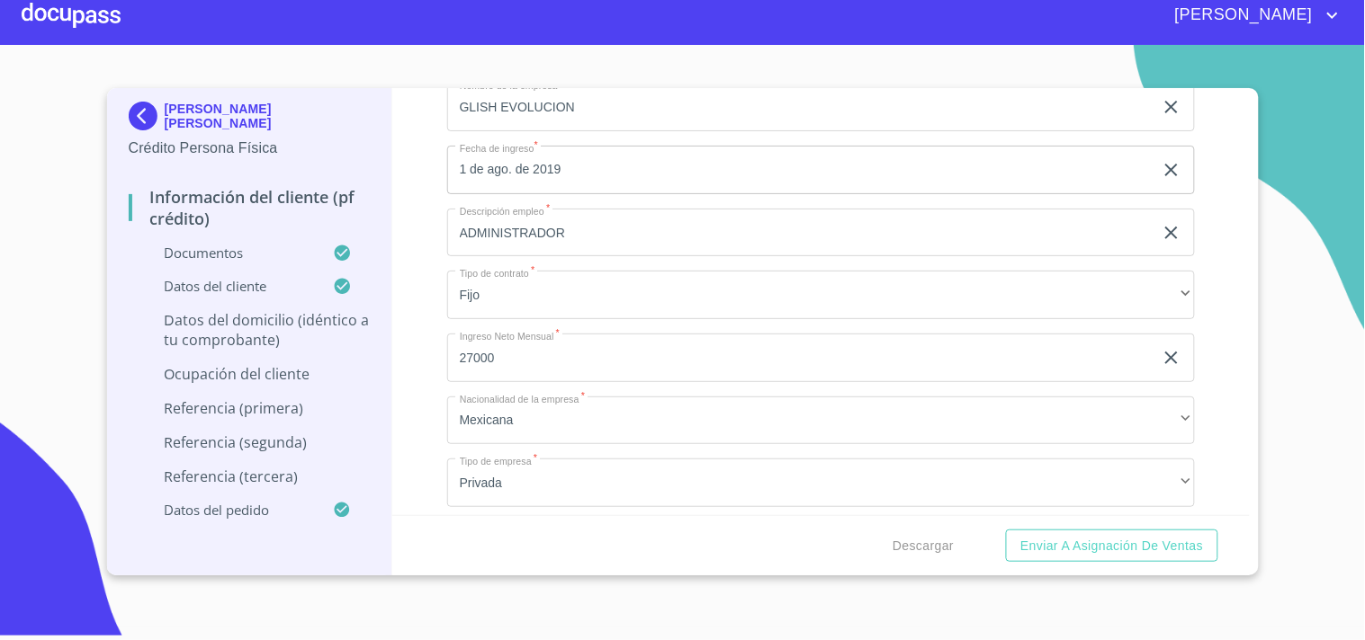
scroll to position [7719, 0]
click at [475, 219] on input "ADMINISTRADOR" at bounding box center [800, 234] width 706 height 49
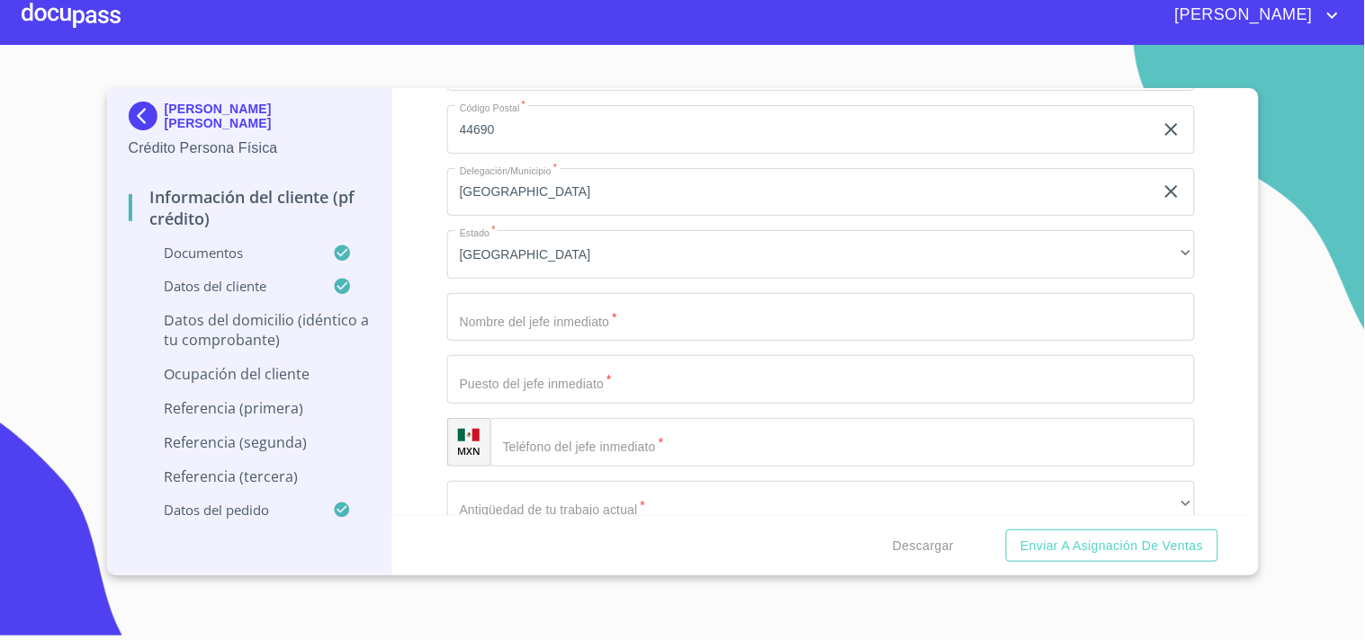
scroll to position [8517, 0]
type input "Jefe de Tesorería"
click at [552, 300] on input "Documento de identificación.   *" at bounding box center [821, 313] width 748 height 49
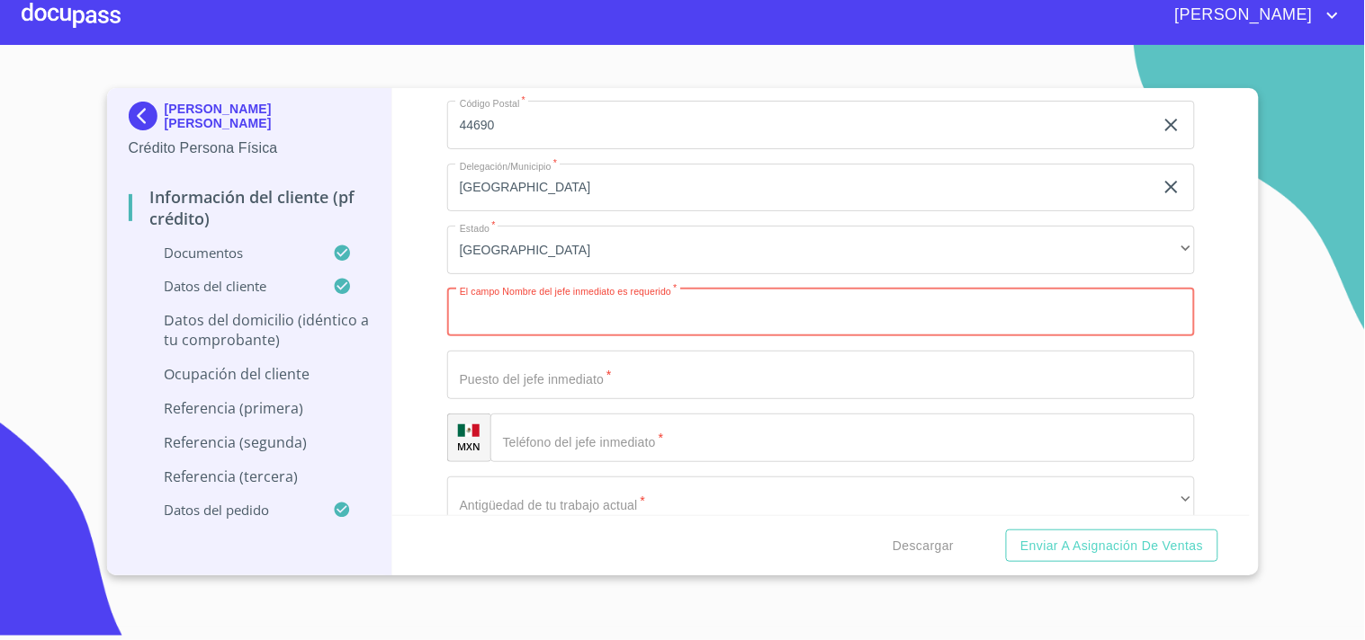
paste input "[PERSON_NAME] [PERSON_NAME]"
click at [501, 298] on input "[PERSON_NAME] [PERSON_NAME]" at bounding box center [800, 313] width 706 height 49
click at [560, 298] on input "[PERSON_NAME] [PERSON_NAME]" at bounding box center [800, 313] width 706 height 49
click at [608, 303] on input "[PERSON_NAME] [PERSON_NAME]" at bounding box center [800, 313] width 706 height 49
type input "[PERSON_NAME] [PERSON_NAME]"
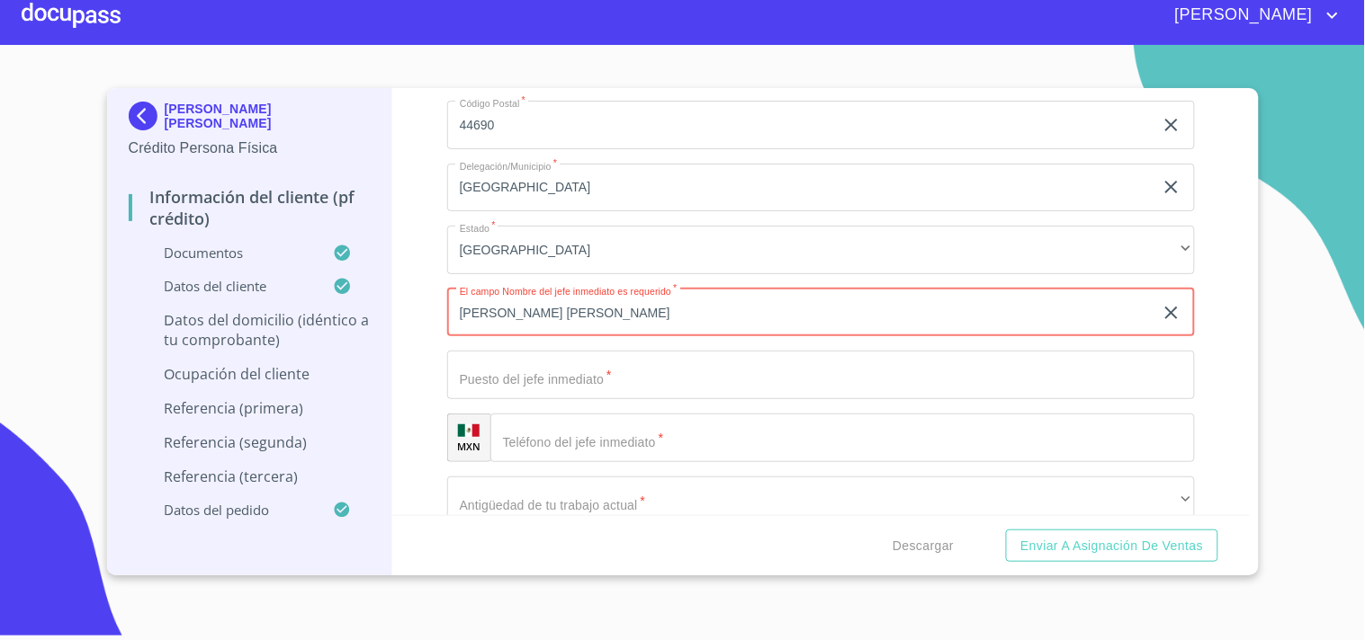
click at [506, 357] on input "Documento de identificación.   *" at bounding box center [821, 375] width 748 height 49
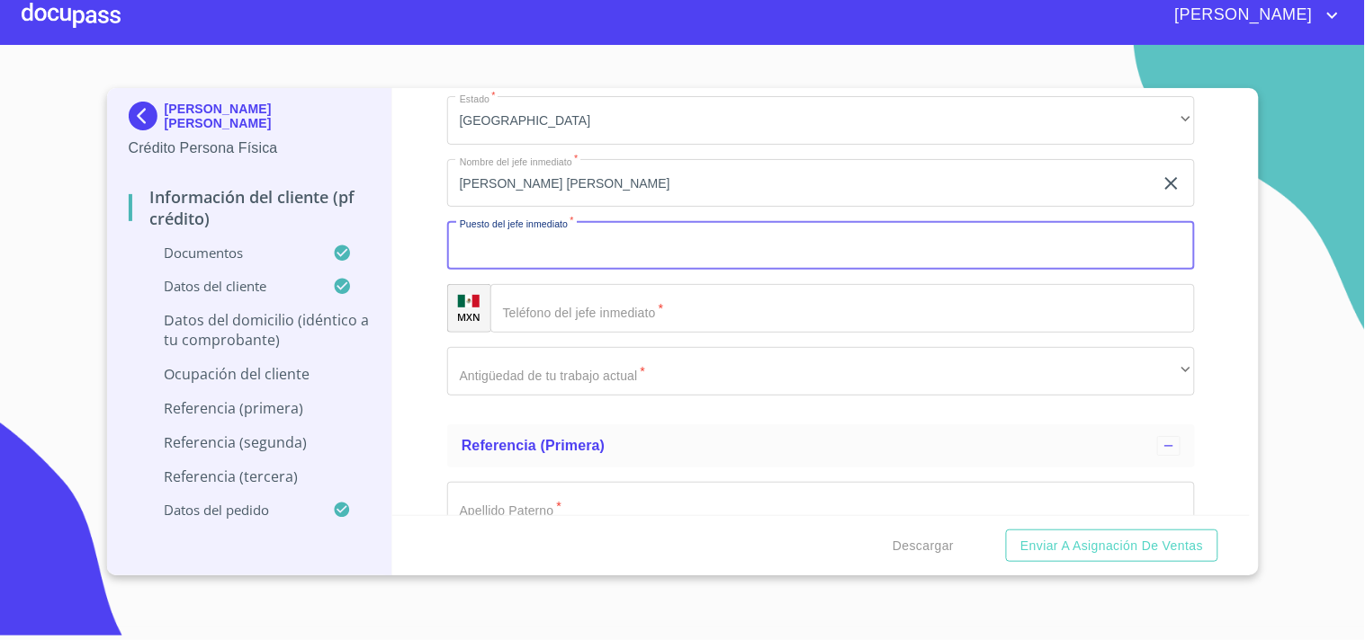
scroll to position [8647, 0]
type input "Gerente Administrativo"
click at [658, 301] on input "Documento de identificación.   *" at bounding box center [842, 307] width 704 height 49
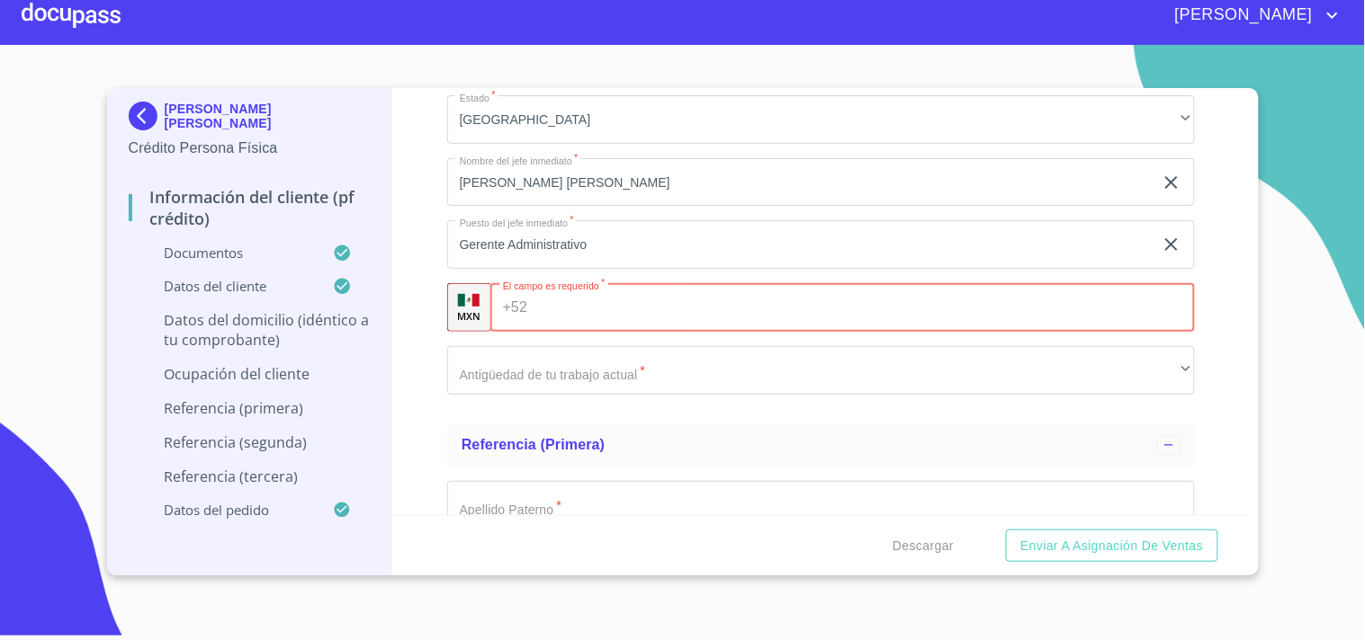
paste input "[PHONE_NUMBER]"
click at [562, 292] on input "[PHONE_NUMBER]" at bounding box center [847, 307] width 626 height 49
click at [589, 291] on input "[PHONE_NUMBER]" at bounding box center [847, 307] width 626 height 49
type input "[PHONE_NUMBER]"
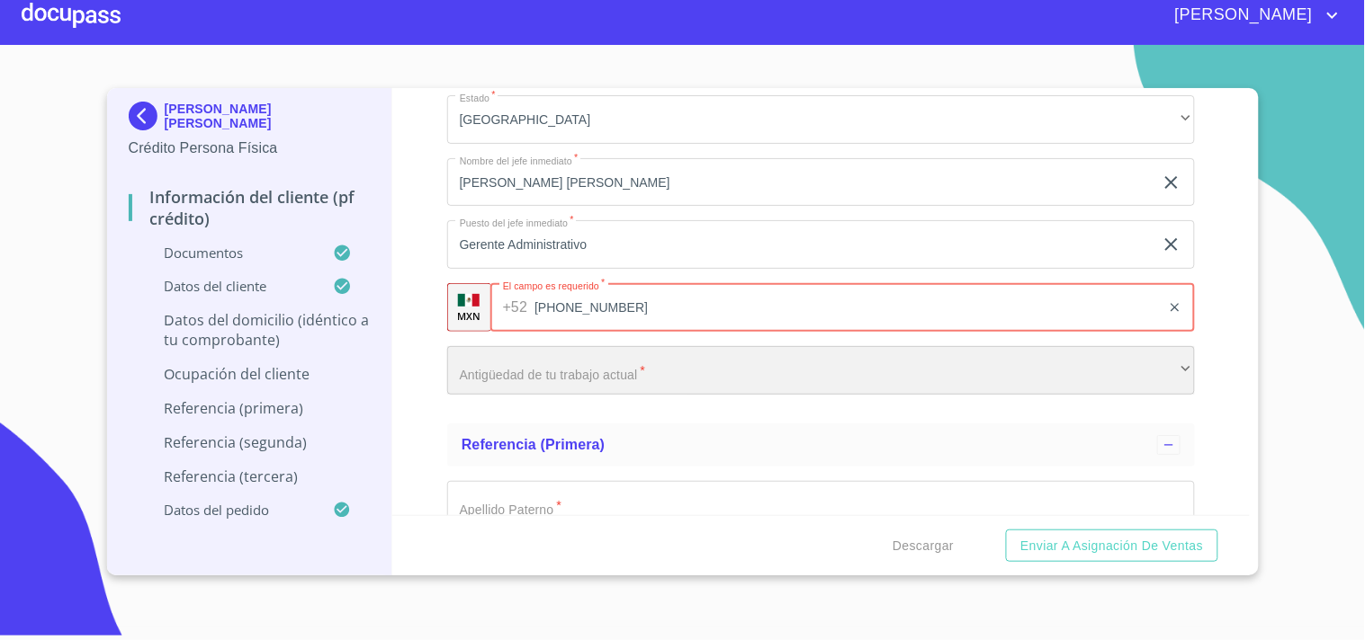
click at [529, 346] on div "​" at bounding box center [821, 370] width 748 height 49
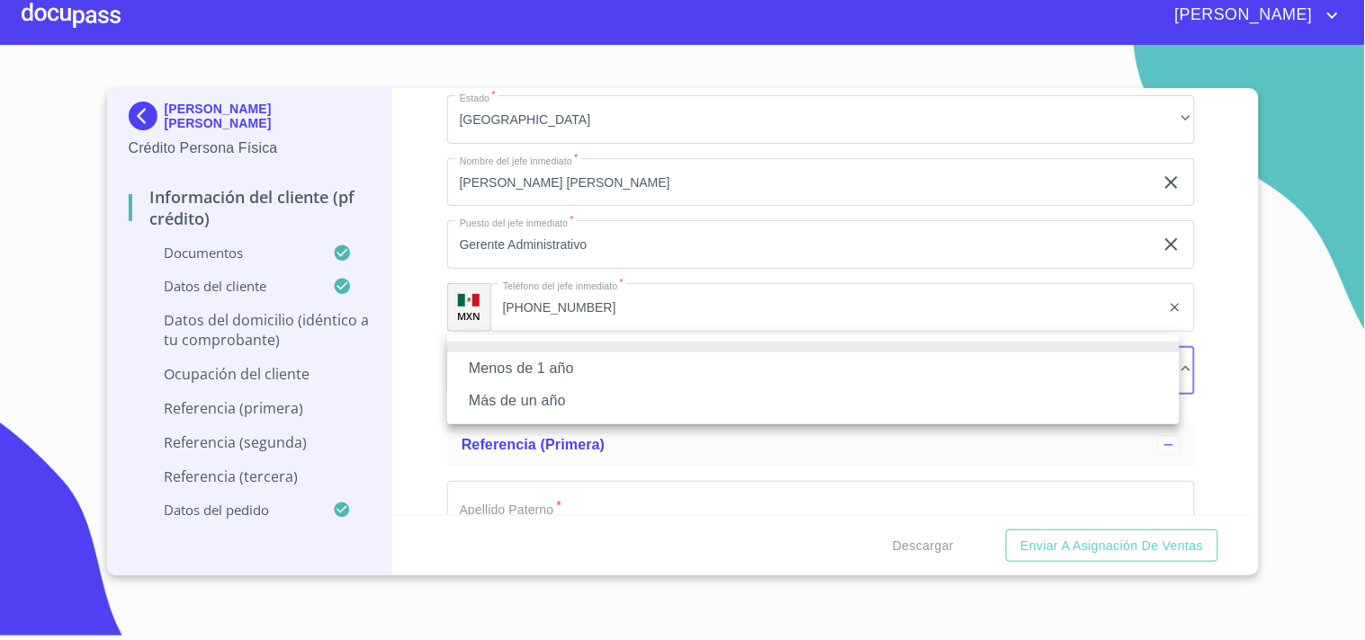
click at [531, 405] on li "Más de un año" at bounding box center [813, 401] width 732 height 32
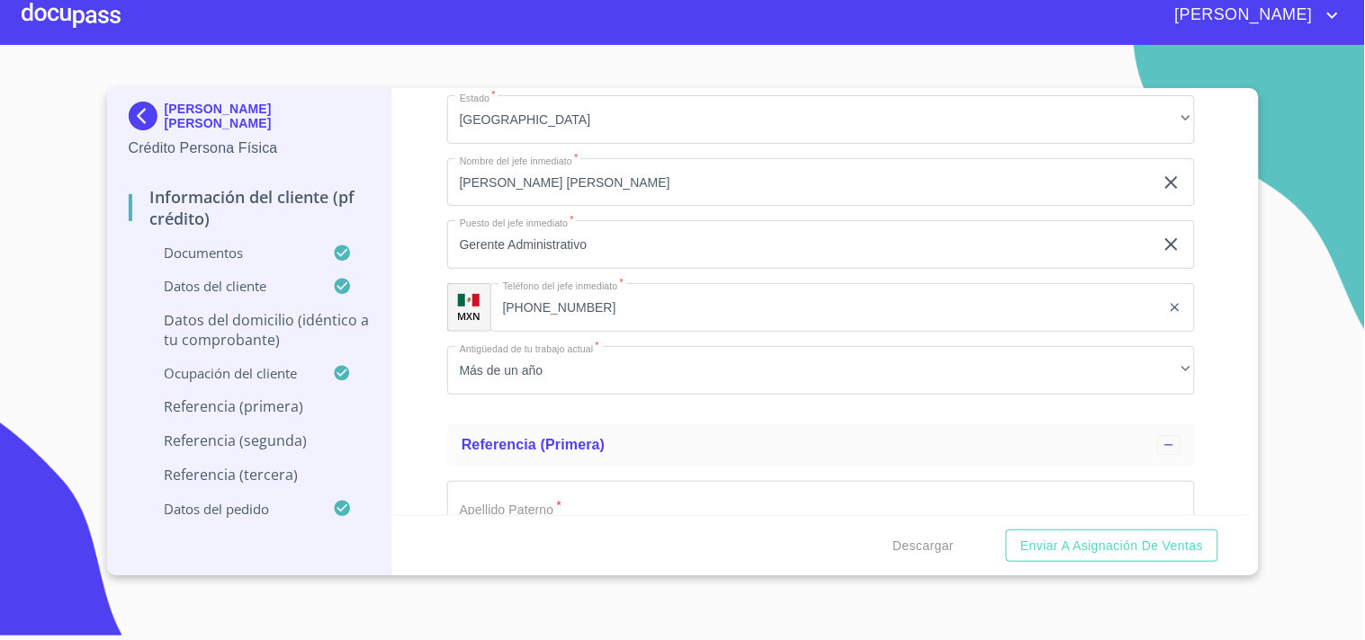
click at [408, 372] on div "Información del cliente (PF crédito) Documentos Documento de identificación.   …" at bounding box center [820, 301] width 857 height 427
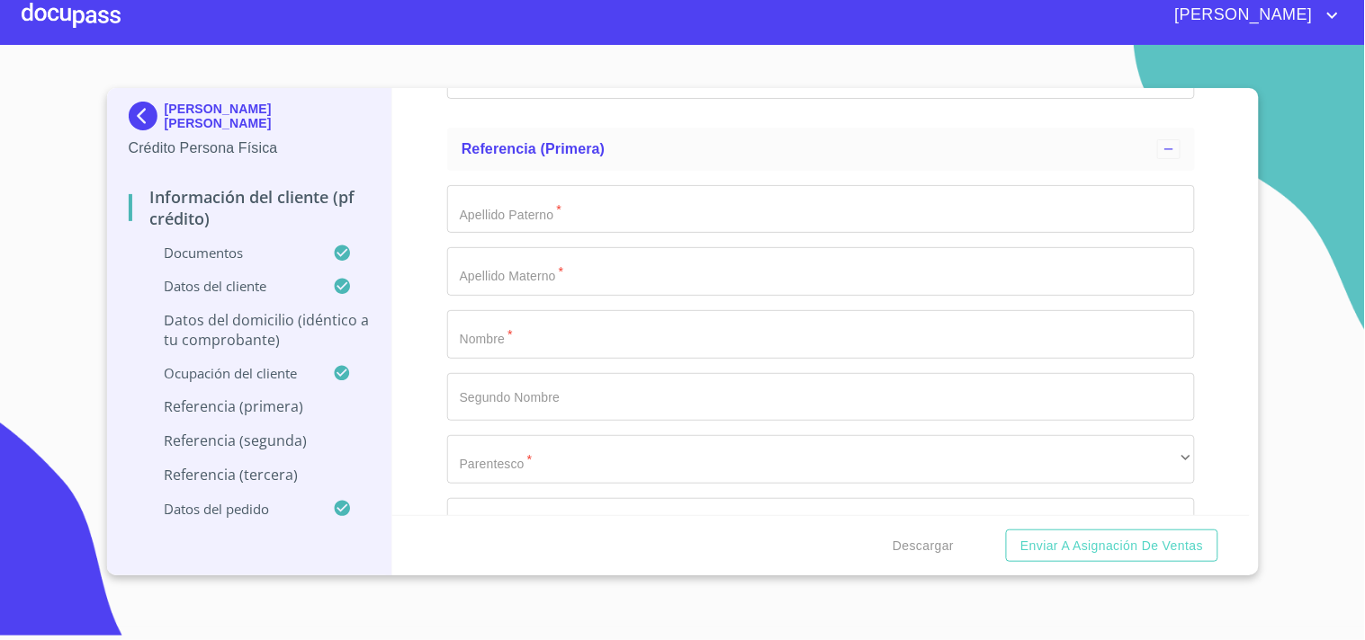
scroll to position [8941, 0]
click at [505, 187] on input "Documento de identificación.   *" at bounding box center [821, 211] width 748 height 49
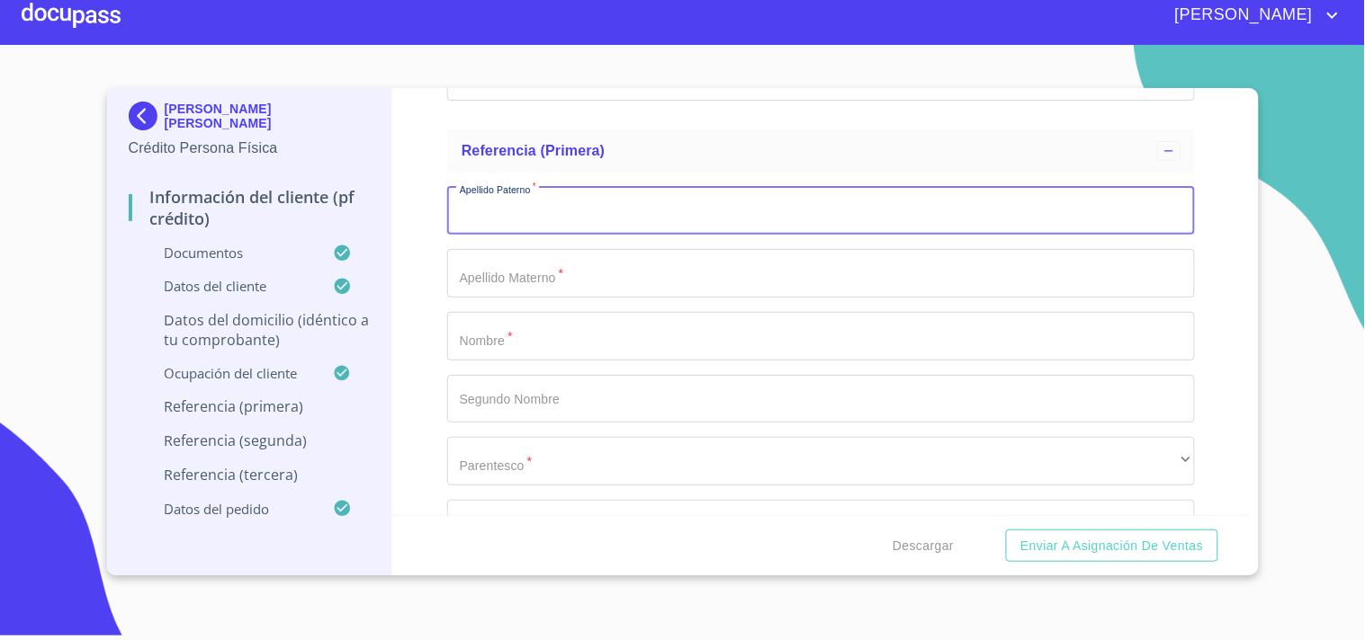
paste input "[PERSON_NAME]"
type input "[PERSON_NAME]"
click at [468, 257] on input "Documento de identificación.   *" at bounding box center [821, 273] width 748 height 49
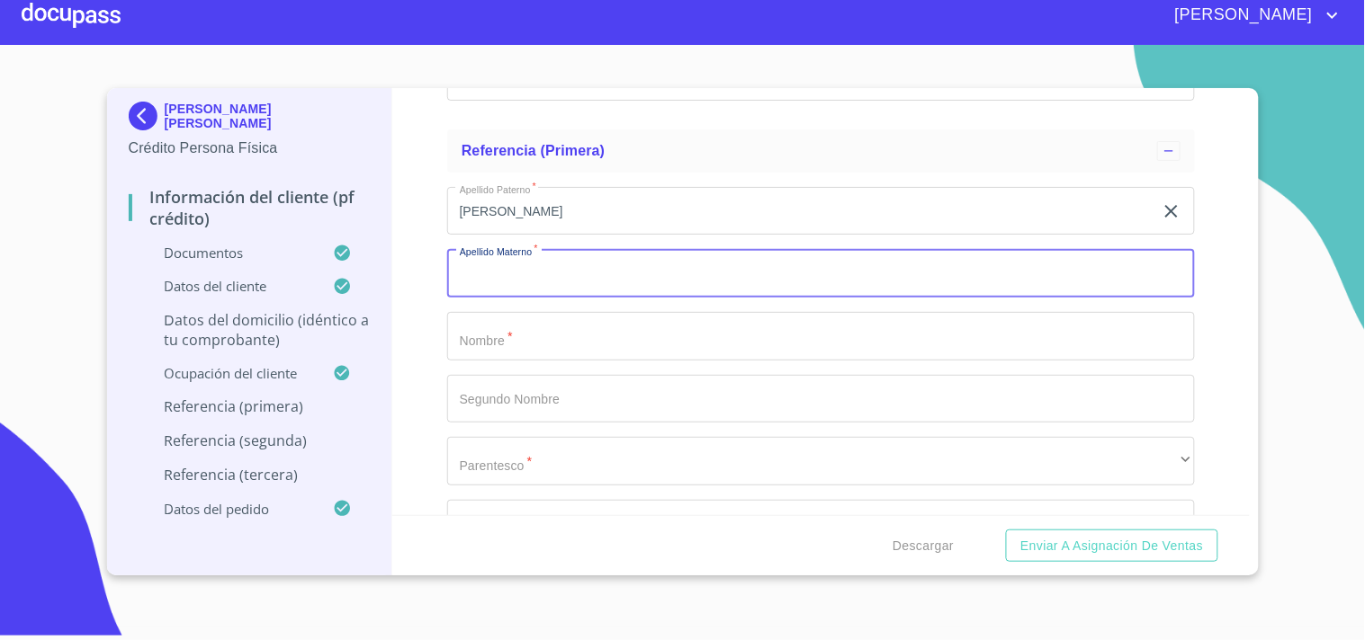
paste input "[PERSON_NAME]"
type input "[PERSON_NAME]"
click at [499, 321] on input "Documento de identificación.   *" at bounding box center [821, 336] width 748 height 49
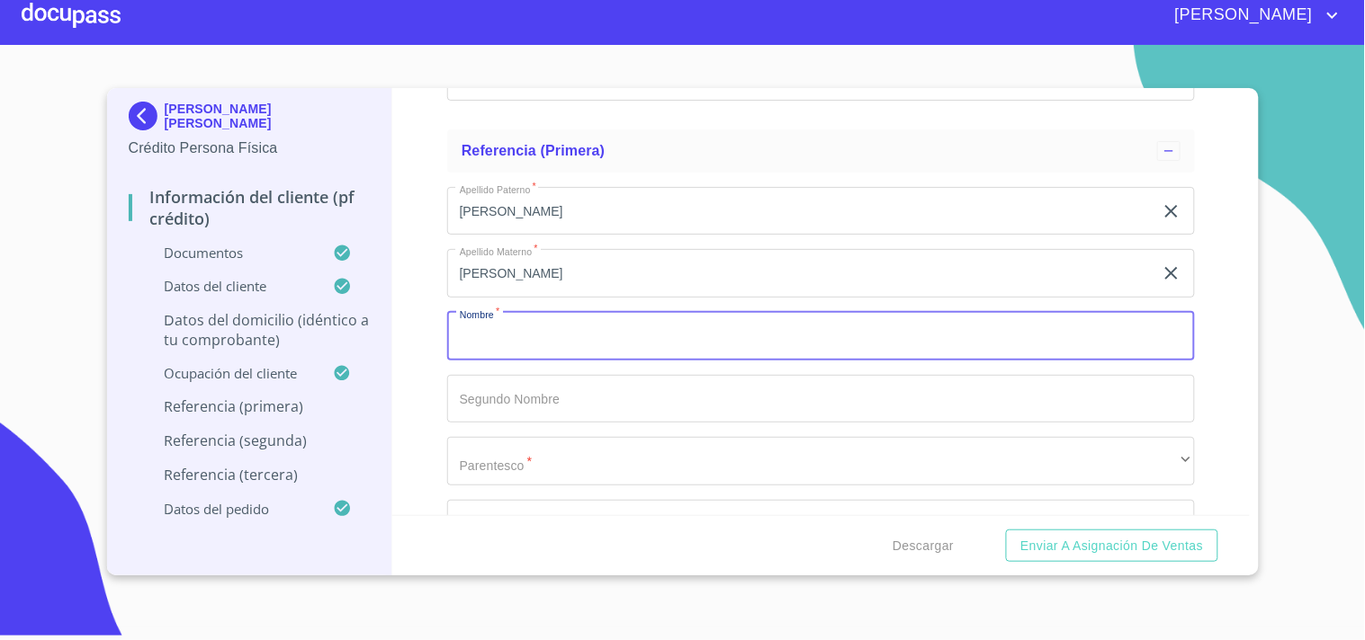
paste input "[PERSON_NAME]"
type input "[PERSON_NAME]"
click at [427, 321] on div "Información del cliente (PF crédito) Documentos Documento de identificación.   …" at bounding box center [820, 301] width 857 height 427
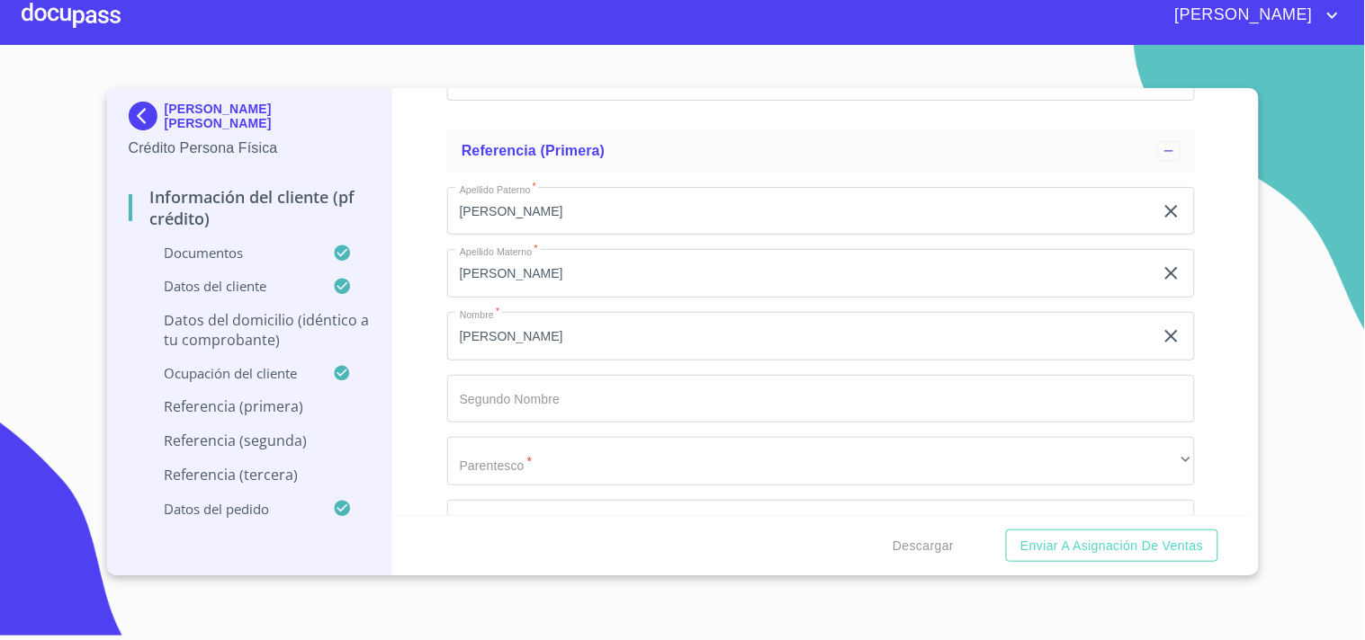
click at [427, 321] on div "Información del cliente (PF crédito) Documentos Documento de identificación.   …" at bounding box center [820, 301] width 857 height 427
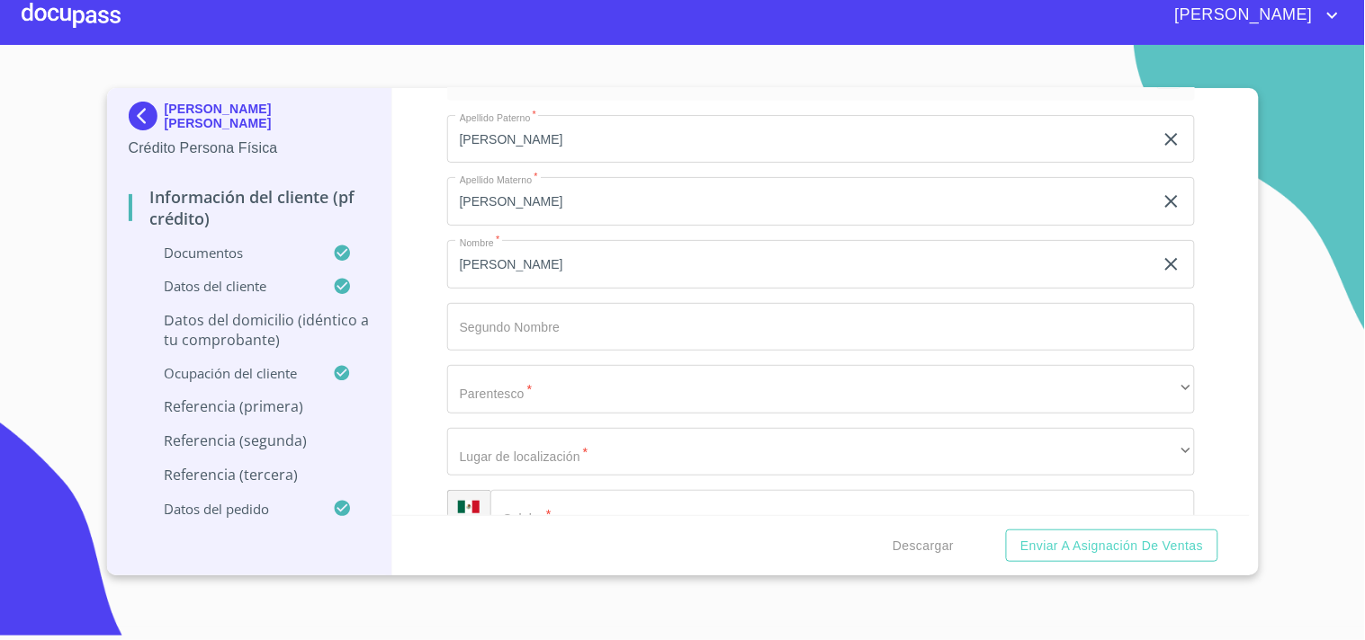
scroll to position [9054, 0]
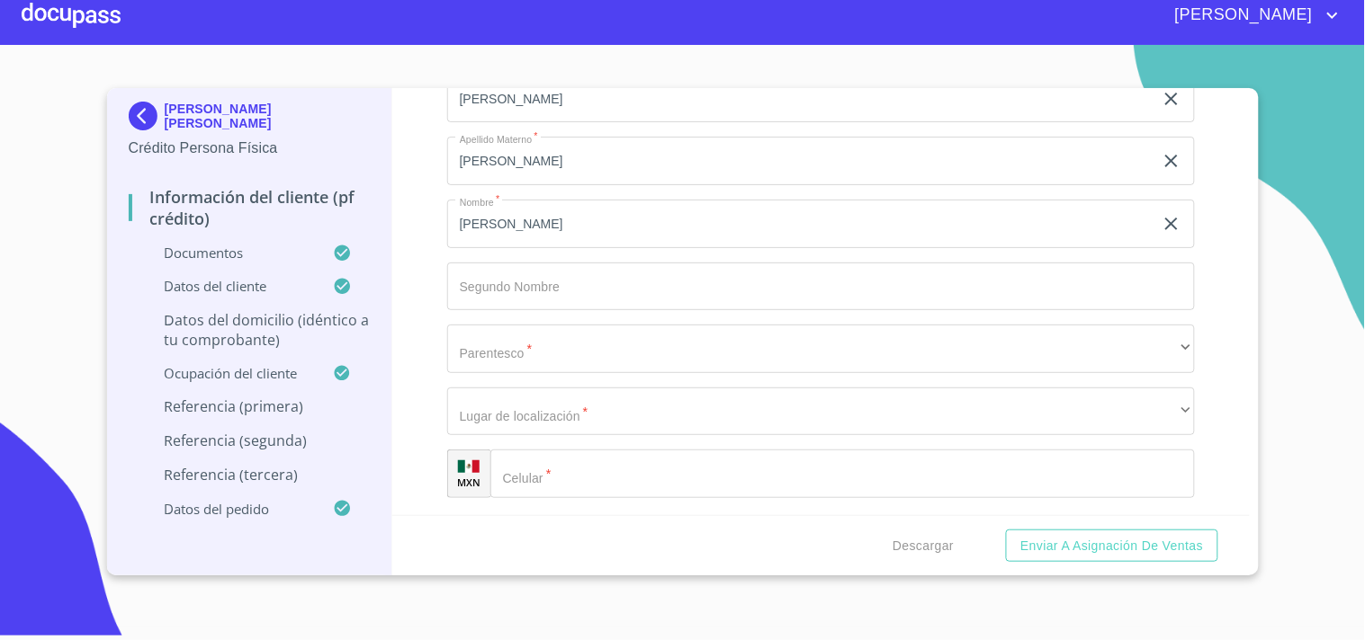
click at [427, 321] on div "Información del cliente (PF crédito) Documentos Documento de identificación.   …" at bounding box center [820, 301] width 857 height 427
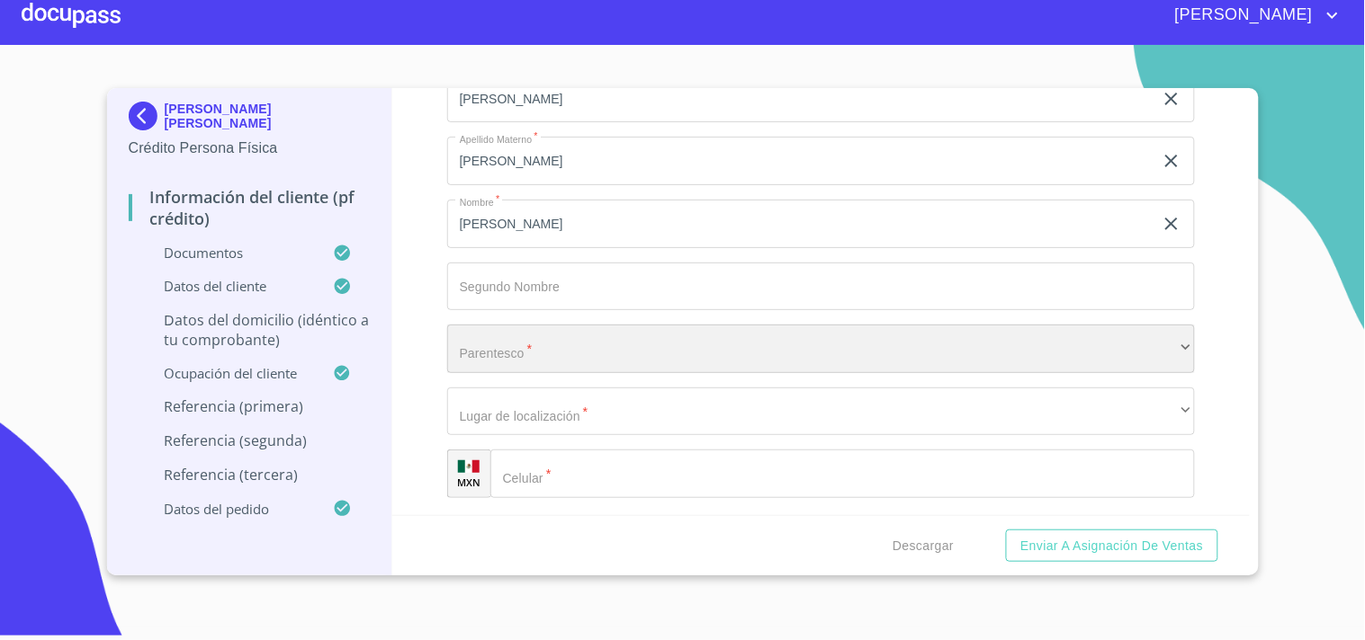
click at [537, 343] on div "​" at bounding box center [821, 349] width 748 height 49
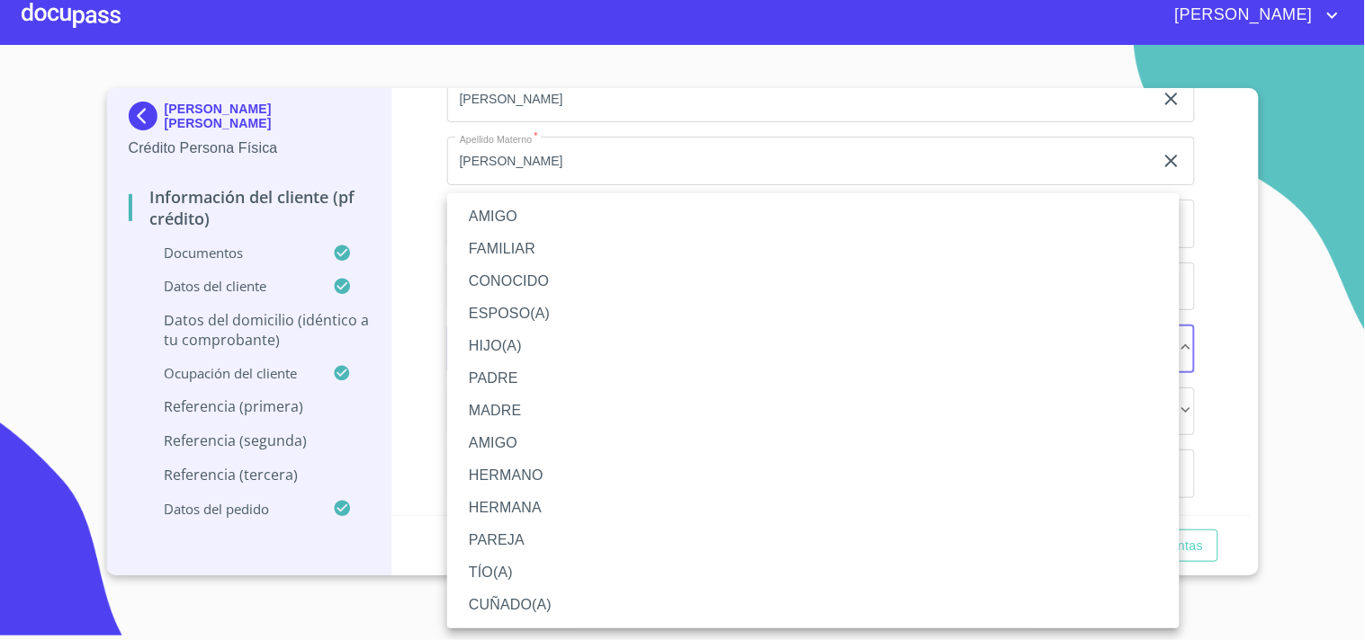
click at [506, 222] on li "AMIGO" at bounding box center [813, 217] width 732 height 32
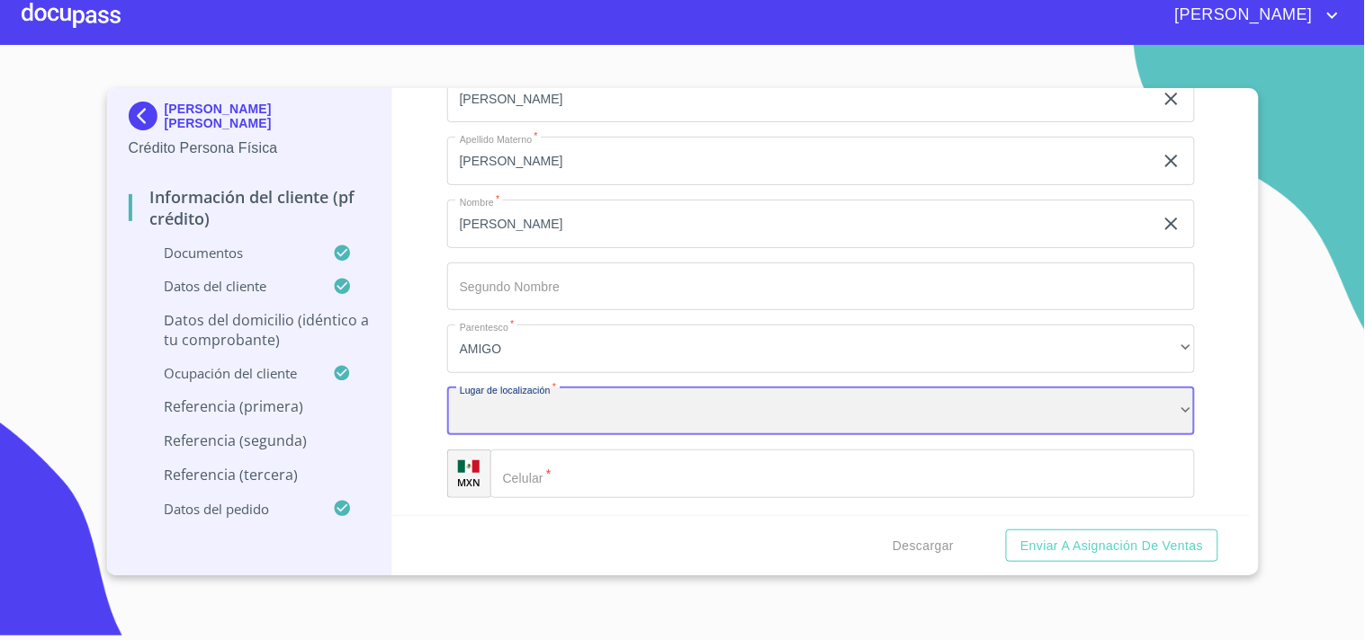
click at [493, 407] on div "​" at bounding box center [821, 412] width 748 height 49
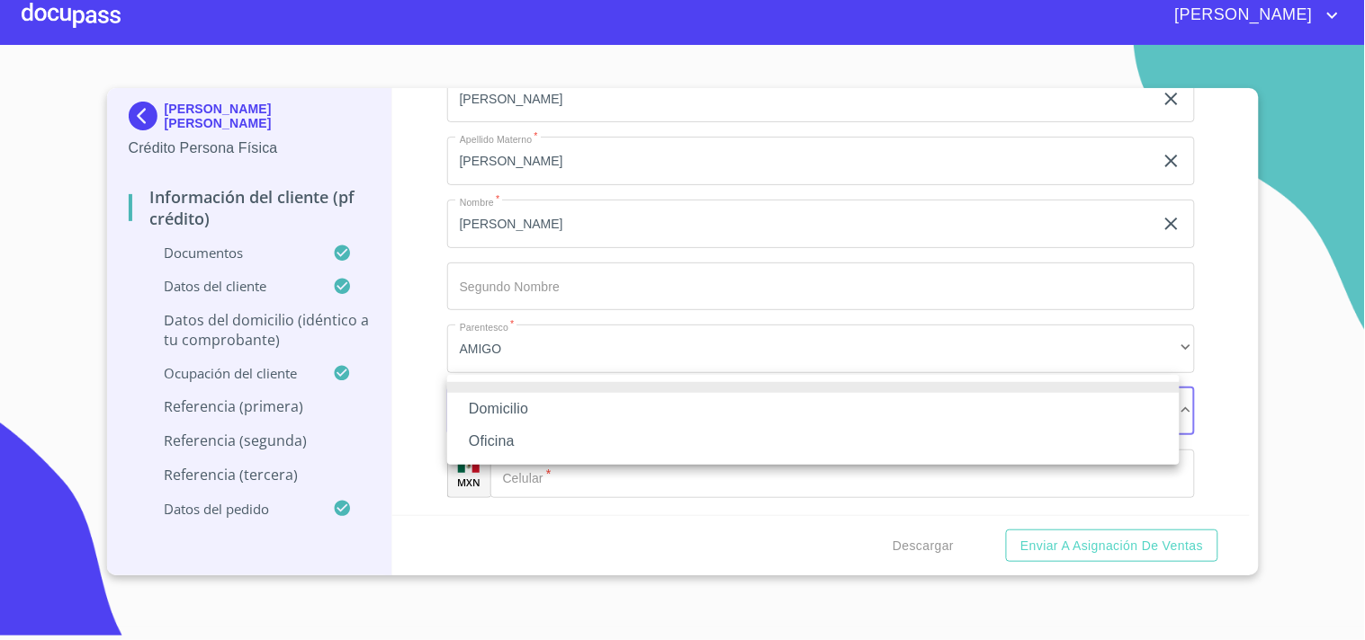
click at [496, 410] on li "Domicilio" at bounding box center [813, 409] width 732 height 32
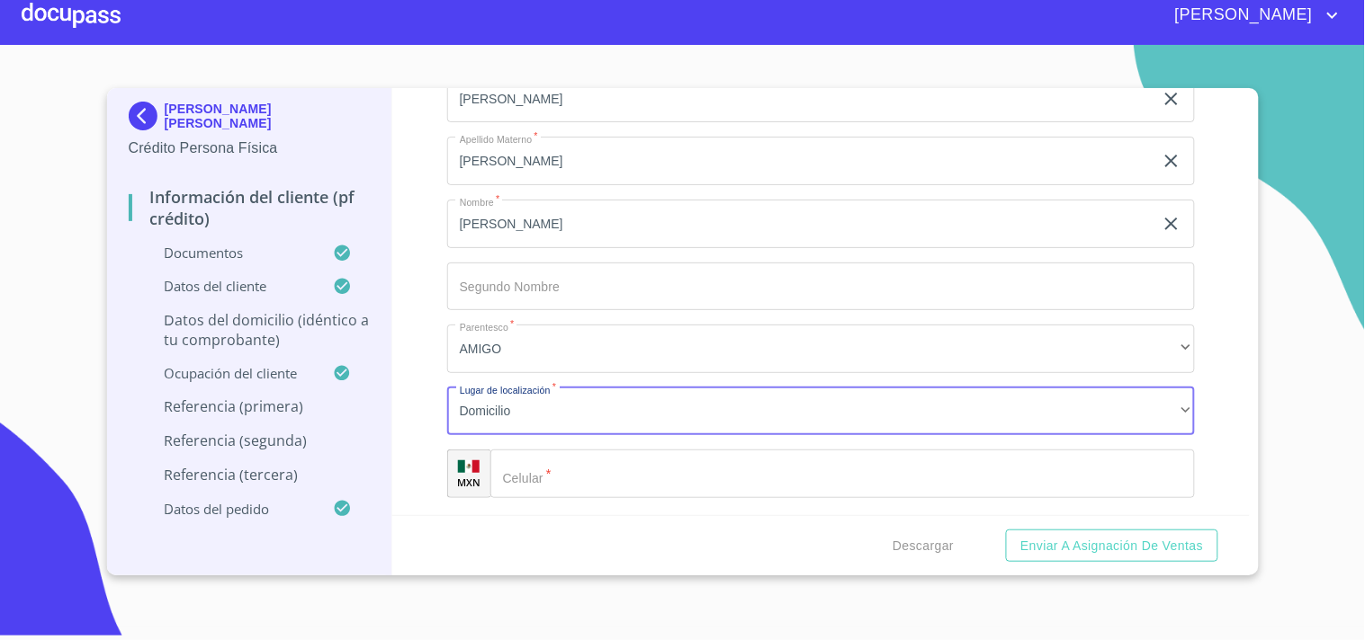
click at [526, 453] on div "​" at bounding box center [842, 474] width 704 height 49
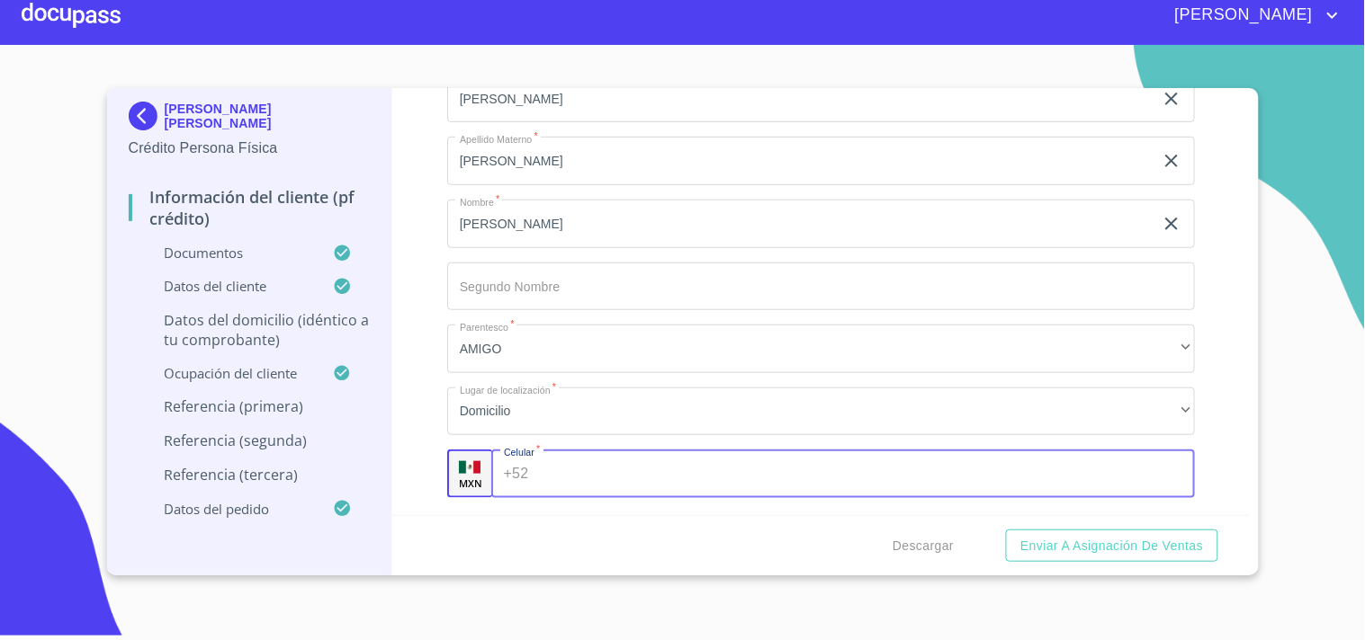
paste input "[PHONE_NUMBER]"
type input "[PHONE_NUMBER]"
click at [416, 420] on div "Información del cliente (PF crédito) Documentos Documento de identificación.   …" at bounding box center [820, 301] width 857 height 427
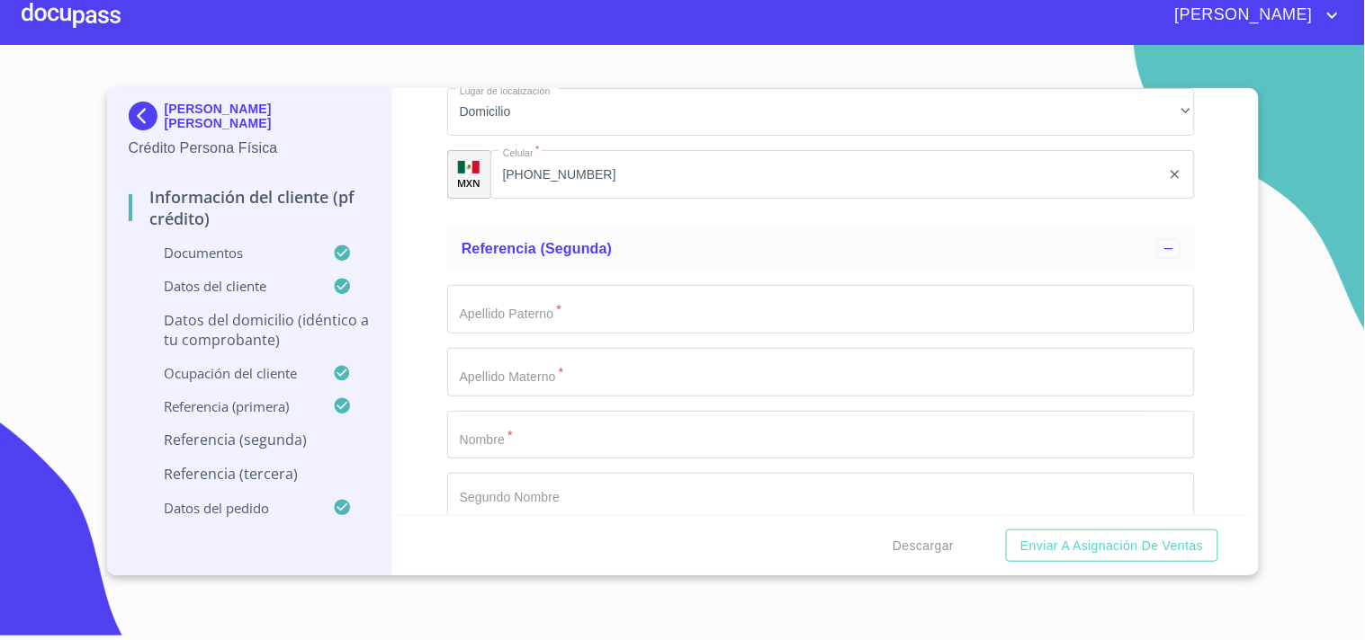
scroll to position [9357, 0]
click at [504, 282] on input "Documento de identificación.   *" at bounding box center [821, 306] width 748 height 49
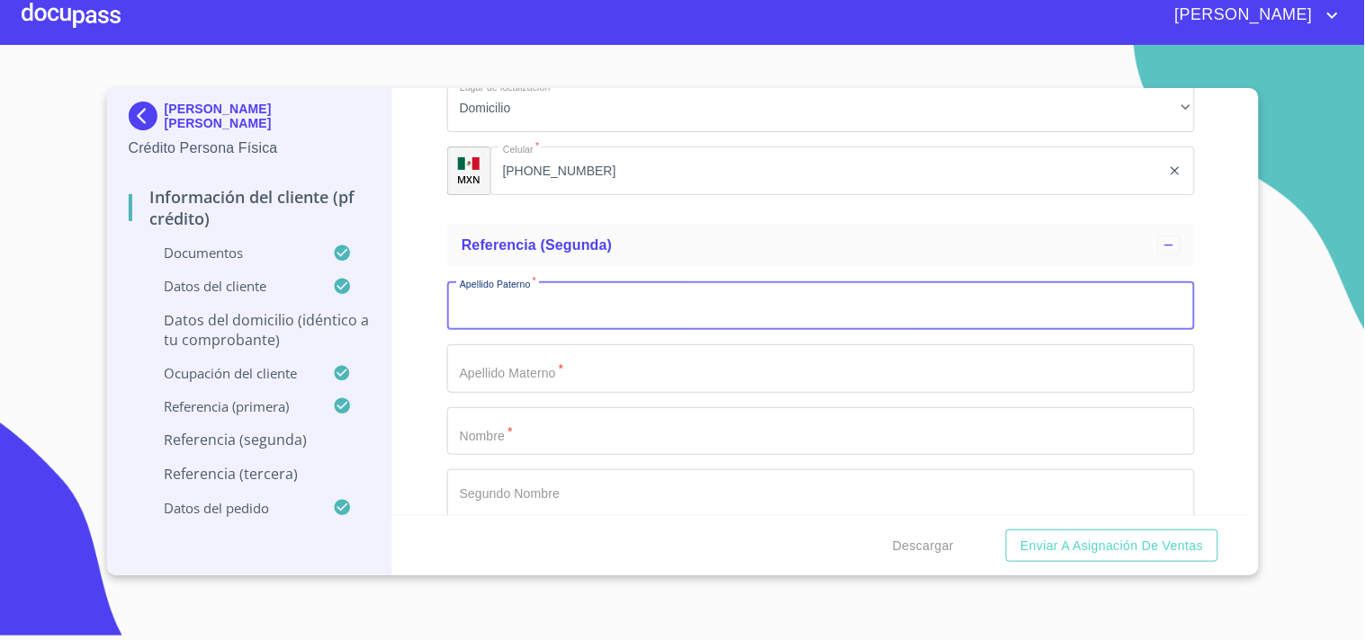
paste input "[PERSON_NAME]"
type input "[PERSON_NAME]"
click at [501, 347] on input "Documento de identificación.   *" at bounding box center [821, 369] width 748 height 49
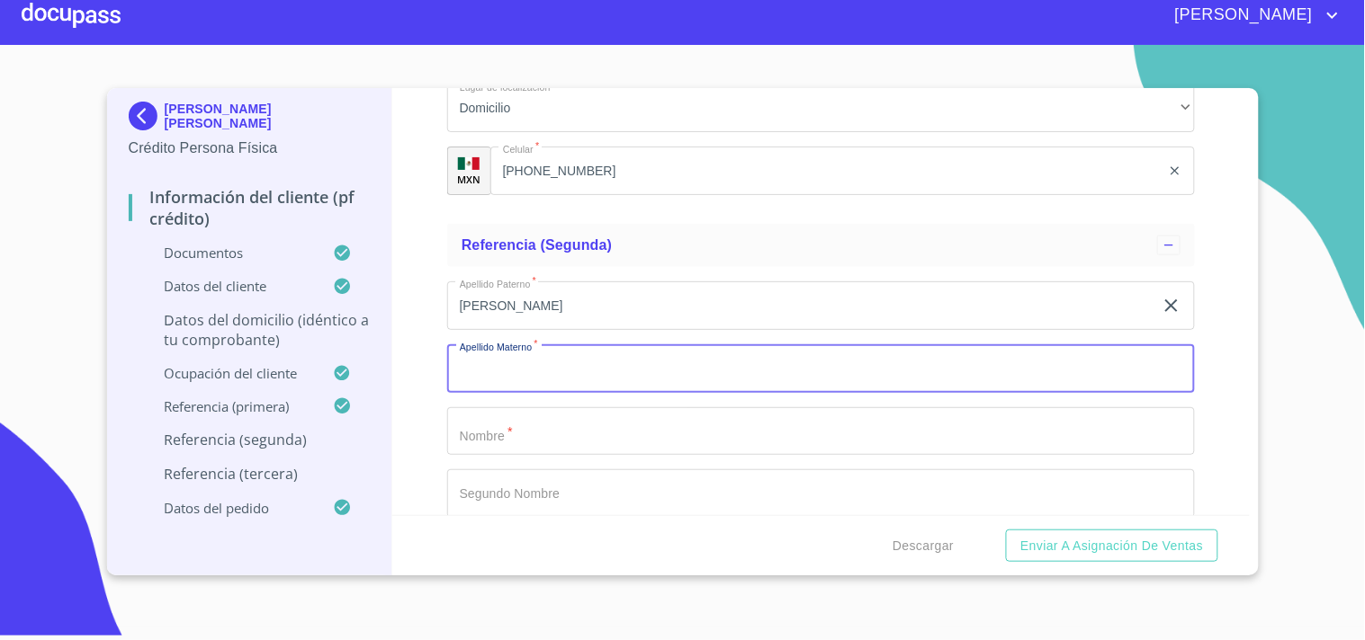
paste input "[PERSON_NAME]"
click at [448, 346] on input "[PERSON_NAME]" at bounding box center [800, 369] width 706 height 49
type input "[PERSON_NAME]"
click at [436, 340] on div "Información del cliente (PF crédito) Documentos Documento de identificación.   …" at bounding box center [820, 301] width 857 height 427
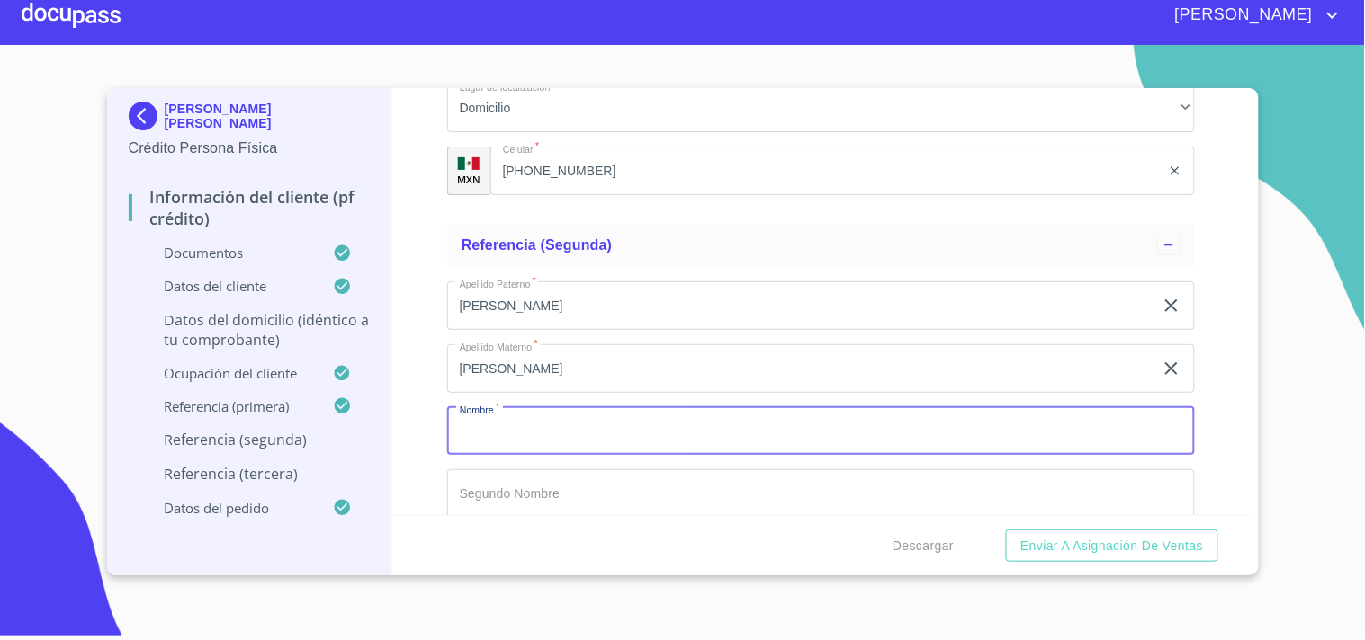
click at [487, 434] on input "Documento de identificación.   *" at bounding box center [821, 431] width 748 height 49
paste input "[PERSON_NAME]"
type input "[PERSON_NAME]"
click at [428, 415] on div "Información del cliente (PF crédito) Documentos Documento de identificación.   …" at bounding box center [820, 301] width 857 height 427
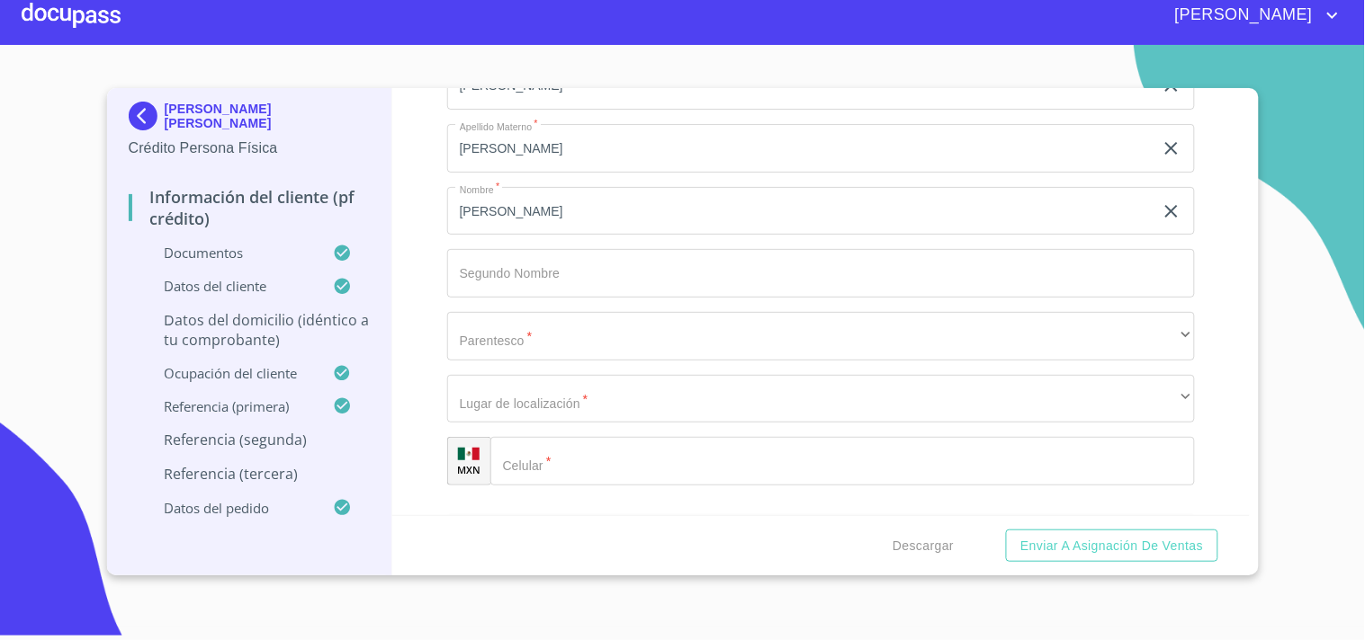
scroll to position [9644, 0]
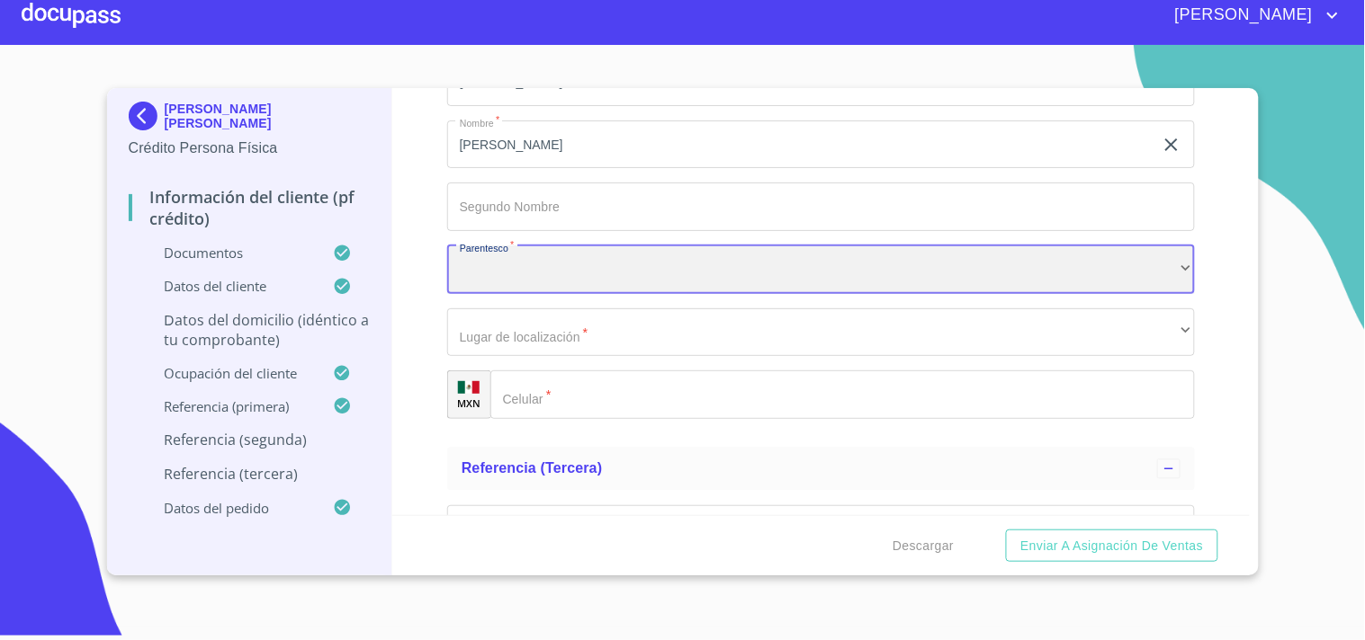
click at [544, 255] on div "​" at bounding box center [821, 270] width 748 height 49
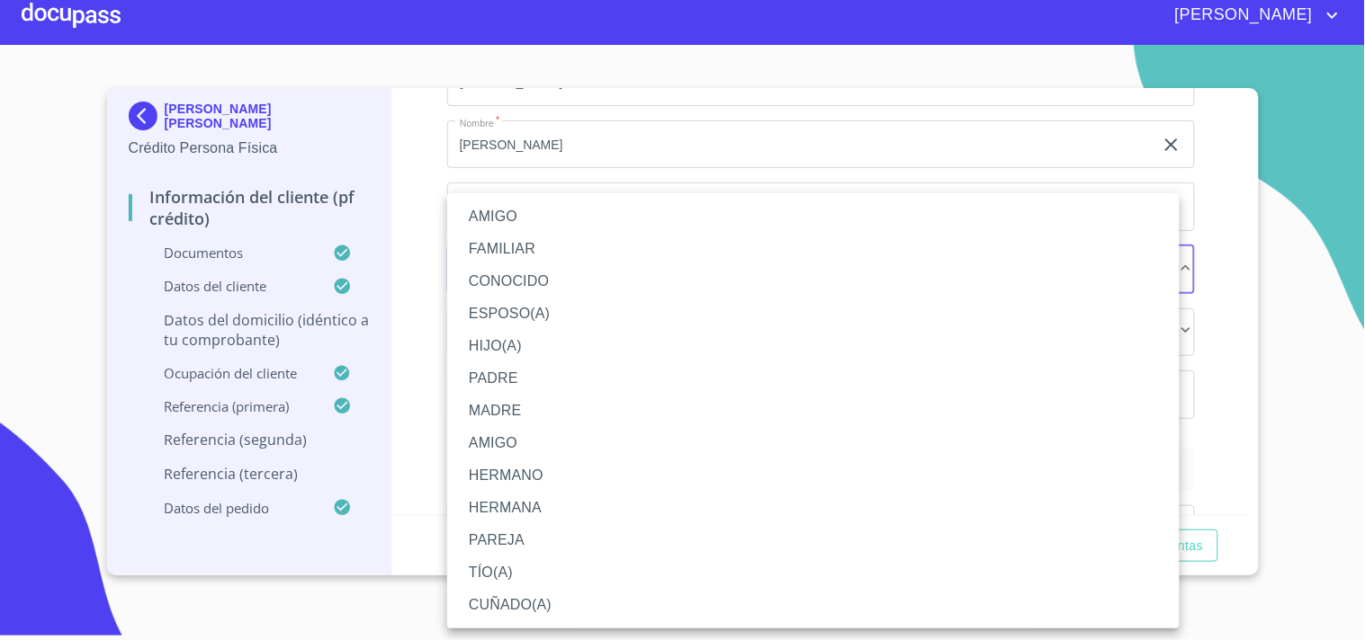
click at [518, 218] on li "AMIGO" at bounding box center [813, 217] width 732 height 32
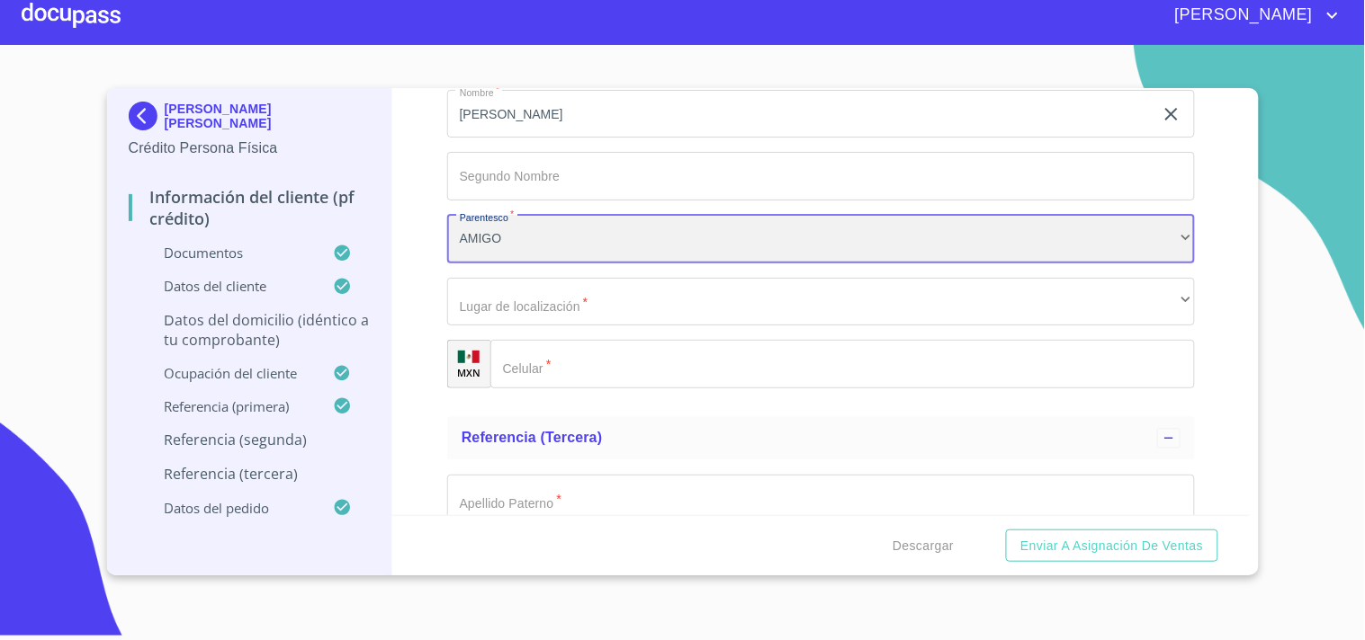
scroll to position [9676, 0]
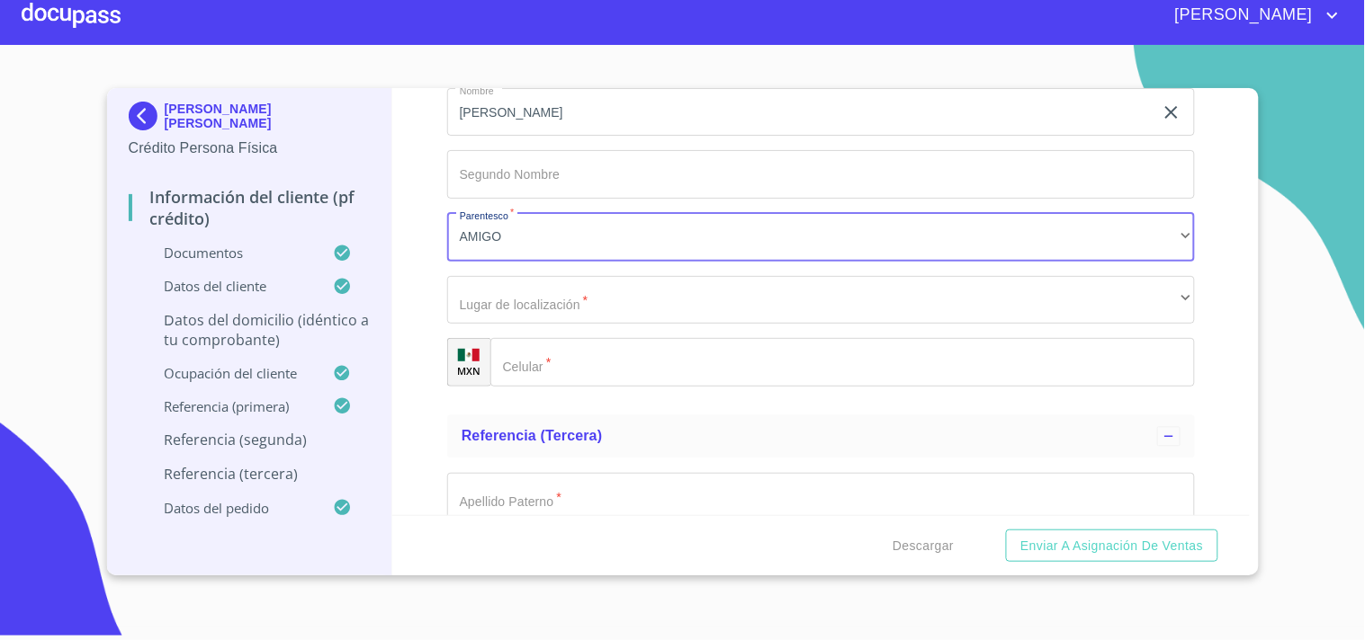
click at [533, 344] on div "​" at bounding box center [842, 362] width 704 height 49
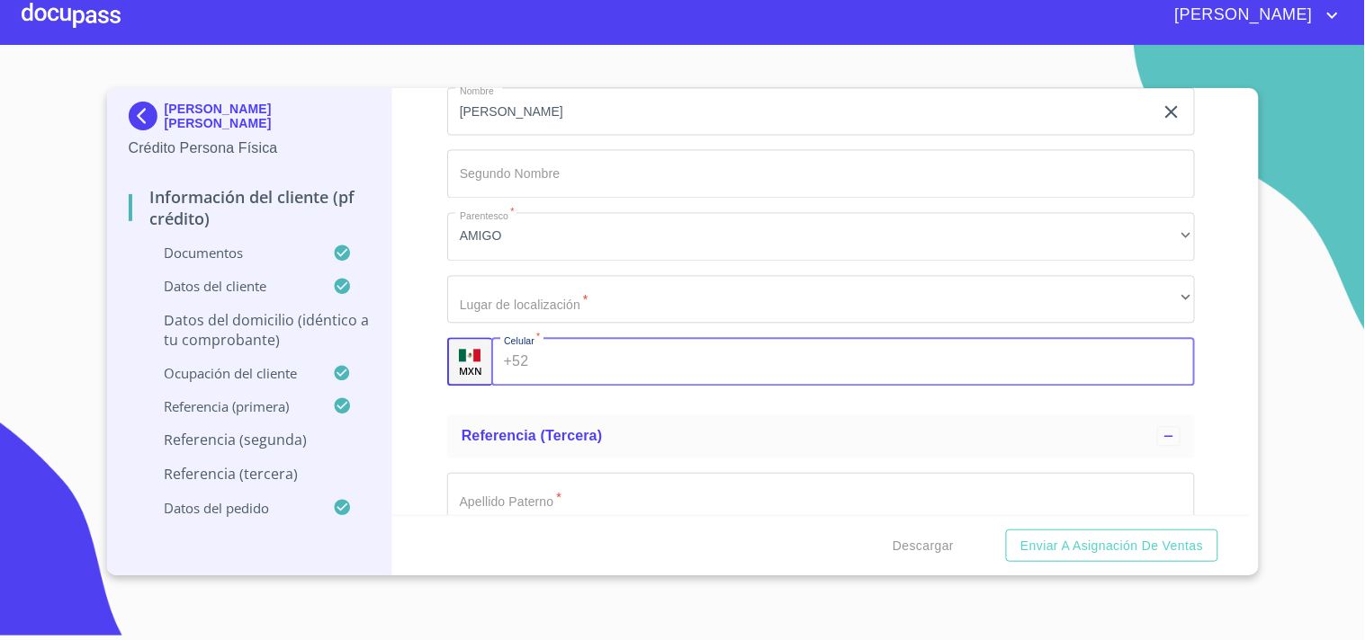
paste input "[PHONE_NUMBER]"
type input "[PHONE_NUMBER]"
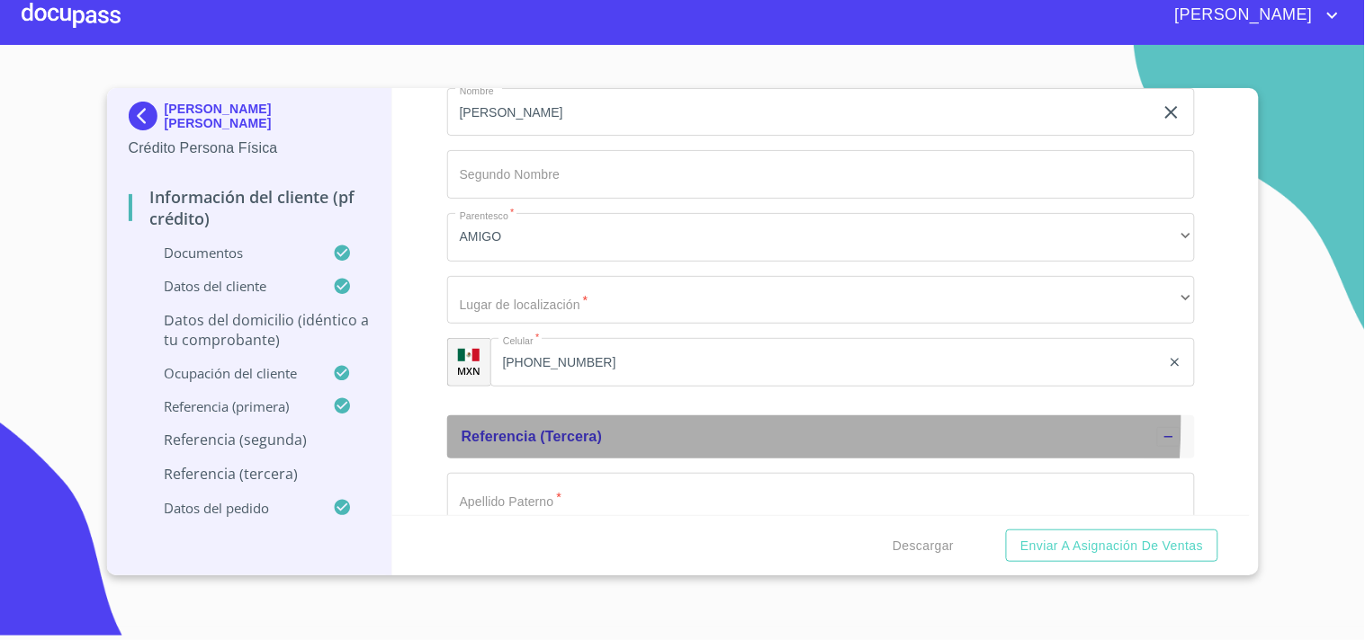
click at [571, 416] on div "Referencia (tercera)" at bounding box center [821, 437] width 748 height 43
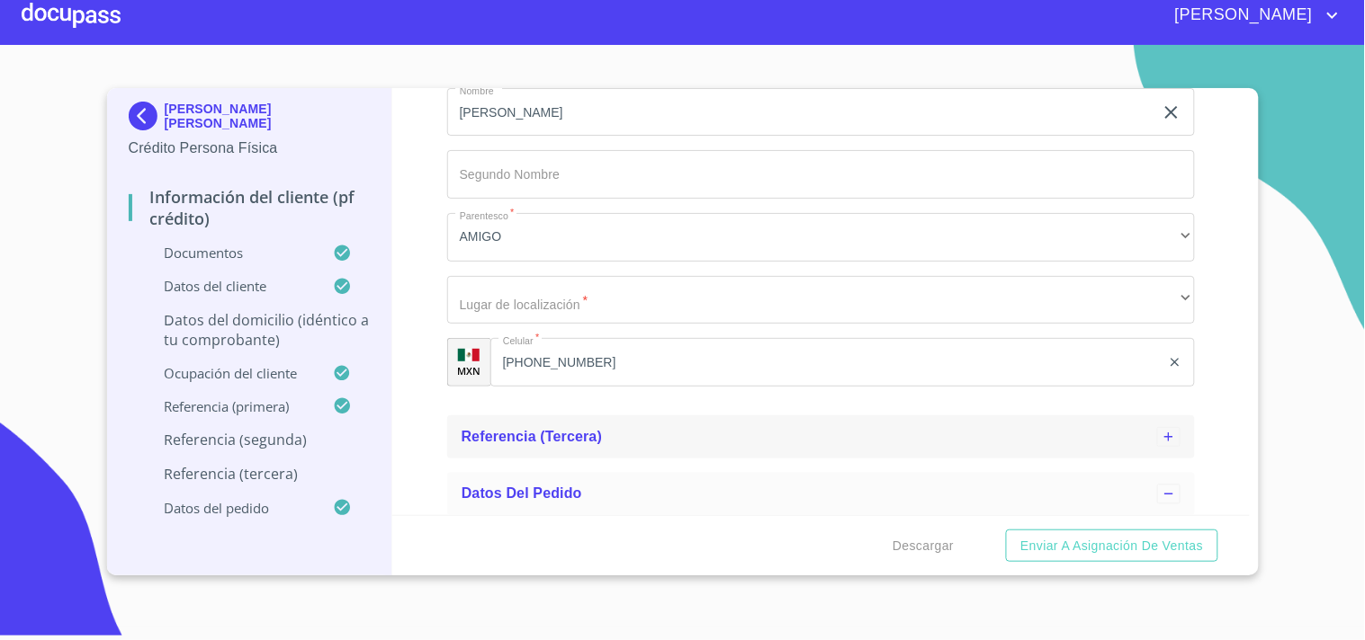
click at [560, 416] on div "Referencia (tercera)" at bounding box center [821, 437] width 748 height 43
click at [418, 381] on div "Información del cliente (PF crédito) Documentos Documento de identificación.   …" at bounding box center [820, 301] width 857 height 427
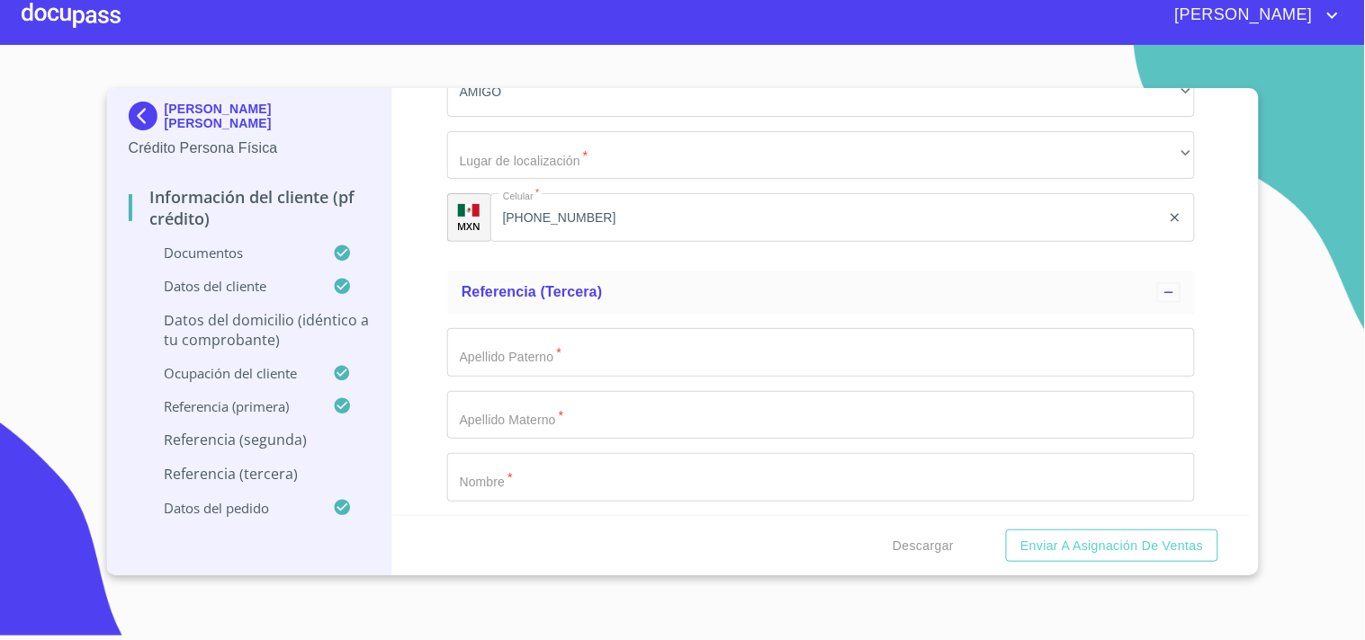
scroll to position [9893, 0]
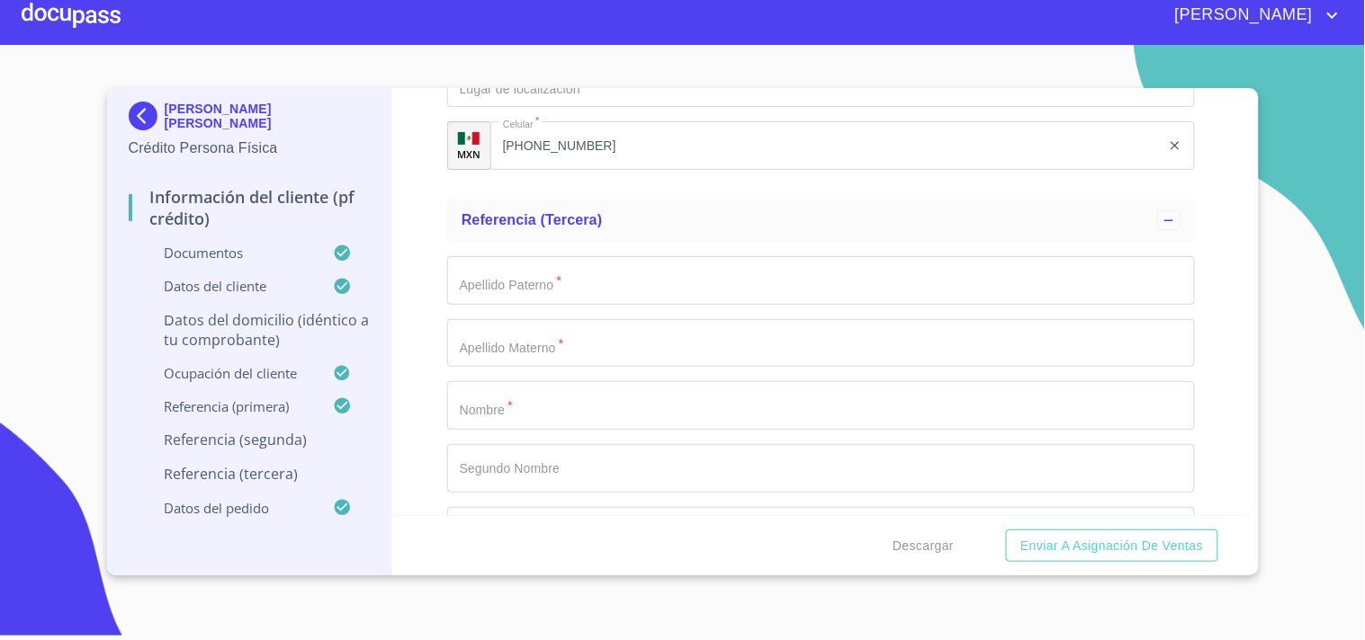
click at [418, 381] on div "Información del cliente (PF crédito) Documentos Documento de identificación.   …" at bounding box center [820, 301] width 857 height 427
click at [526, 274] on input "Documento de identificación.   *" at bounding box center [821, 280] width 748 height 49
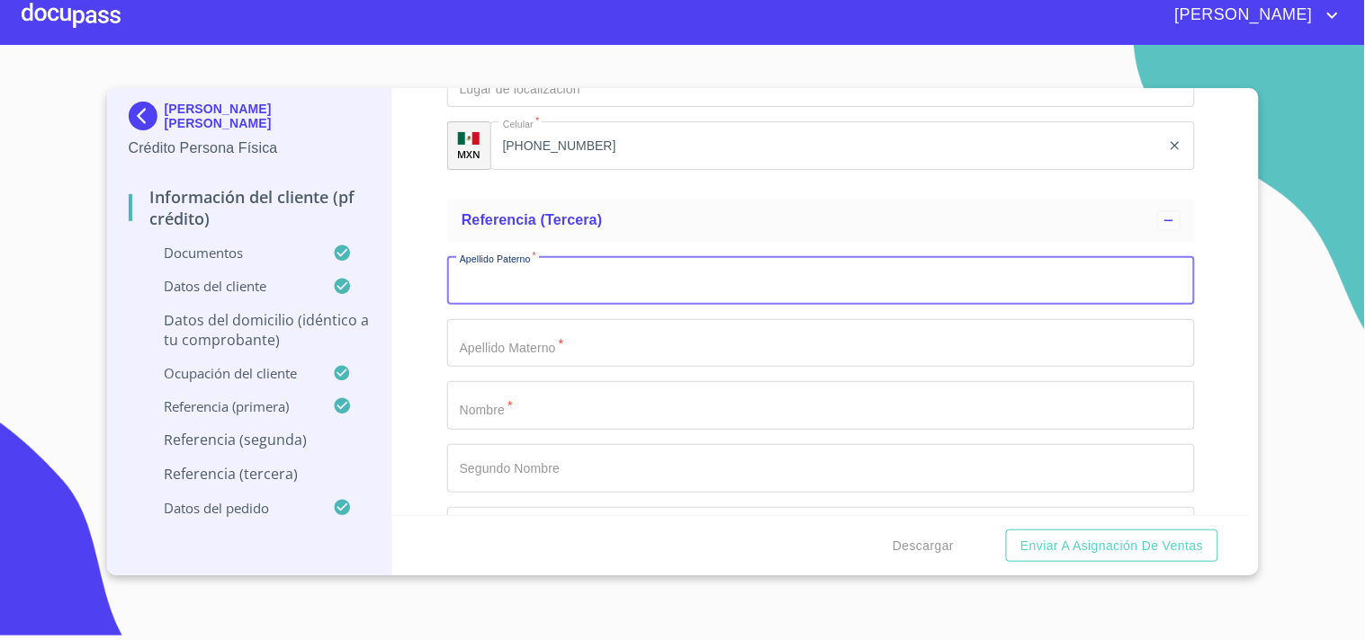
paste input "[PERSON_NAME]"
type input "[PERSON_NAME]"
click at [474, 337] on input "Documento de identificación.   *" at bounding box center [821, 343] width 748 height 49
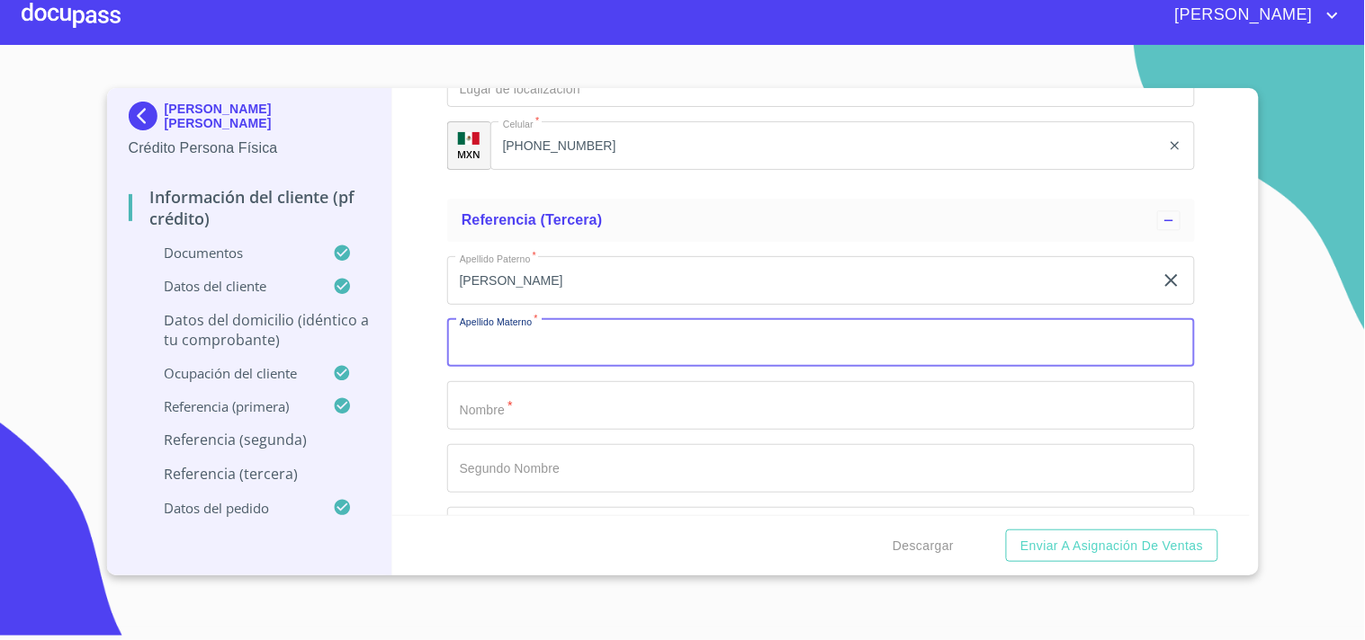
paste input "[PERSON_NAME]"
type input "[PERSON_NAME]"
click at [421, 335] on div "Información del cliente (PF crédito) Documentos Documento de identificación.   …" at bounding box center [820, 301] width 857 height 427
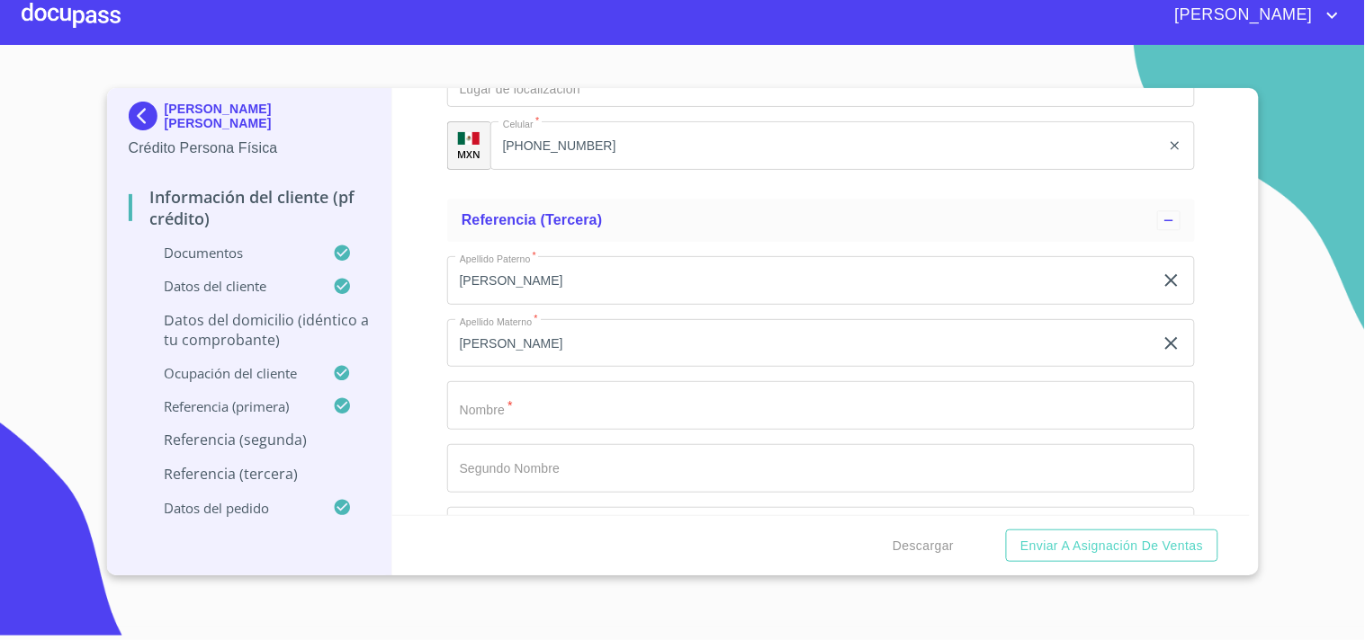
click at [421, 335] on div "Información del cliente (PF crédito) Documentos Documento de identificación.   …" at bounding box center [820, 301] width 857 height 427
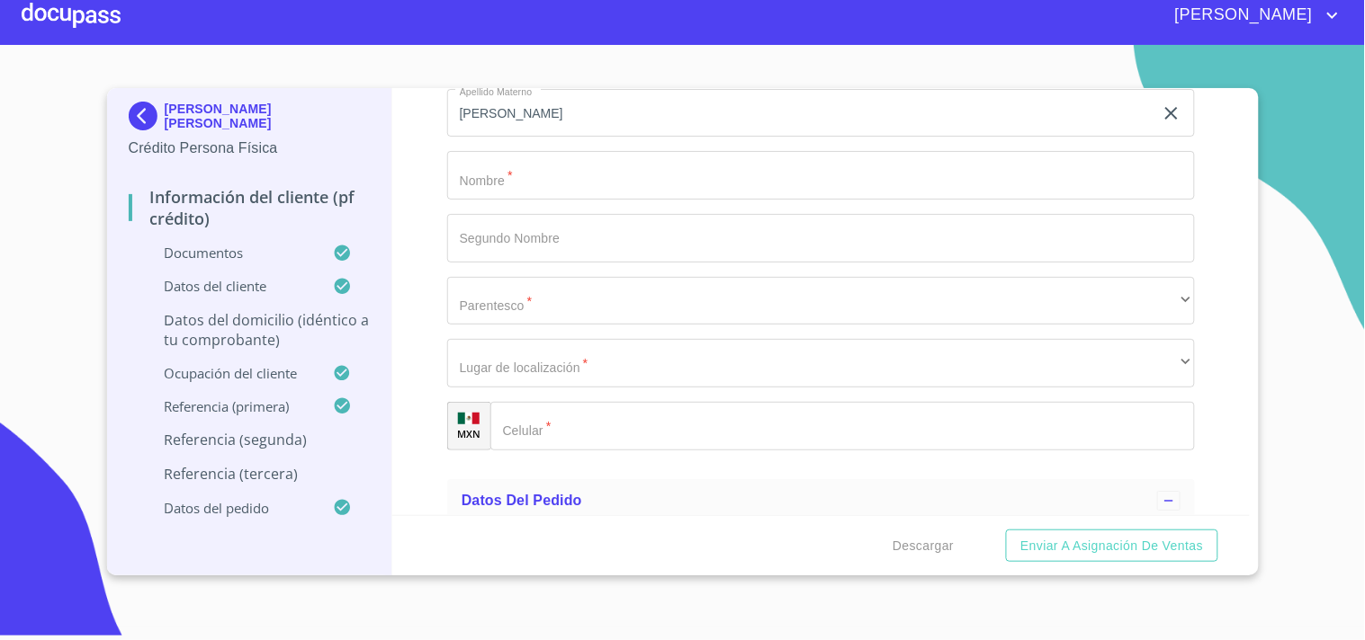
scroll to position [10124, 0]
click at [491, 166] on input "Documento de identificación.   *" at bounding box center [821, 174] width 748 height 49
paste input "[DEMOGRAPHIC_DATA]"
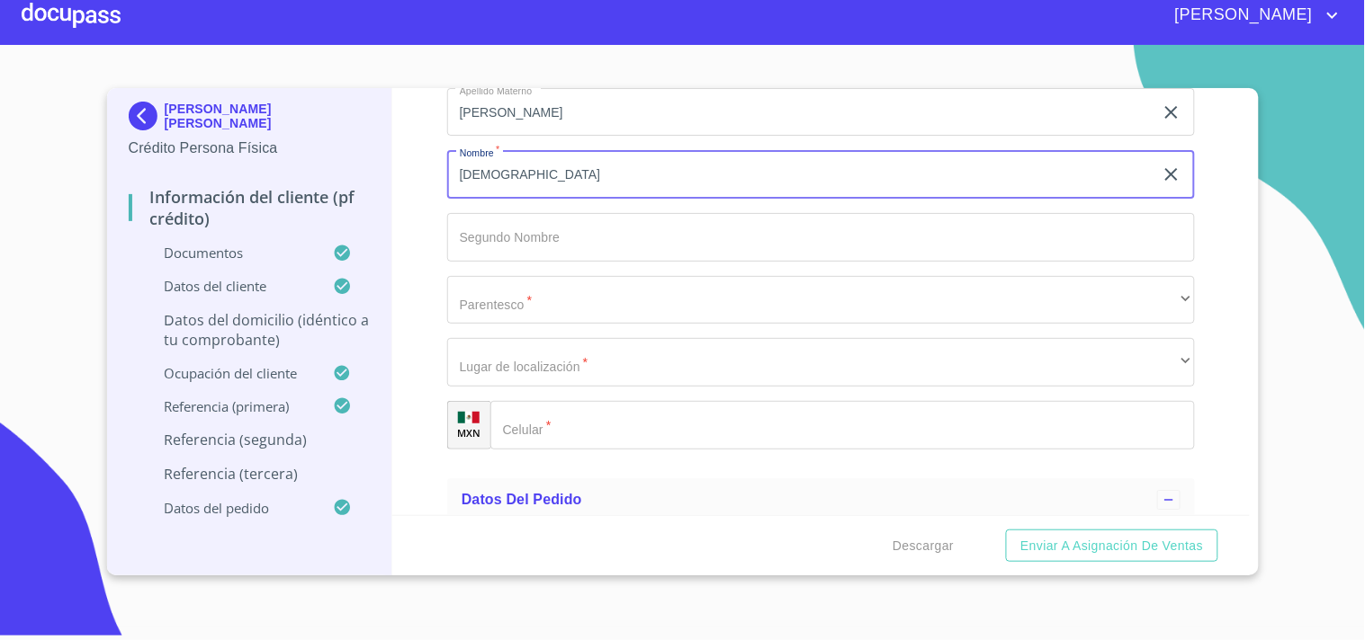
type input "[DEMOGRAPHIC_DATA]"
click at [425, 164] on div "Información del cliente (PF crédito) Documentos Documento de identificación.   …" at bounding box center [820, 301] width 857 height 427
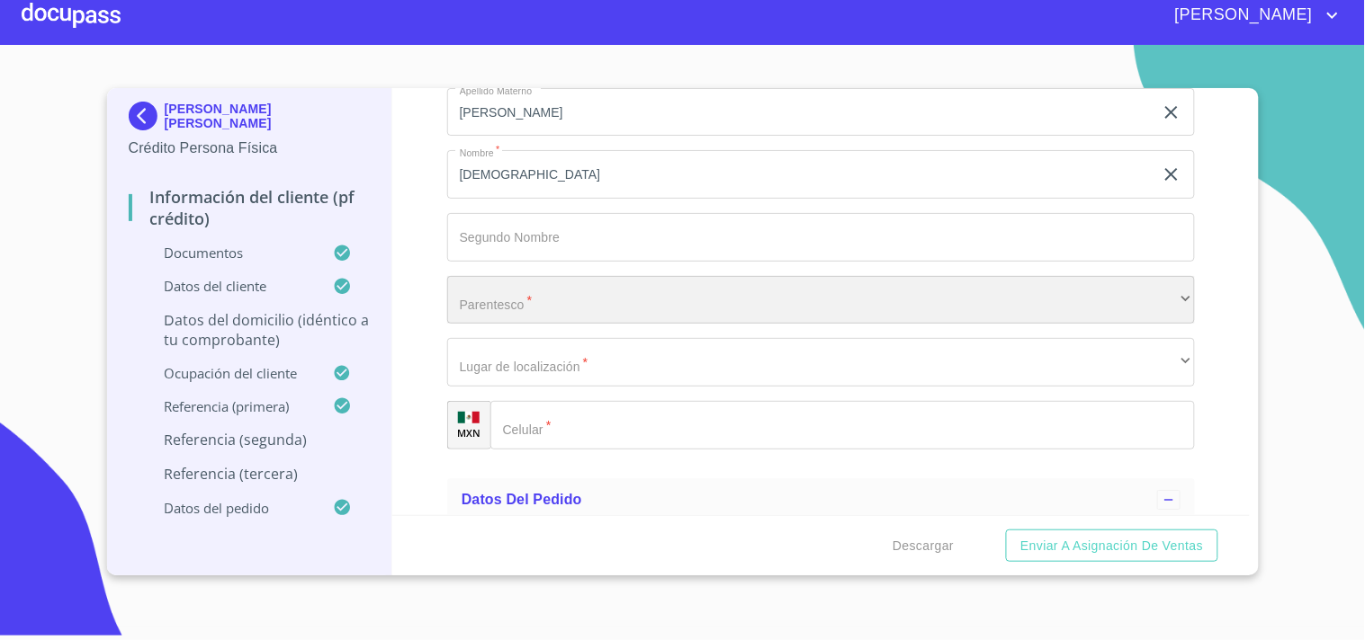
click at [504, 283] on div "​" at bounding box center [821, 300] width 748 height 49
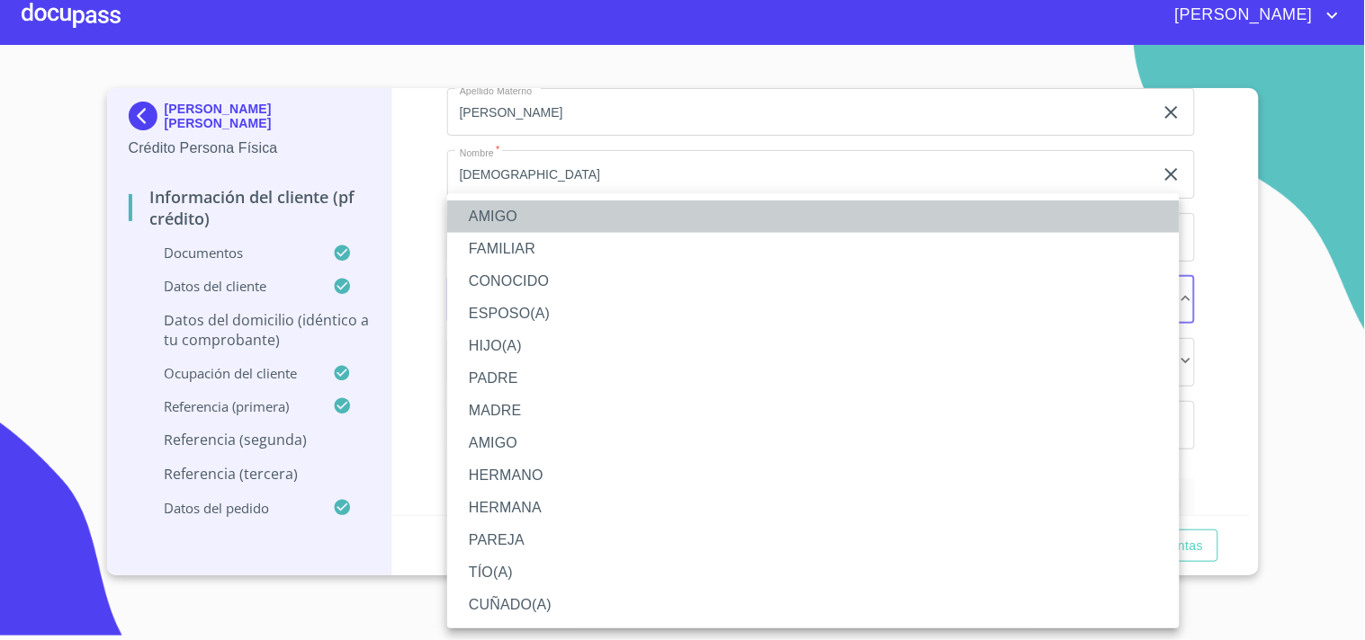
click at [524, 210] on li "AMIGO" at bounding box center [813, 217] width 732 height 32
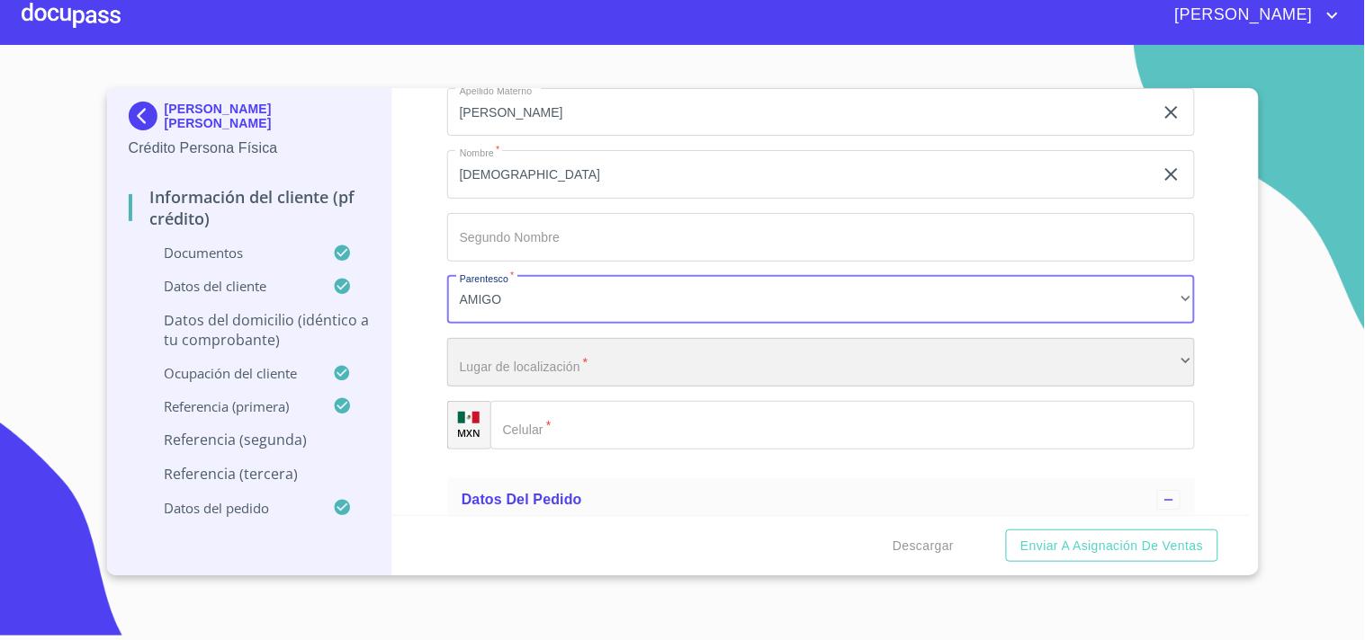
click at [518, 353] on div "​" at bounding box center [821, 362] width 748 height 49
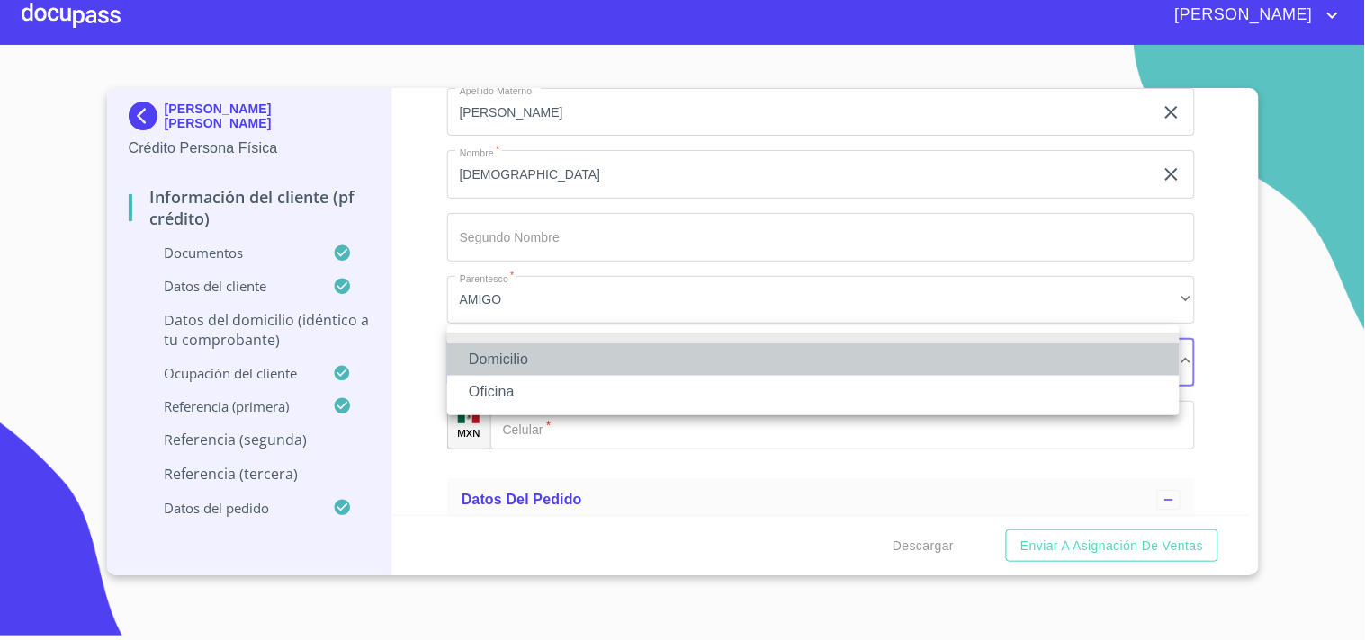
click at [515, 354] on li "Domicilio" at bounding box center [813, 360] width 732 height 32
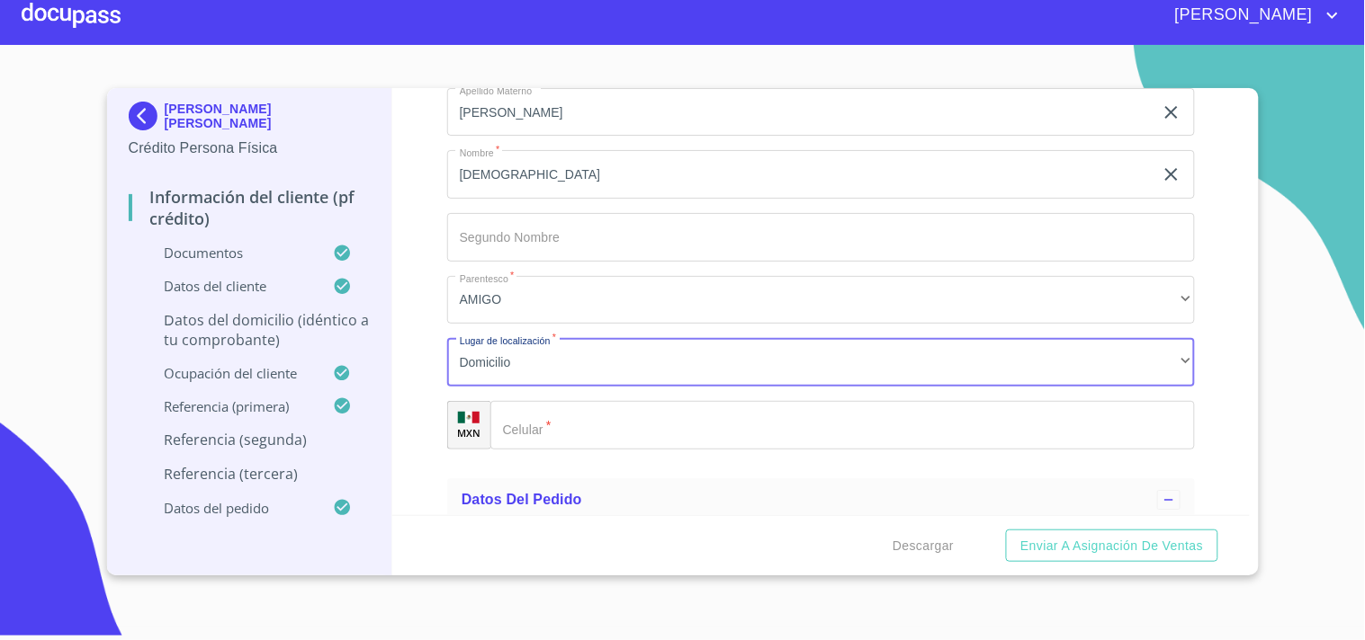
click at [544, 418] on input "Documento de identificación.   *" at bounding box center [842, 425] width 704 height 49
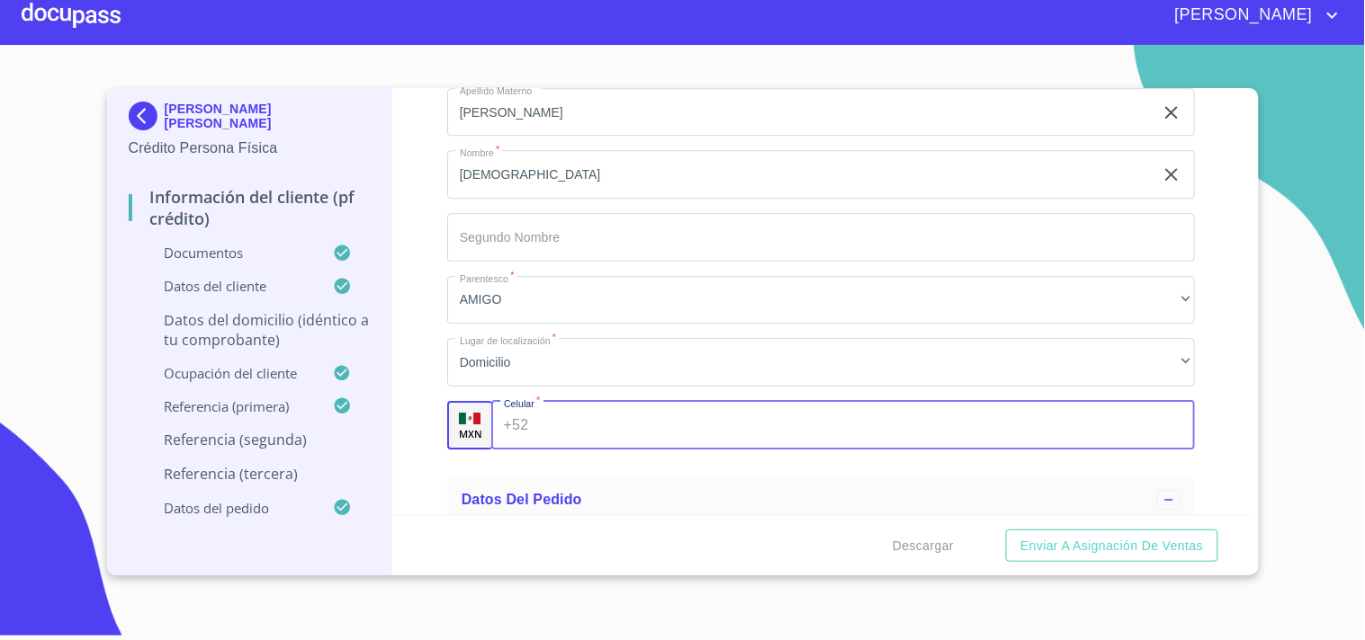
paste input "[PHONE_NUMBER]"
type input "[PHONE_NUMBER]"
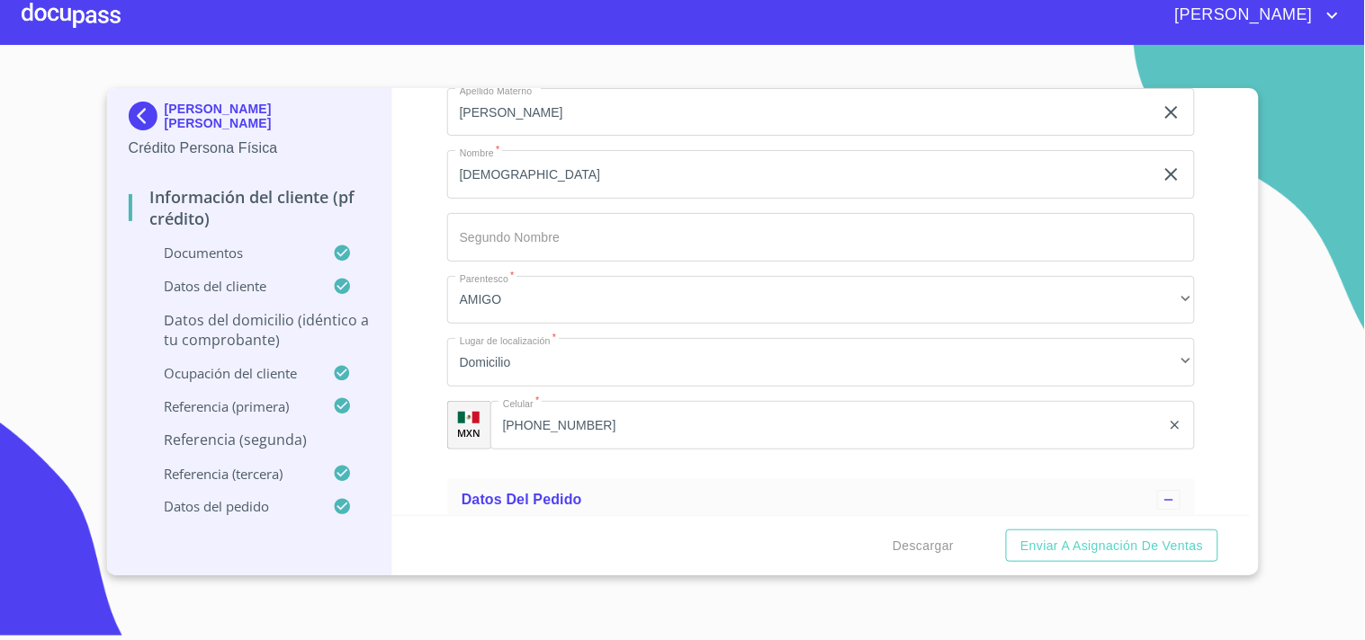
click at [402, 389] on div "Información del cliente (PF crédito) Documentos Documento de identificación.   …" at bounding box center [820, 301] width 857 height 427
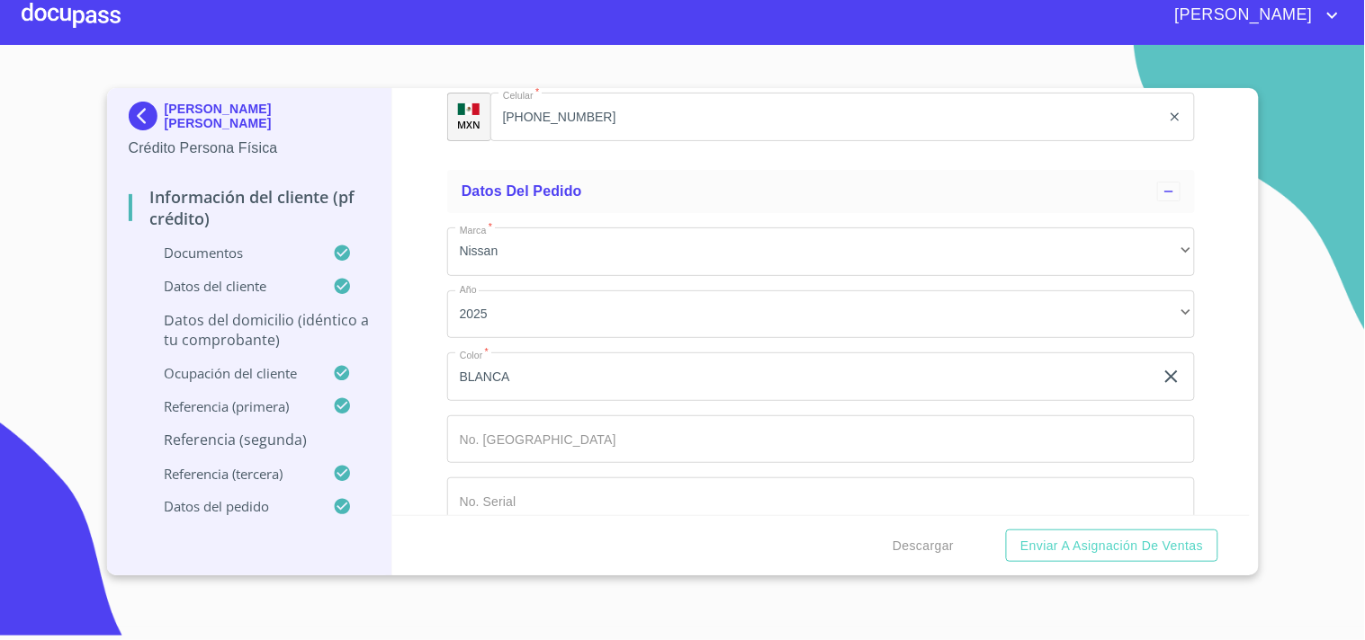
scroll to position [10450, 0]
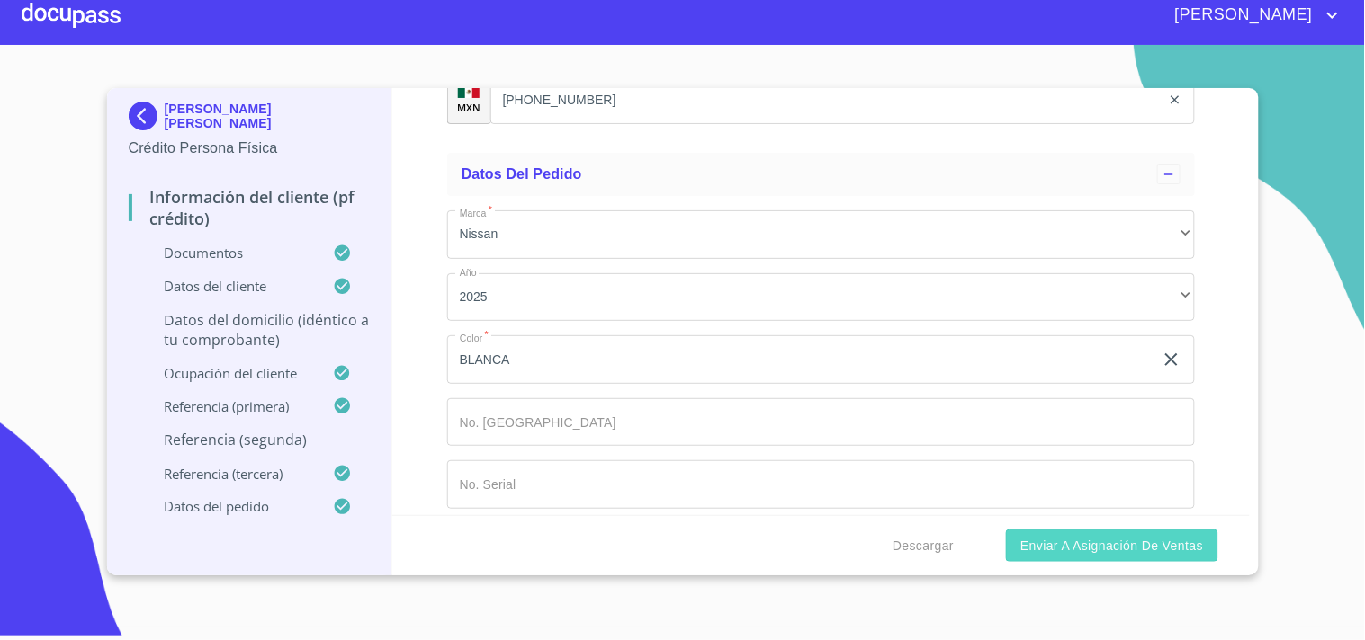
click at [1035, 536] on span "Enviar a Asignación de Ventas" at bounding box center [1111, 546] width 183 height 22
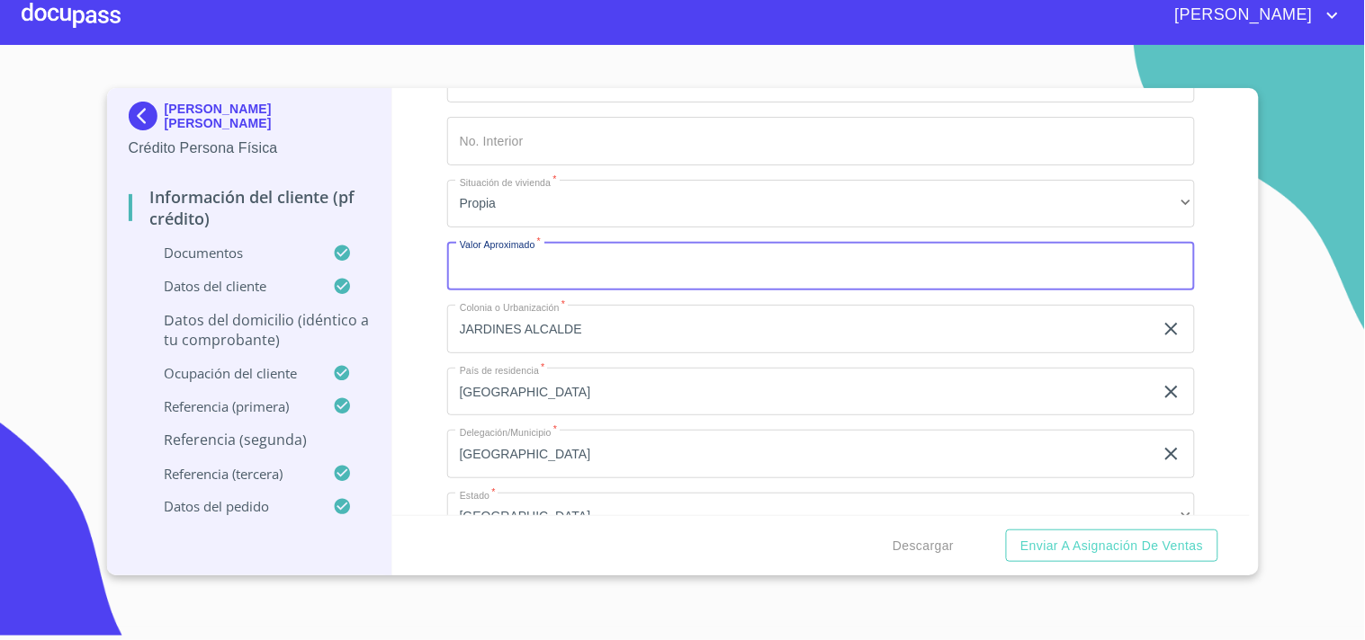
scroll to position [6989, 0]
type input "$3,500,000"
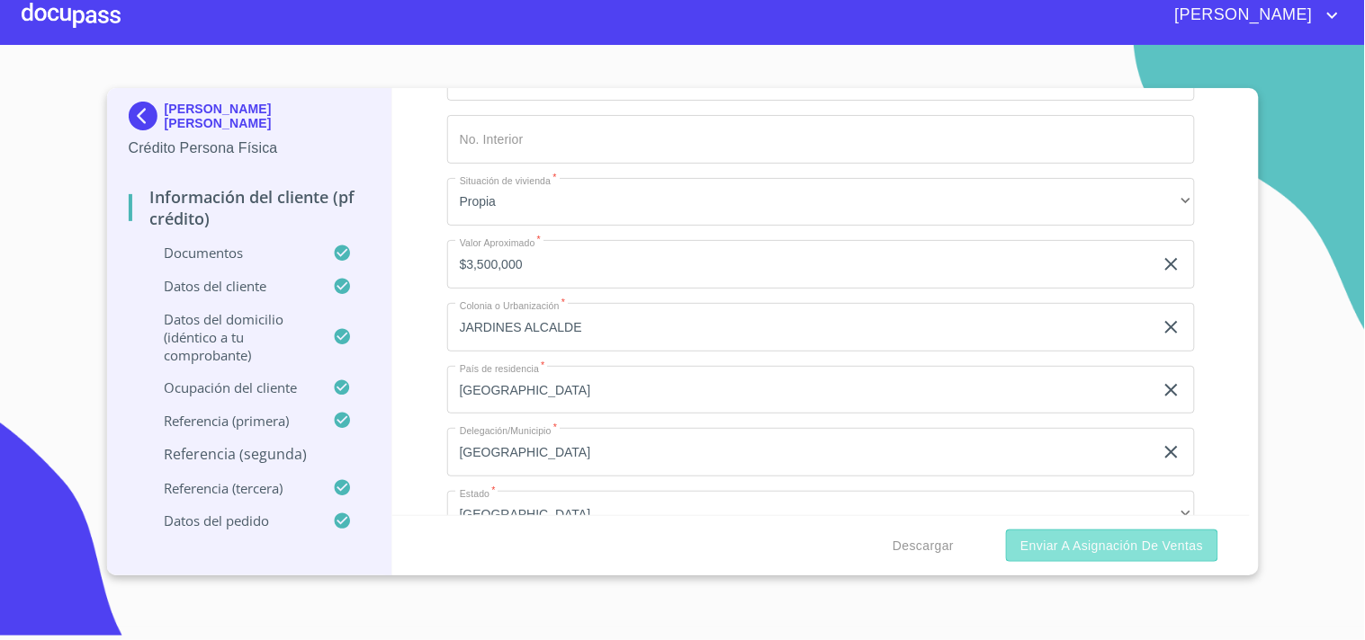
click at [1051, 542] on span "Enviar a Asignación de Ventas" at bounding box center [1111, 546] width 183 height 22
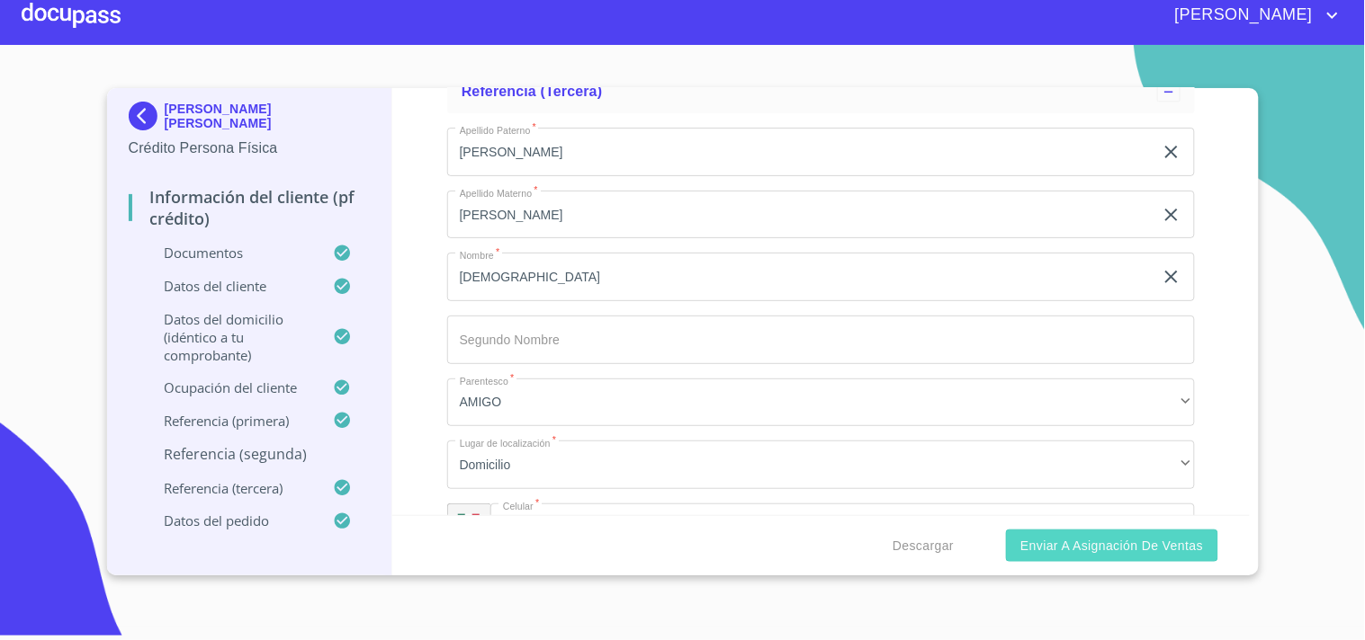
scroll to position [10023, 0]
click at [1157, 540] on span "Enviar a Asignación de Ventas" at bounding box center [1111, 546] width 183 height 22
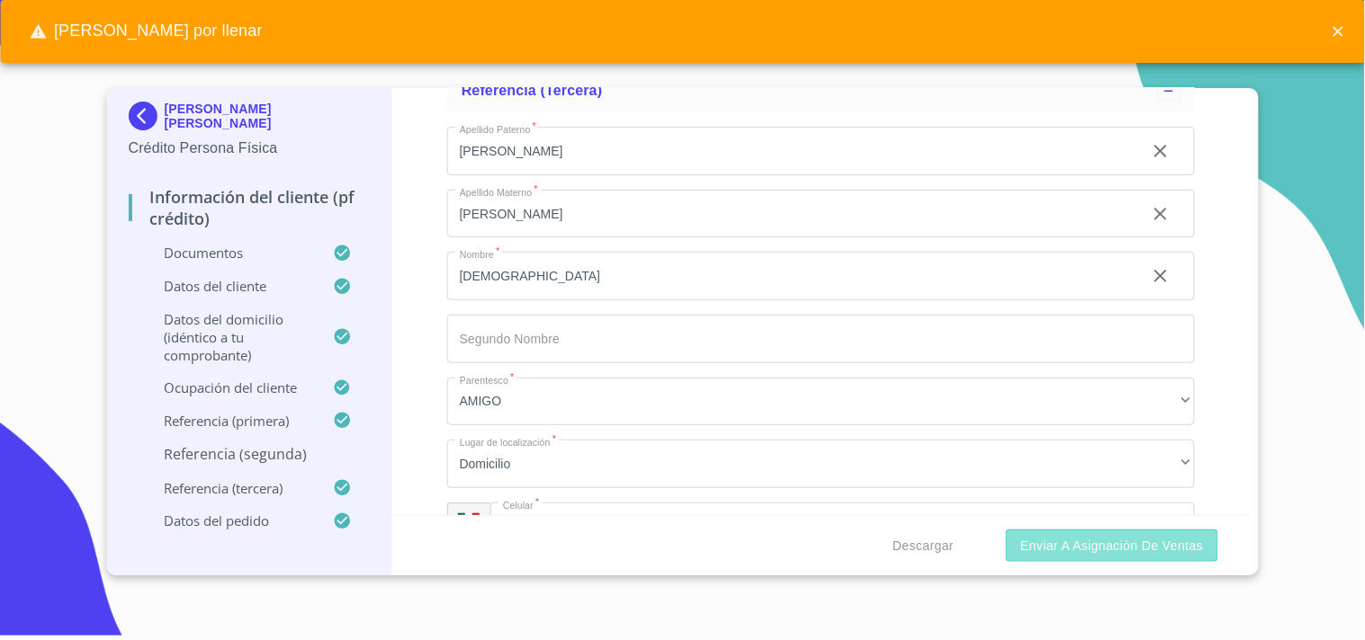
click at [1157, 540] on span "Enviar a Asignación de Ventas" at bounding box center [1111, 546] width 183 height 22
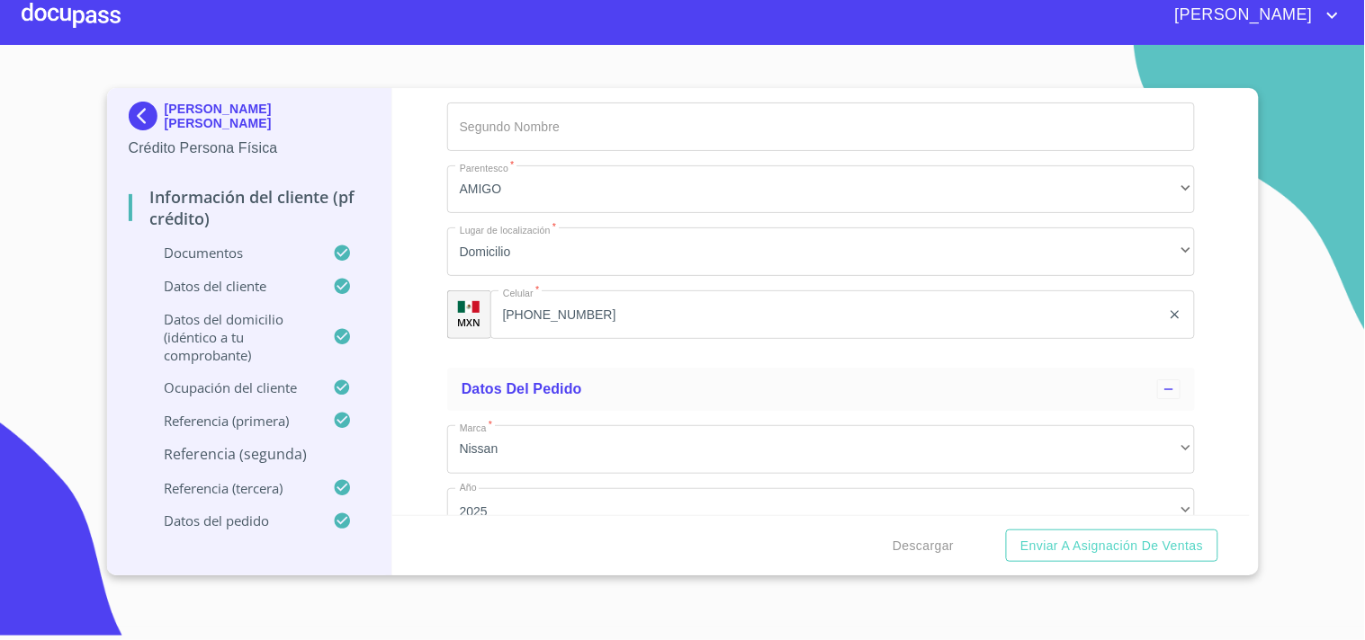
scroll to position [10136, 0]
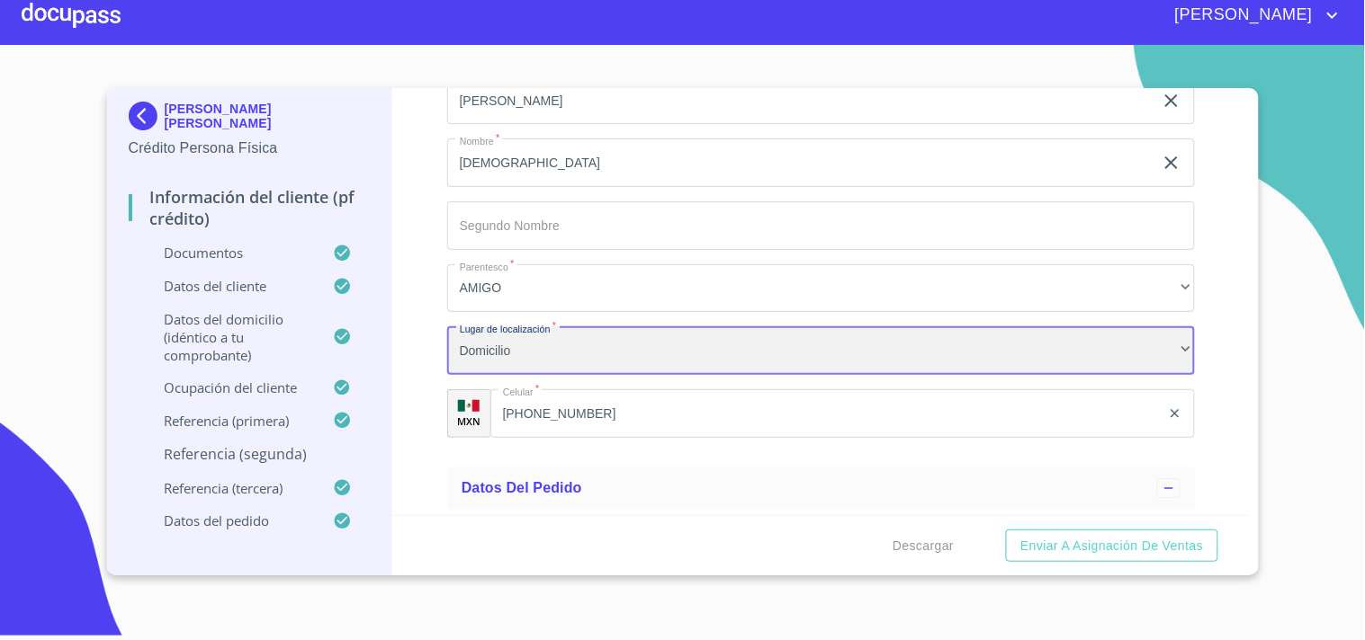
click at [621, 338] on div "Domicilio" at bounding box center [821, 351] width 748 height 49
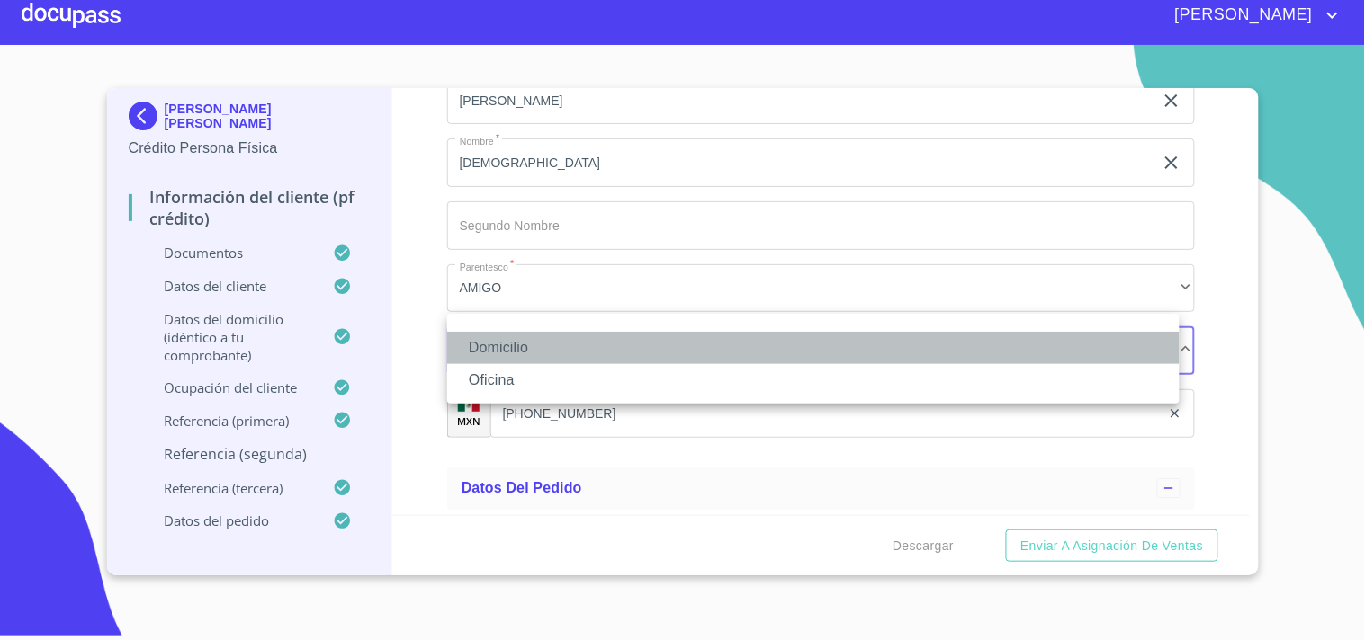
click at [586, 347] on li "Domicilio" at bounding box center [813, 348] width 732 height 32
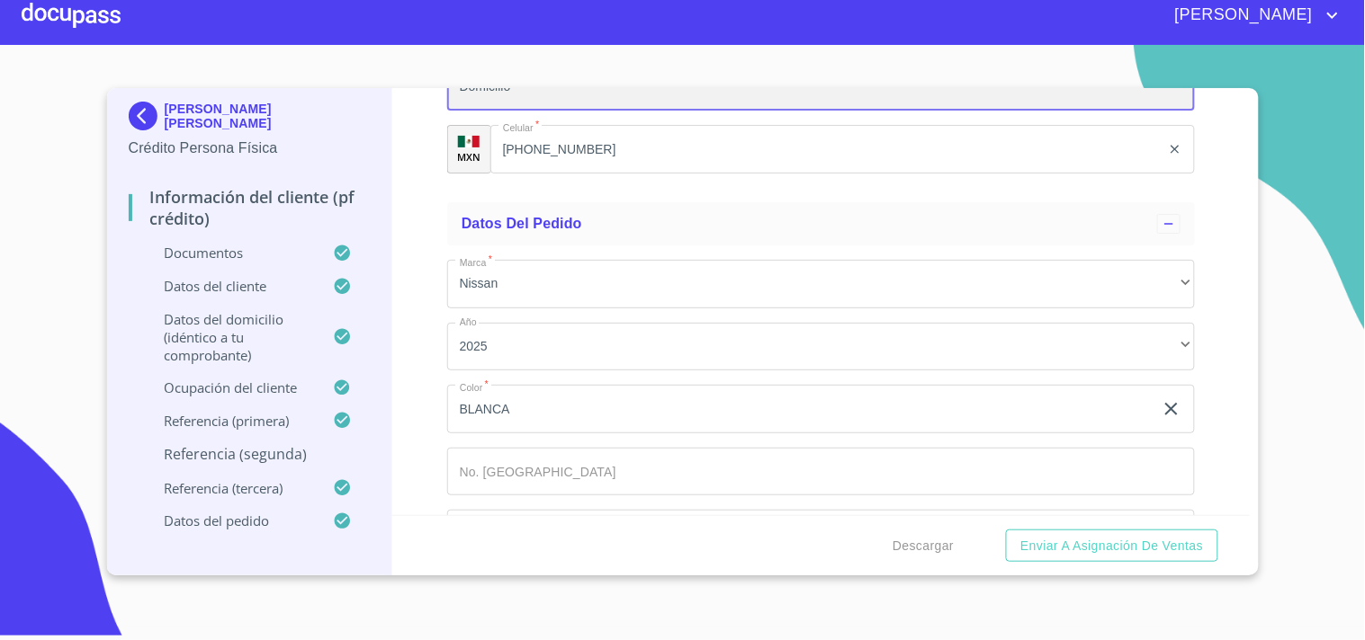
scroll to position [10450, 0]
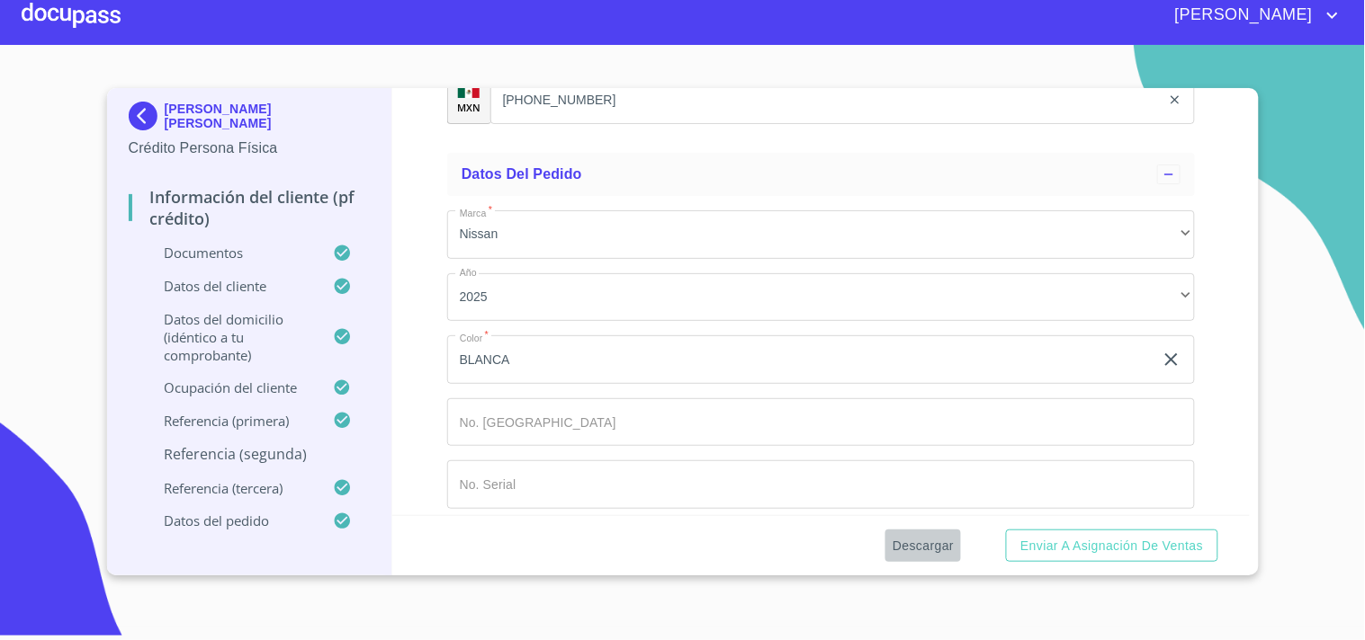
click at [928, 542] on span "Descargar" at bounding box center [922, 546] width 61 height 22
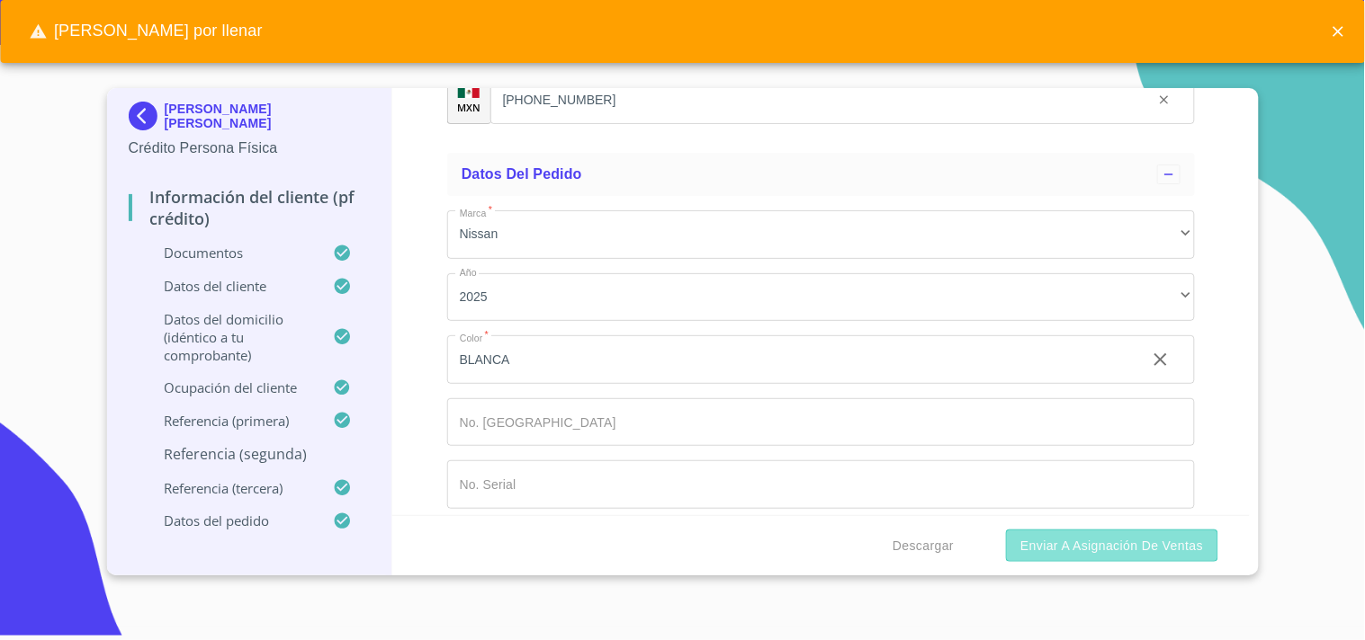
click at [1083, 541] on span "Enviar a Asignación de Ventas" at bounding box center [1111, 546] width 183 height 22
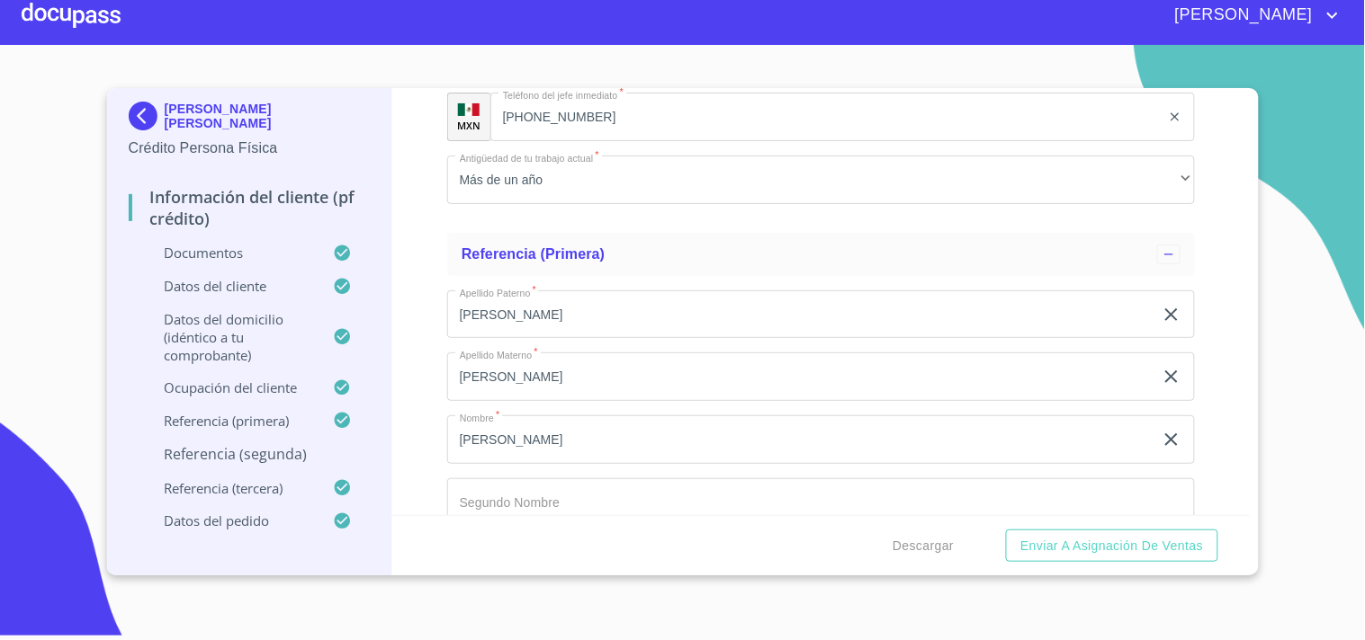
scroll to position [8875, 0]
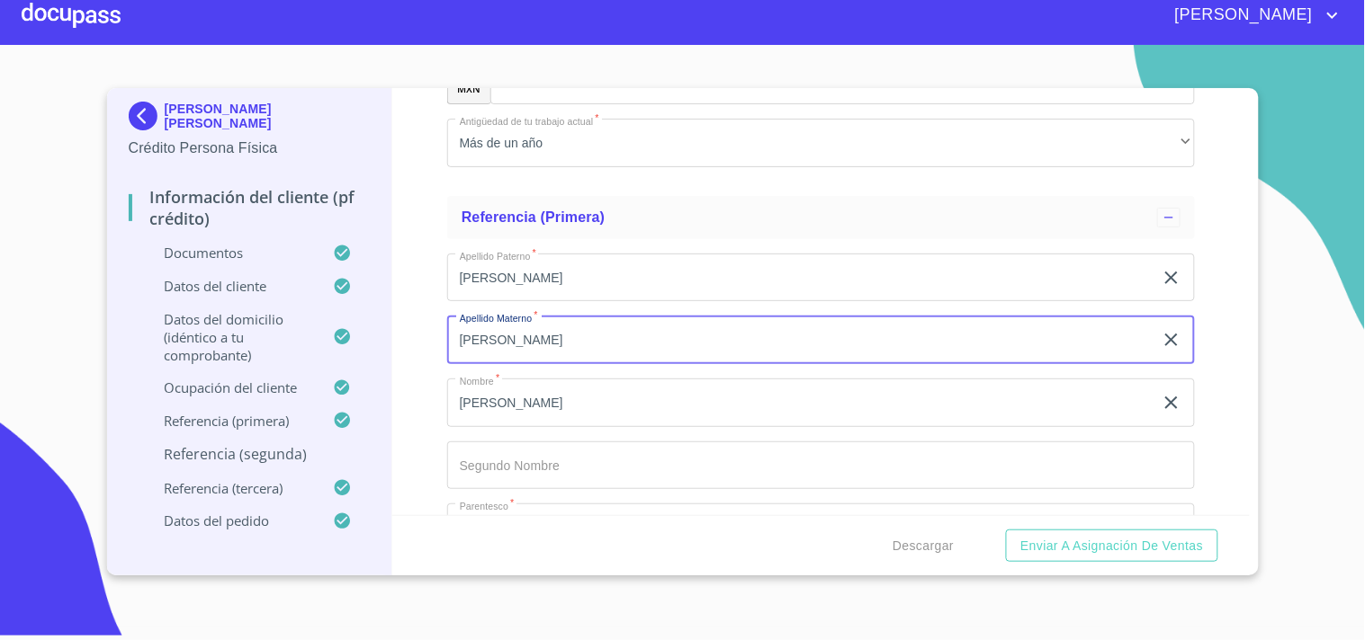
click at [537, 328] on input "[PERSON_NAME]" at bounding box center [800, 340] width 706 height 49
type input "[PERSON_NAME]"
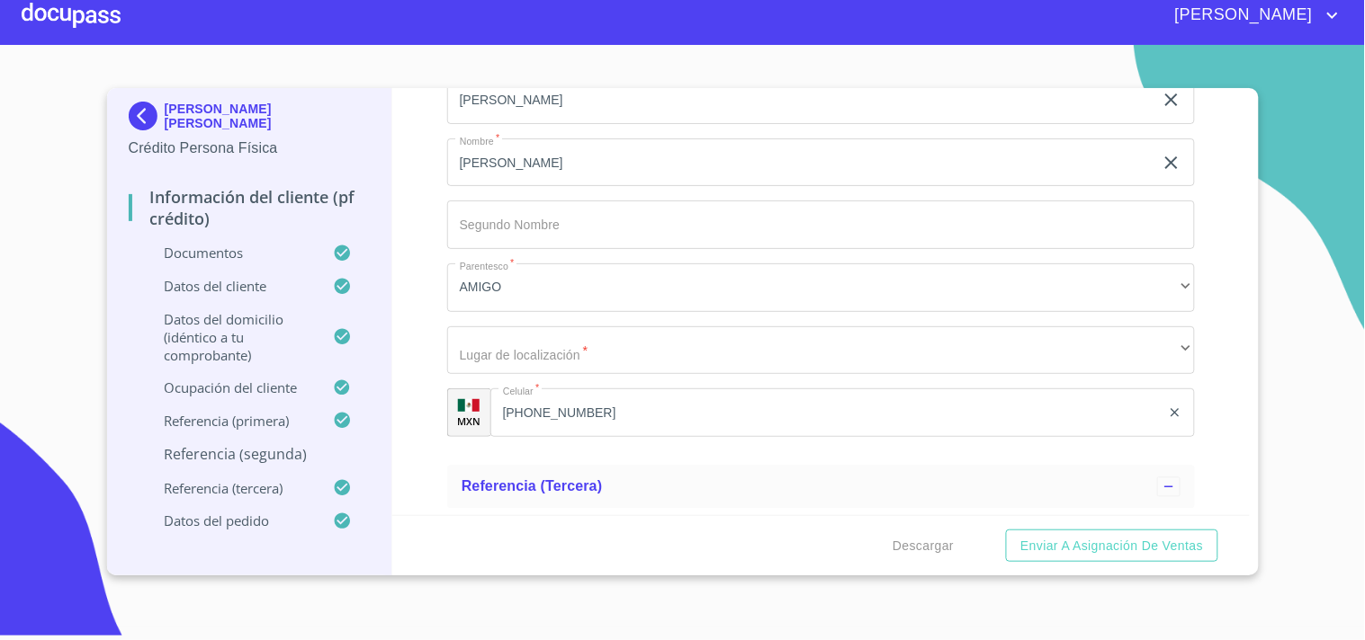
scroll to position [9647, 0]
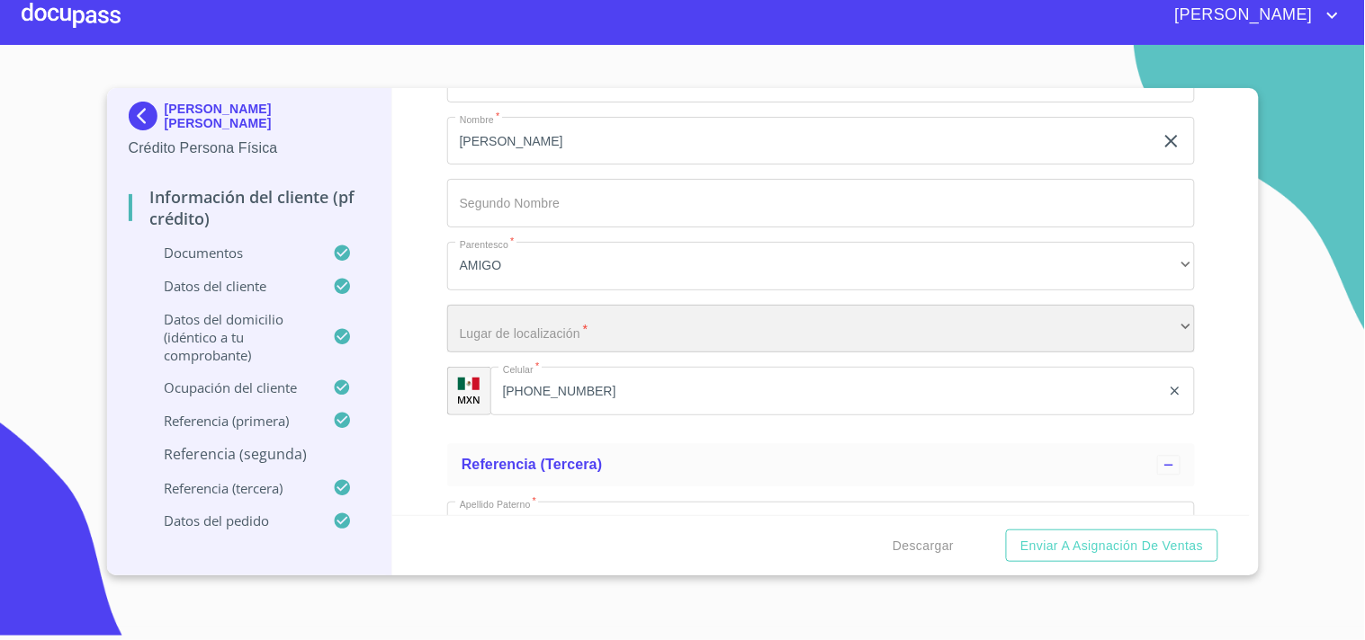
click at [569, 320] on div "​" at bounding box center [821, 329] width 748 height 49
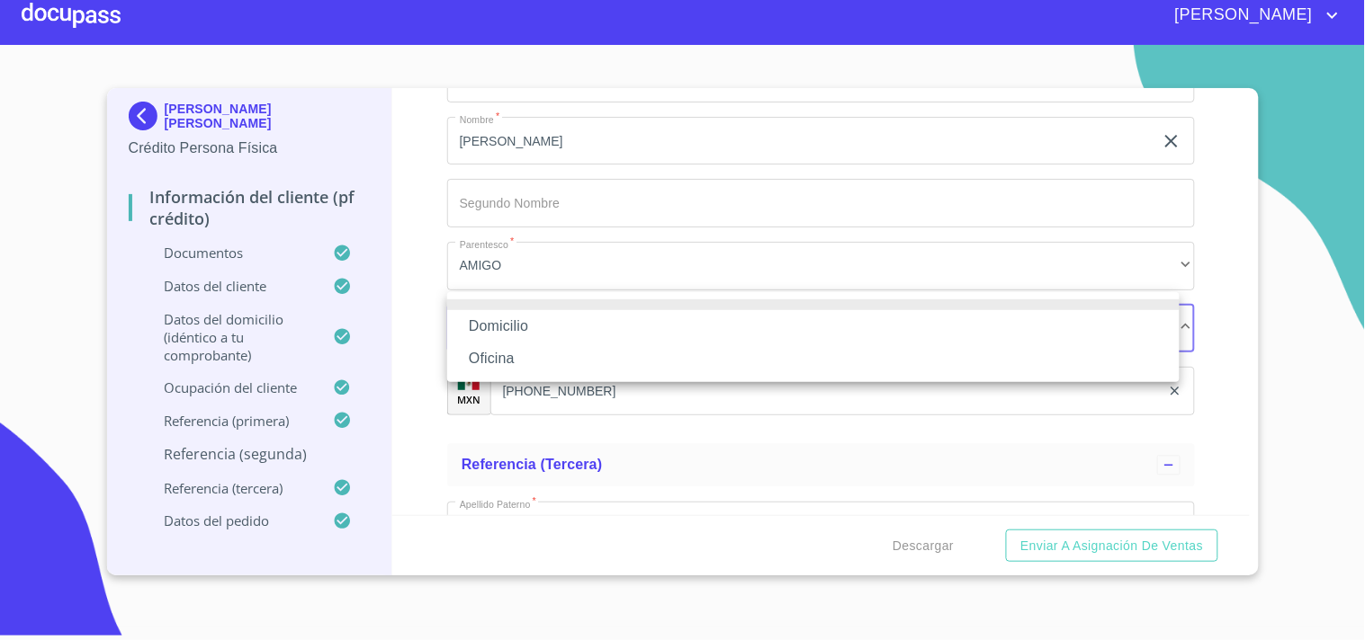
click at [544, 327] on li "Domicilio" at bounding box center [813, 326] width 732 height 32
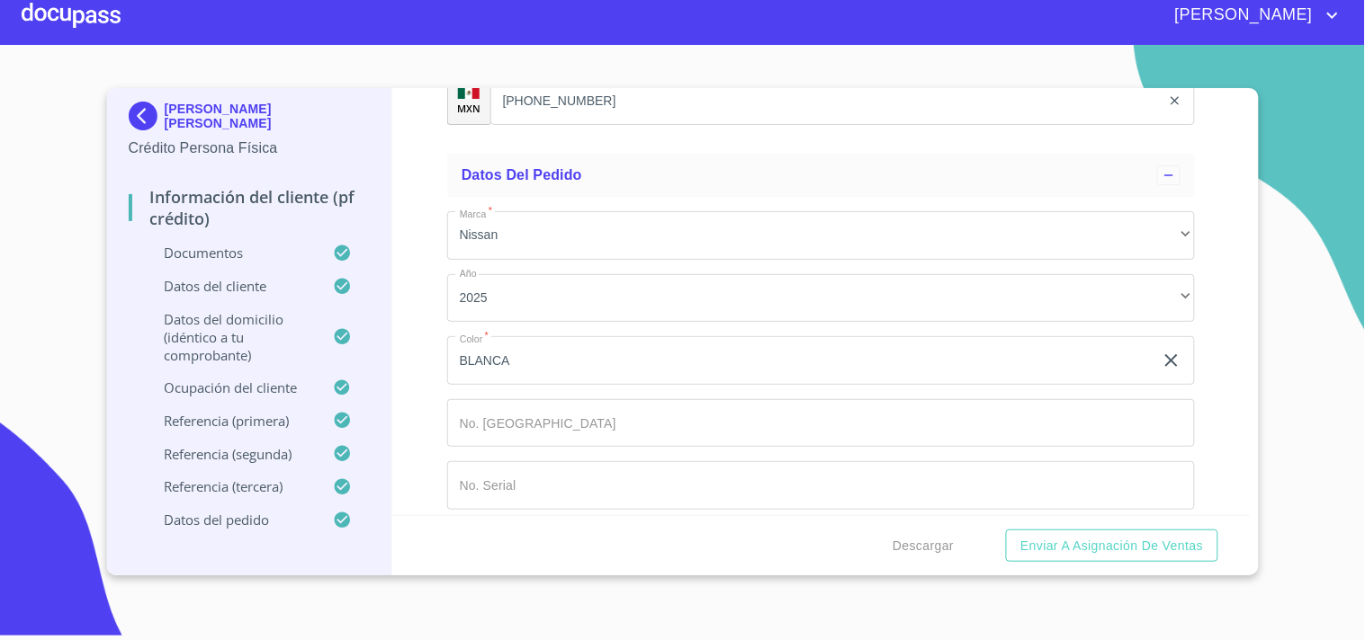
scroll to position [10450, 0]
click at [1051, 535] on span "Enviar a Asignación de Ventas" at bounding box center [1111, 546] width 183 height 22
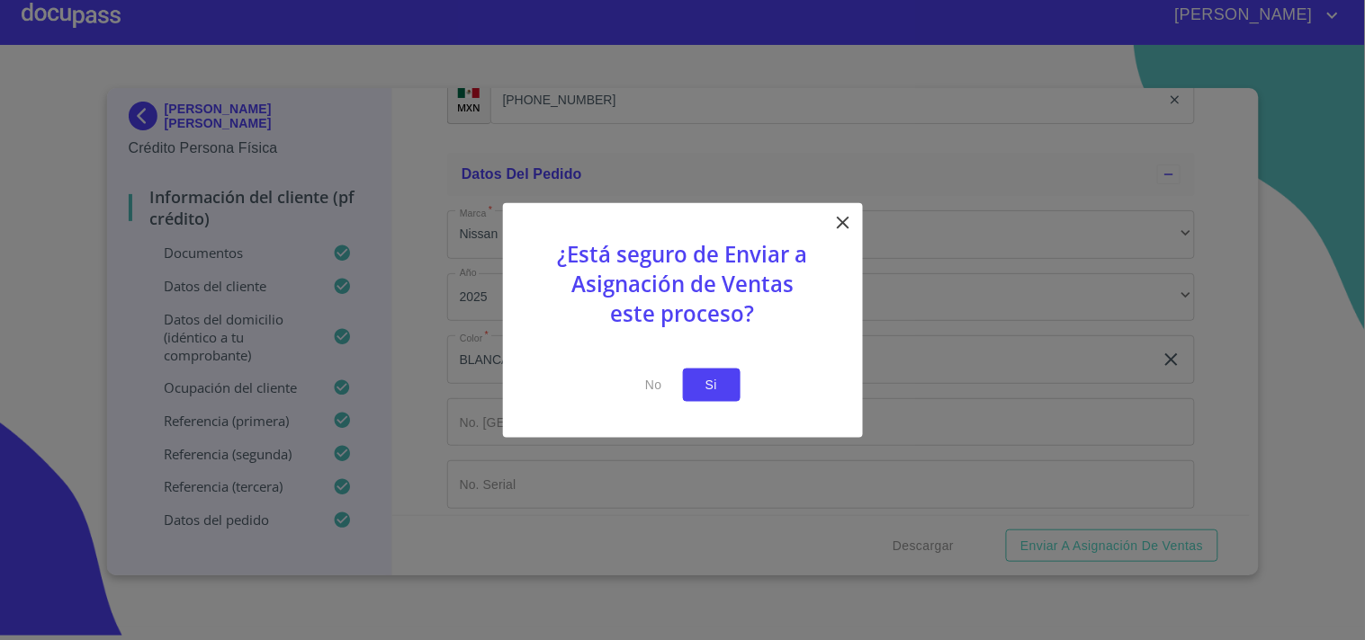
click at [711, 392] on span "Si" at bounding box center [711, 385] width 29 height 22
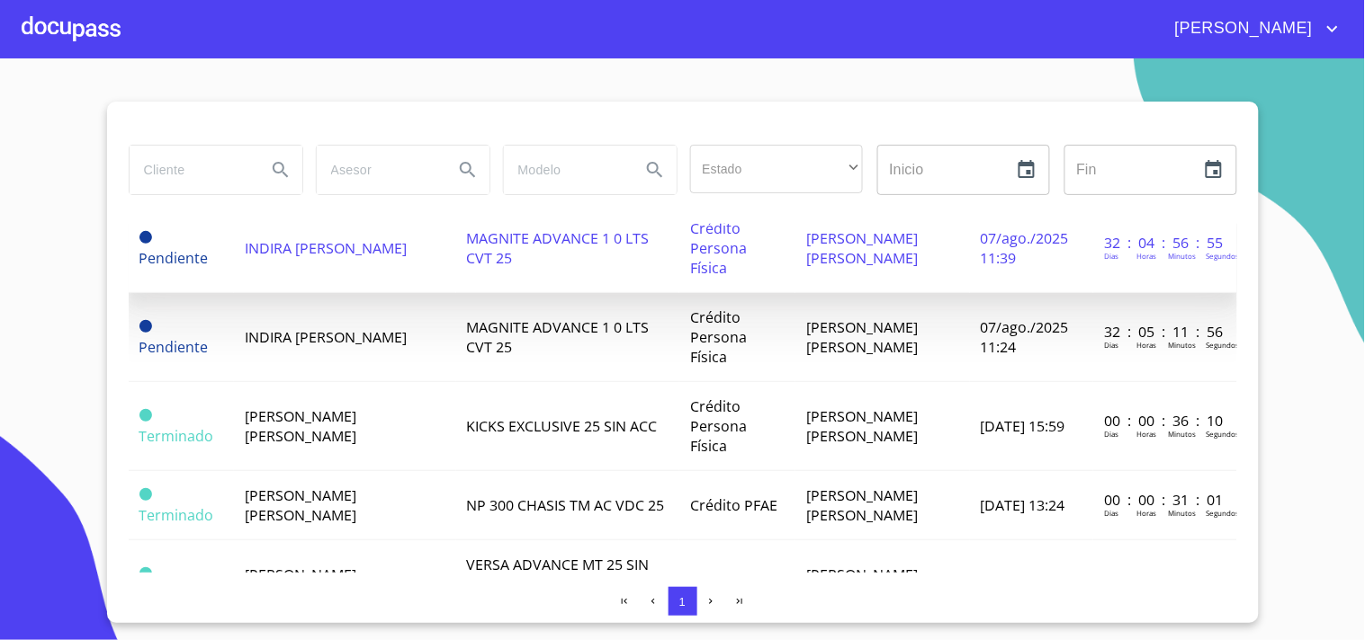
scroll to position [388, 0]
click at [398, 460] on td "[PERSON_NAME] [PERSON_NAME]" at bounding box center [345, 424] width 222 height 89
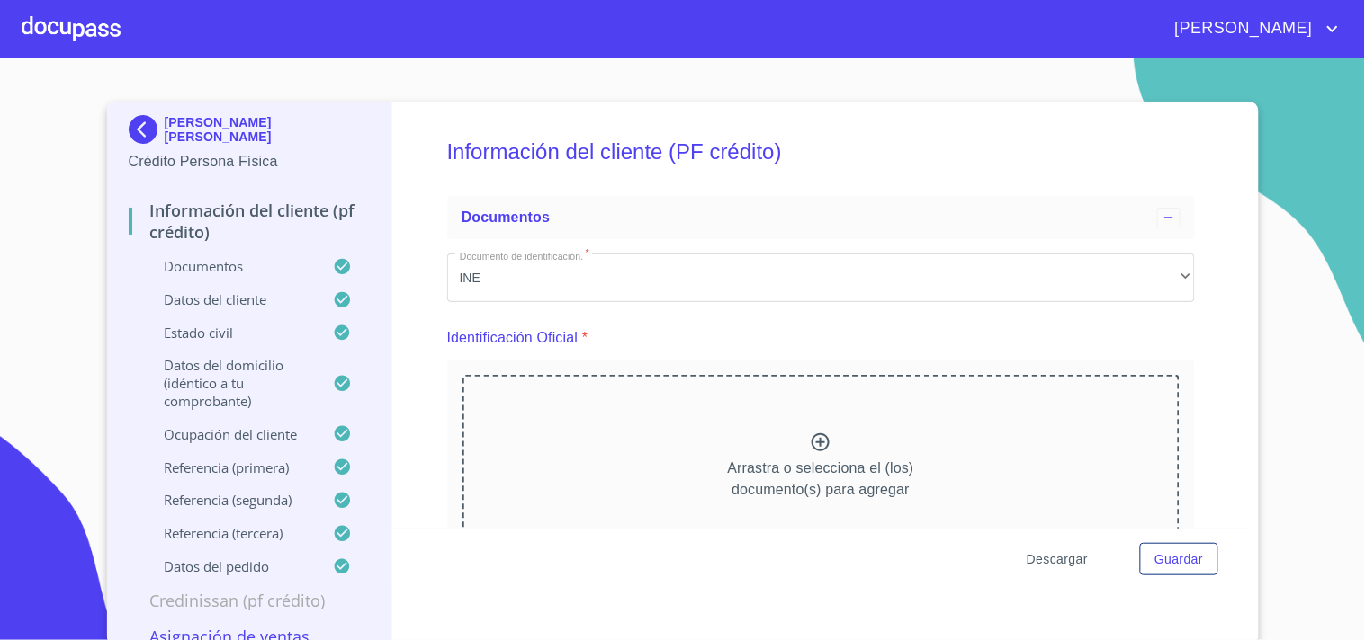
click at [1032, 558] on span "Descargar" at bounding box center [1056, 560] width 61 height 22
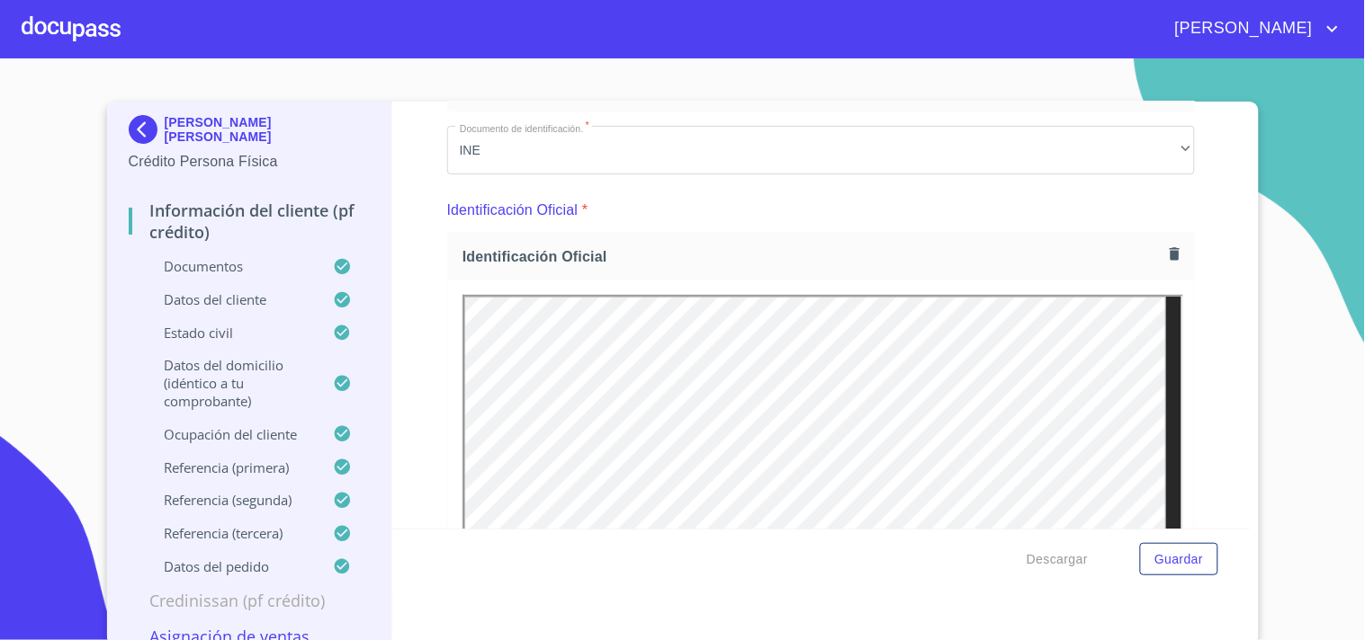
click at [52, 14] on div at bounding box center [71, 29] width 99 height 58
